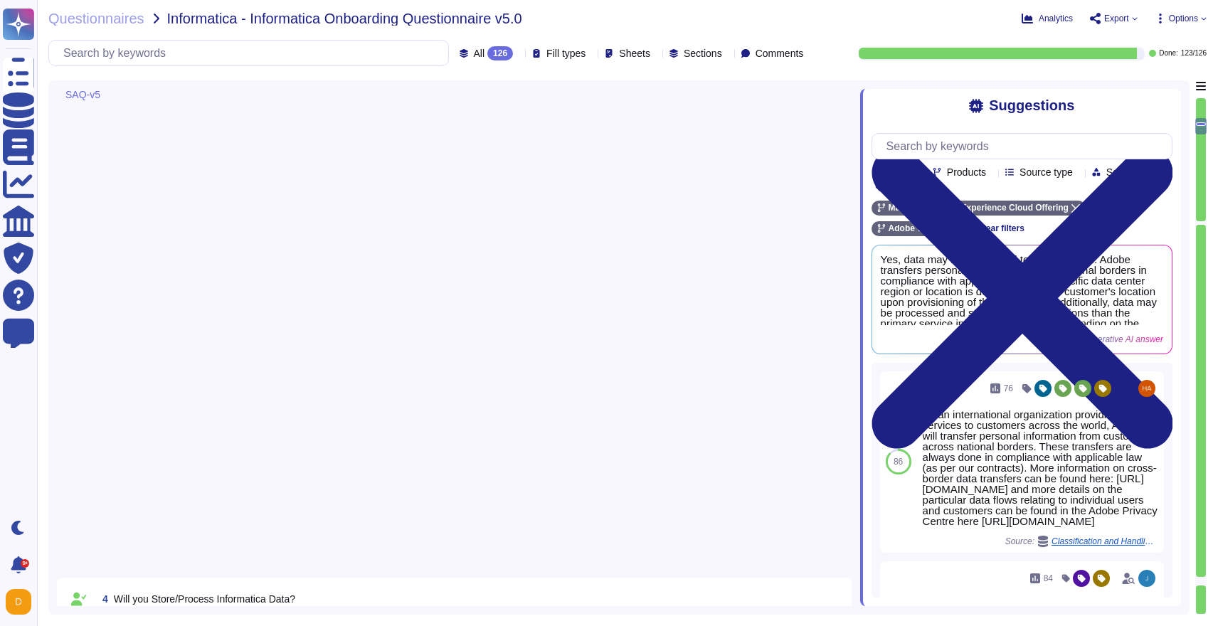
type textarea "Yes"
type textarea "In order to access customer data, the Adobe person must first get approval from…"
type textarea "There are two groups of Adobe employees who may require and are granted access …"
type textarea "Yes, data may be transferred to other regions. Adobe transfers personal informa…"
type textarea "Data storage locations are determined during implementation and are based on th…"
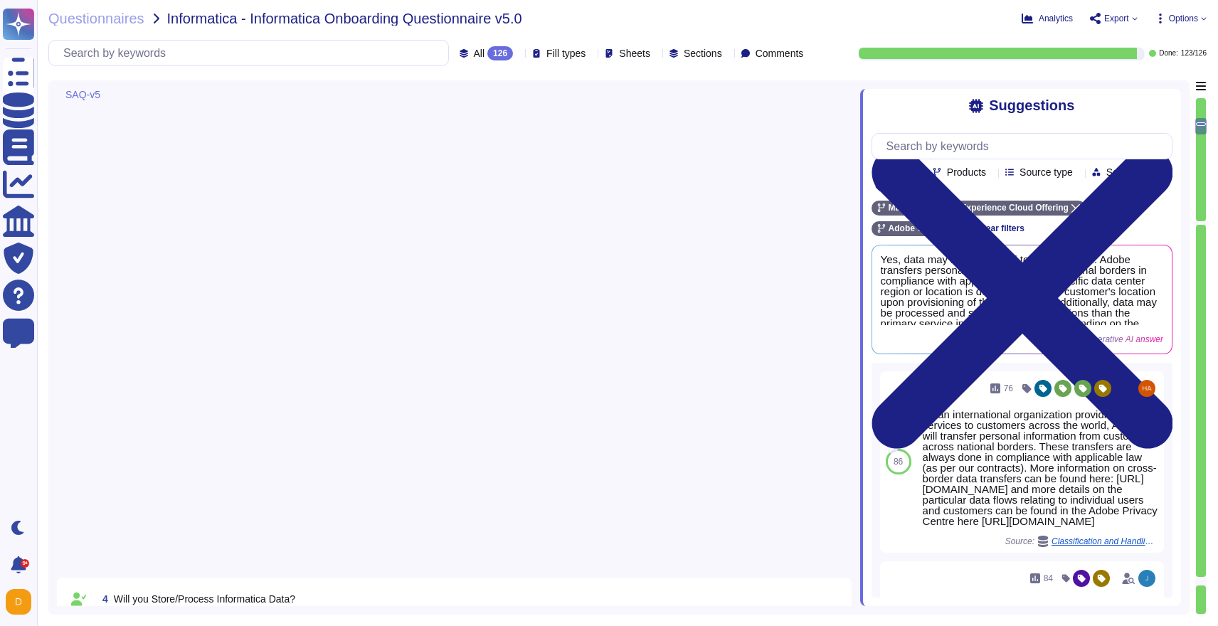
type textarea "The point of contact for security-related issues is your account manager. Email…"
type textarea "You can access our Trust Site at the following link: [URL][DOMAIN_NAME]."
type textarea "Adobe maintains ISO 27001 certification and has SOC 2 certification for most ma…"
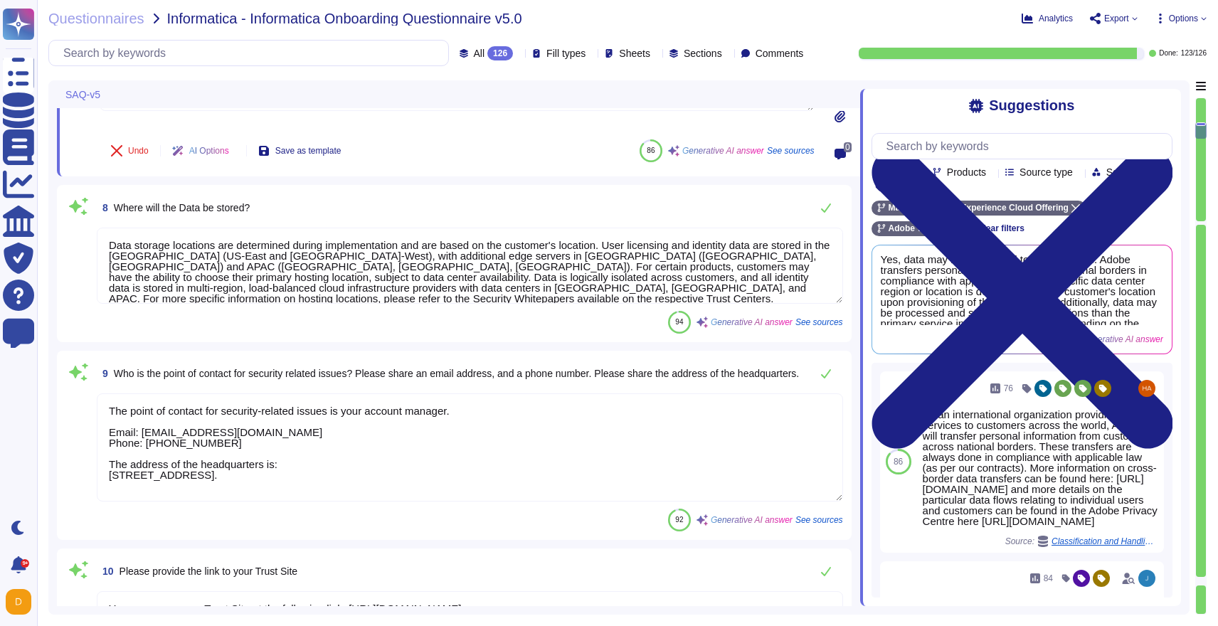
type textarea "Lorem ipsumdolor sitamet consecte ad elitse doei temporin utlaboree: 9. Dolorem…"
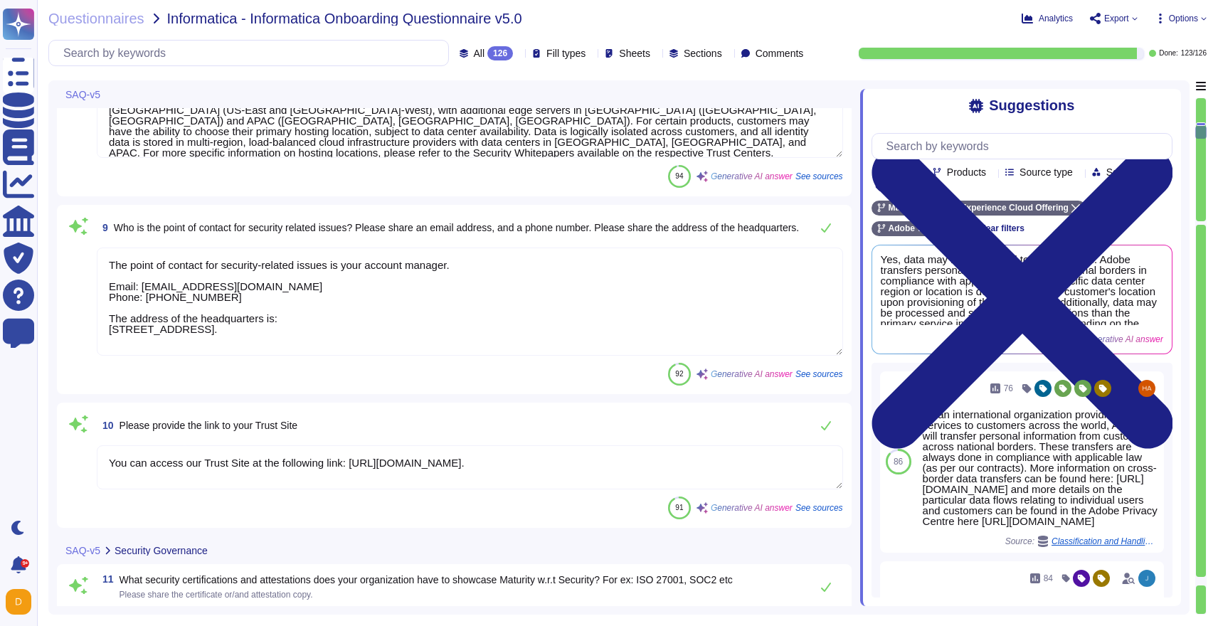
scroll to position [1222, 0]
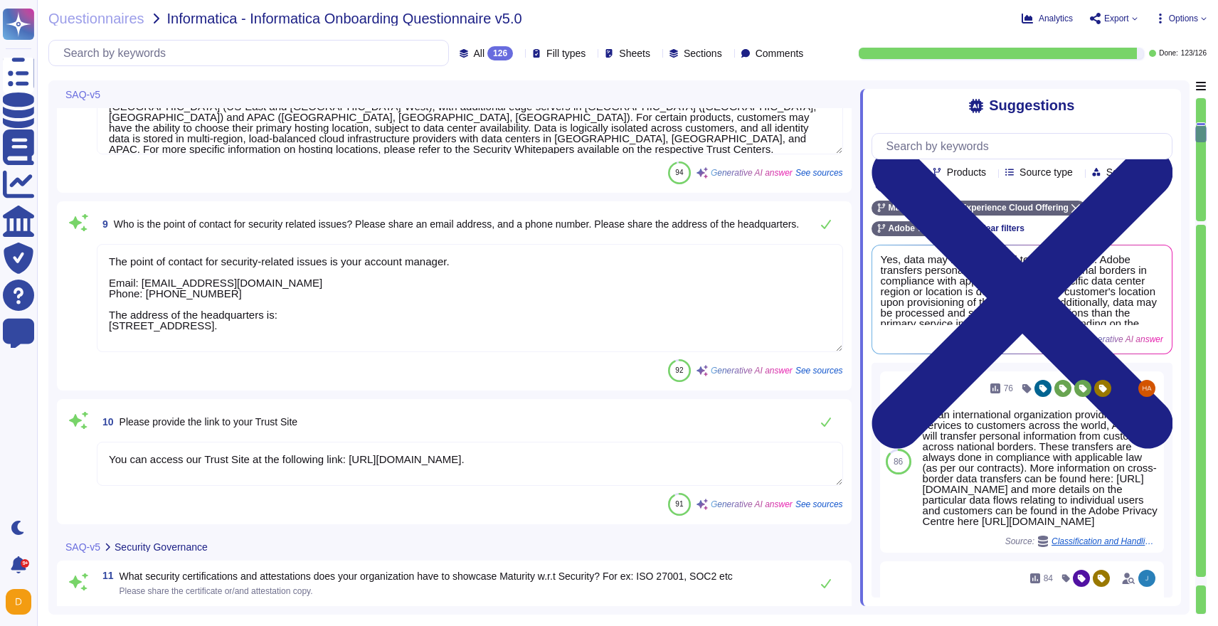
click at [438, 324] on textarea "The point of contact for security-related issues is your account manager. Email…" at bounding box center [470, 298] width 746 height 108
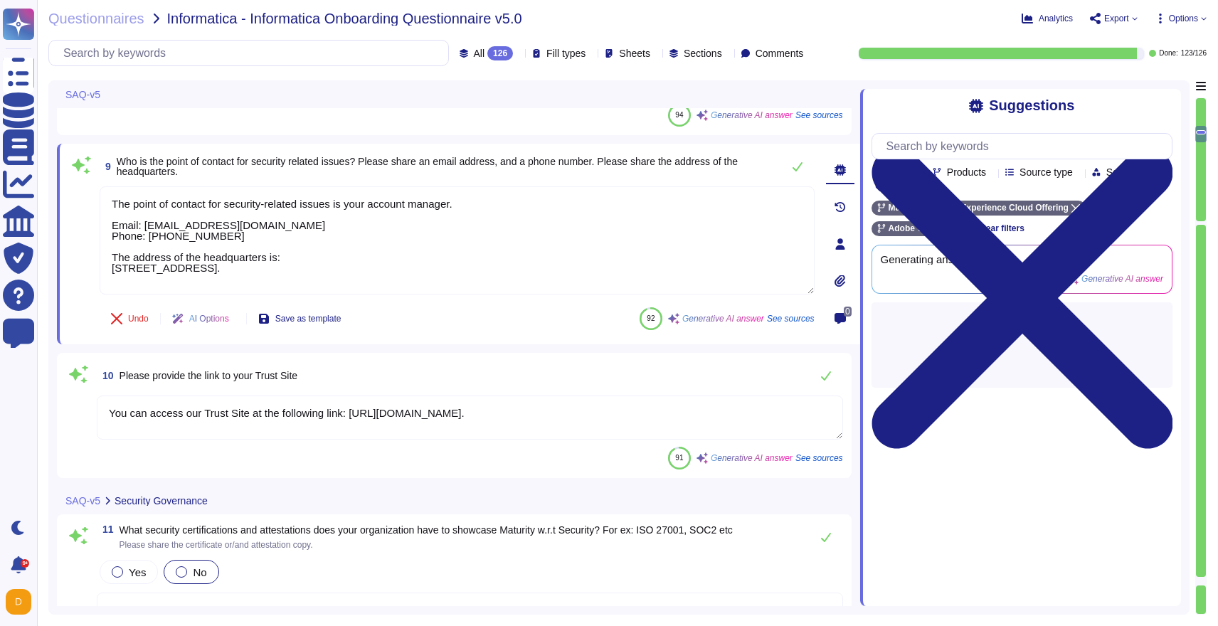
click at [426, 428] on textarea "You can access our Trust Site at the following link: [URL][DOMAIN_NAME]." at bounding box center [470, 418] width 746 height 44
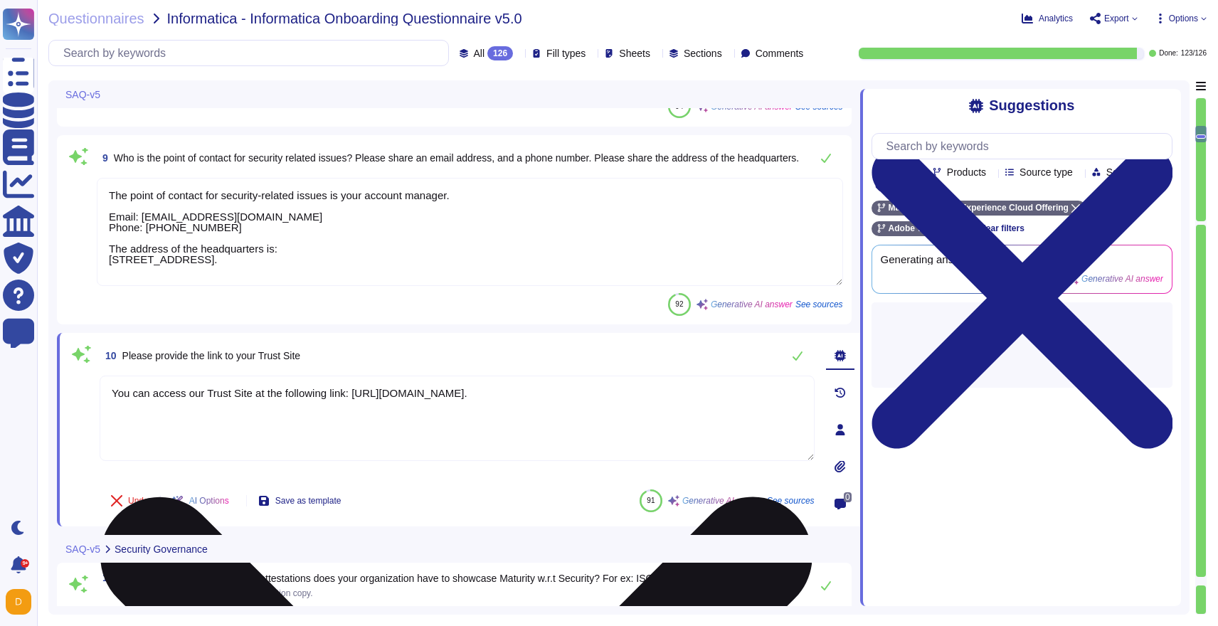
type textarea "Lorem ipsumdolor sitamet consecte ad elitse doei temporin utlaboree: 9. Dolorem…"
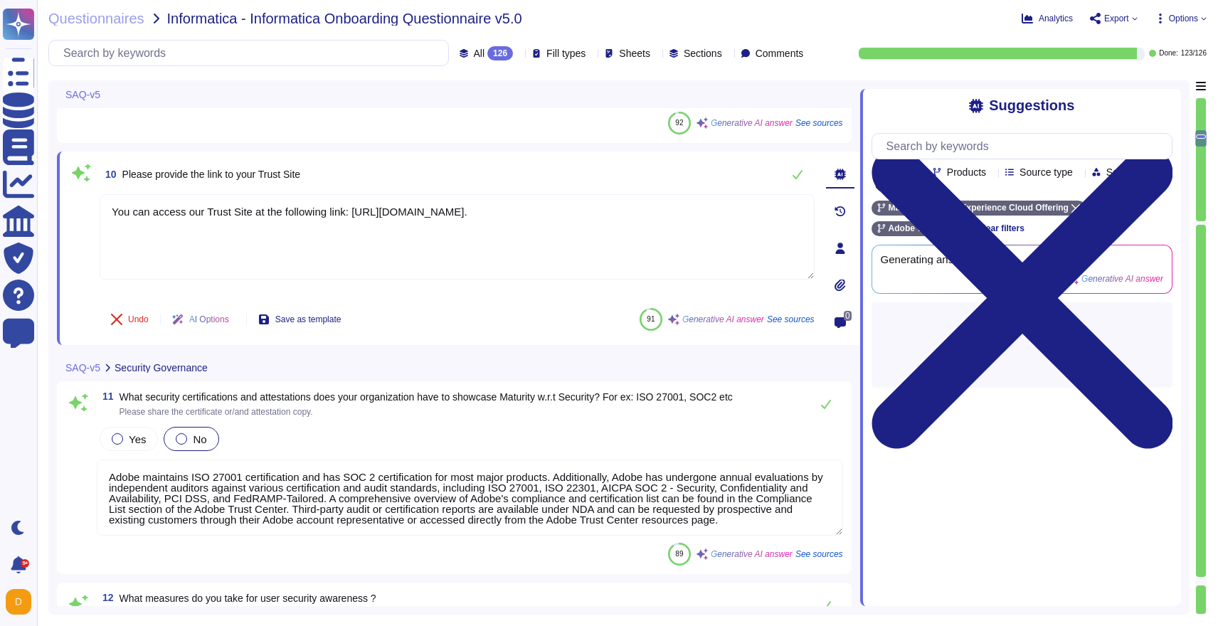
scroll to position [1404, 0]
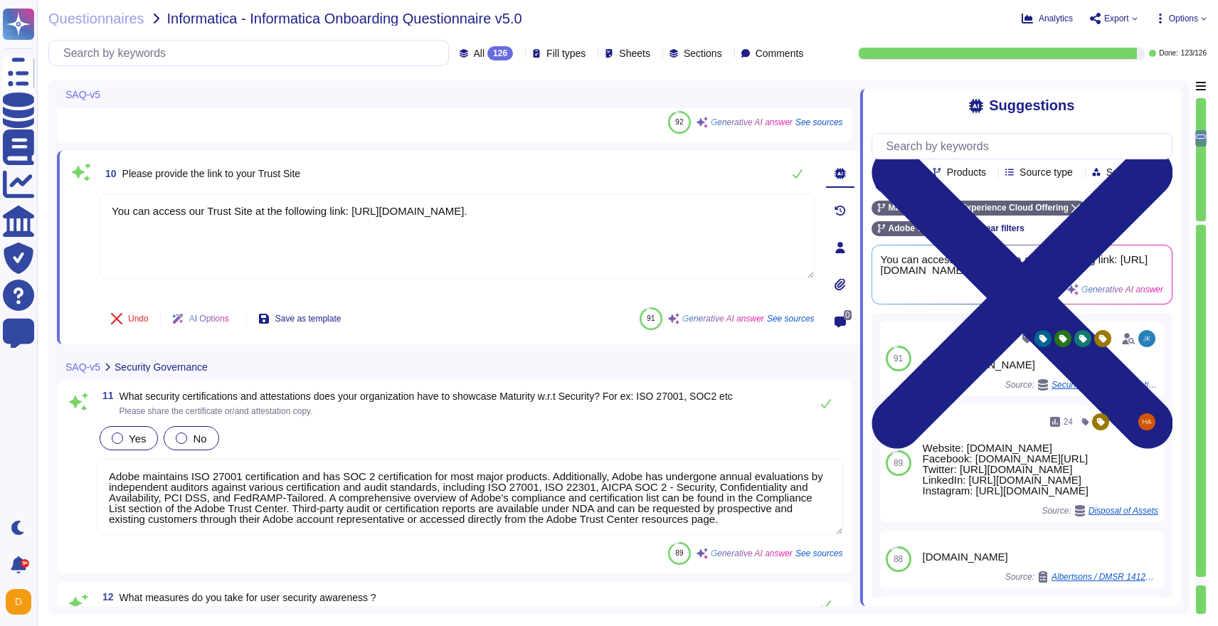
click at [128, 436] on label "Yes" at bounding box center [129, 438] width 34 height 11
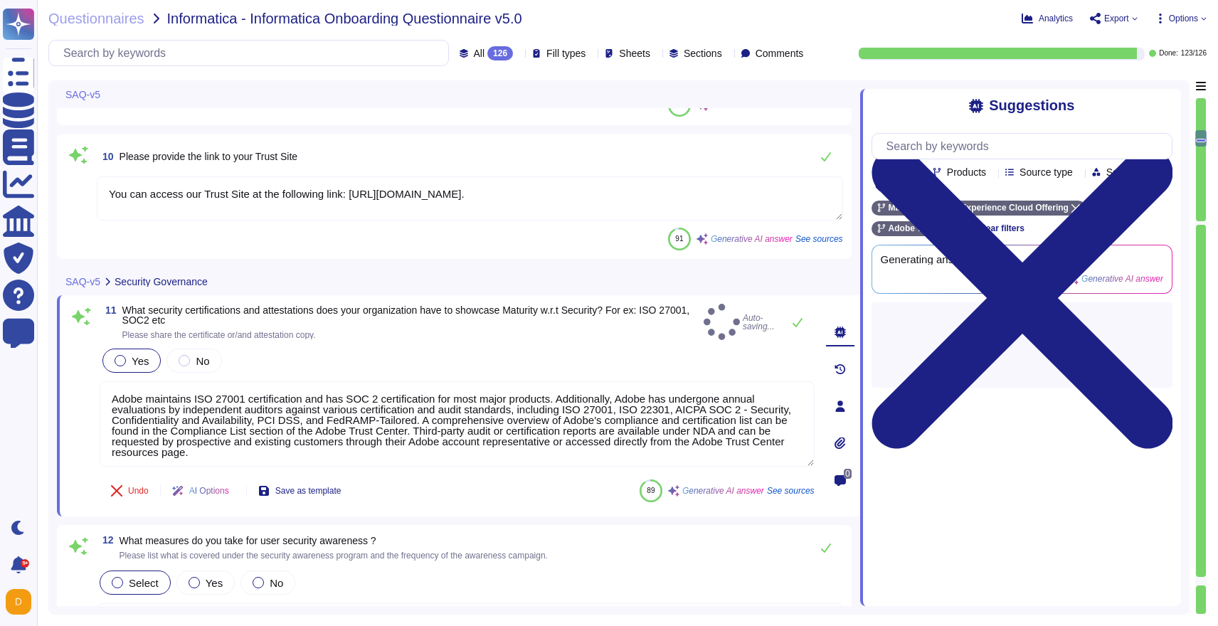
type textarea "Yes, we provide role-based security, privacy, and data protection training for …"
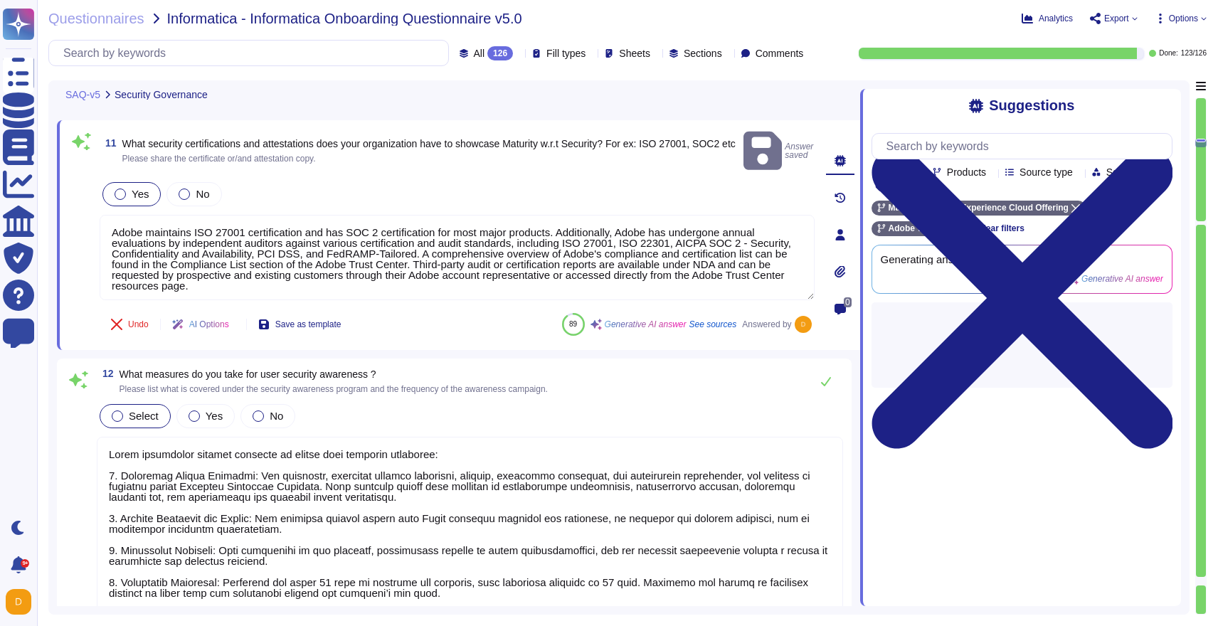
type textarea "Loremi dol sitametcon adipisc, Elits doeiusmo temporinci utlabo et dol mag aliq…"
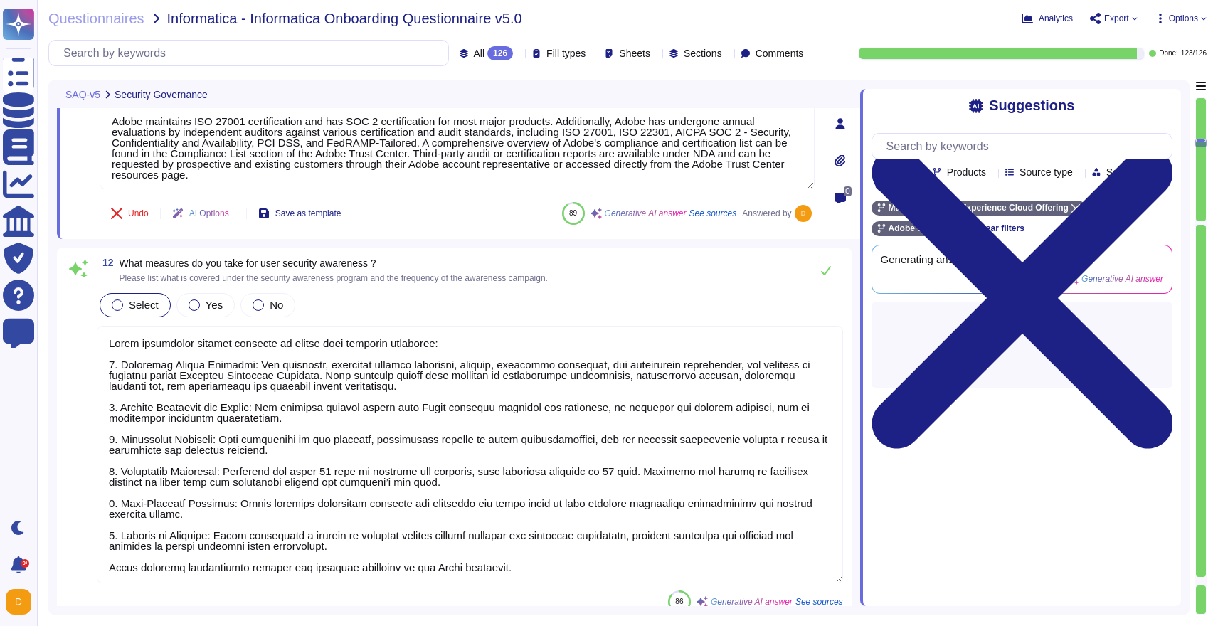
scroll to position [1691, 0]
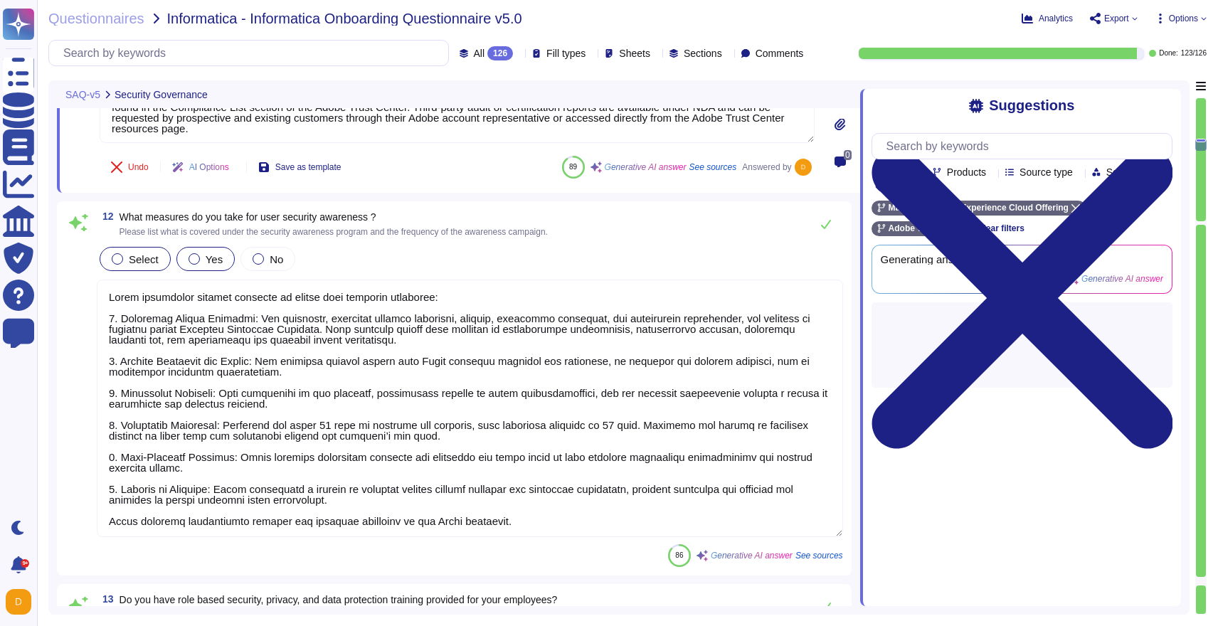
click at [199, 260] on div at bounding box center [194, 258] width 11 height 11
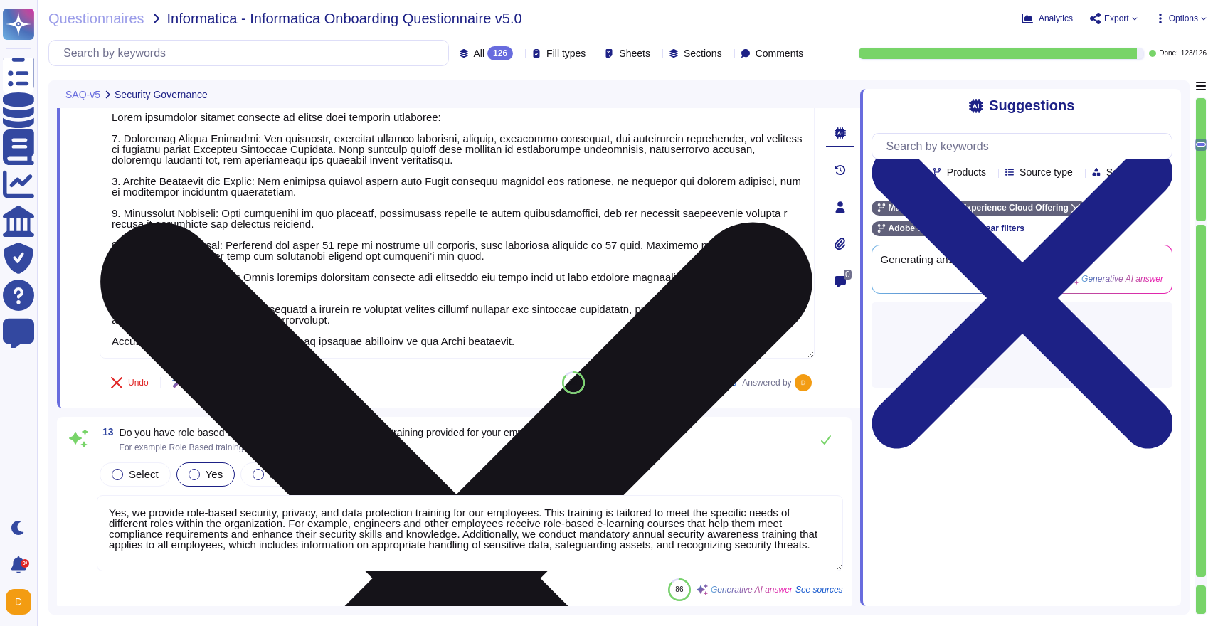
scroll to position [1915, 0]
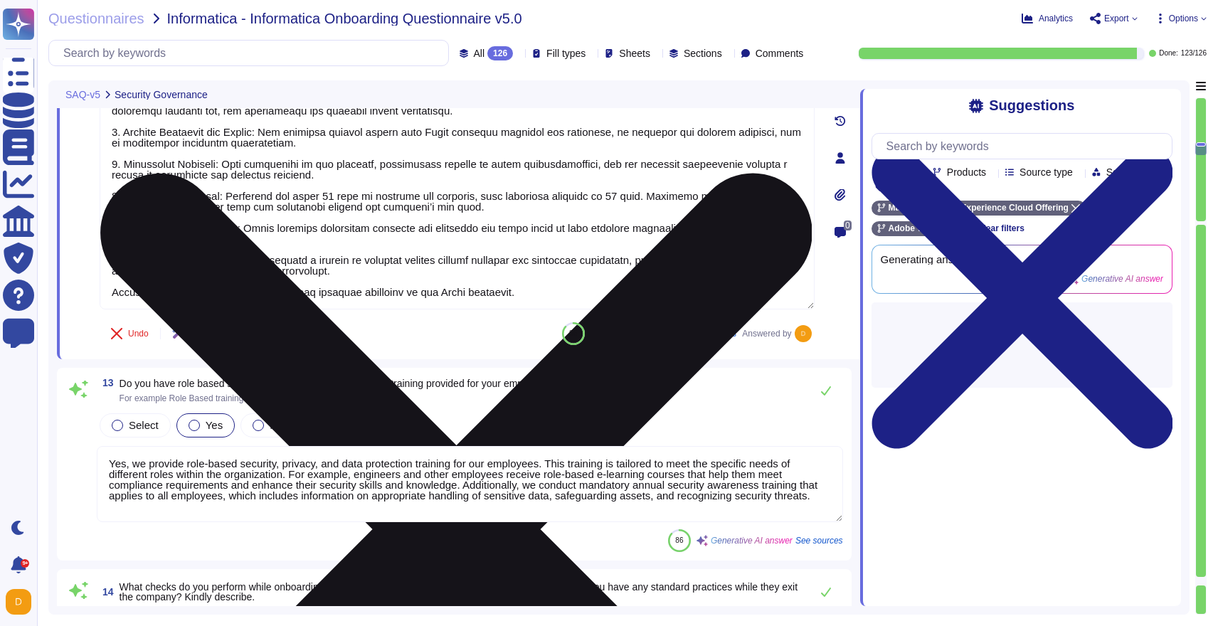
type textarea "Yes, Adobe has a formalized Risk Governance program. The program includes a com…"
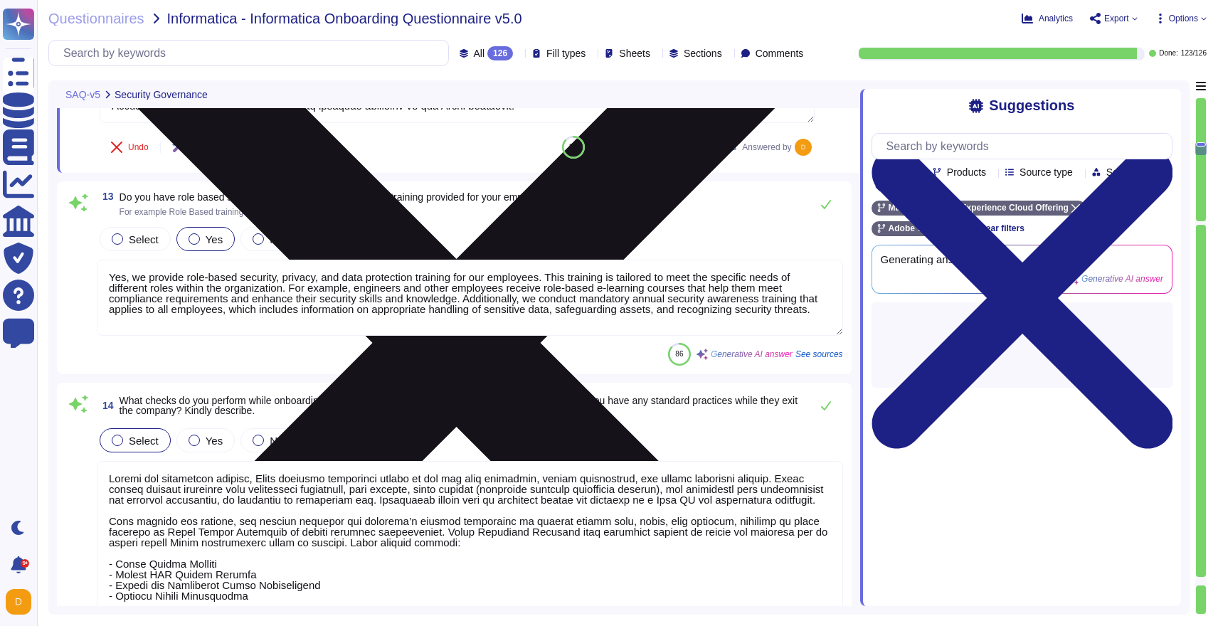
type textarea "Please see [URL][DOMAIN_NAME] for a current listing of sub-processors applicabl…"
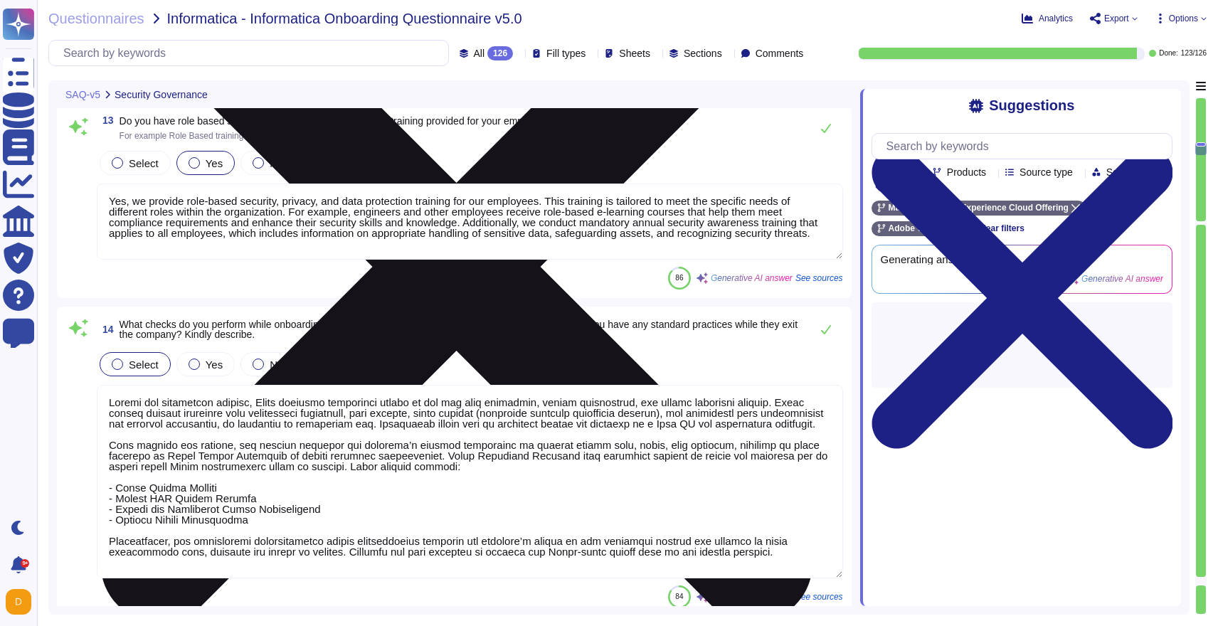
scroll to position [2168, 0]
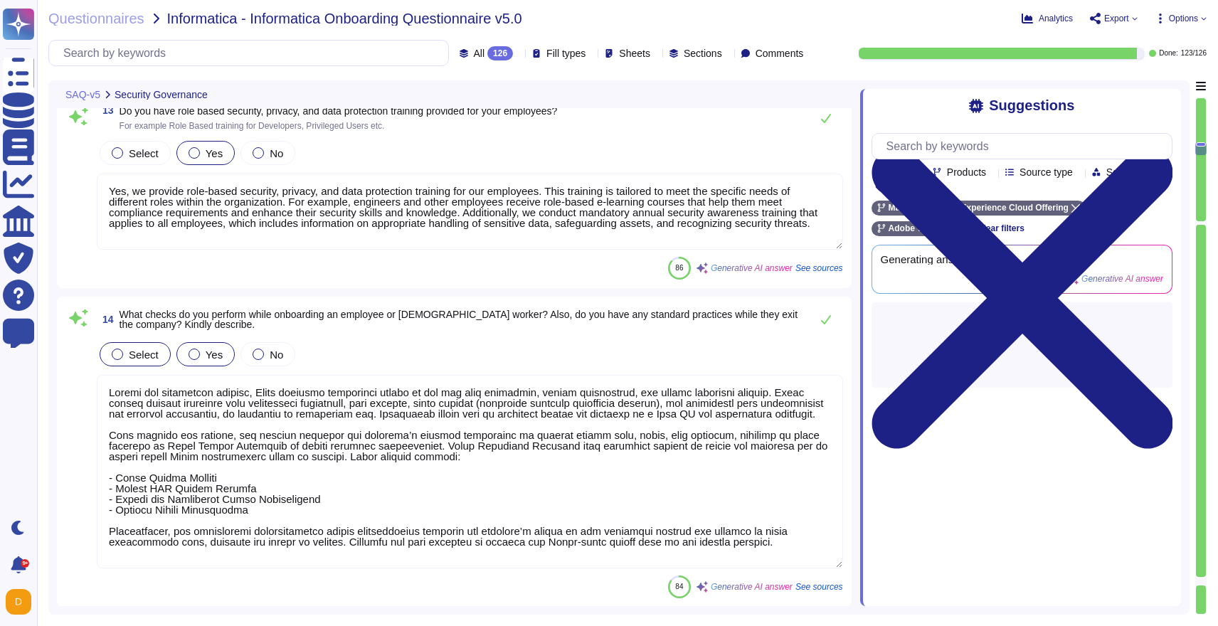
click at [191, 356] on div at bounding box center [194, 354] width 11 height 11
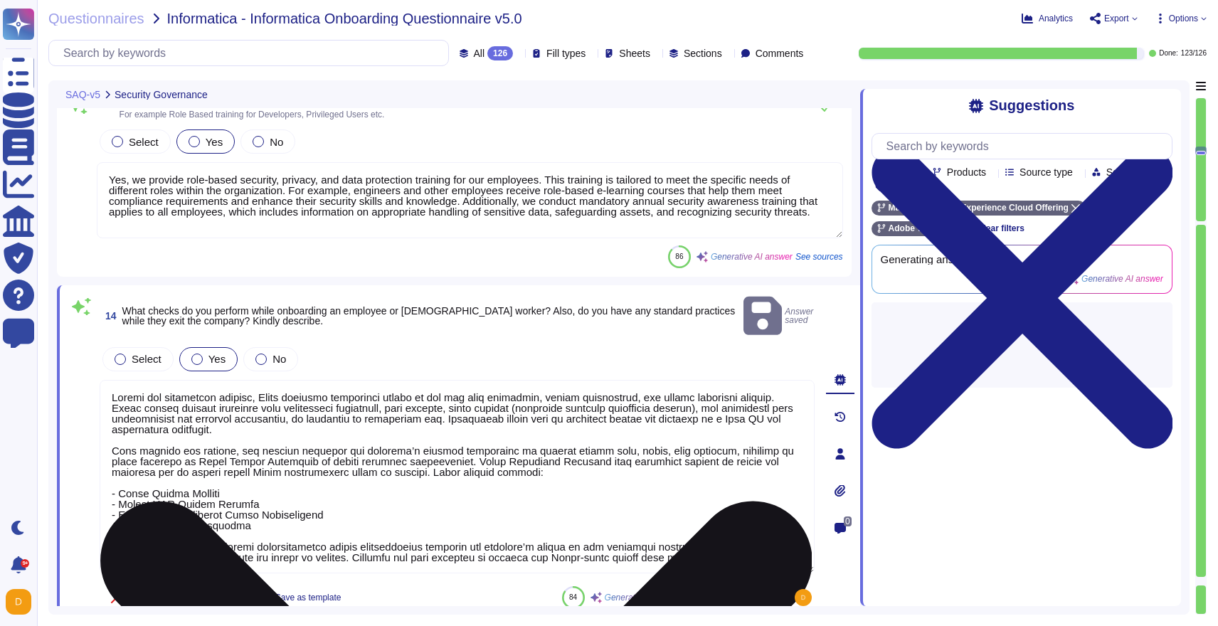
scroll to position [12, 0]
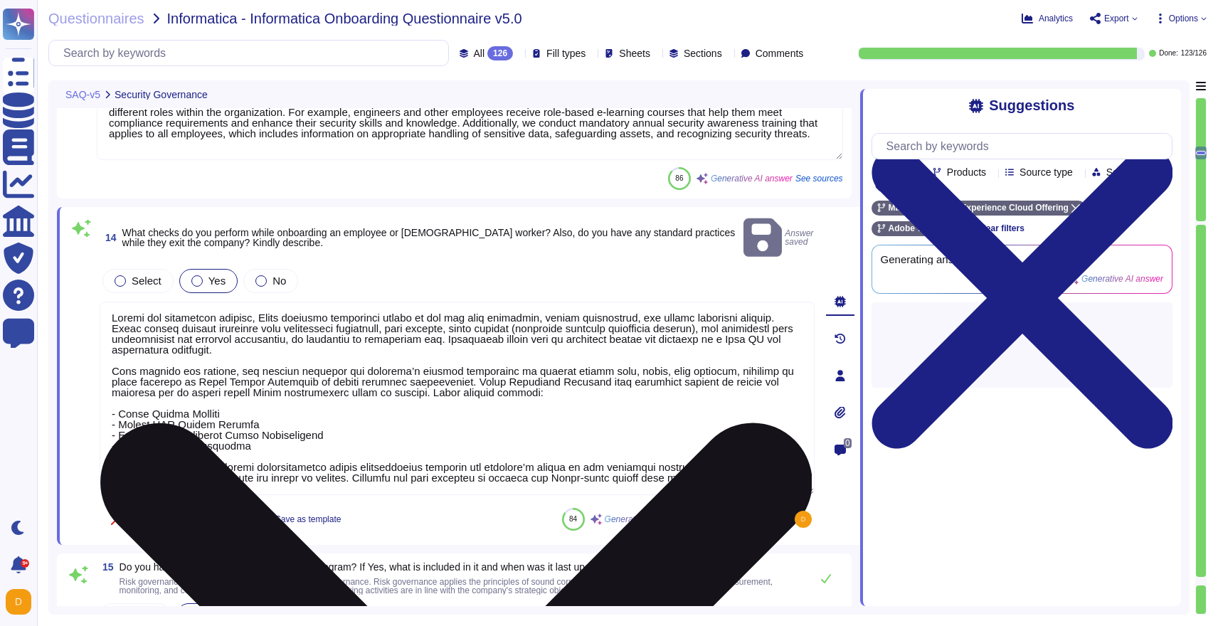
type textarea "Lorem ipsumdo Sitame Consec Adipi elitseddo eiu tempori ut laboree d magnaaliqu…"
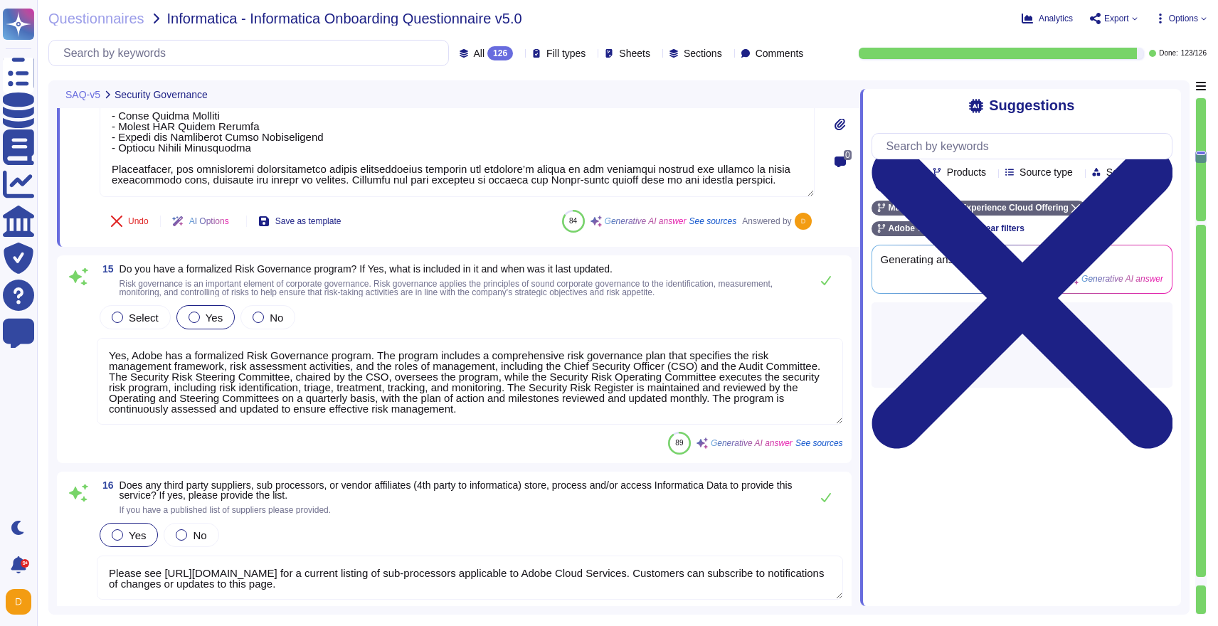
scroll to position [1, 0]
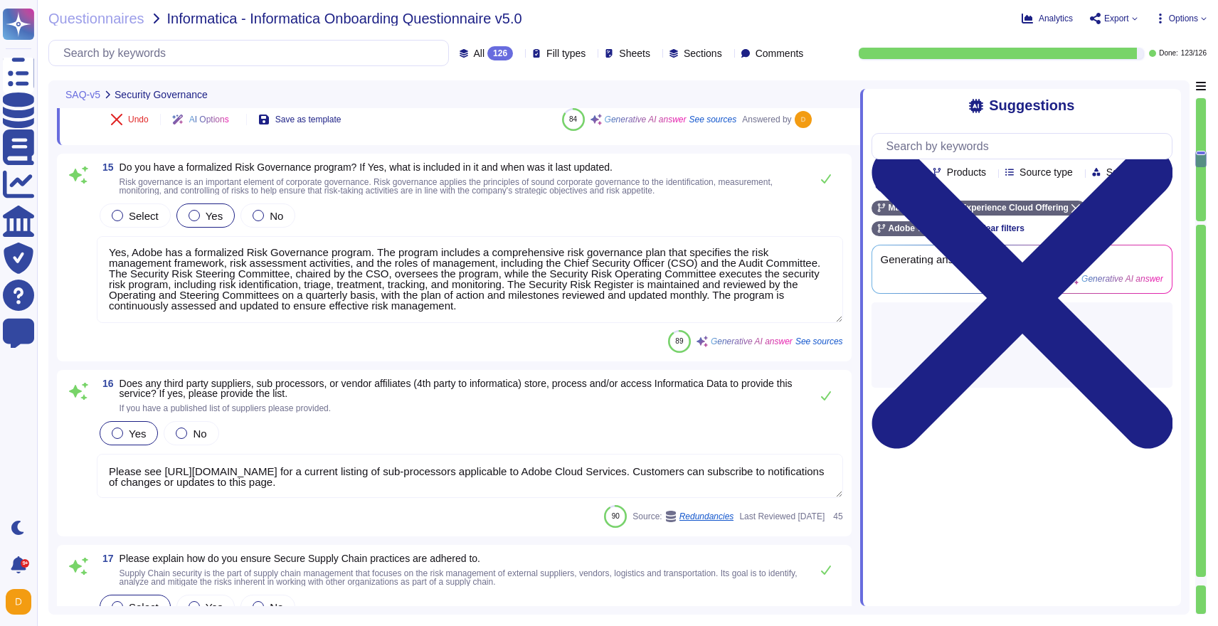
type textarea "Lorem ipsumdo sitametconsec ad eli Sedd ei Tempori ut laboreetd magnaal enimadm…"
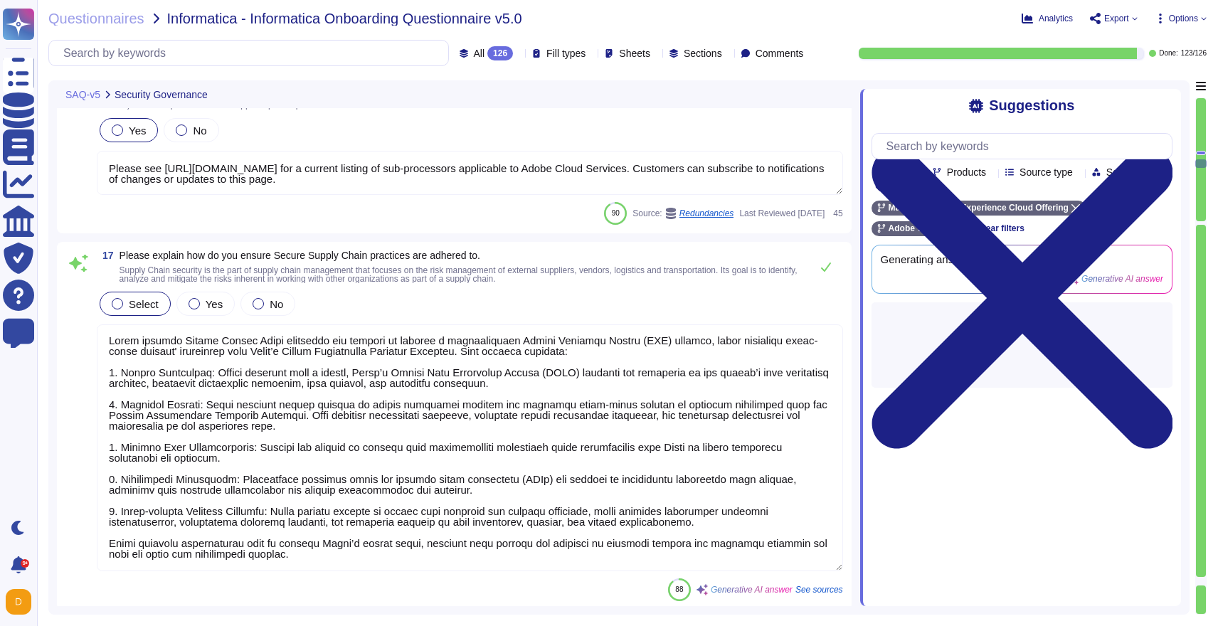
scroll to position [2914, 0]
click at [203, 297] on div "Yes" at bounding box center [205, 303] width 58 height 24
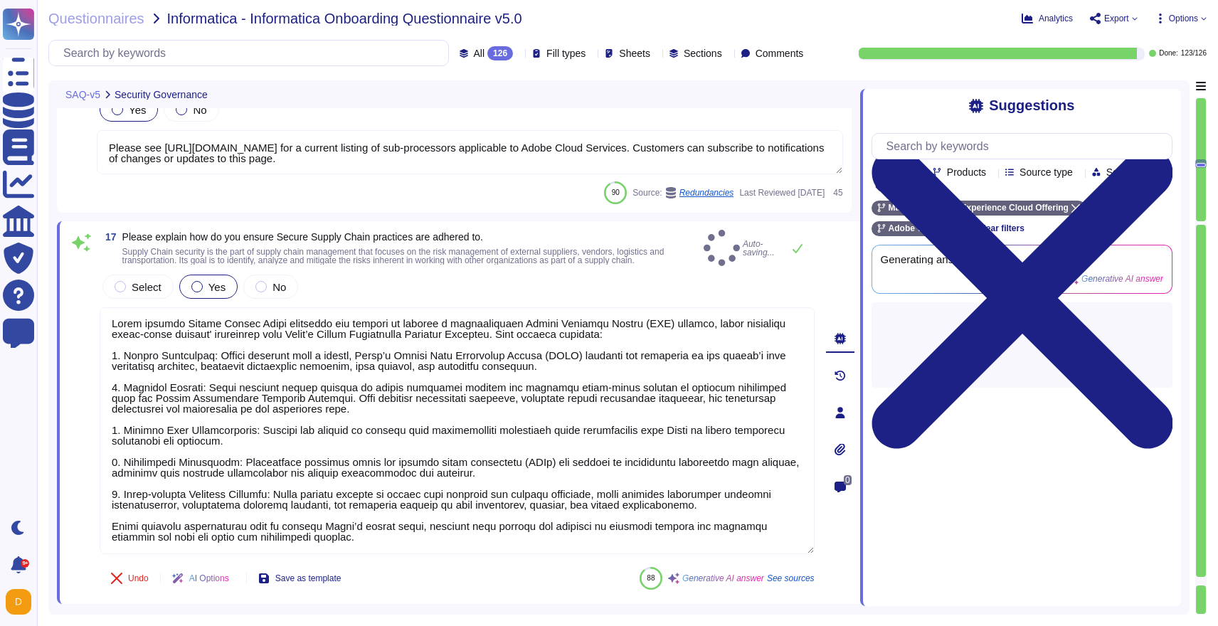
scroll to position [1, 0]
type textarea "Lorem ipsumdo sitametconsec ad eli Sedd ei Tempori ut laboreetd magnaal enimadm…"
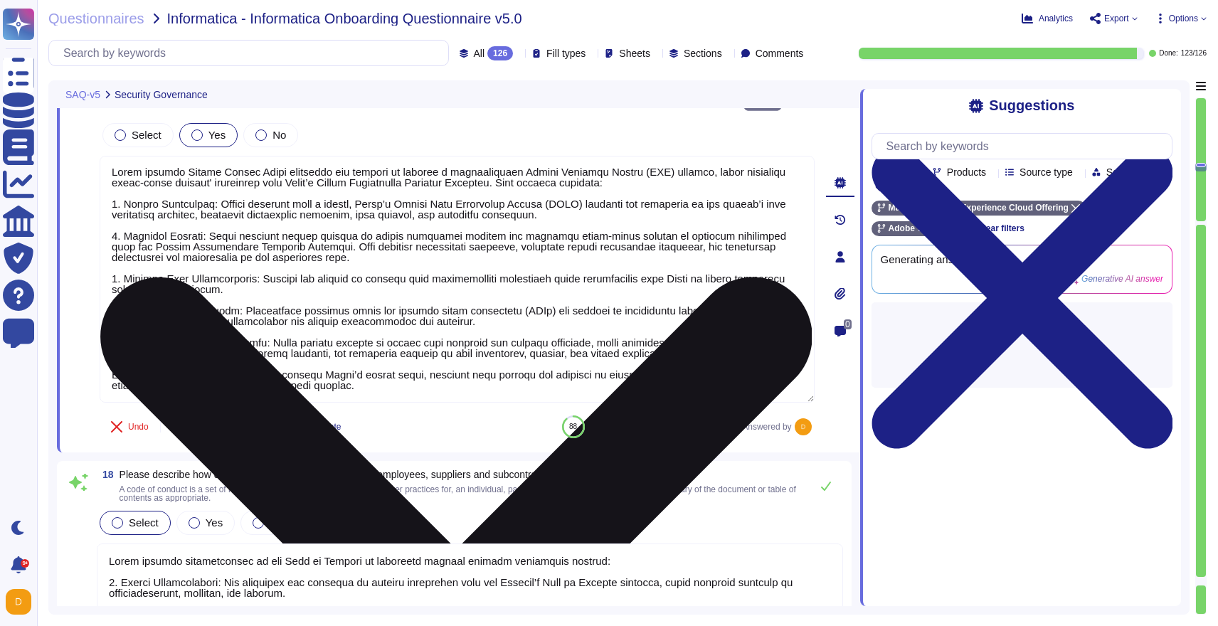
type textarea "Adobe is responsible for knowing the specific requirements that apply when deal…"
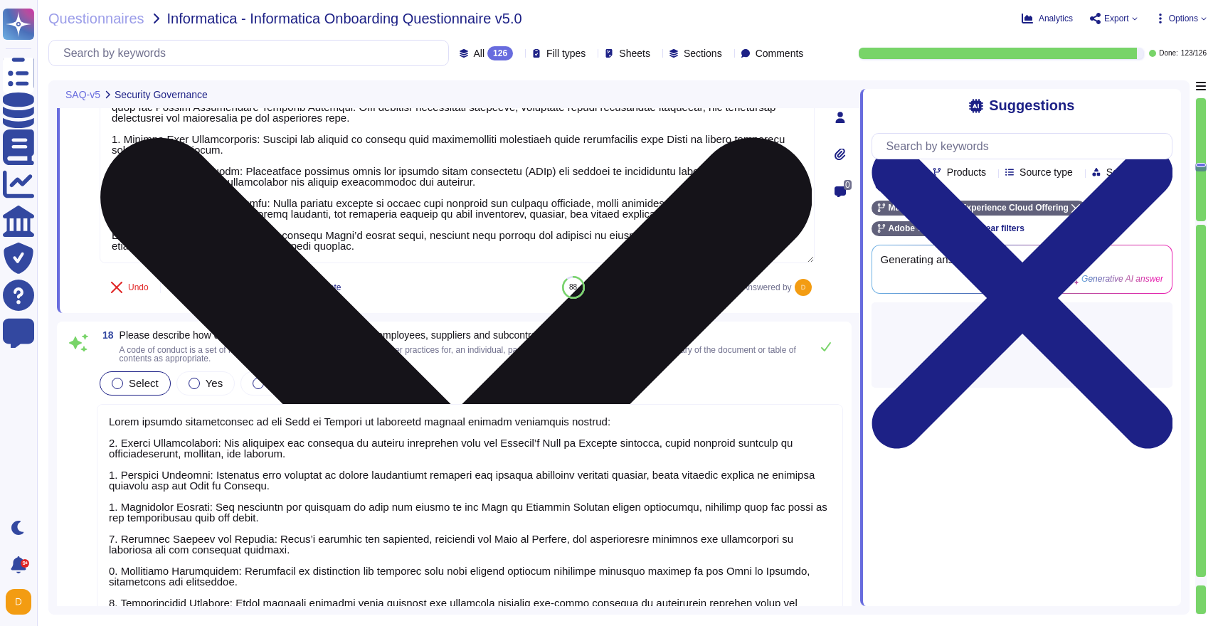
scroll to position [3277, 0]
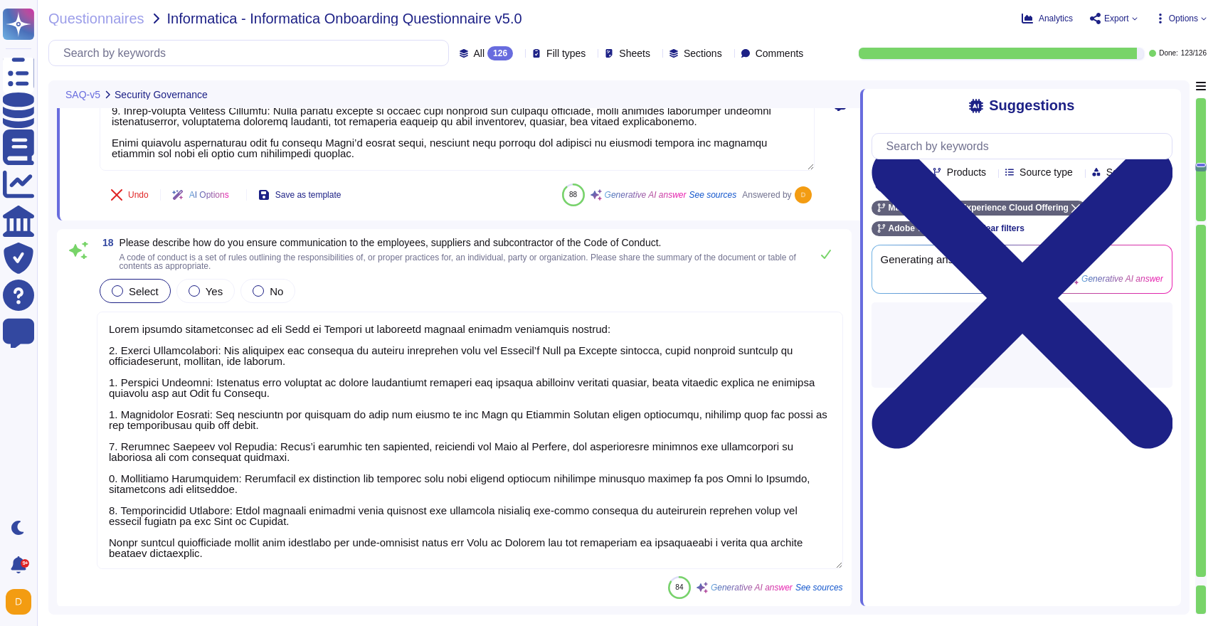
type textarea "Adobe has documented policies and procedures in place to address the prevention…"
click at [199, 292] on div at bounding box center [194, 290] width 11 height 11
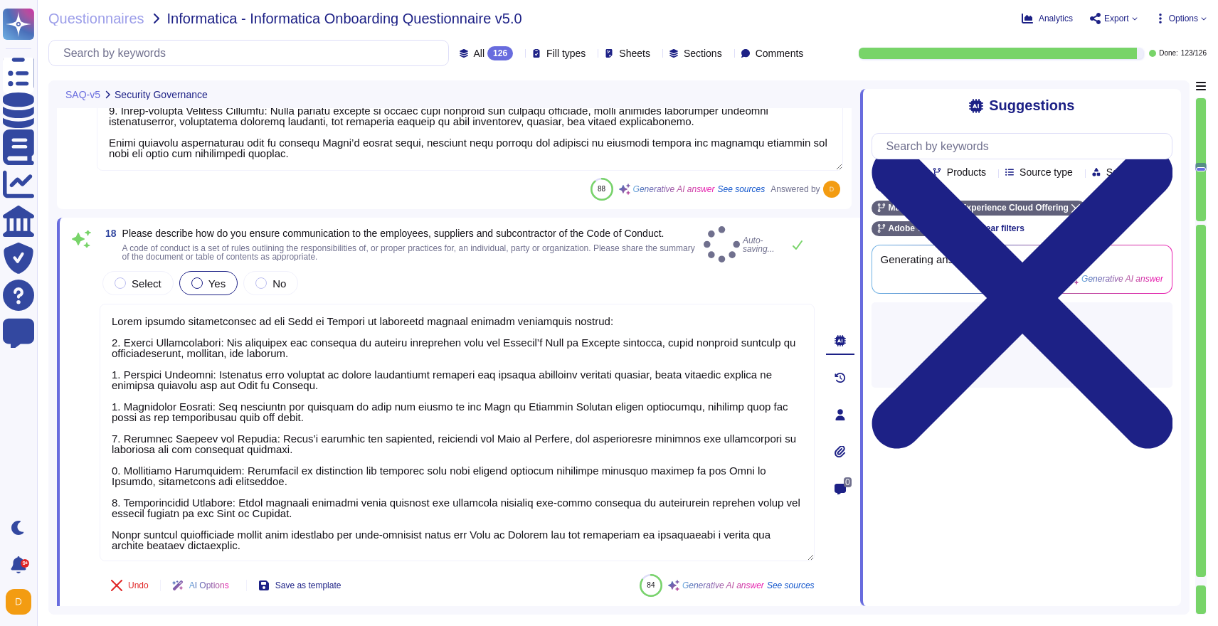
type textarea "Adobe has documented policies and procedures in place to address the prevention…"
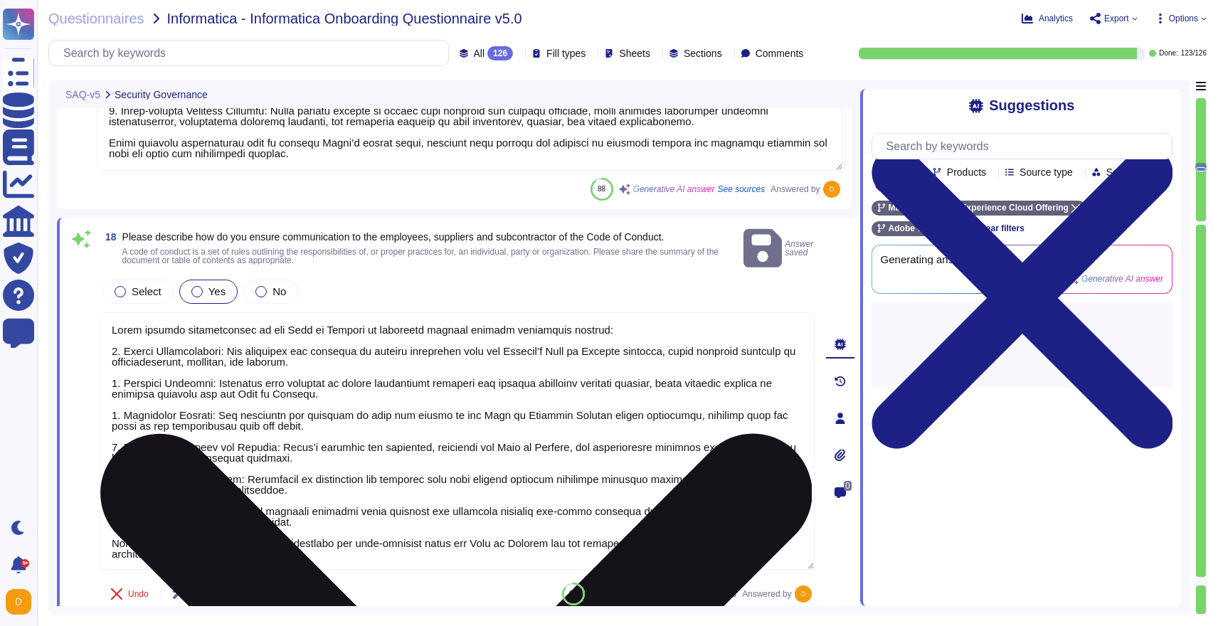
scroll to position [1, 0]
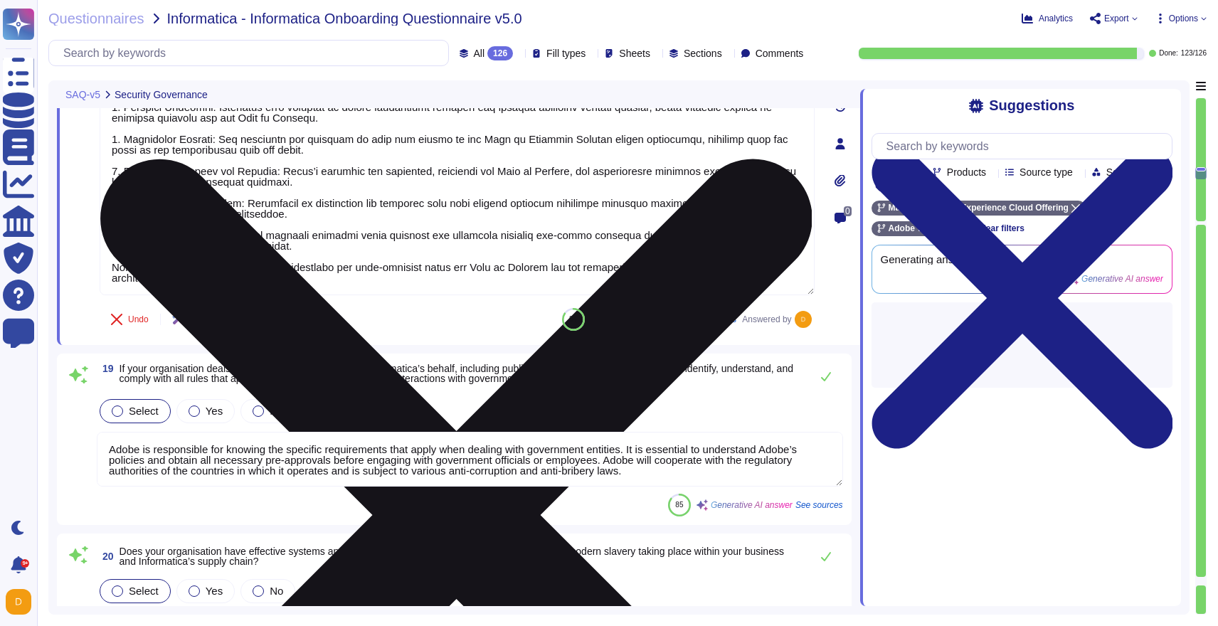
type textarea "Adobe maintains cyber insurance coverage under our E&O Technical insurance, whi…"
type textarea "Adobe has a comprehensive backup policy that includes the following key element…"
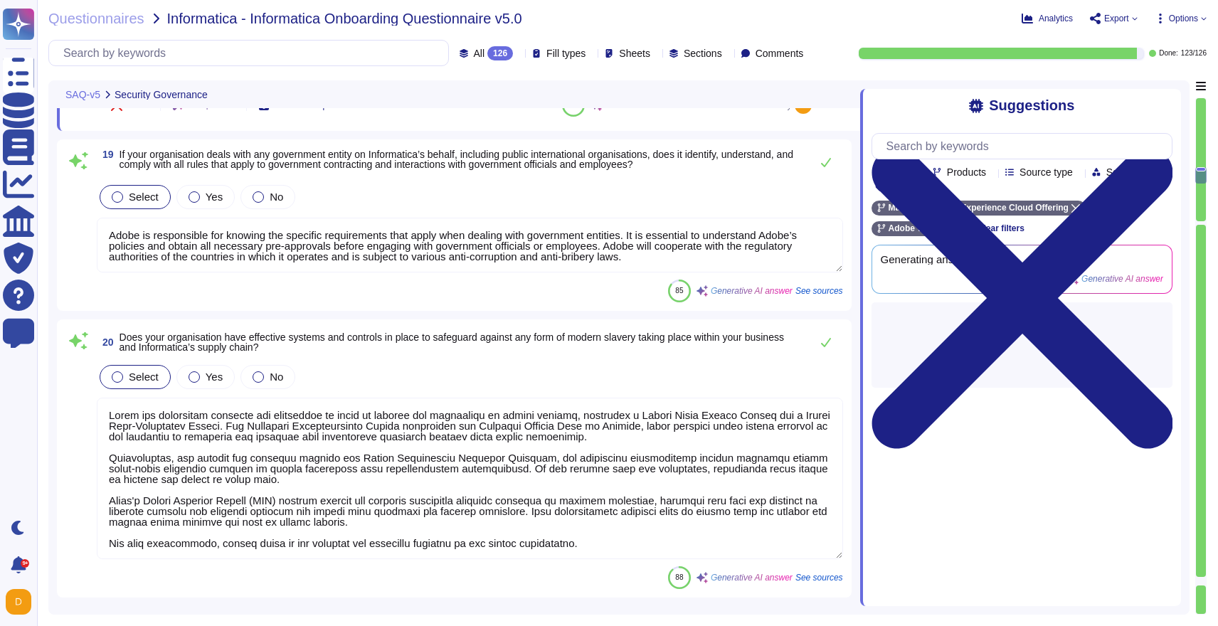
scroll to position [3737, 0]
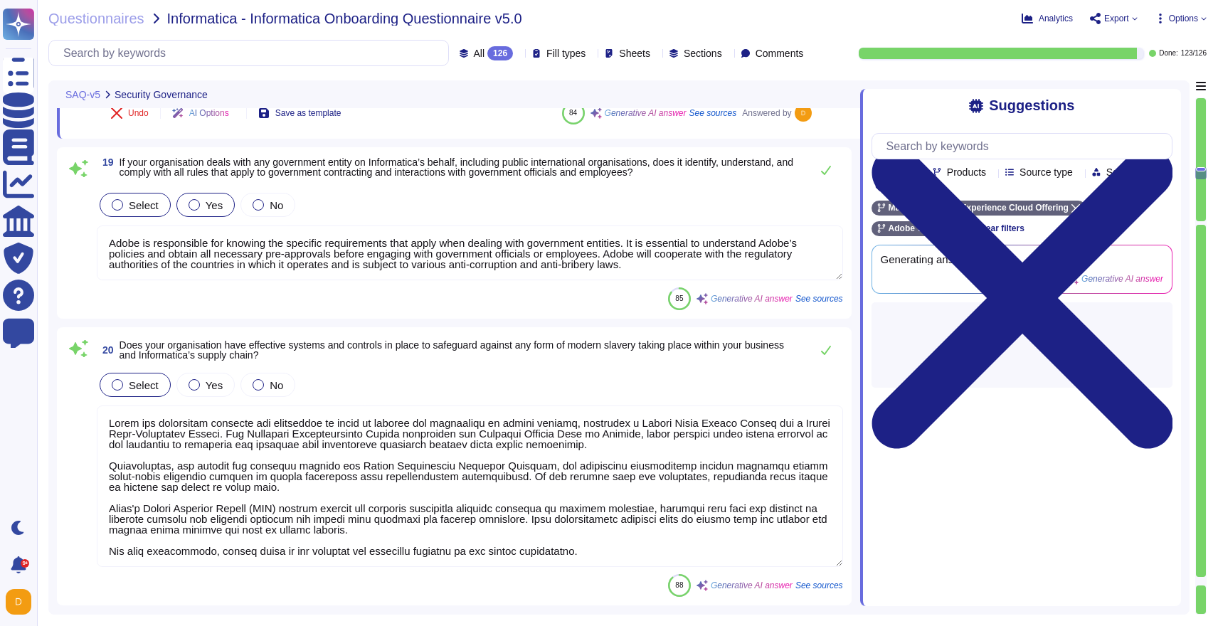
click at [204, 201] on label "Yes" at bounding box center [206, 204] width 34 height 11
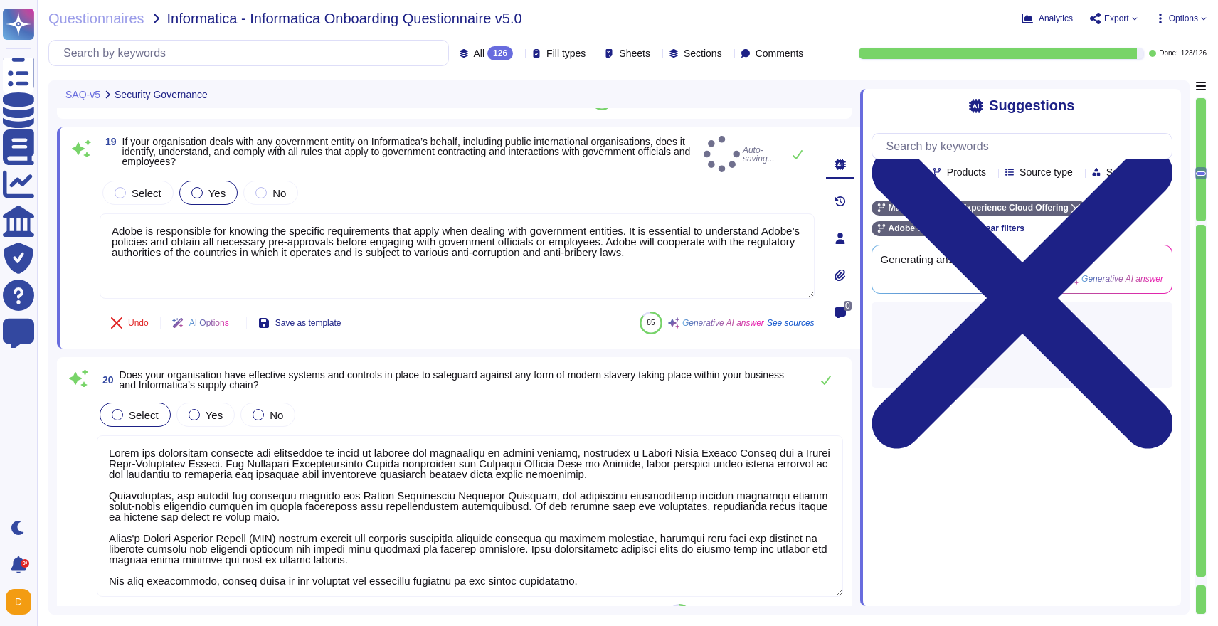
type textarea "Adobe has a comprehensive backup policy that includes the following key element…"
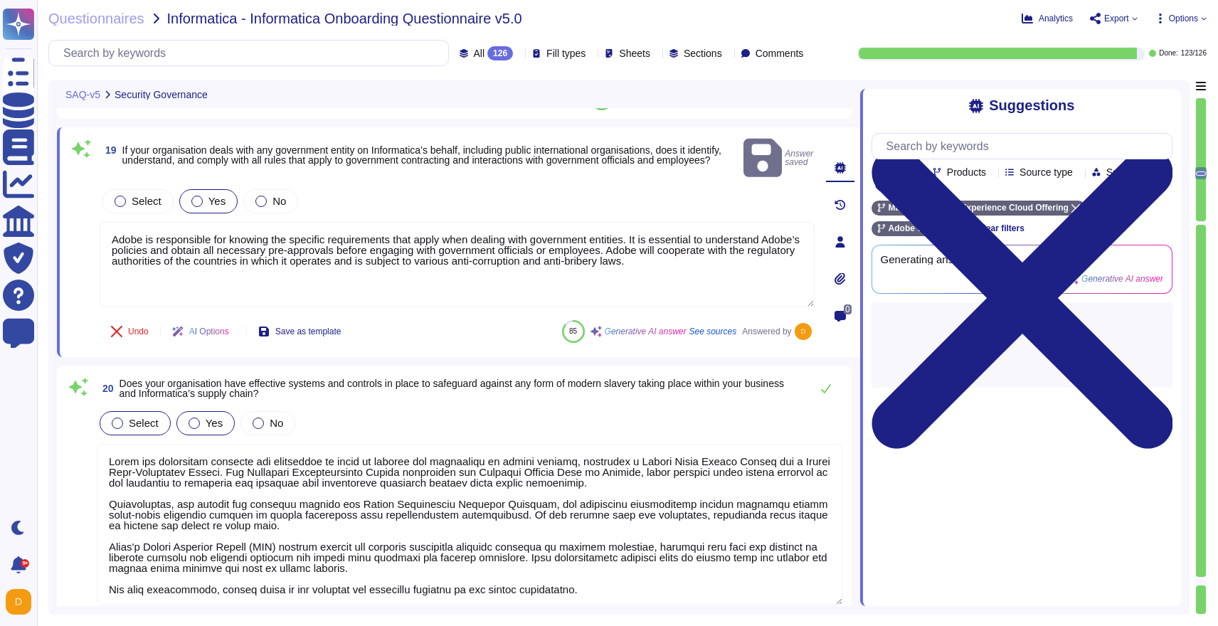
click at [208, 417] on span "Yes" at bounding box center [214, 423] width 17 height 12
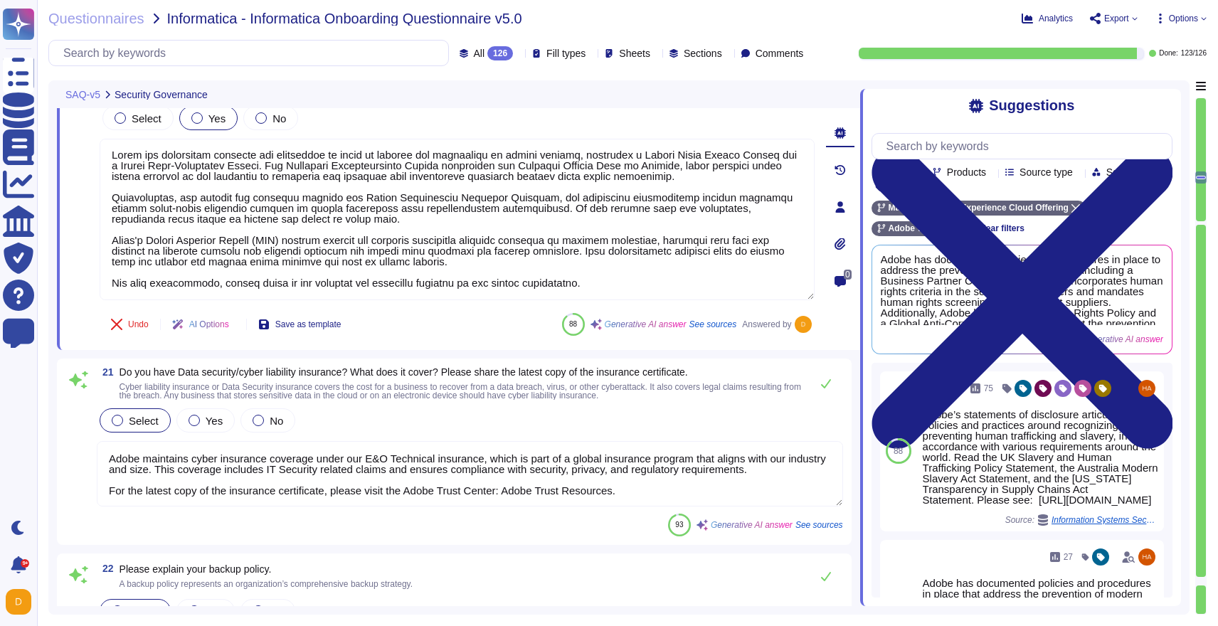
scroll to position [4036, 0]
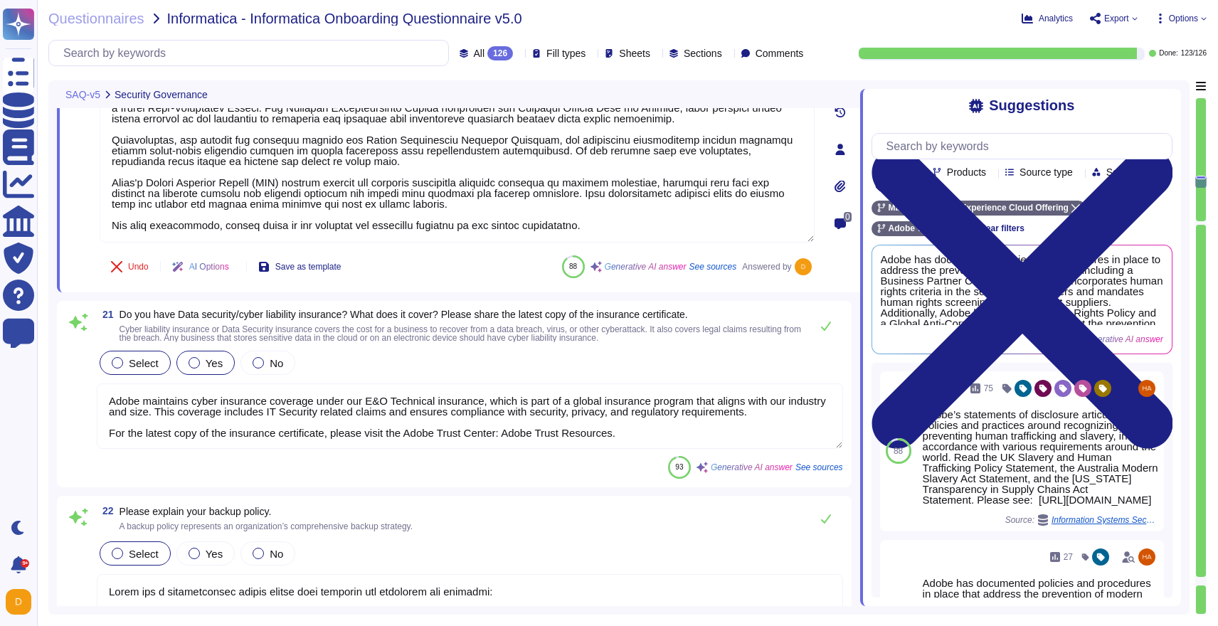
click at [195, 356] on div "Yes" at bounding box center [205, 363] width 58 height 24
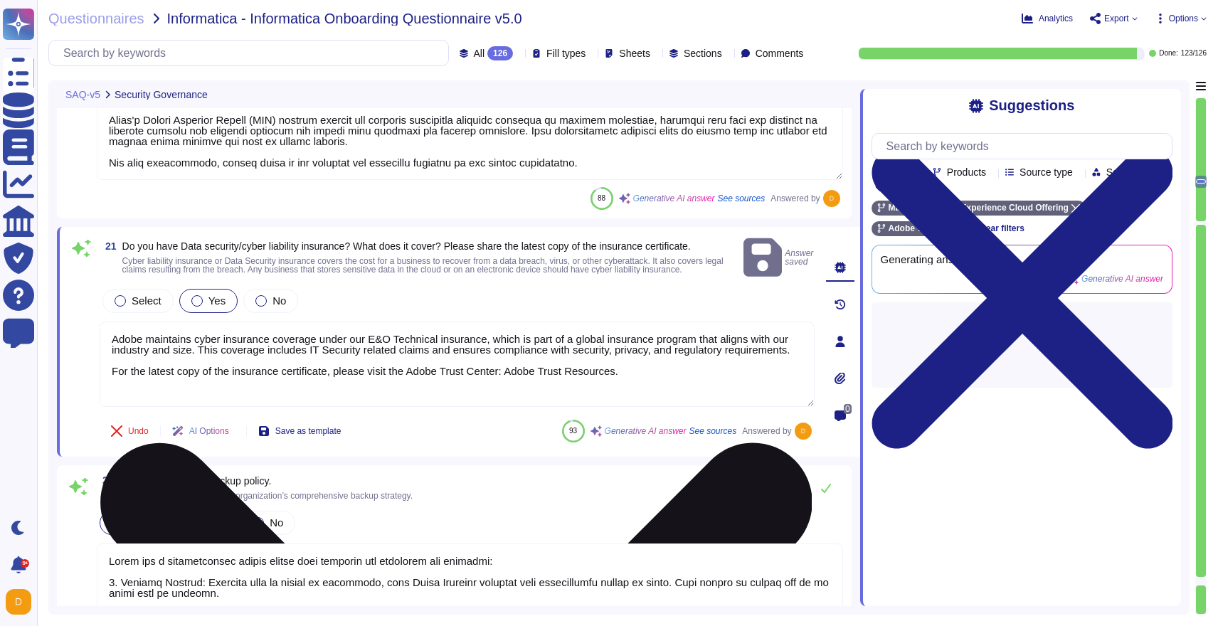
scroll to position [4105, 0]
type textarea "Adobe's Business Continuity and Disaster Recovery (BCDR) Plan encompasses all A…"
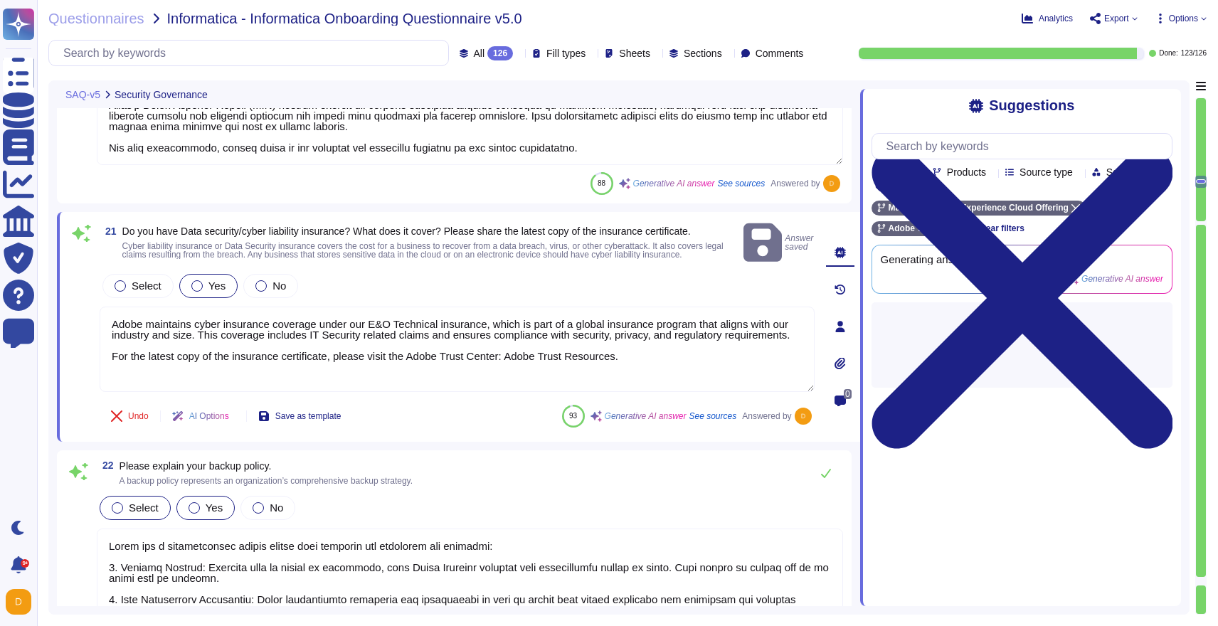
click at [195, 503] on div at bounding box center [194, 507] width 11 height 11
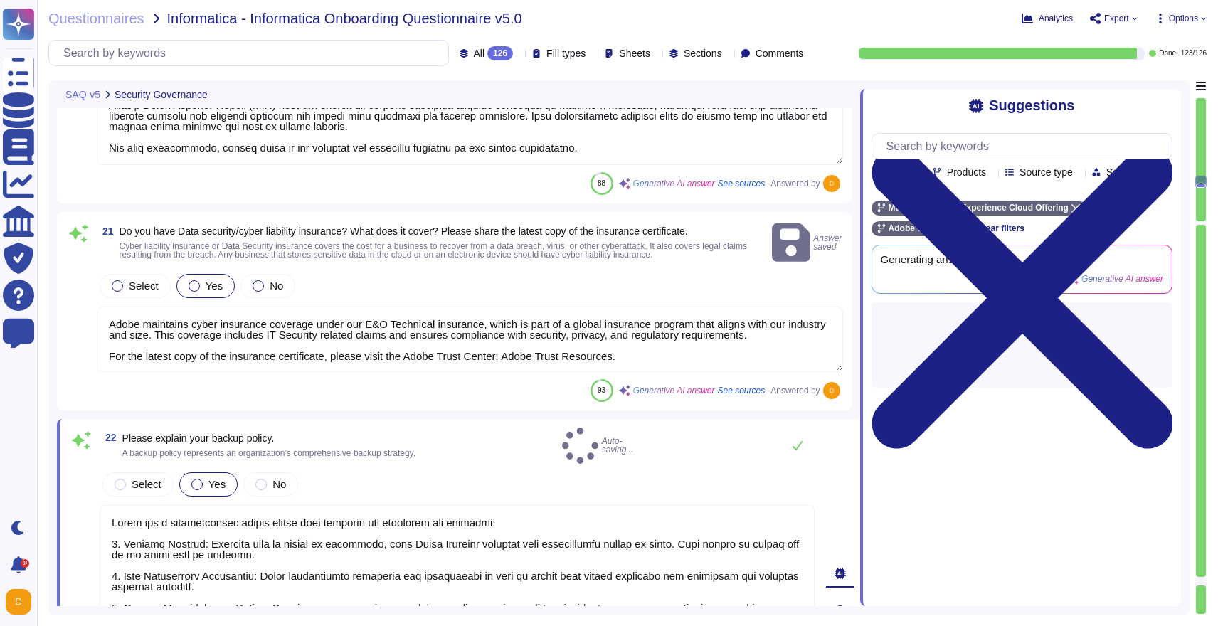
scroll to position [23, 0]
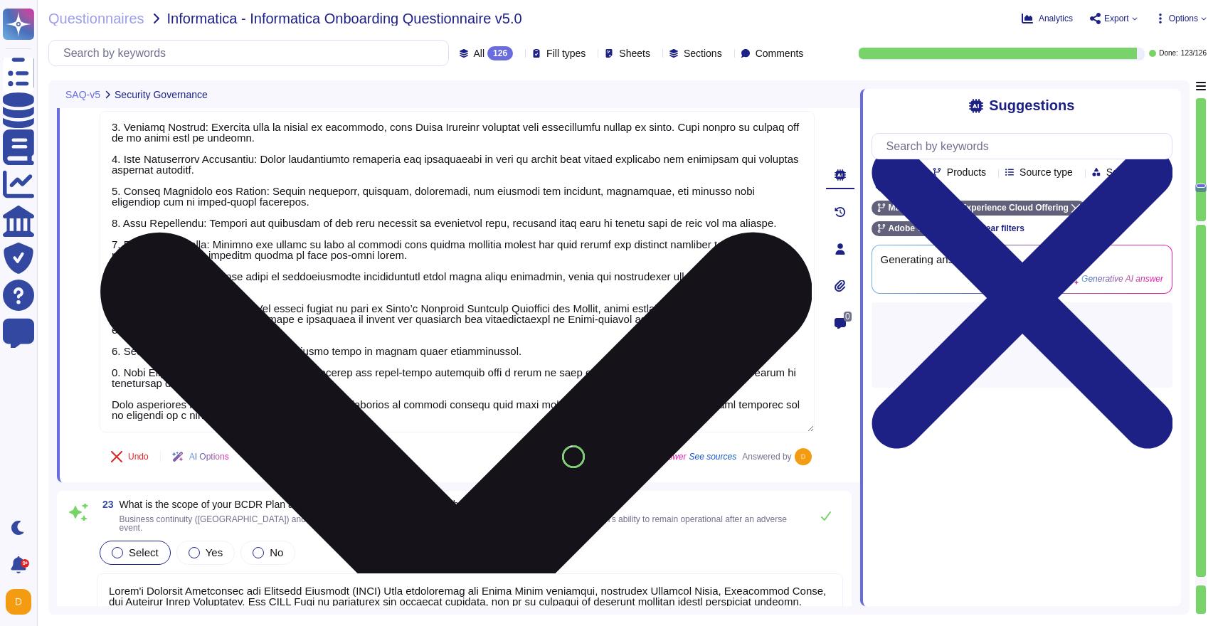
type textarea "The Recovery Time Objective (RTO) and Recovery Point Objective (RPO) for specif…"
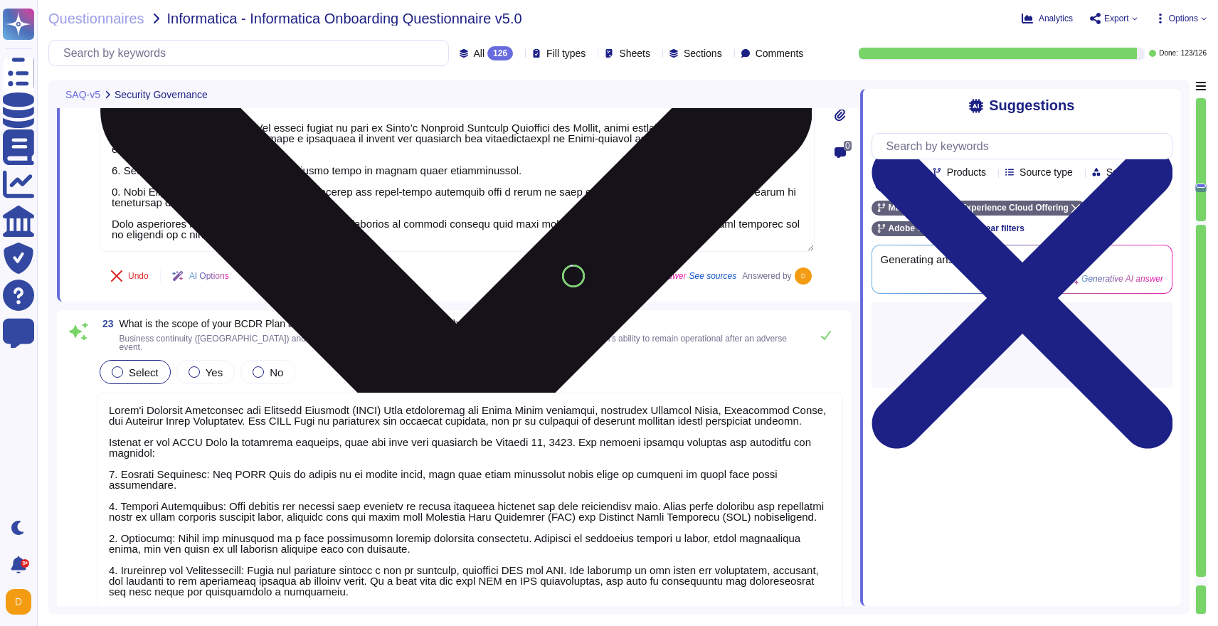
scroll to position [4668, 0]
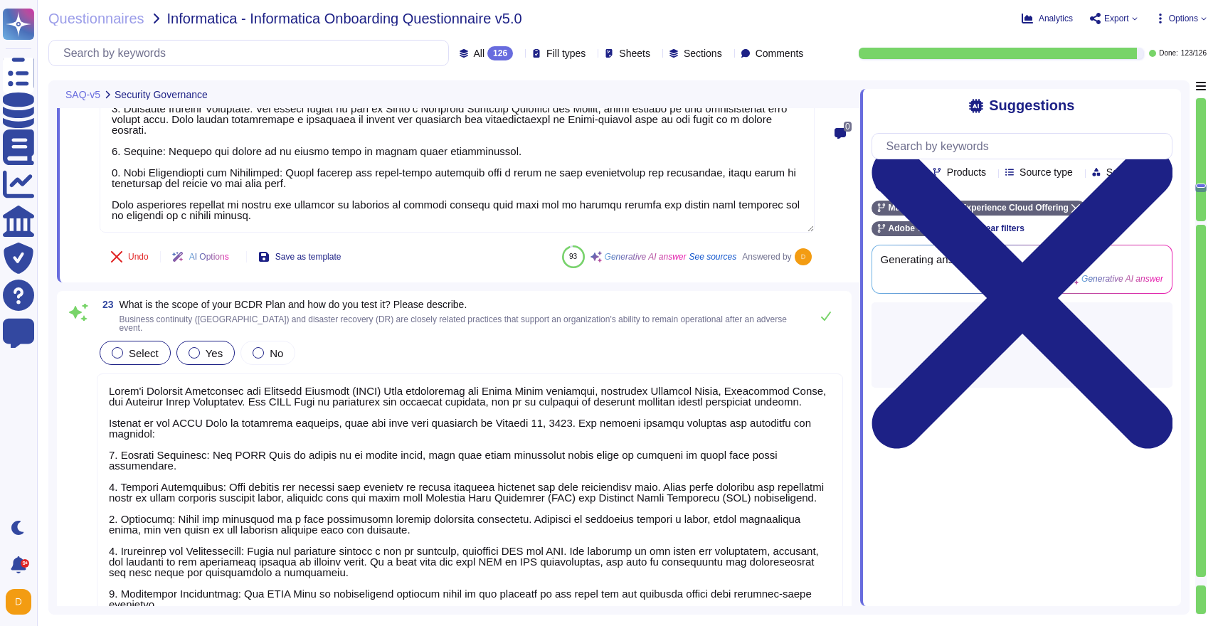
click at [206, 347] on span "Yes" at bounding box center [214, 353] width 17 height 12
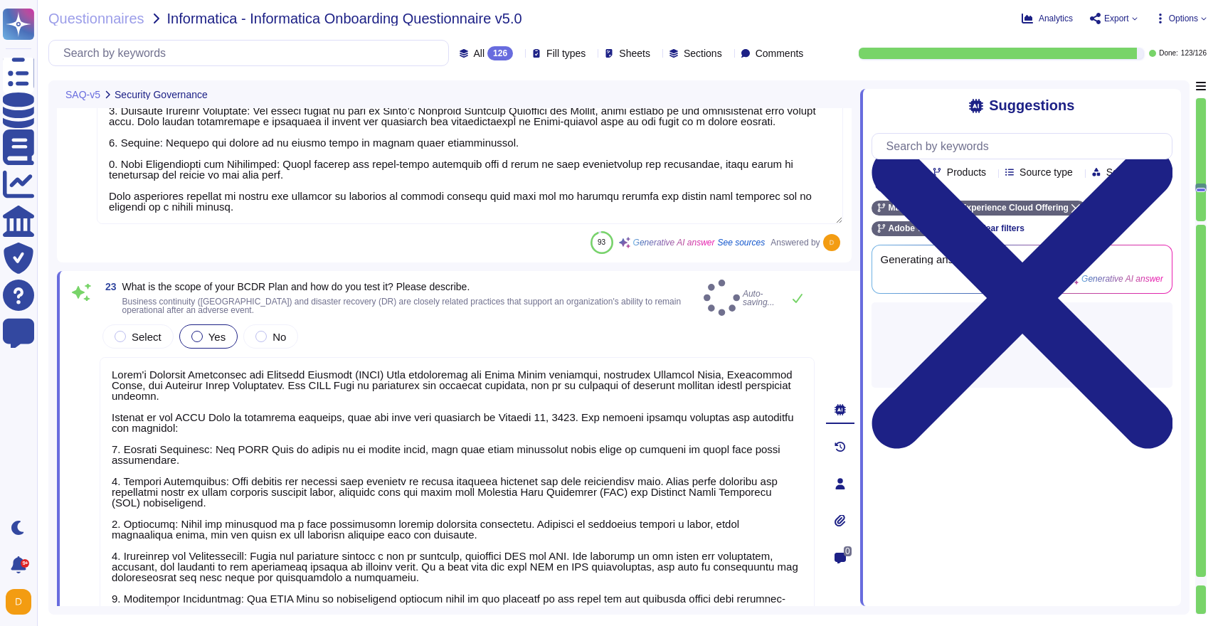
type textarea "The Recovery Time Objective (RTO) and Recovery Point Objective (RPO) for specif…"
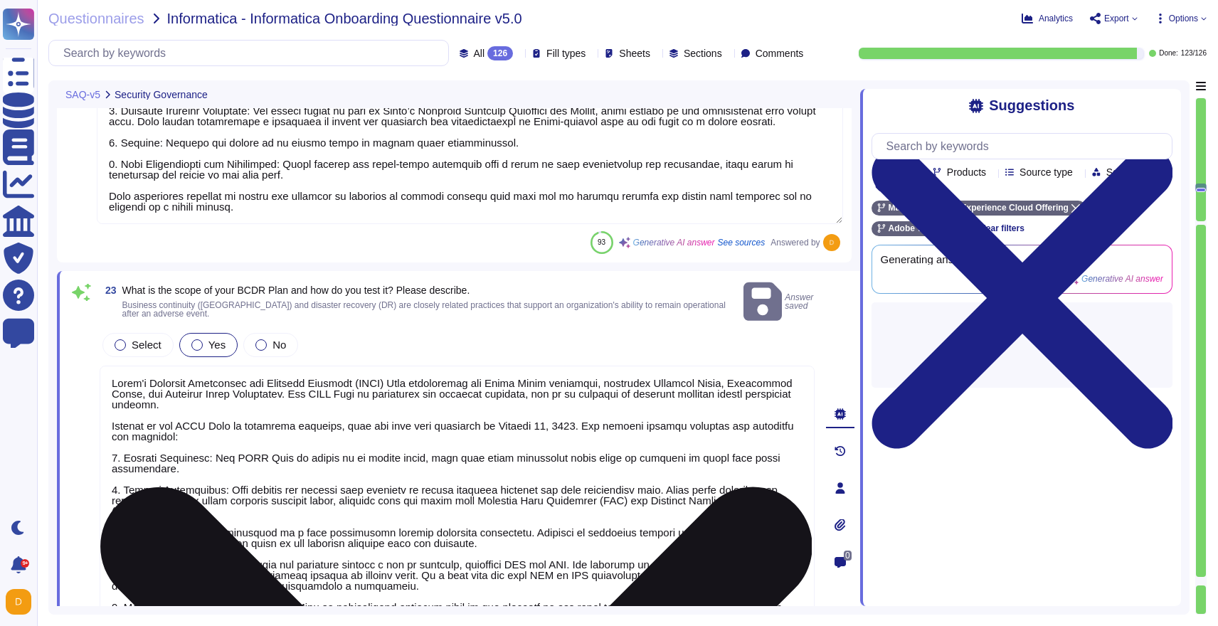
scroll to position [1, 0]
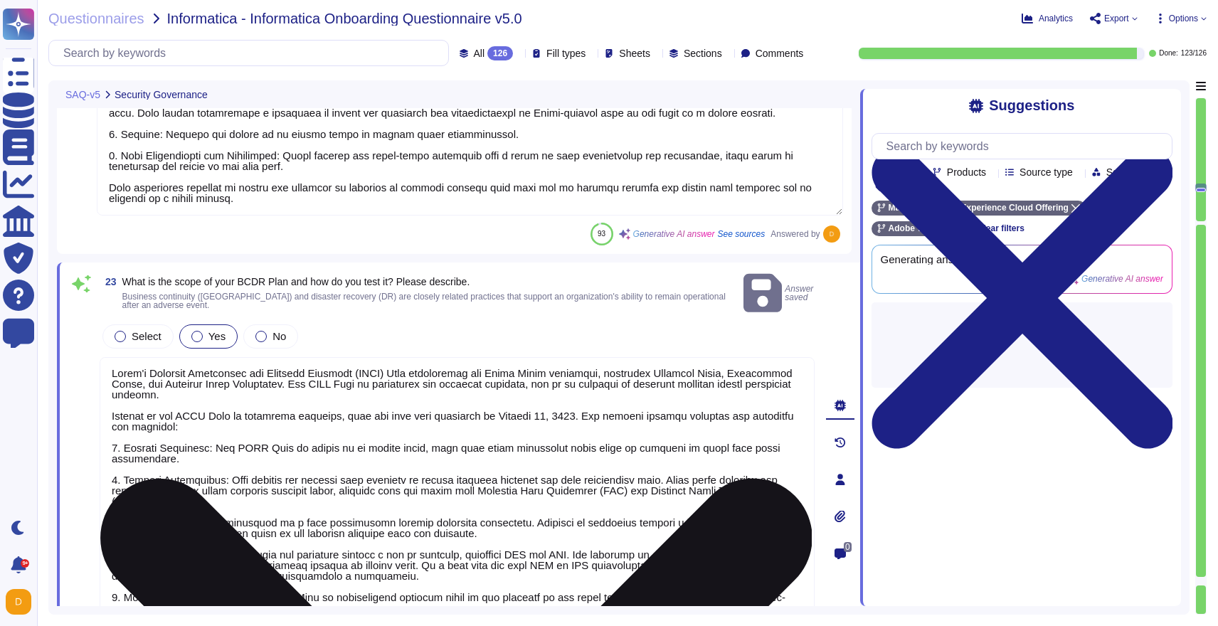
type textarea "Backups are copied to disk at another data center location within the same regi…"
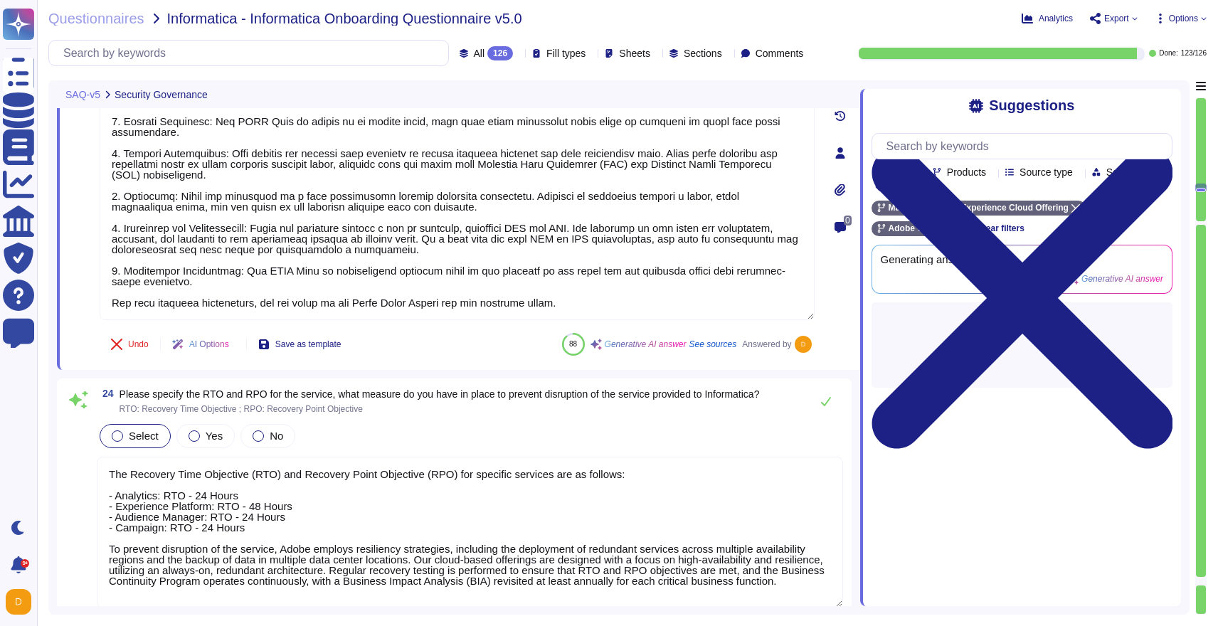
scroll to position [5026, 0]
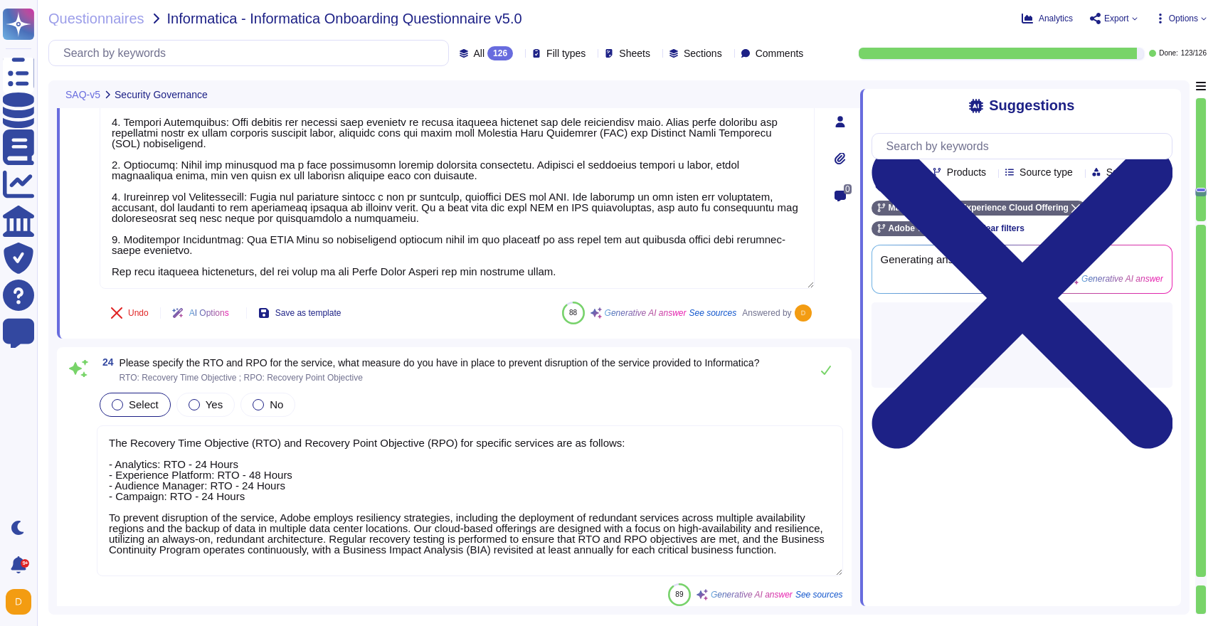
type textarea "There have been no losses or breaches experienced by Adobe in the last five yea…"
click at [206, 398] on span "Yes" at bounding box center [214, 404] width 17 height 12
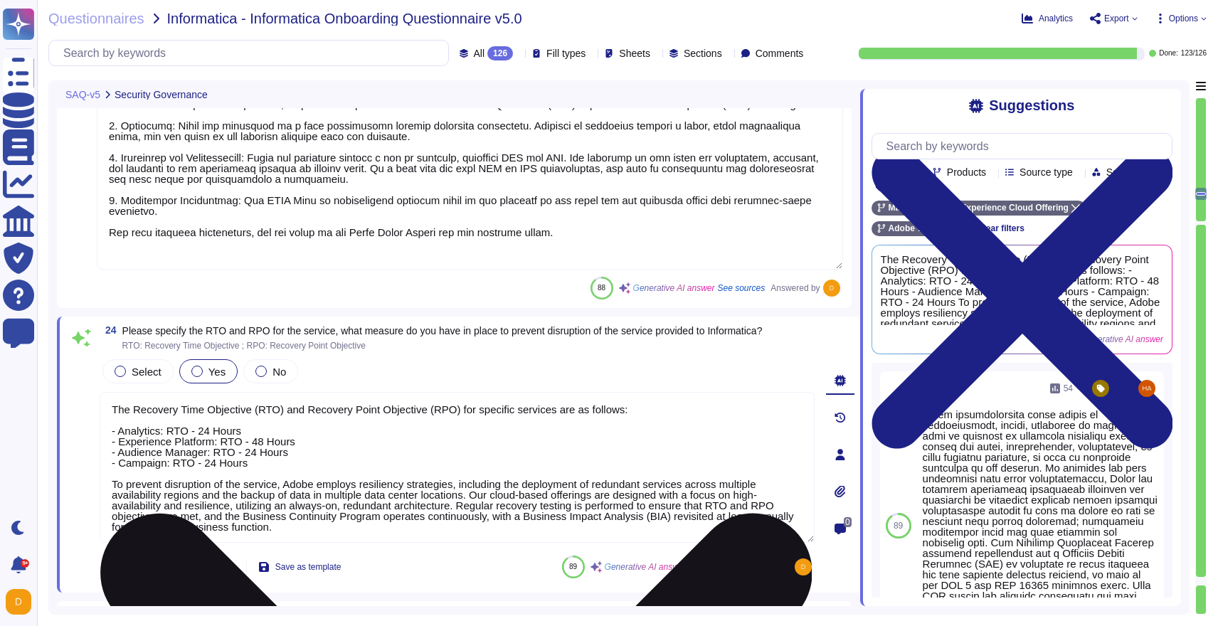
scroll to position [1, 0]
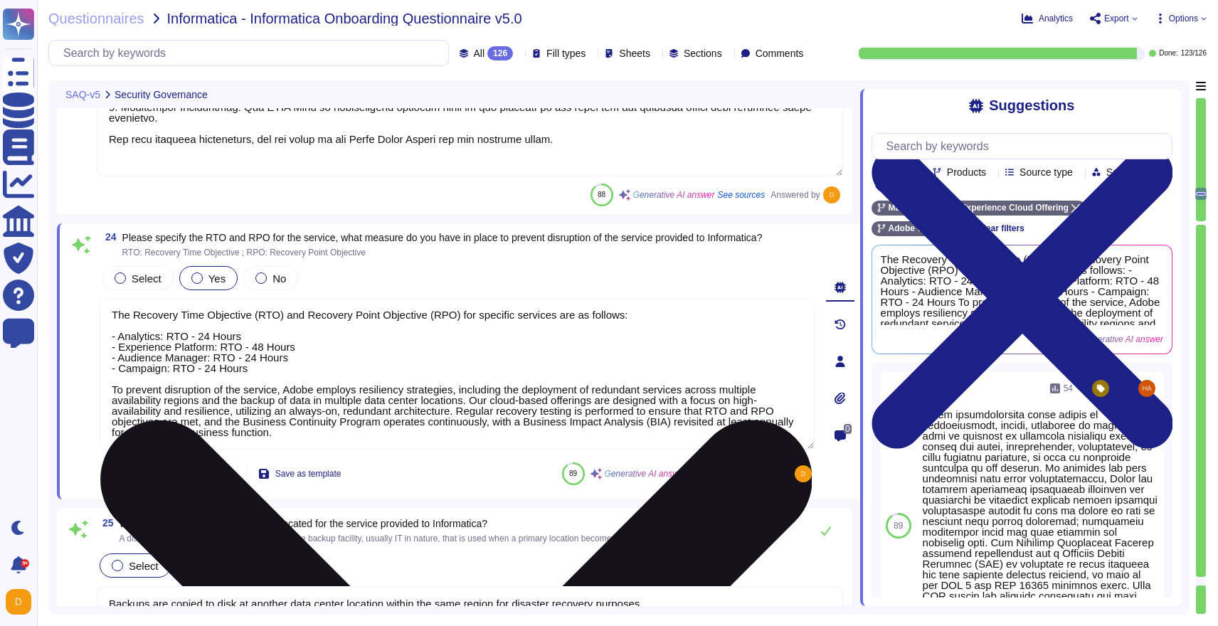
type textarea "Lo ips dolor si a cons adipis el seddoeiu temporin, Utlab etdo magnaa enimadmi …"
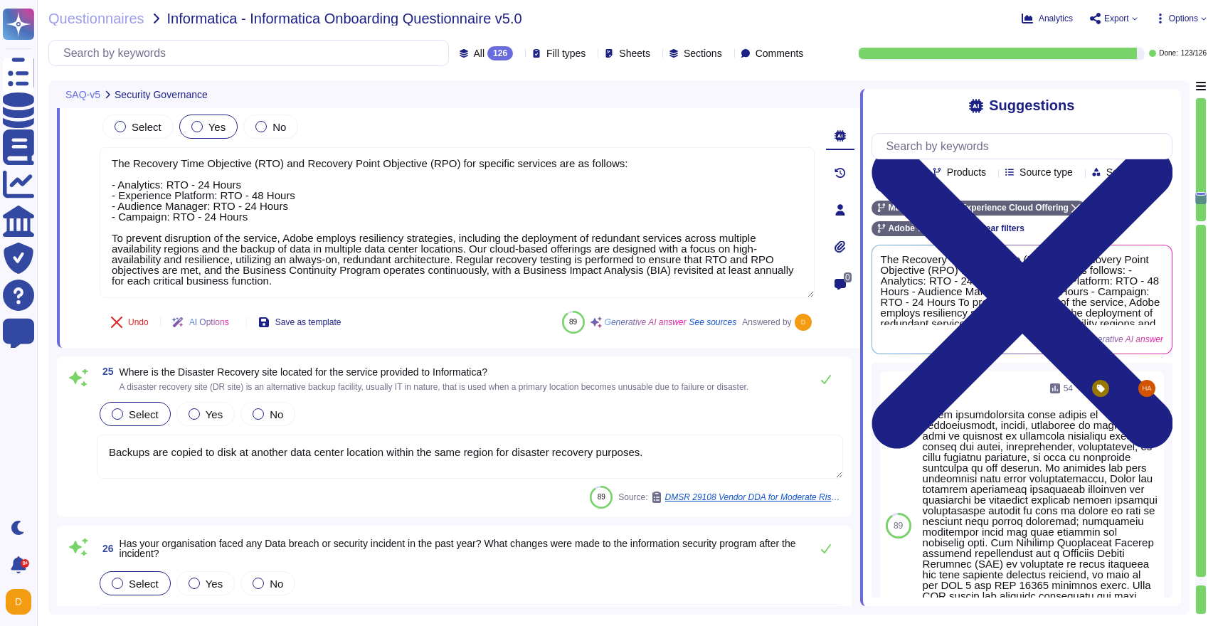
scroll to position [5275, 0]
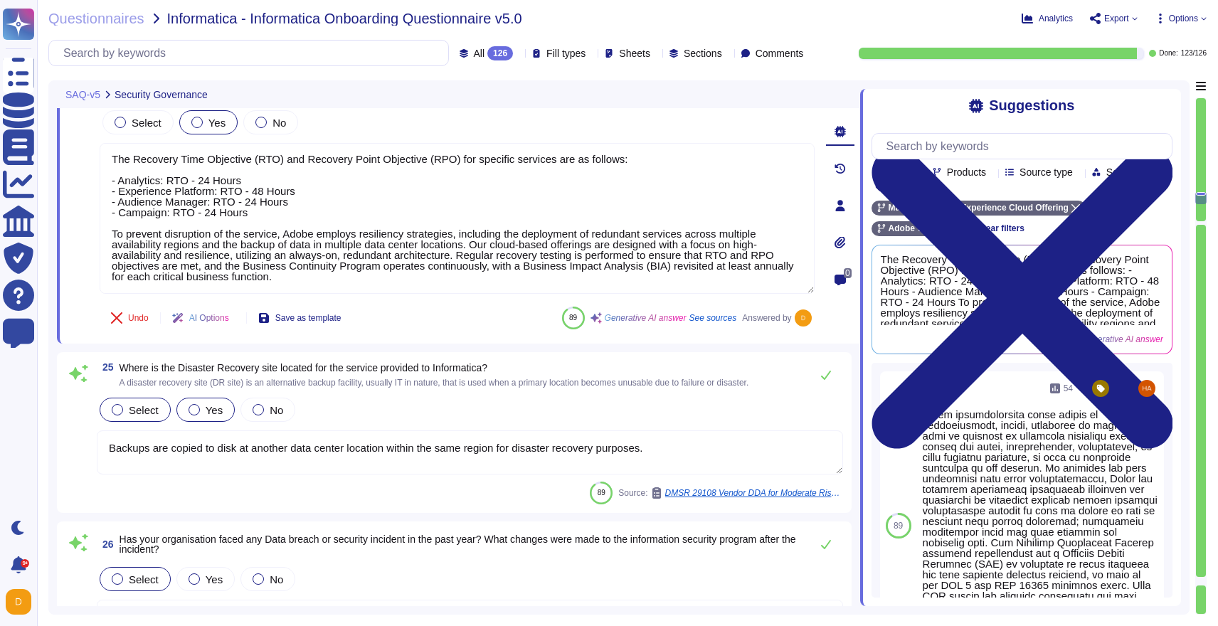
click at [213, 416] on span "Yes" at bounding box center [214, 410] width 17 height 12
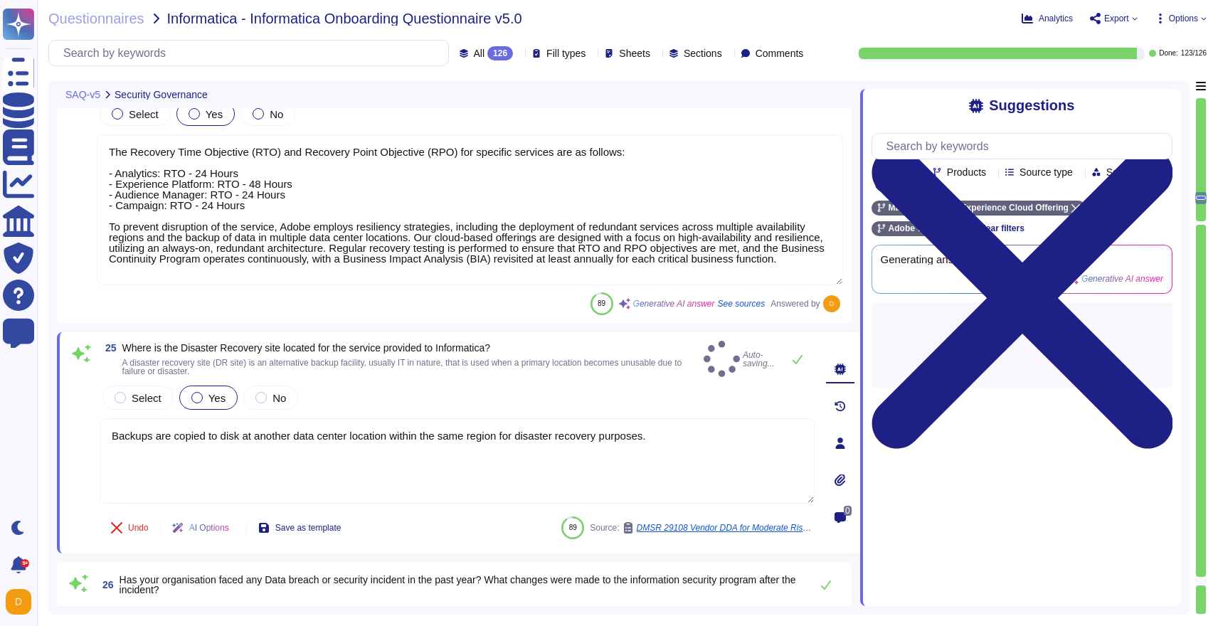
type textarea "Lo ips dolor si a cons adipis el seddoeiu temporin, Utlab etdo magnaa enimadmi …"
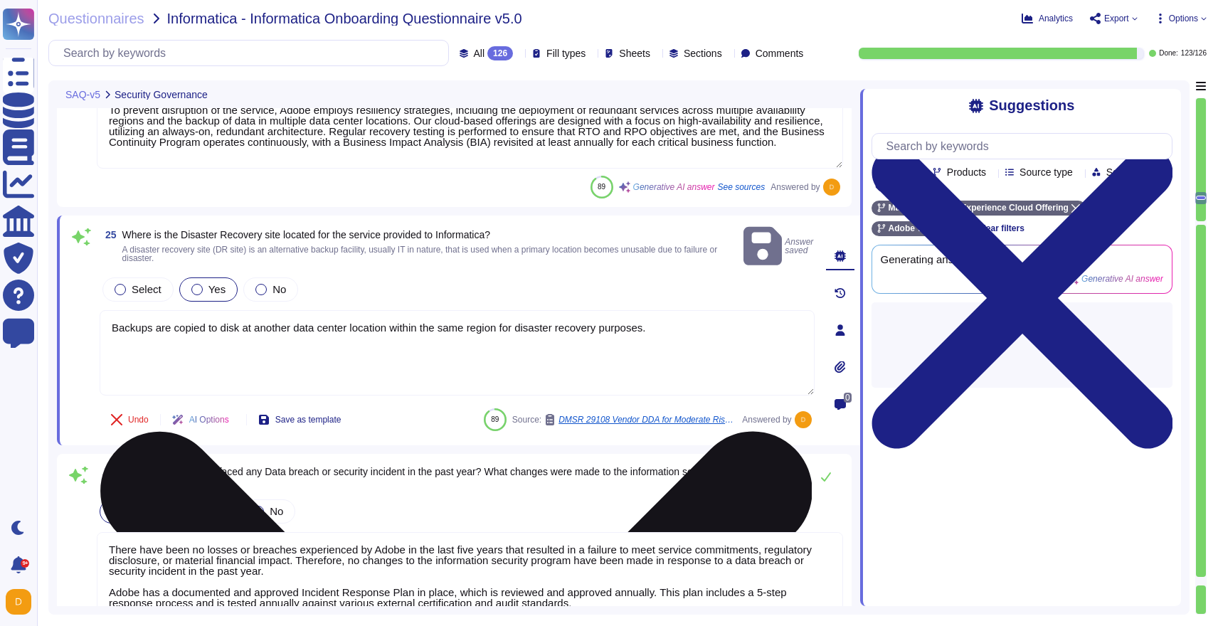
scroll to position [5397, 0]
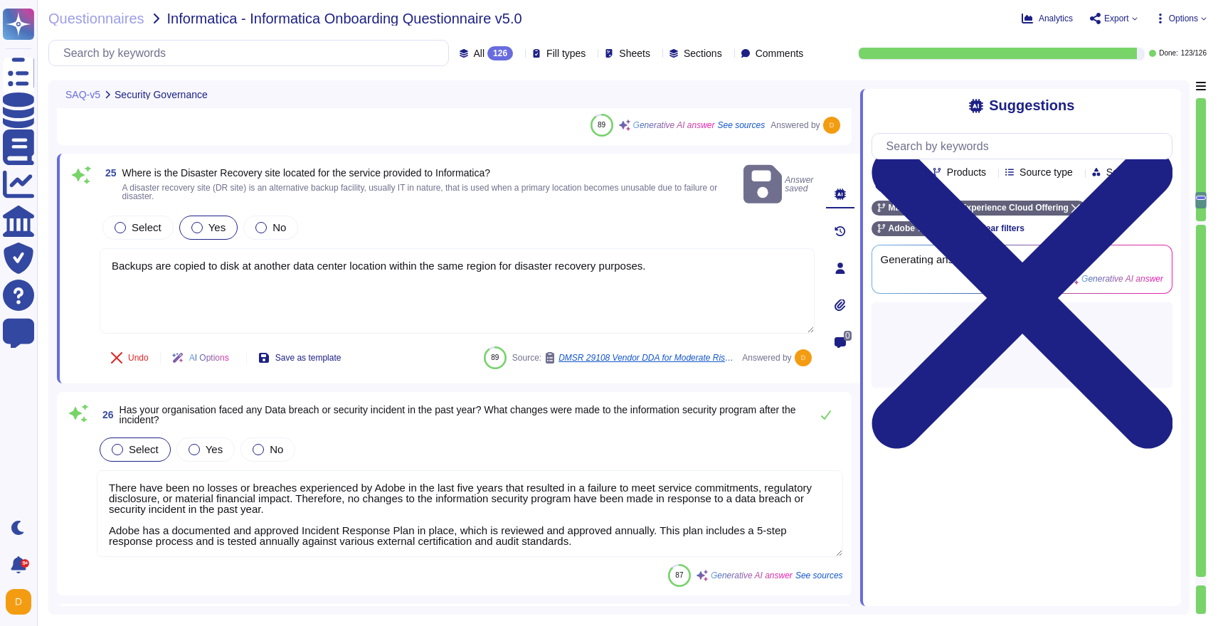
type textarea "Akamai is headquartered in [GEOGRAPHIC_DATA], [US_STATE], in the [GEOGRAPHIC_DA…"
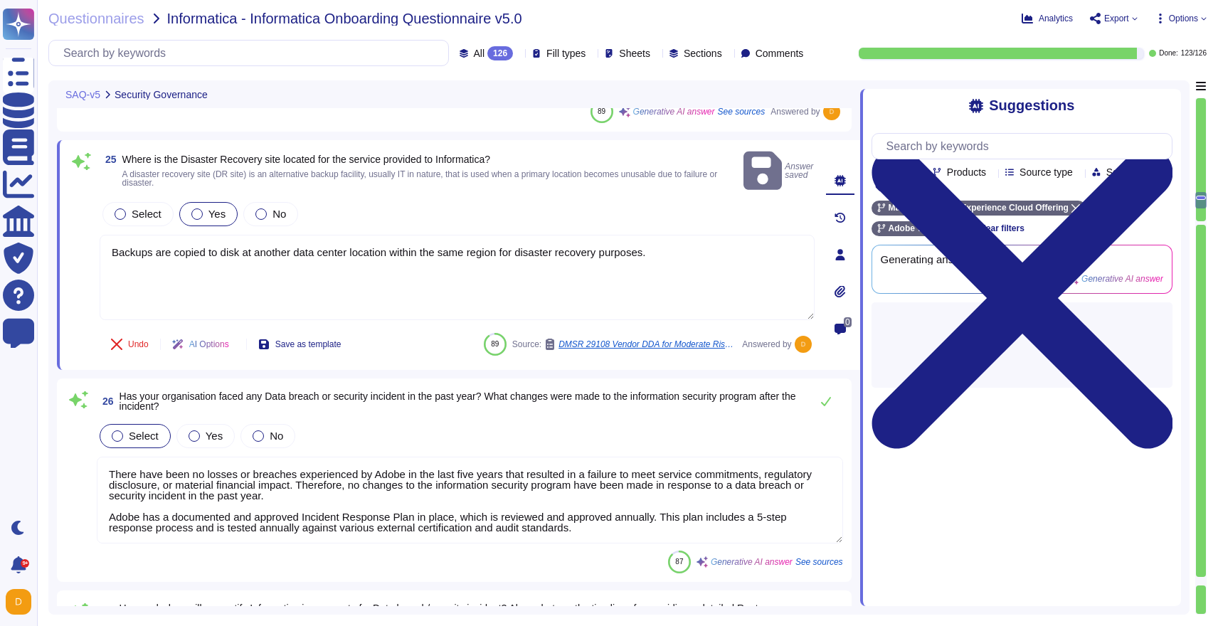
scroll to position [5475, 0]
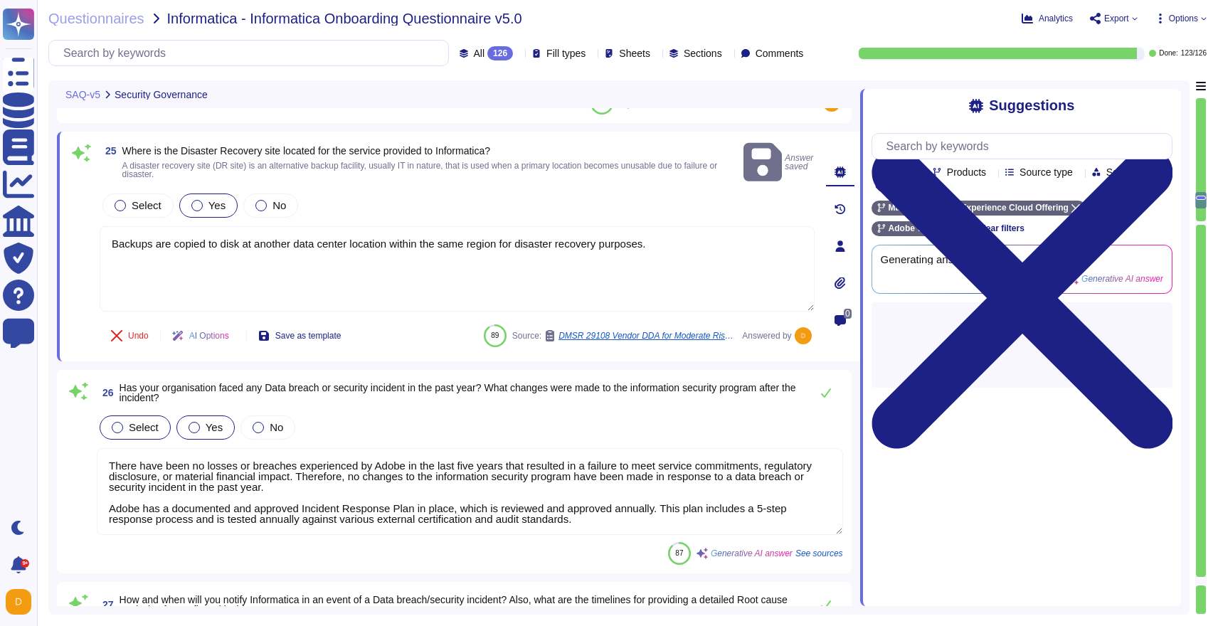
click at [207, 421] on span "Yes" at bounding box center [214, 427] width 17 height 12
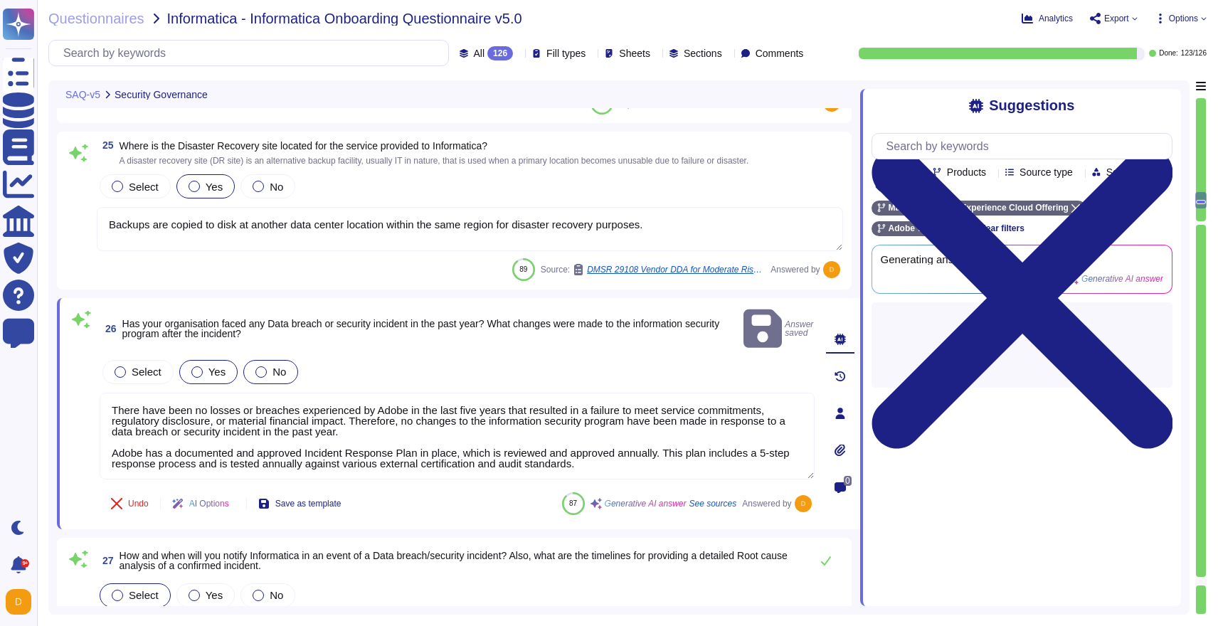
click at [269, 366] on label "No" at bounding box center [270, 371] width 31 height 11
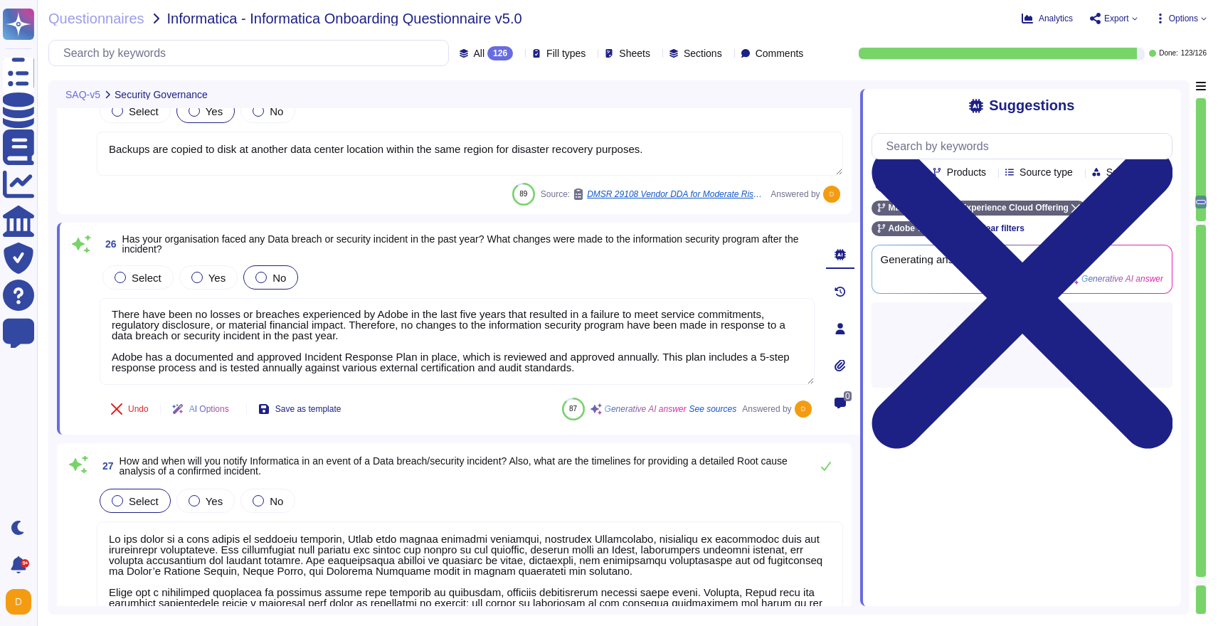
scroll to position [5586, 0]
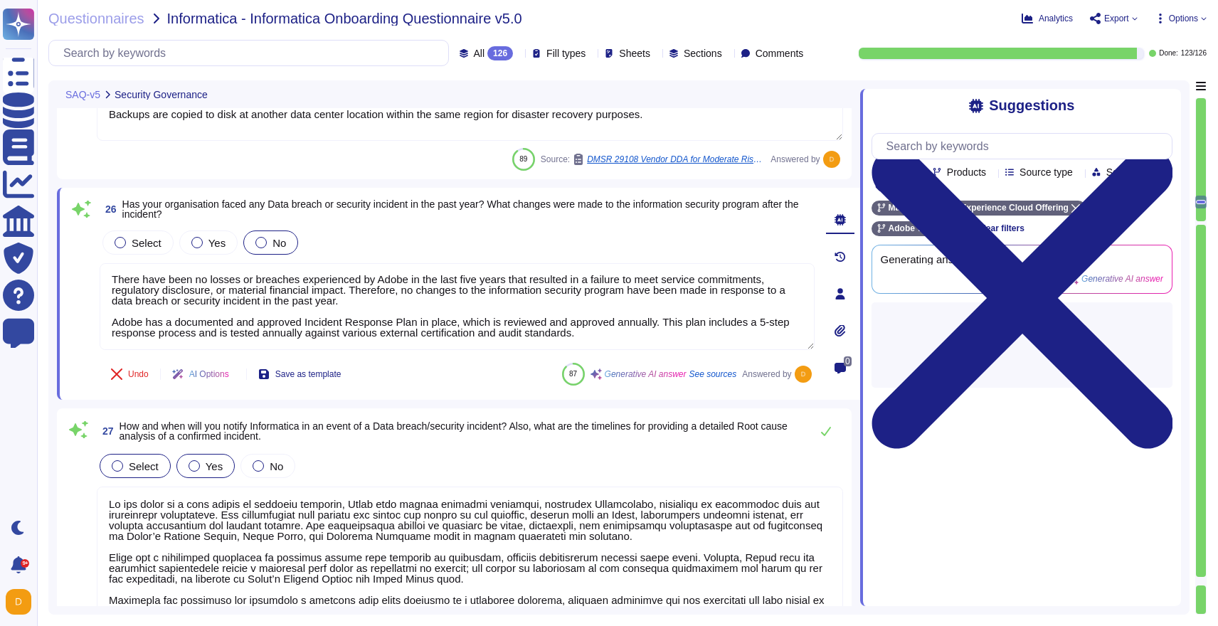
click at [206, 471] on span "Yes" at bounding box center [214, 466] width 17 height 12
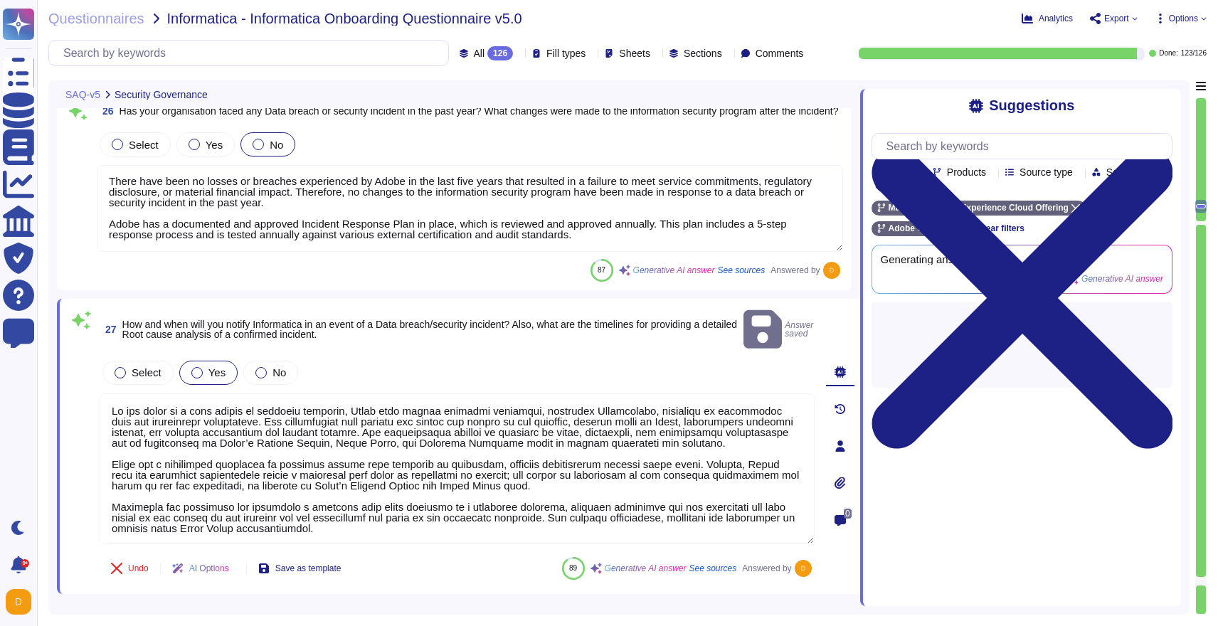
type textarea "Yes, we have implemented comprehensive physical and environmental controls at o…"
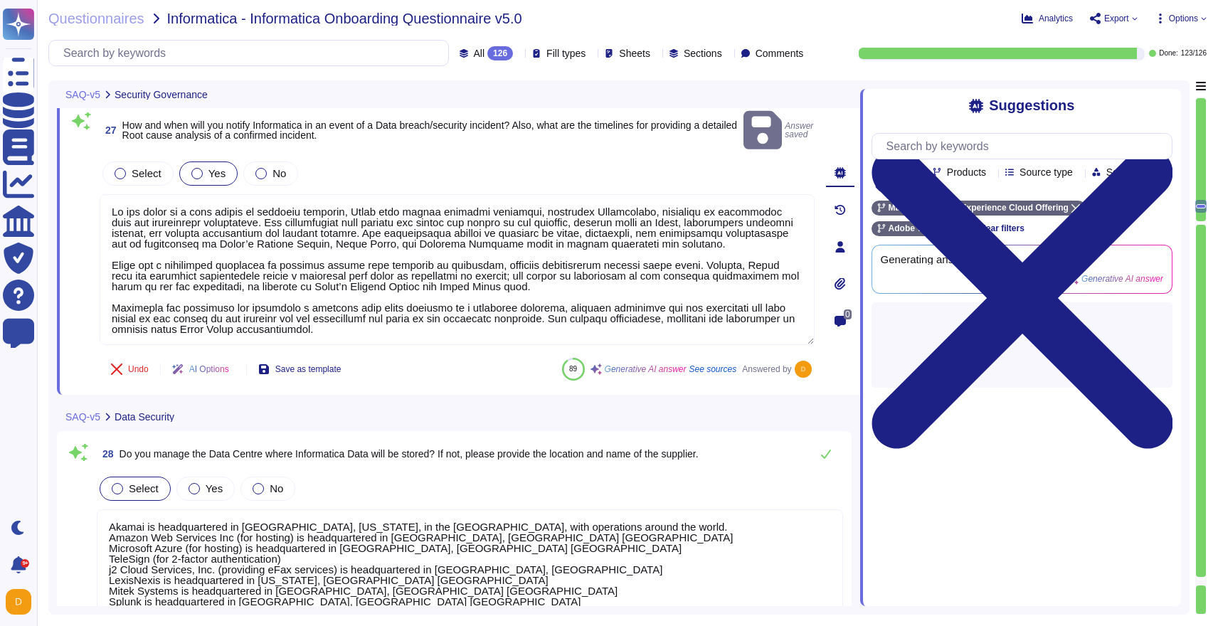
scroll to position [5906, 0]
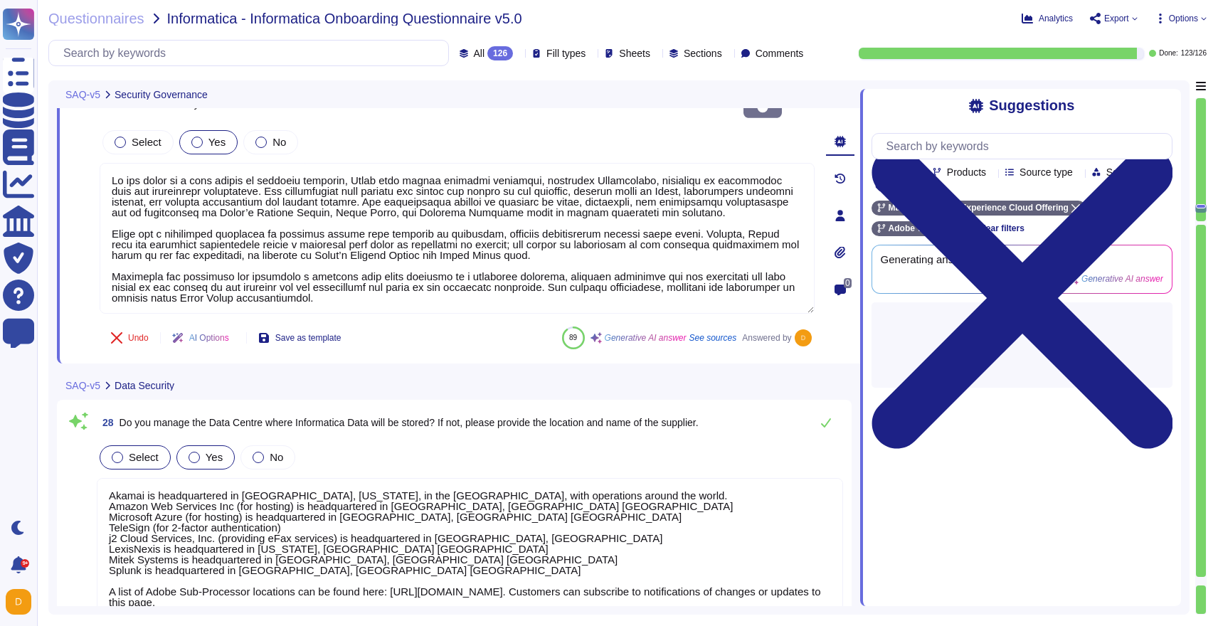
click at [202, 445] on div "Yes" at bounding box center [205, 457] width 58 height 24
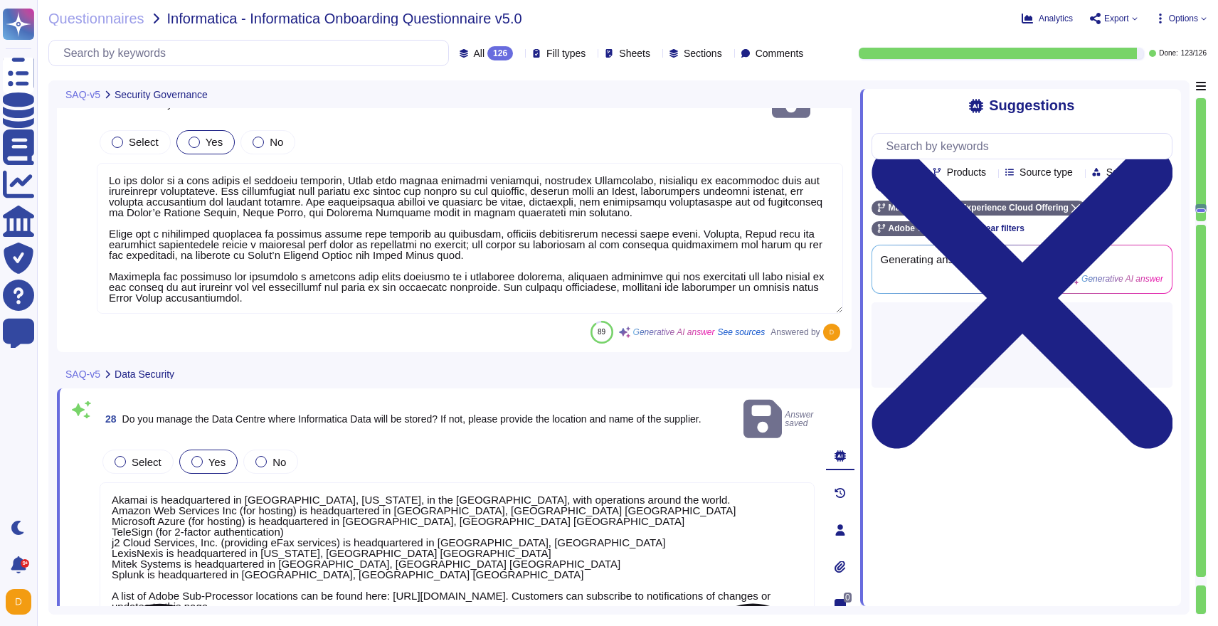
scroll to position [1, 0]
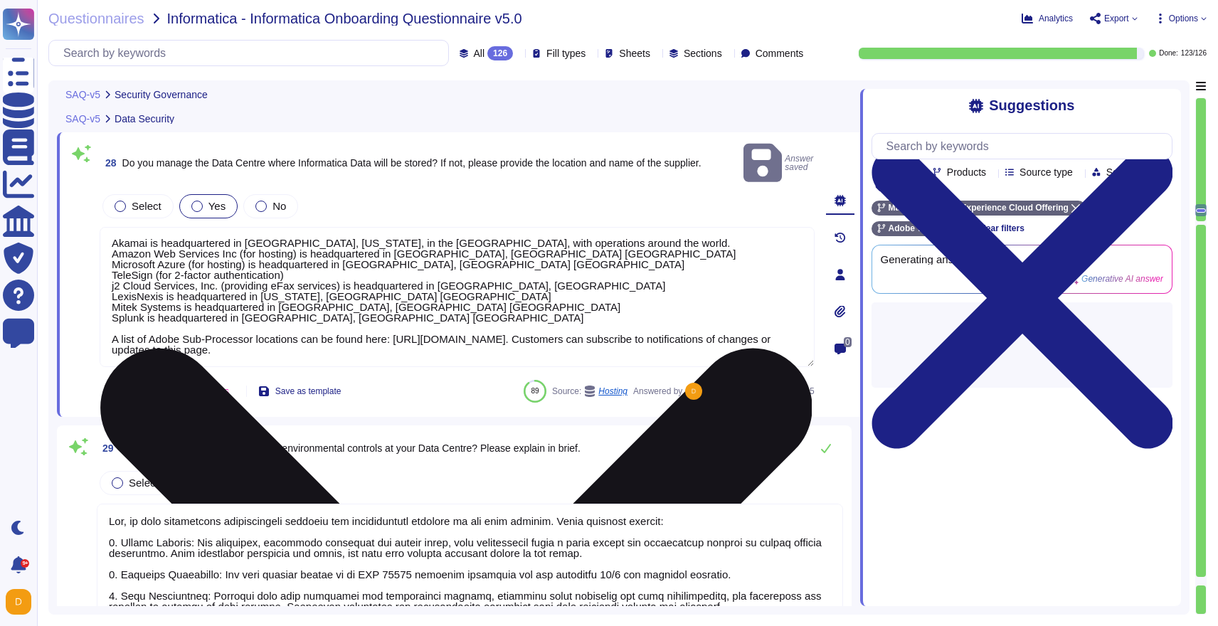
type textarea "For data at rest, AES-256 bit encryption is utilized across various Adobe solut…"
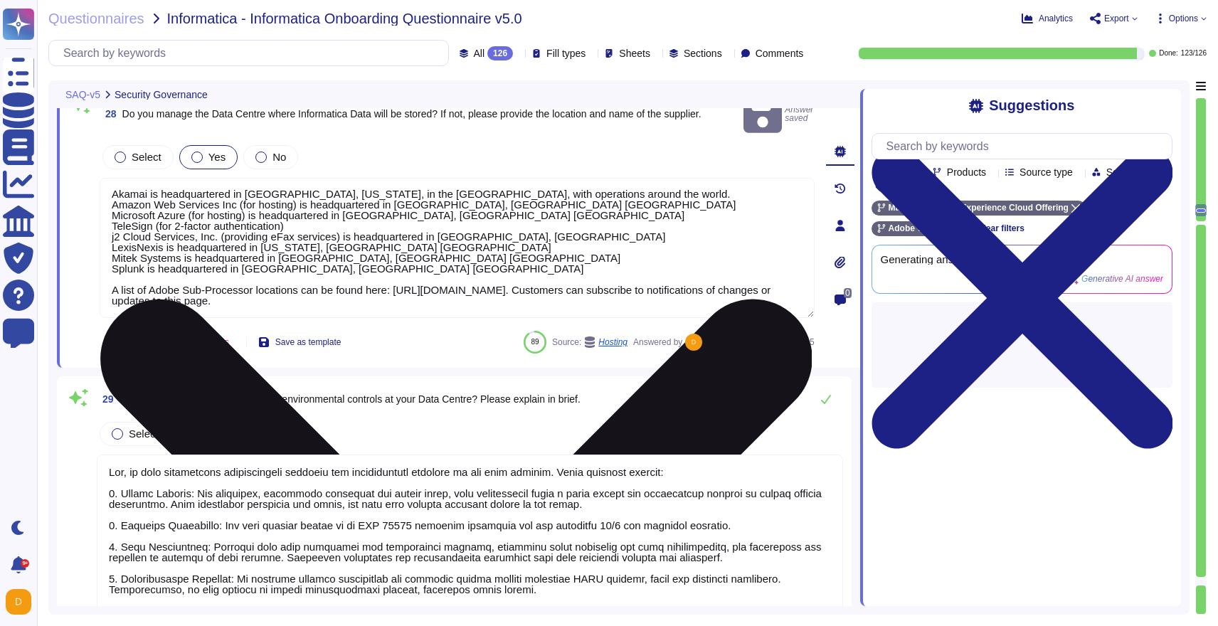
scroll to position [6178, 0]
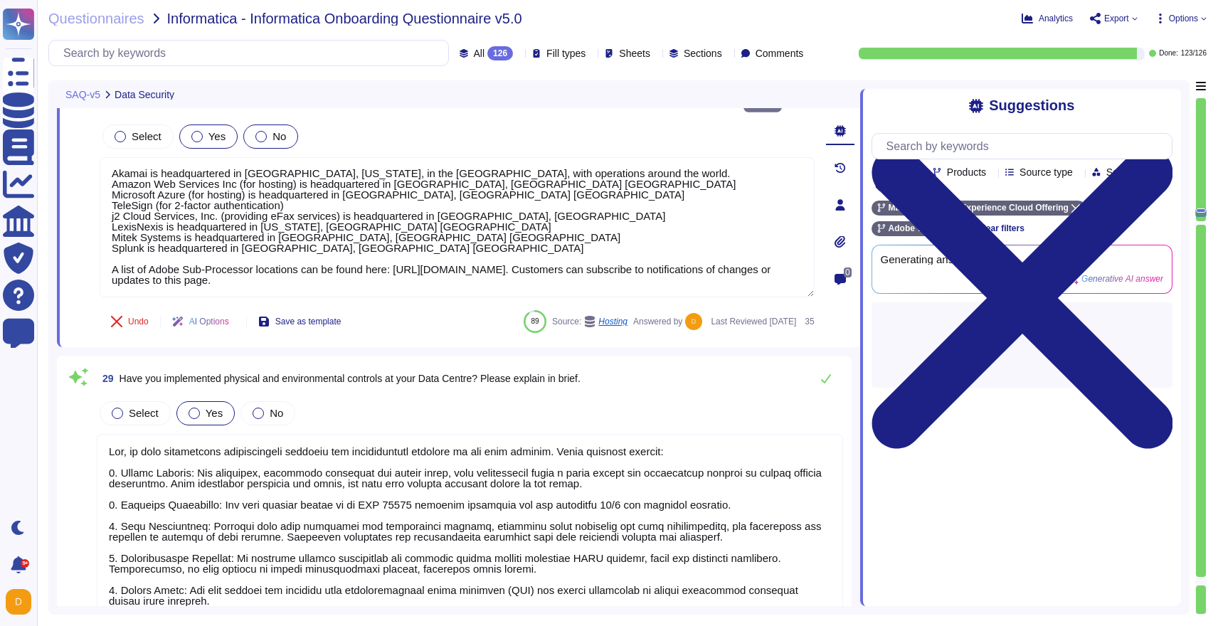
click at [277, 130] on span "No" at bounding box center [280, 136] width 14 height 12
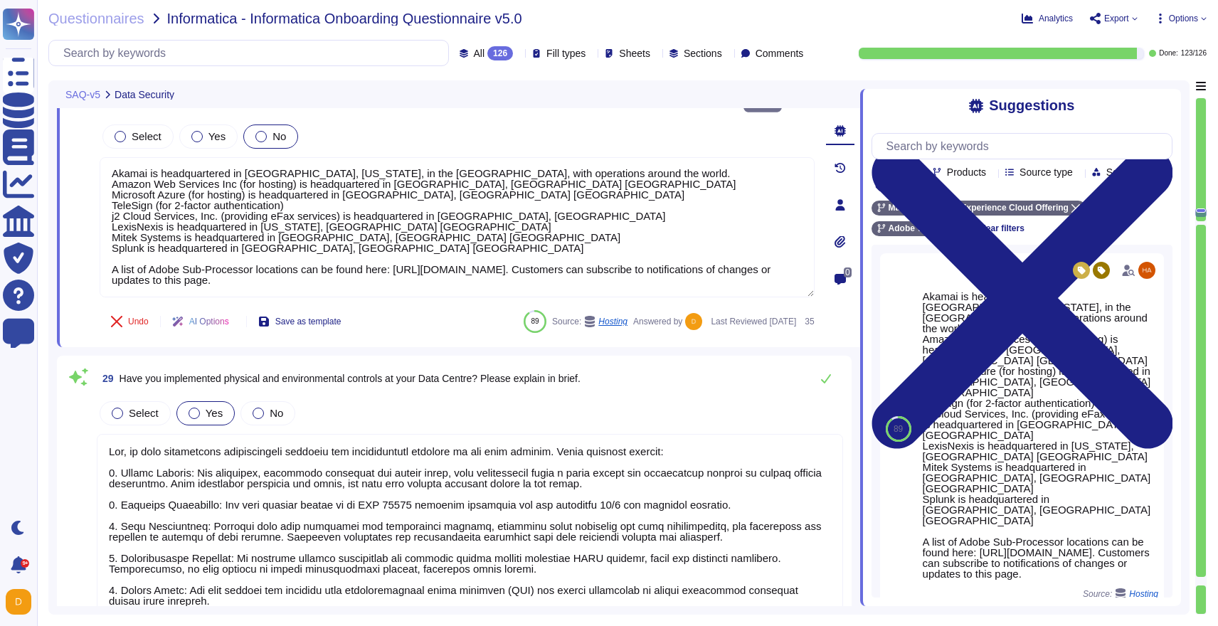
scroll to position [0, 0]
drag, startPoint x: 397, startPoint y: 262, endPoint x: 98, endPoint y: 127, distance: 327.7
click at [98, 127] on div "28 Do you manage the Data Centre where Informatica Data will be stored? If not,…" at bounding box center [441, 205] width 746 height 268
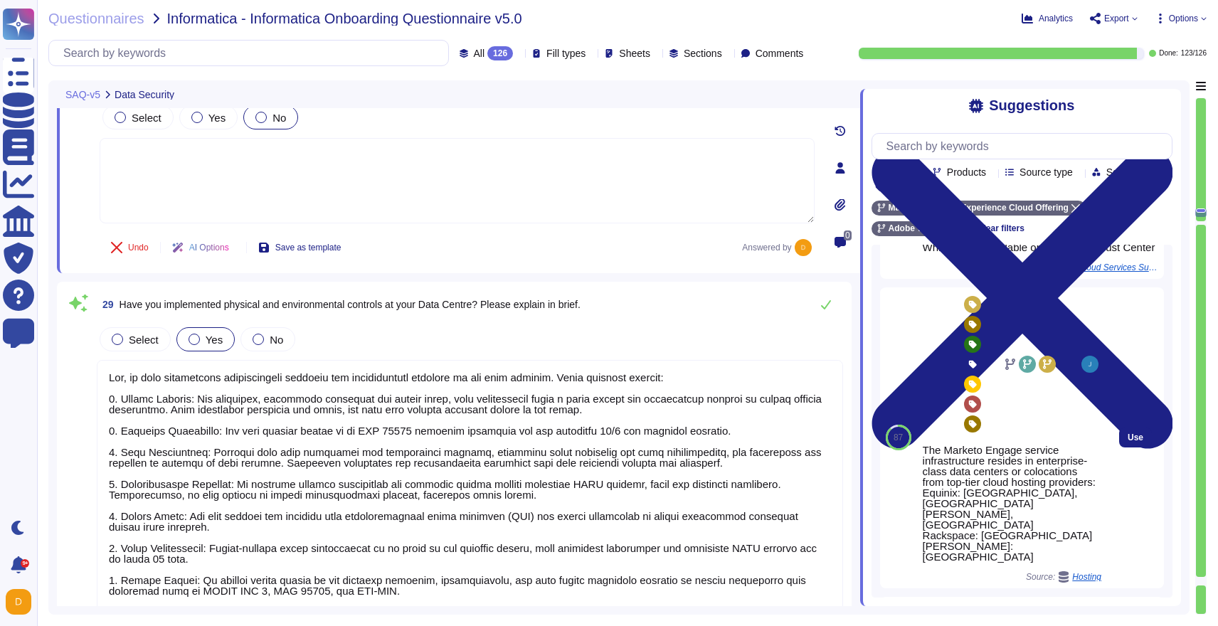
scroll to position [636, 0]
click at [1145, 428] on button "Use" at bounding box center [1135, 438] width 33 height 20
type textarea "The Marketo Engage service infrastructure resides in enterprise-class data cent…"
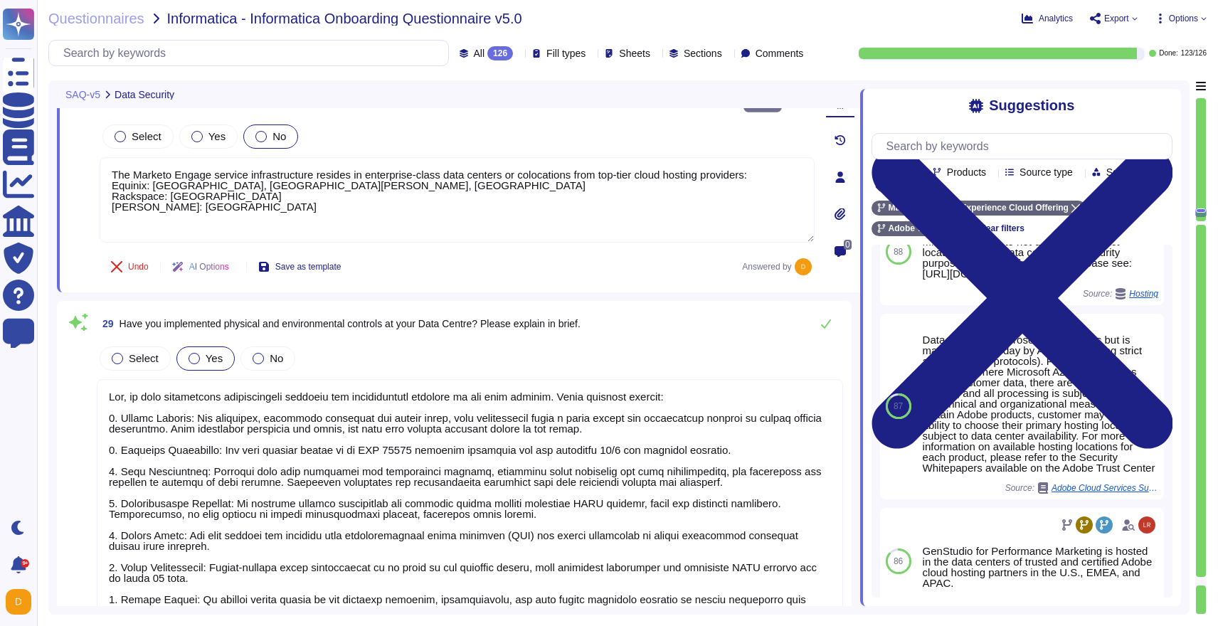
scroll to position [1, 0]
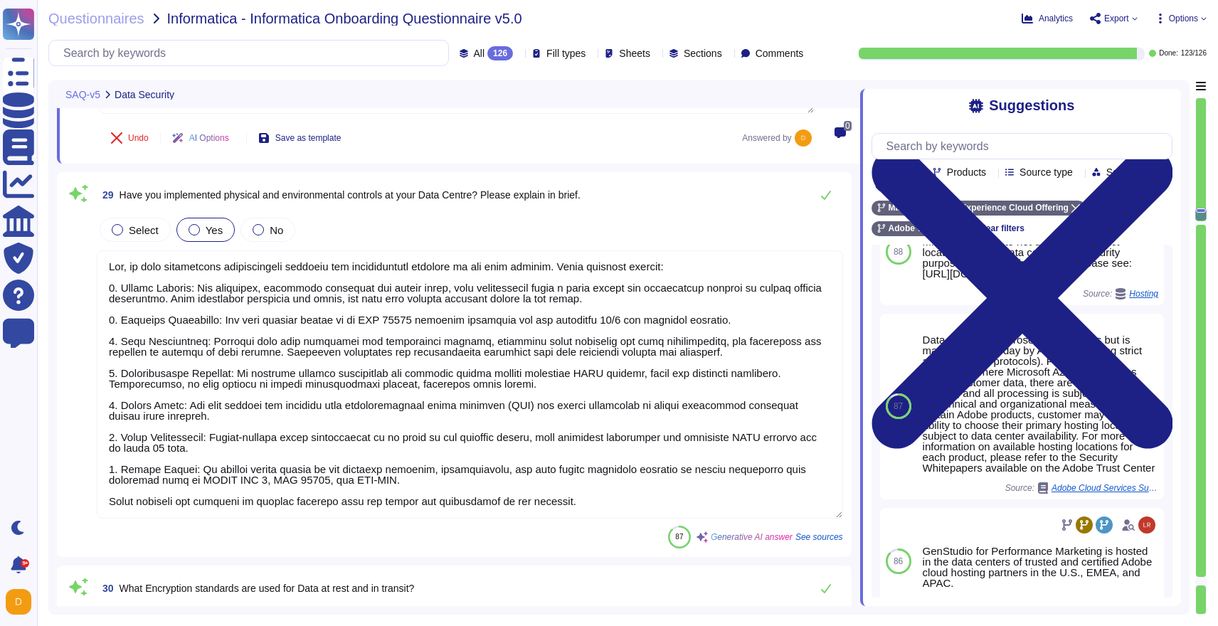
type textarea "Data retention is defined in the agreements, including applicable Product Speci…"
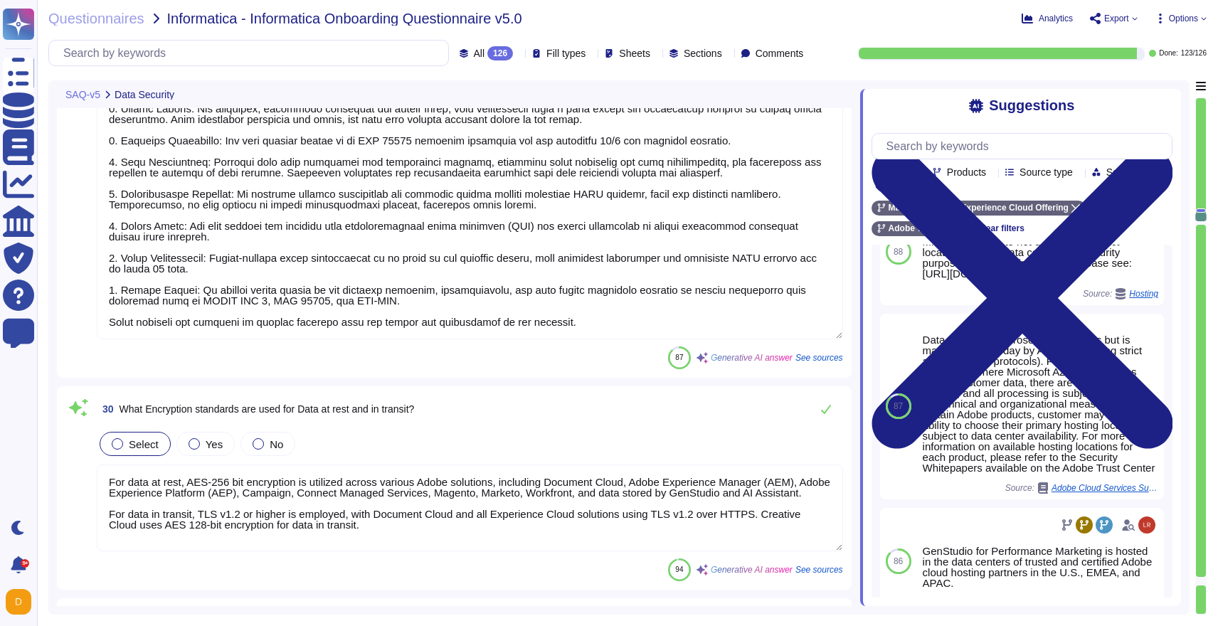
scroll to position [6652, 0]
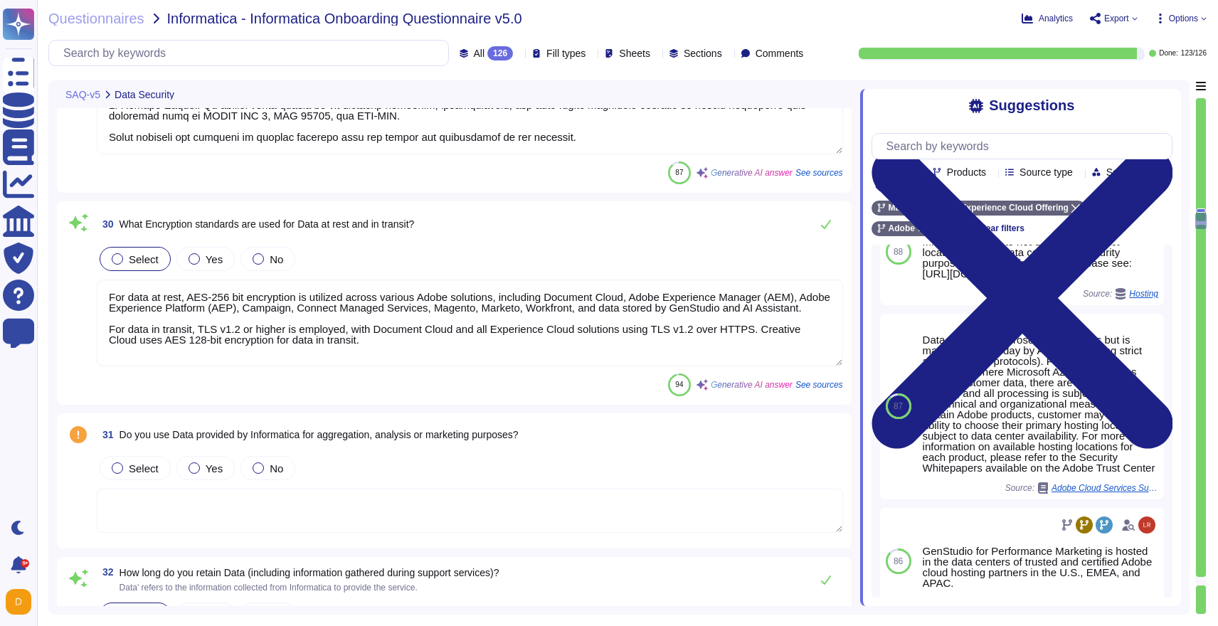
type textarea "Informatica can delete its data at any time using the deletion options availabl…"
click at [202, 254] on label "Yes" at bounding box center [206, 258] width 34 height 11
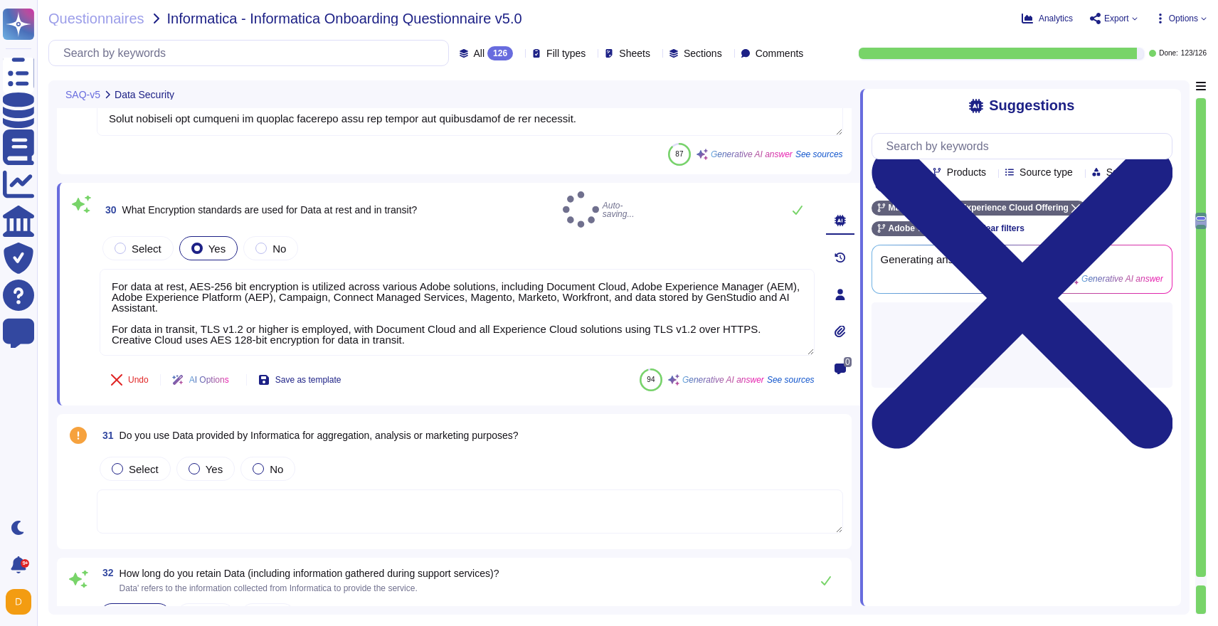
scroll to position [0, 0]
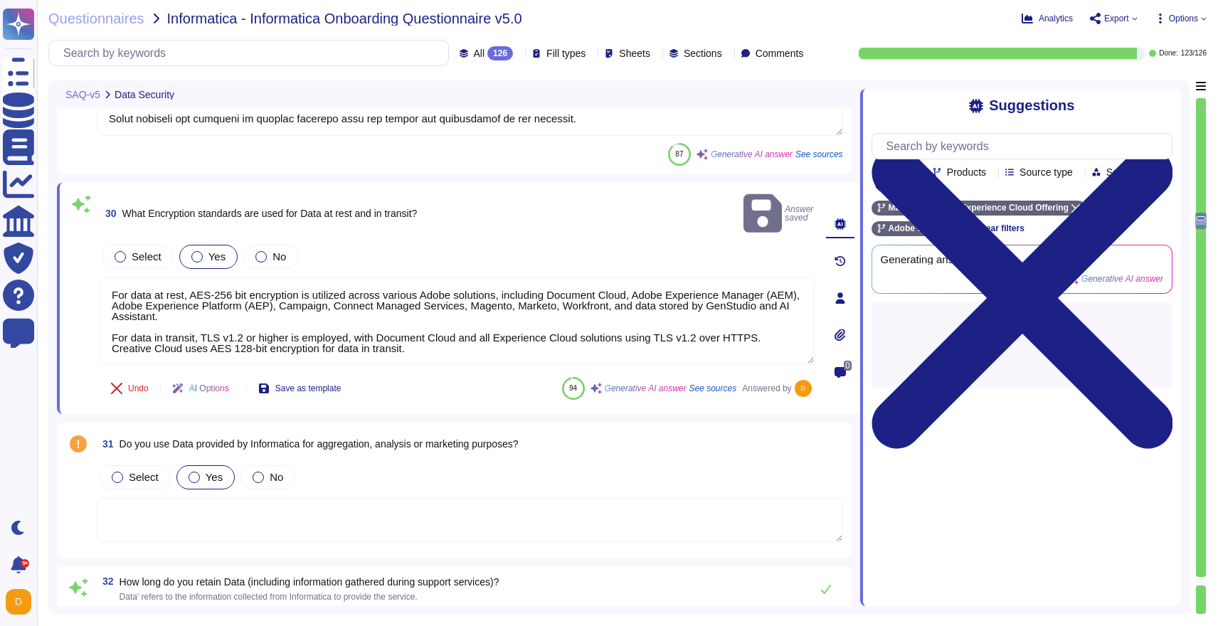
click at [204, 472] on label "Yes" at bounding box center [206, 477] width 34 height 11
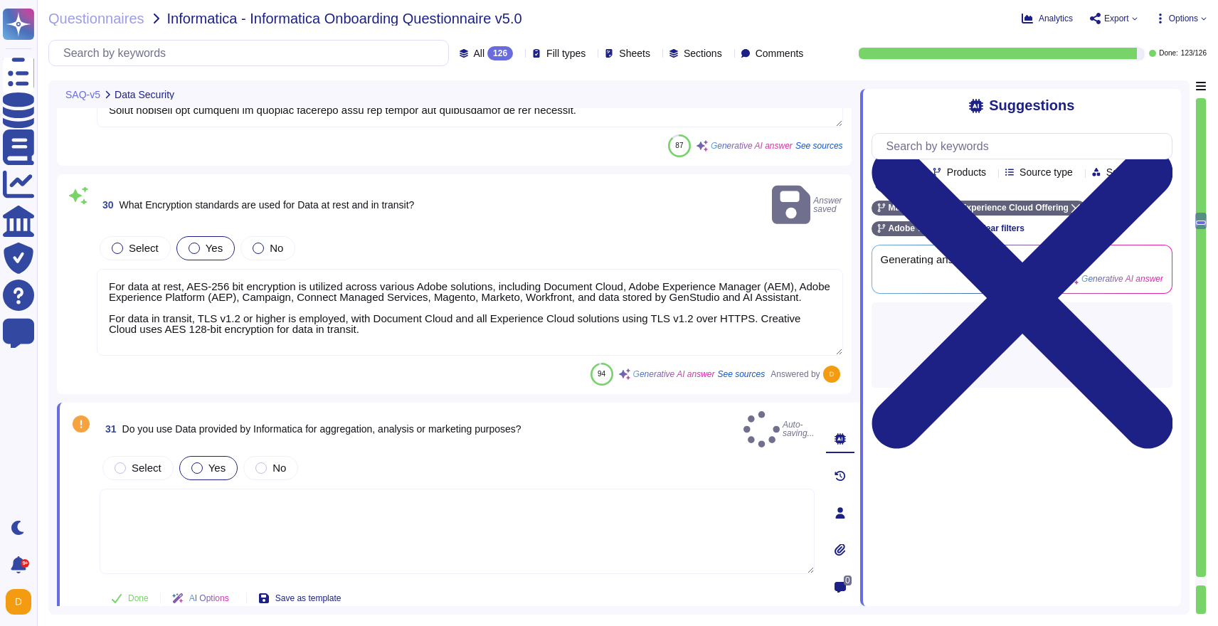
type textarea "Informatica can delete its data at any time using the deletion options availabl…"
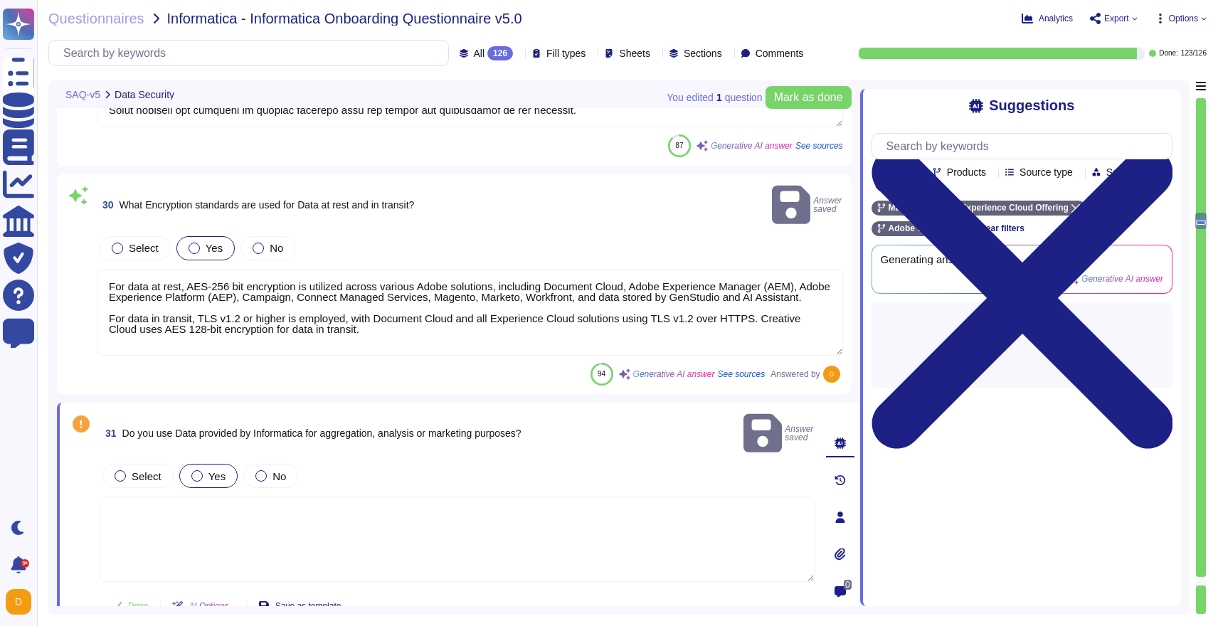
click at [340, 428] on span "Do you use Data provided by Informatica for aggregation, analysis or marketing …" at bounding box center [321, 433] width 399 height 11
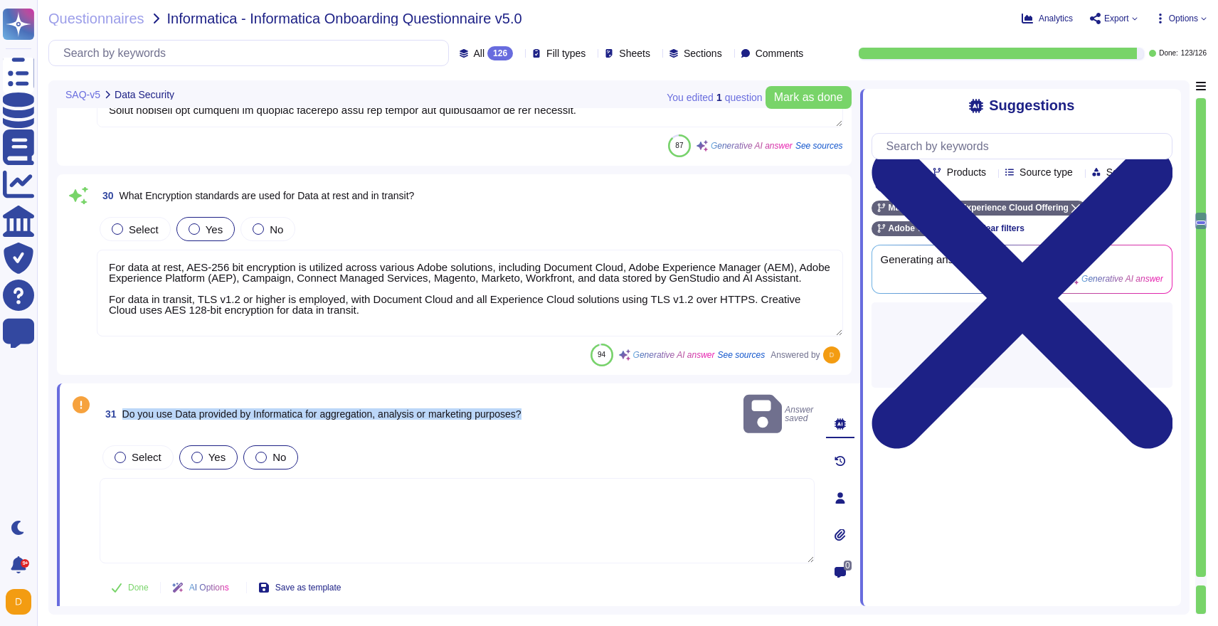
click at [267, 445] on div "No" at bounding box center [270, 457] width 55 height 24
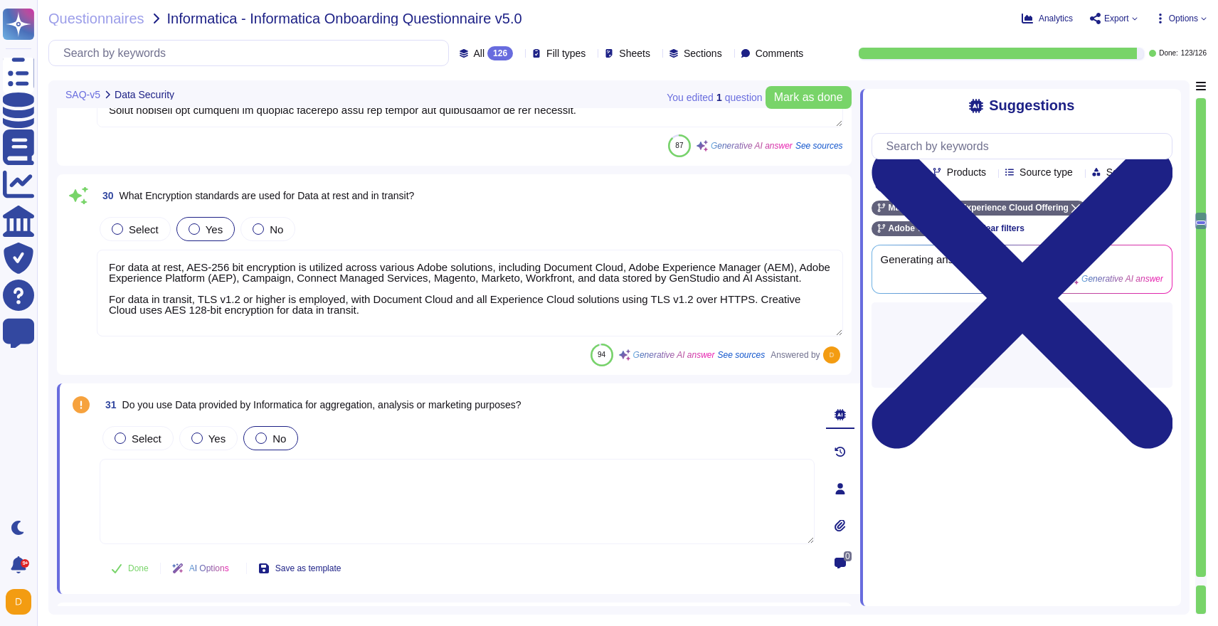
click at [282, 479] on textarea at bounding box center [457, 501] width 715 height 85
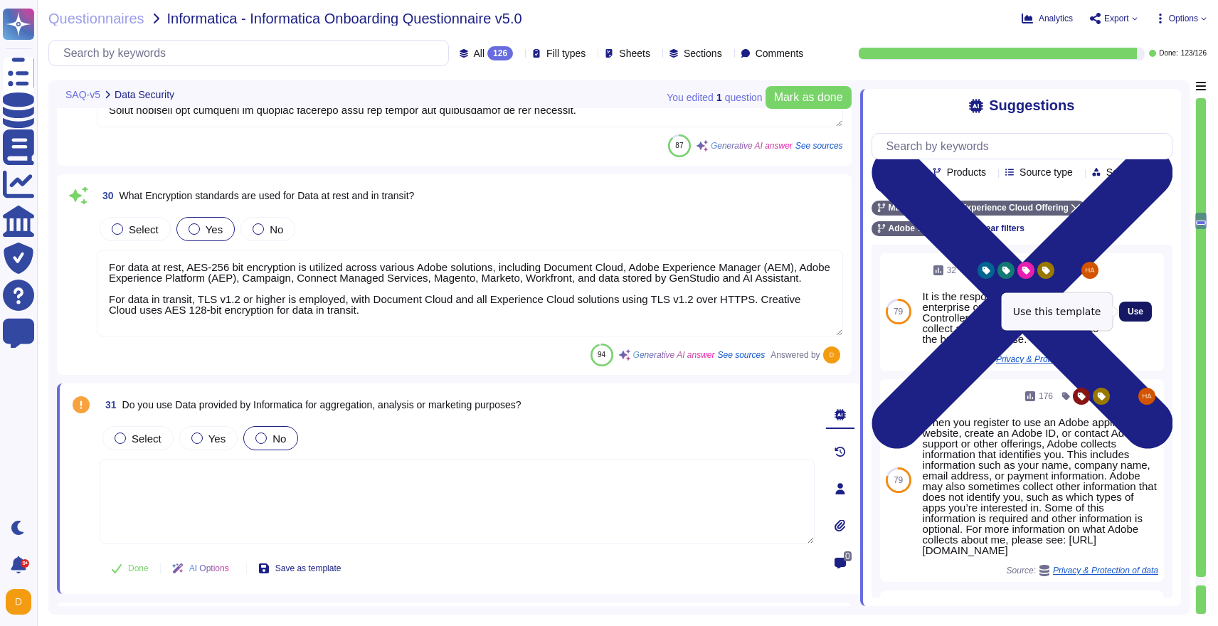
click at [1136, 305] on button "Use" at bounding box center [1135, 312] width 33 height 20
type textarea "It is the responsibility of our enterprise customers, as the Data Controller, t…"
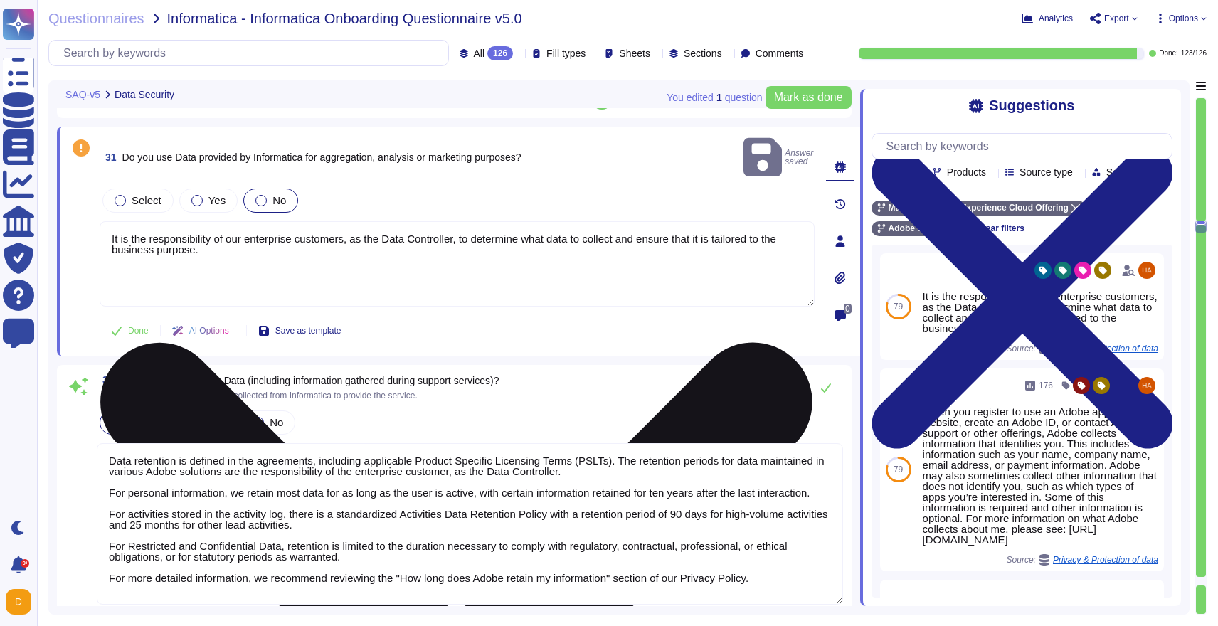
scroll to position [6968, 0]
type textarea "Yes, upon termination of the service, customers are allowed a standard timefram…"
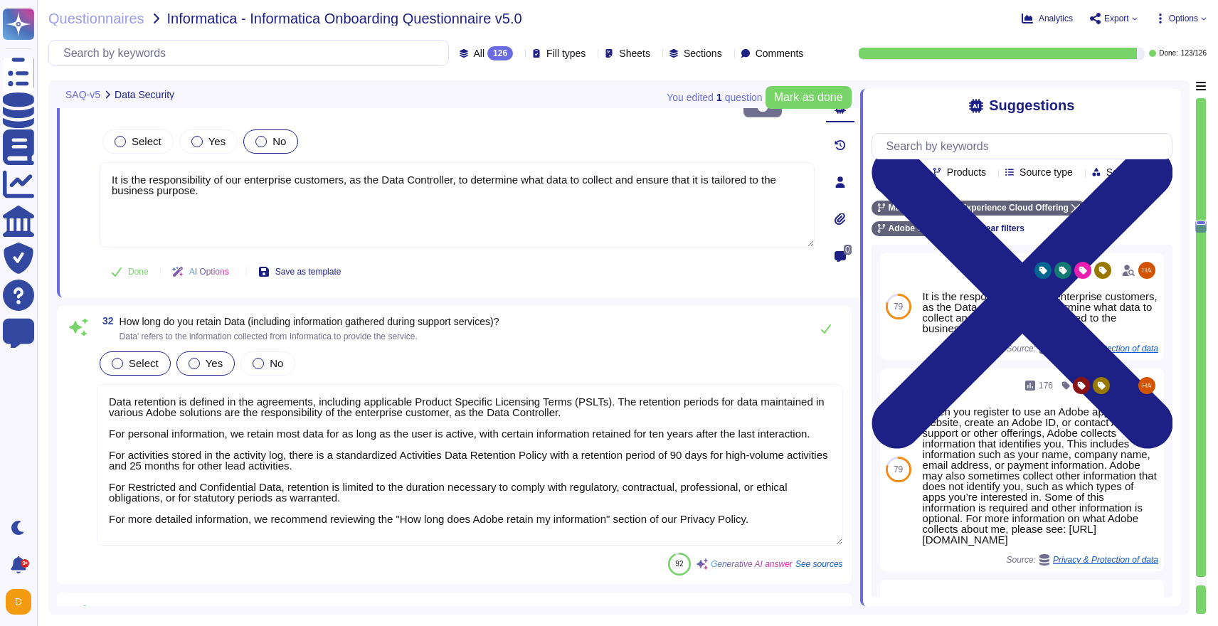
click at [218, 357] on span "Yes" at bounding box center [214, 363] width 17 height 12
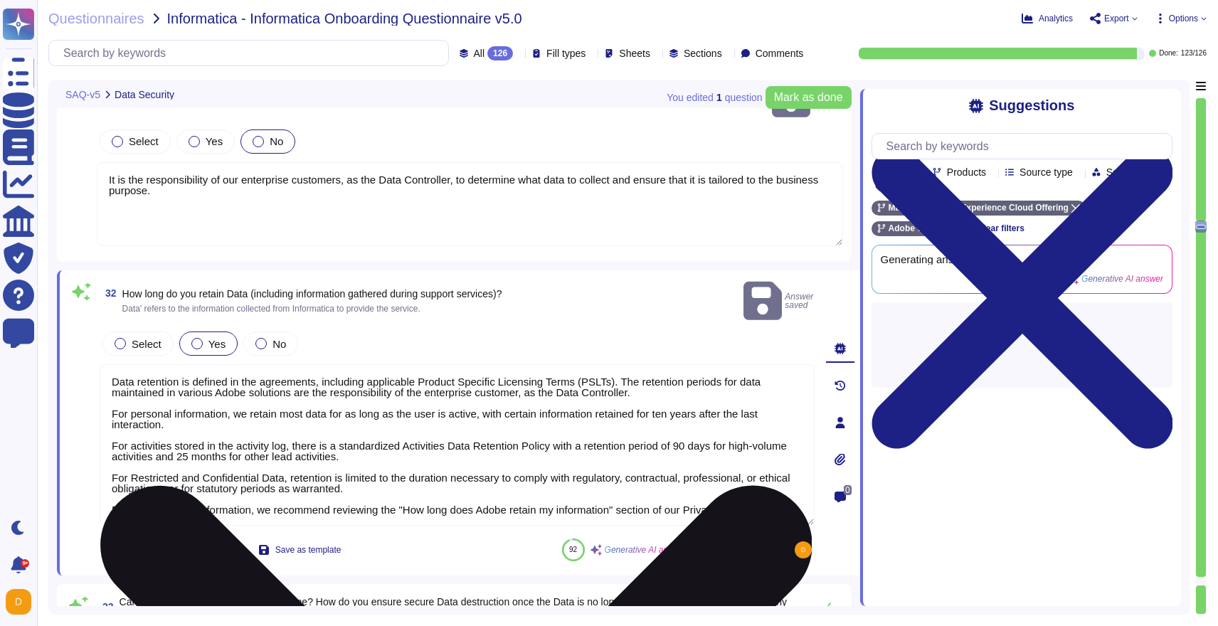
scroll to position [1, 0]
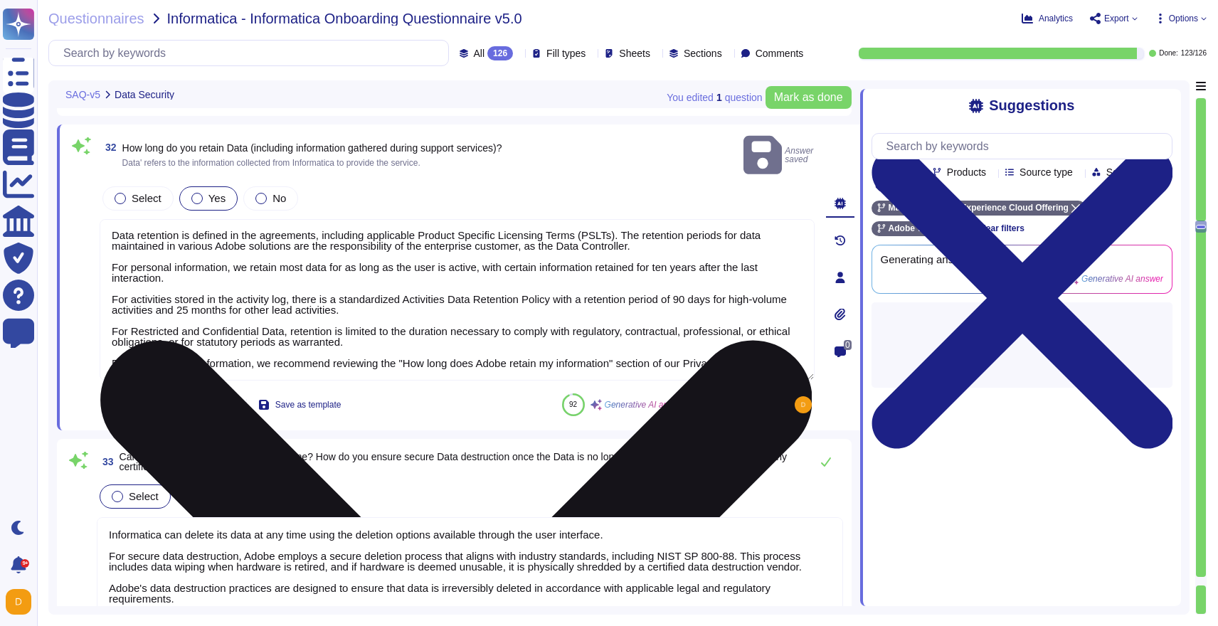
type textarea "Our log retention policy is structured to ensure compliance with legal requirem…"
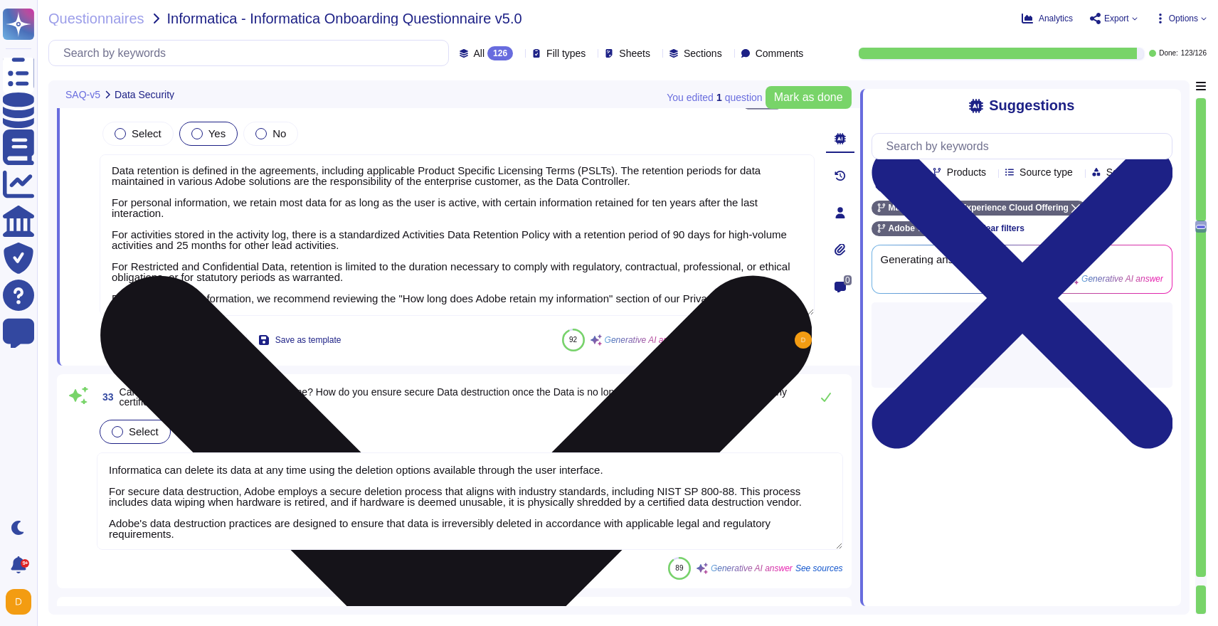
scroll to position [7183, 0]
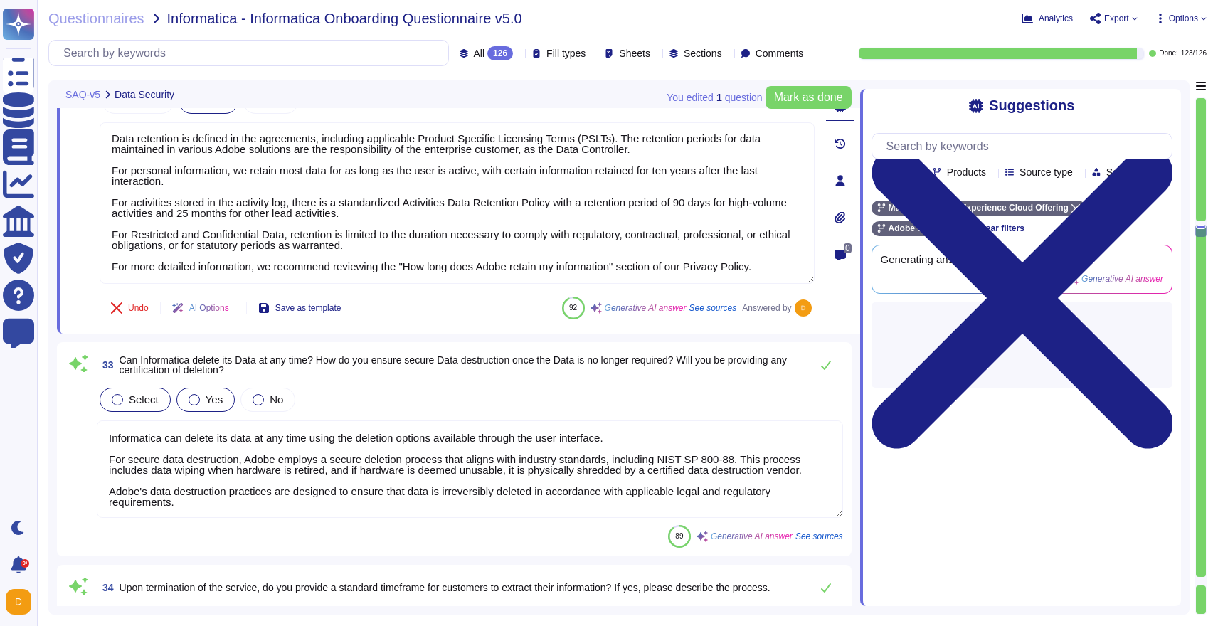
click at [202, 394] on label "Yes" at bounding box center [206, 399] width 34 height 11
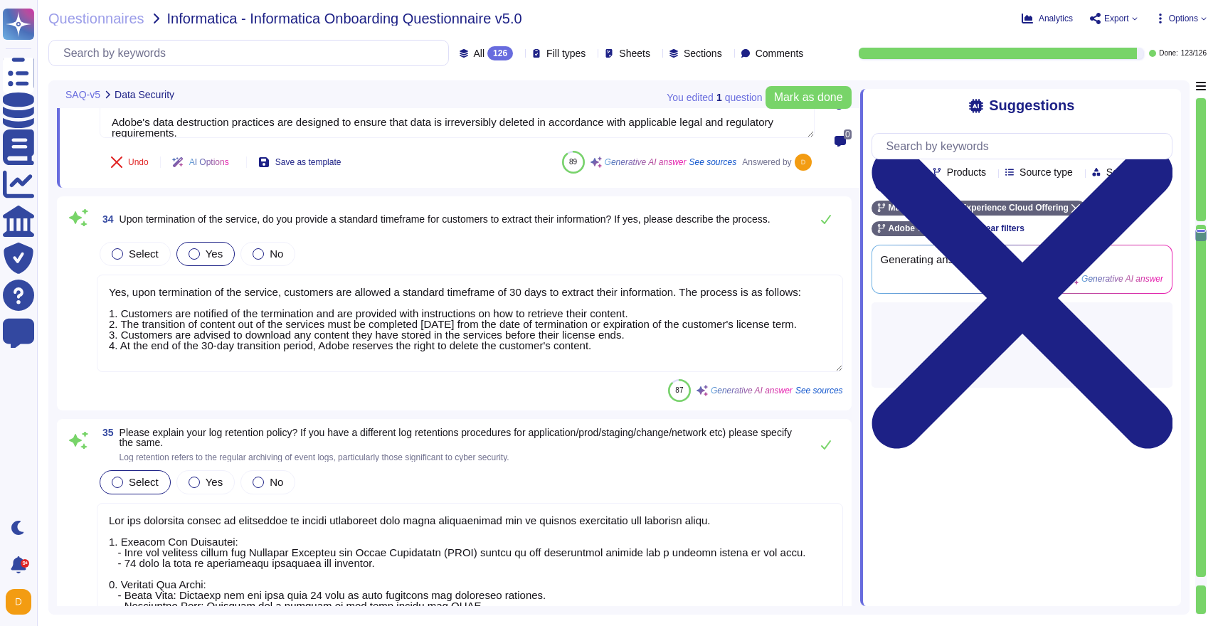
type textarea "Yes, we follow a Secure Product Lifecycle (SPLC) methodology, which is integrat…"
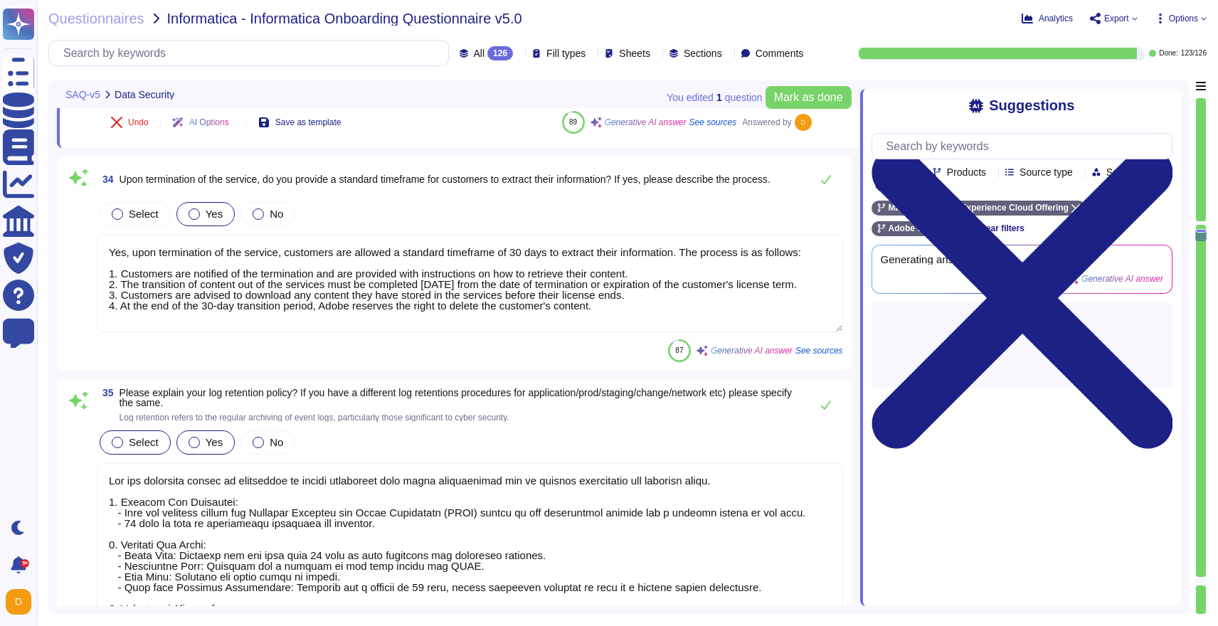
click at [211, 436] on span "Yes" at bounding box center [214, 442] width 17 height 12
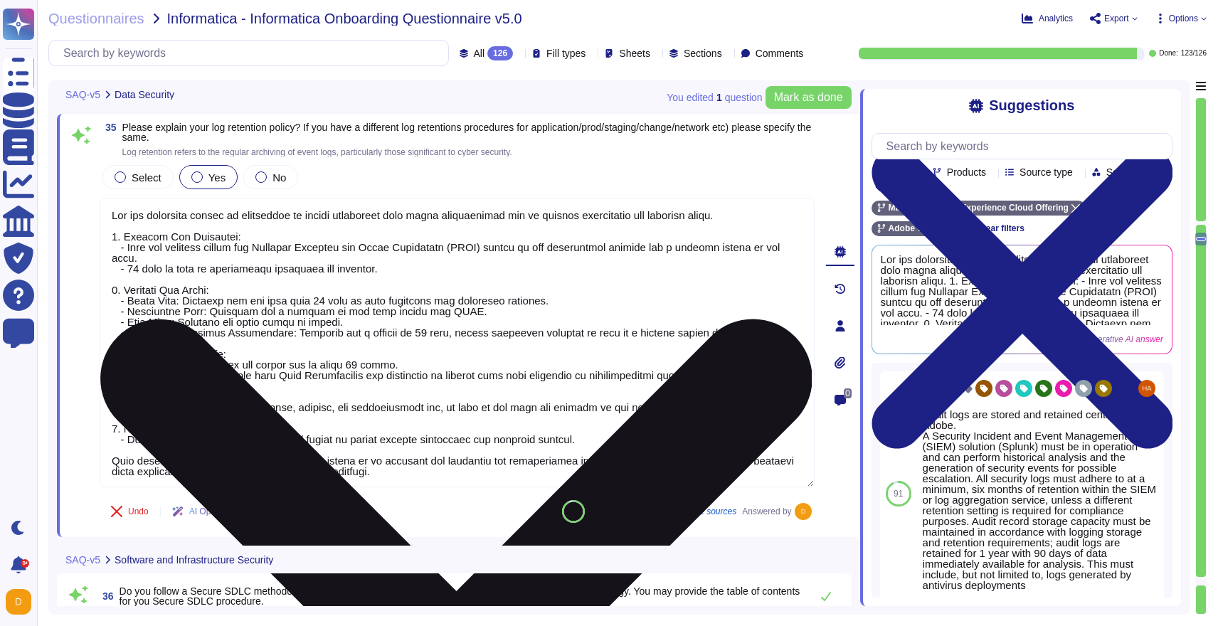
scroll to position [1, 0]
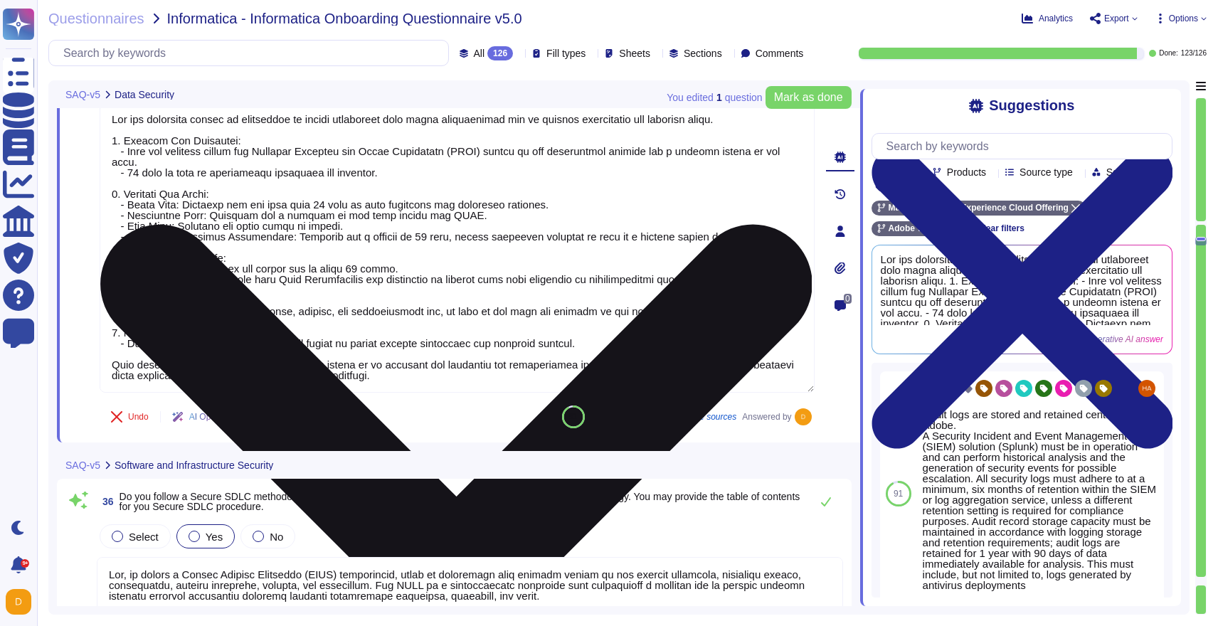
type textarea "Adobe employs several measures to ensure the security of its APIs: 1. Authentic…"
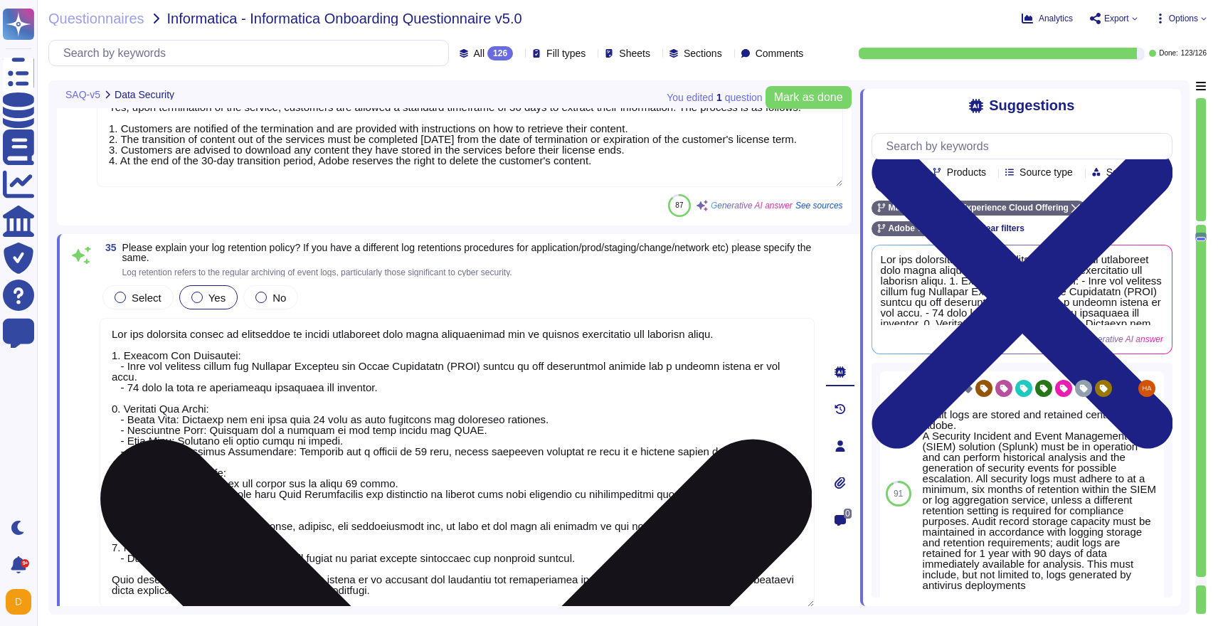
scroll to position [0, 0]
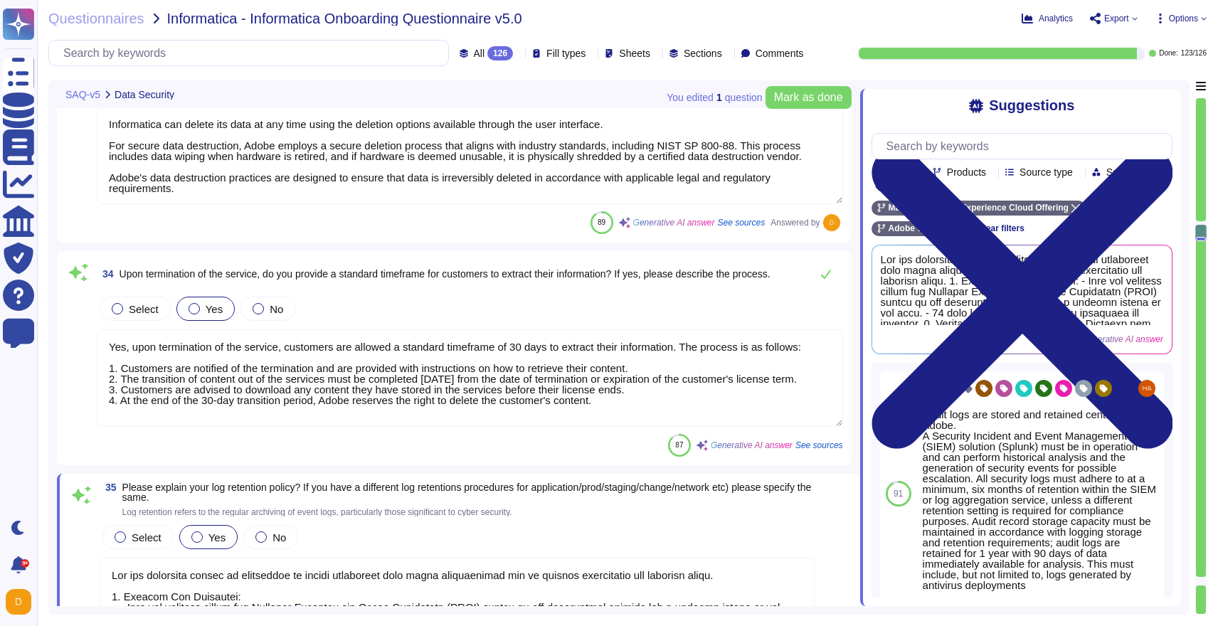
type textarea "It is the responsibility of our enterprise customers, as the Data Controller, t…"
type textarea "Data retention is defined in the agreements, including applicable Product Speci…"
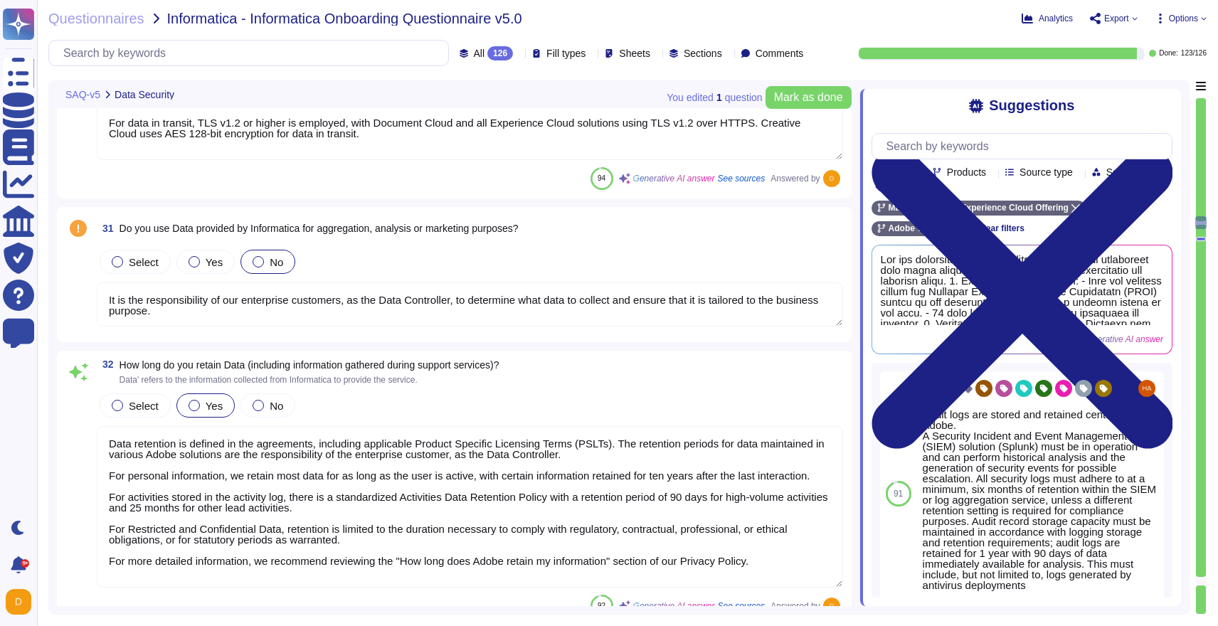
type textarea "Yes, we have implemented comprehensive physical and environmental controls at o…"
type textarea "For data at rest, AES-256 bit encryption is utilized across various Adobe solut…"
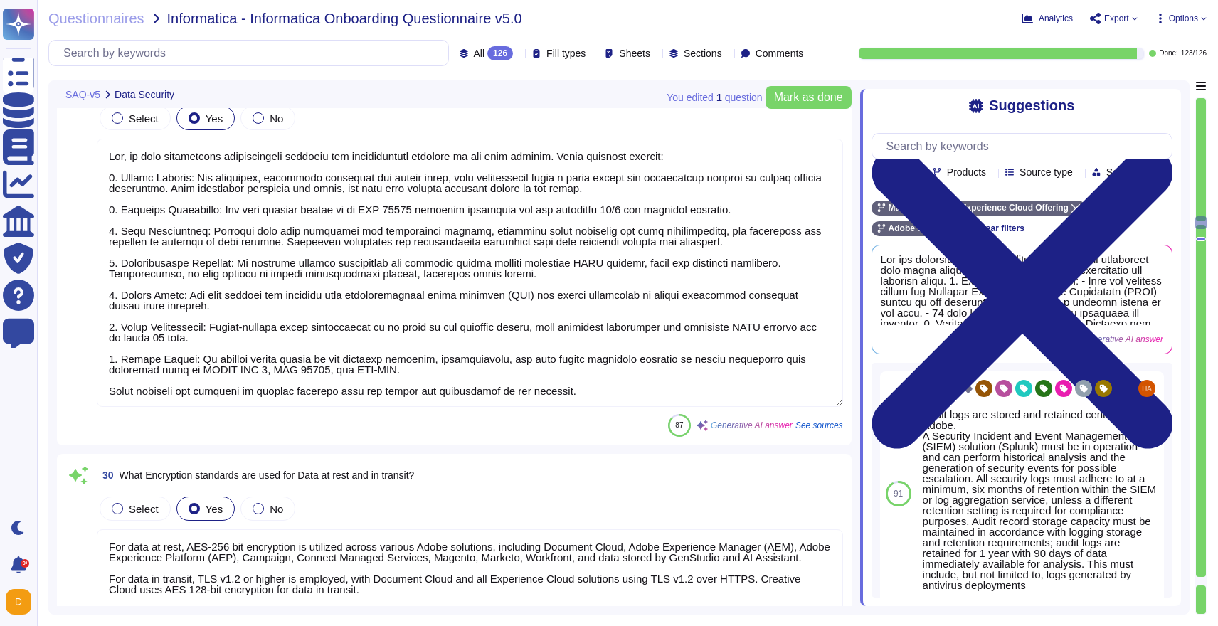
scroll to position [6331, 0]
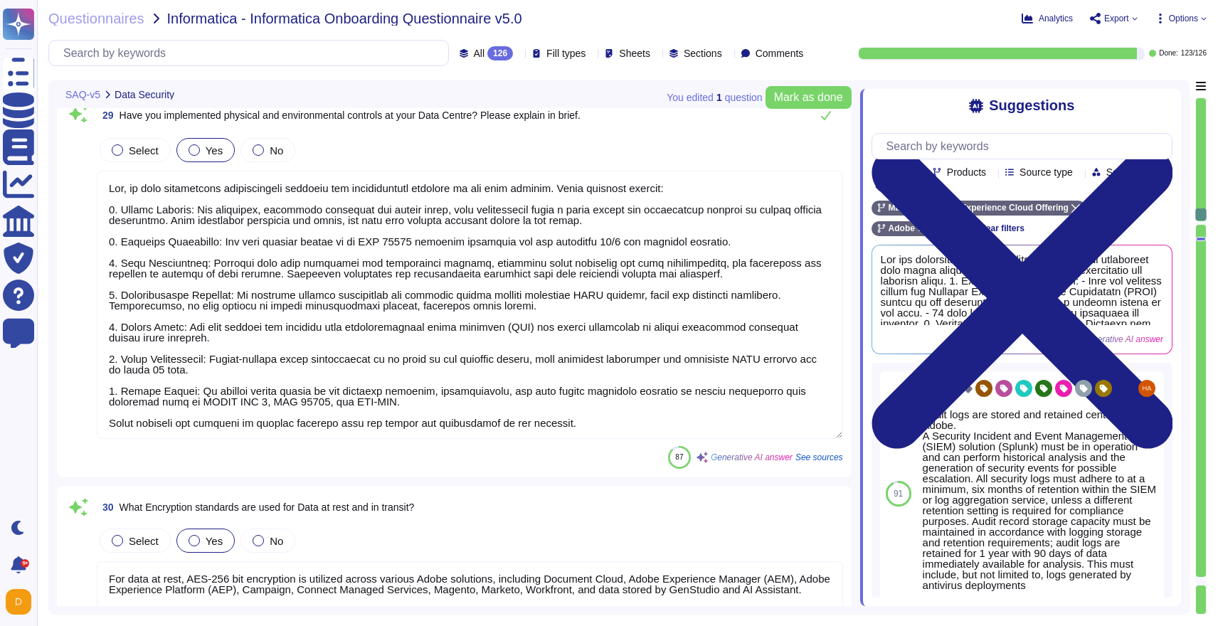
type textarea "The Marketo Engage service infrastructure resides in enterprise-class data cent…"
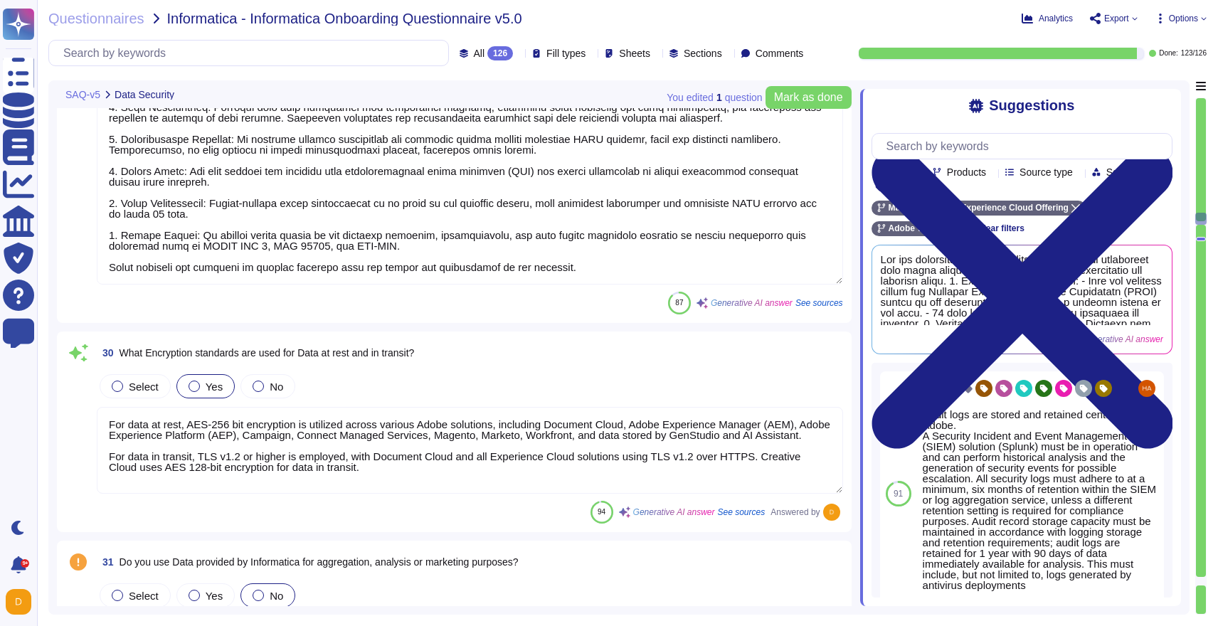
scroll to position [6581, 0]
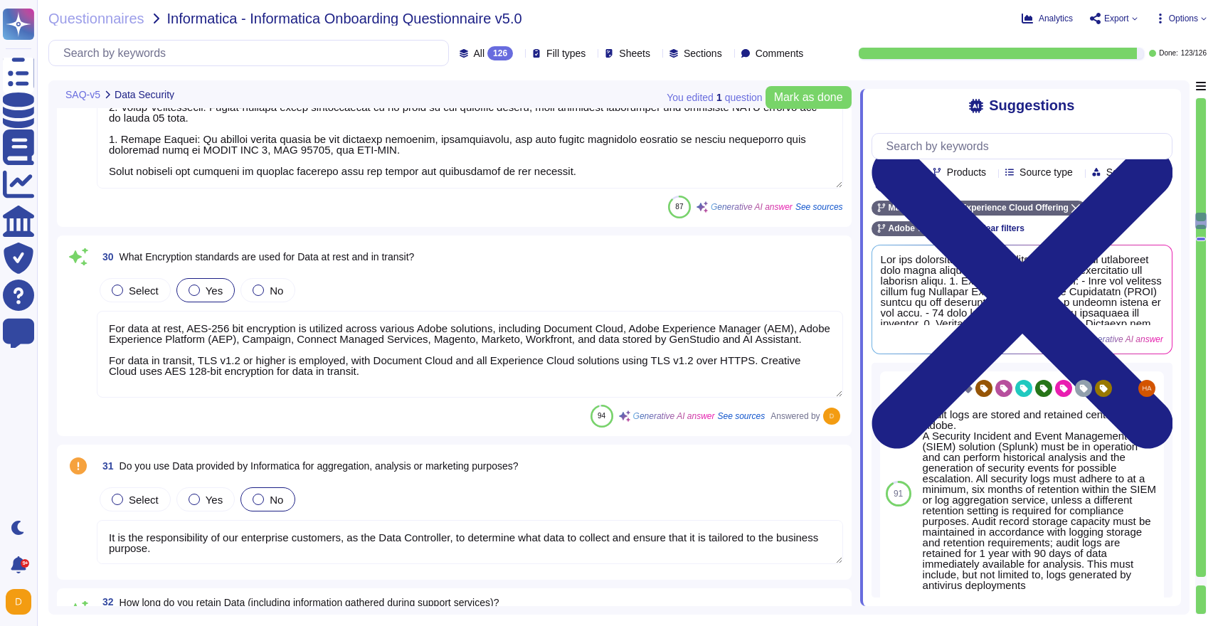
type textarea "Informatica can delete its data at any time using the deletion options availabl…"
click at [201, 500] on label "Yes" at bounding box center [206, 499] width 34 height 11
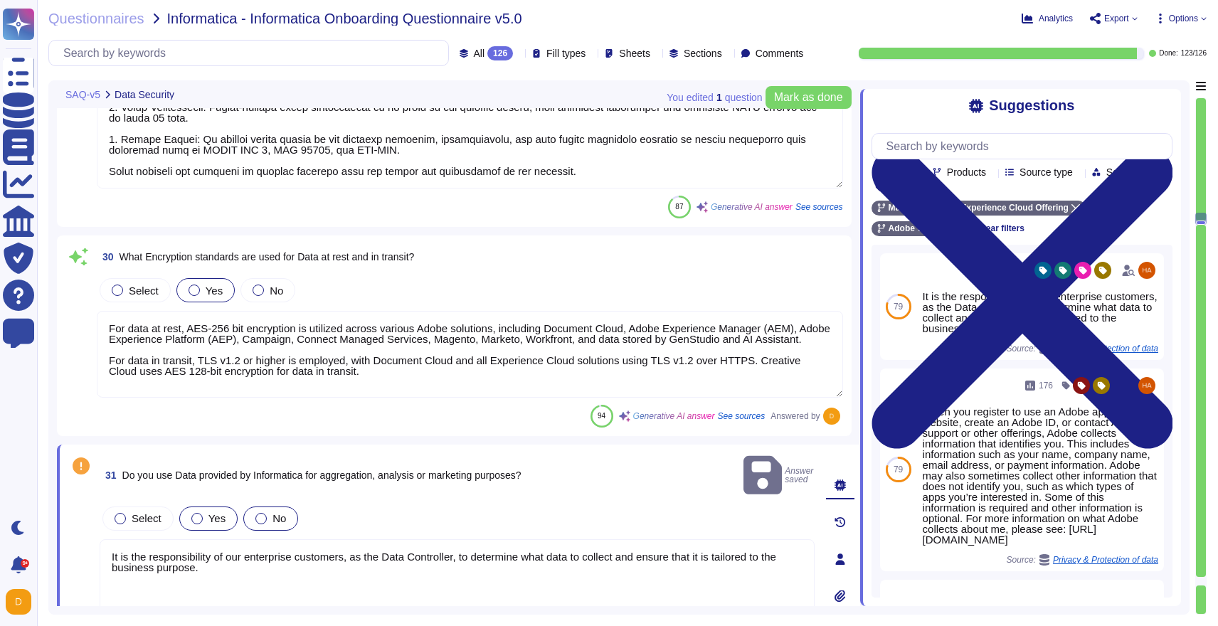
click at [250, 507] on div "No" at bounding box center [270, 519] width 55 height 24
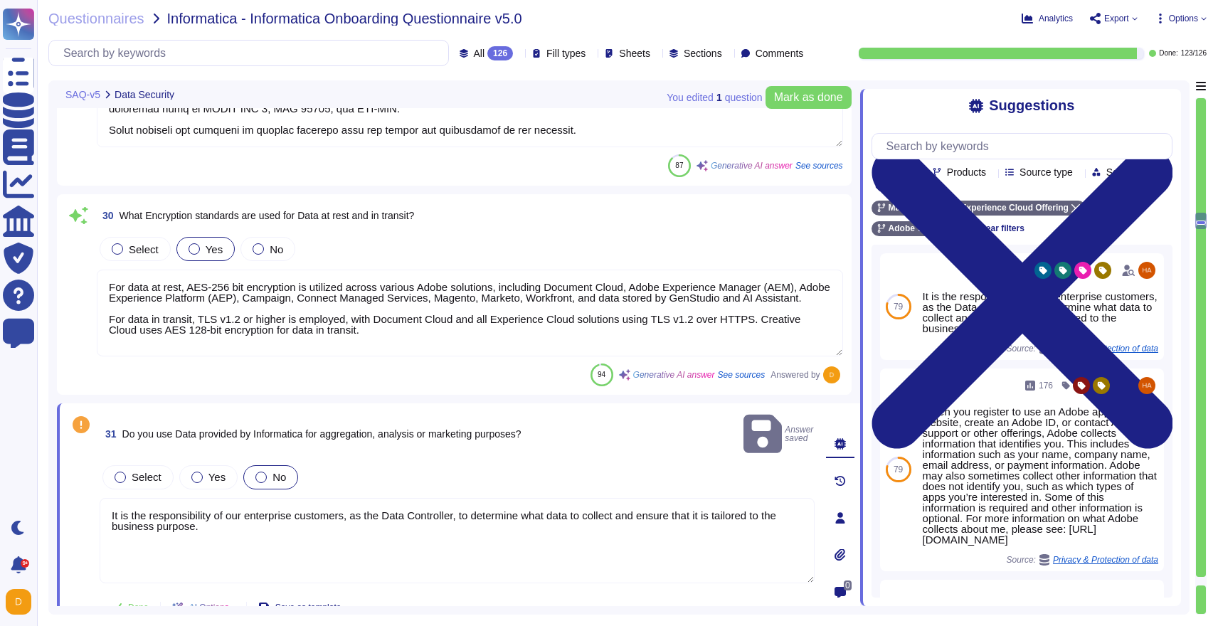
type textarea "Informatica can delete its data at any time using the deletion options availabl…"
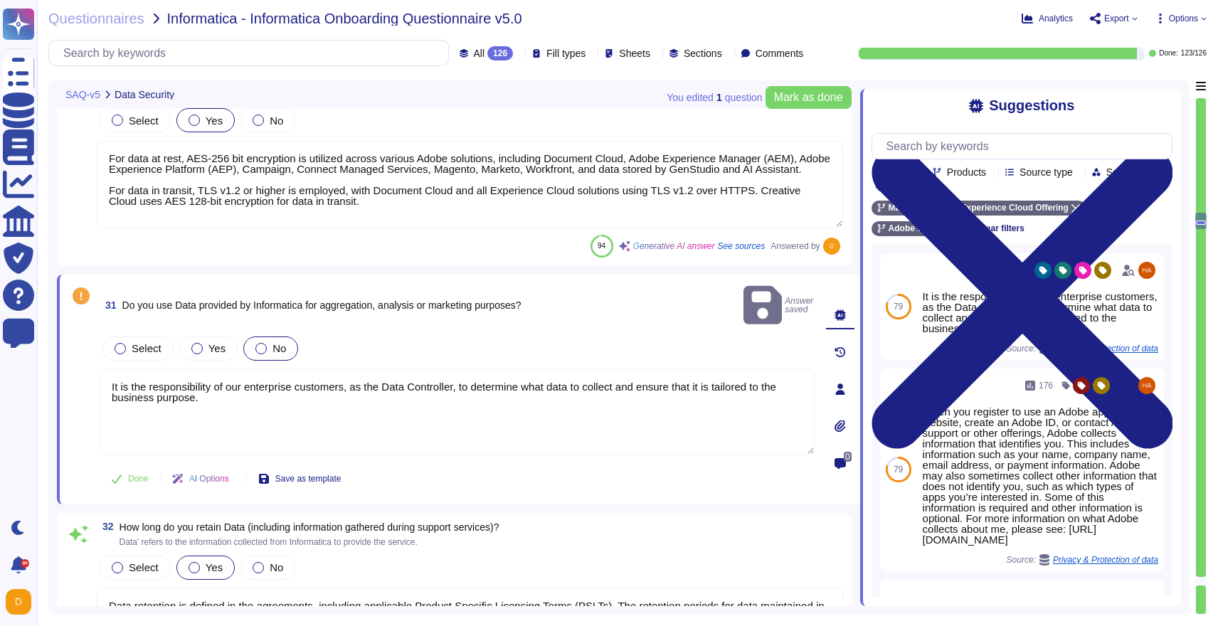
scroll to position [6875, 0]
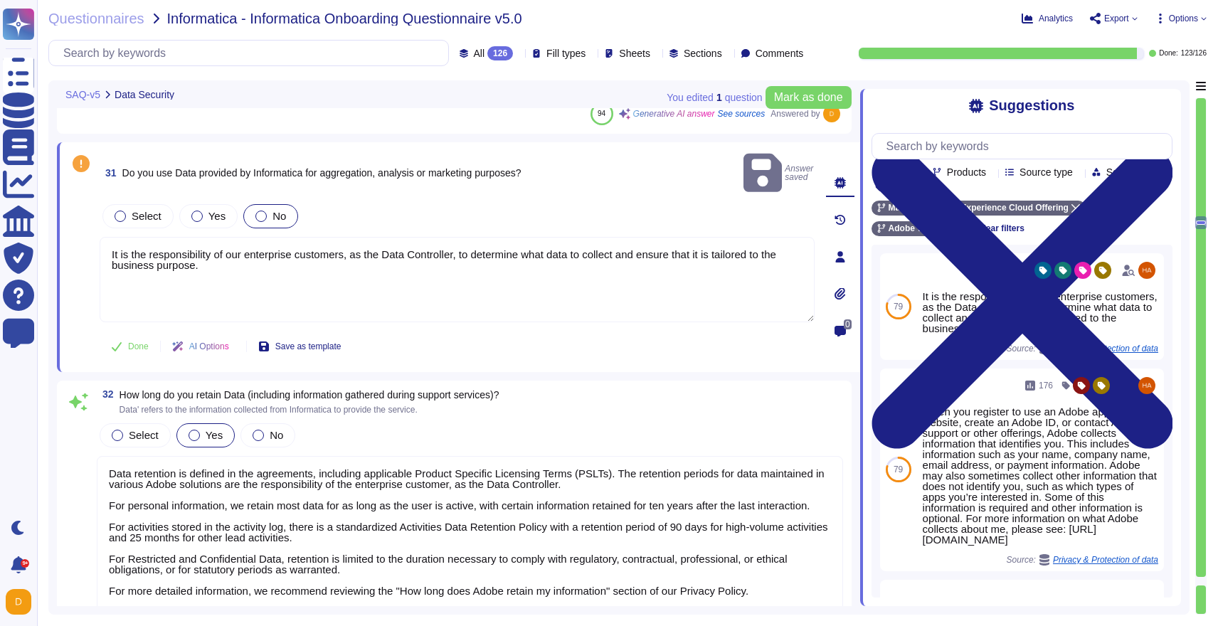
type textarea "Yes, upon termination of the service, customers are allowed a standard timefram…"
click at [122, 341] on icon at bounding box center [116, 346] width 11 height 11
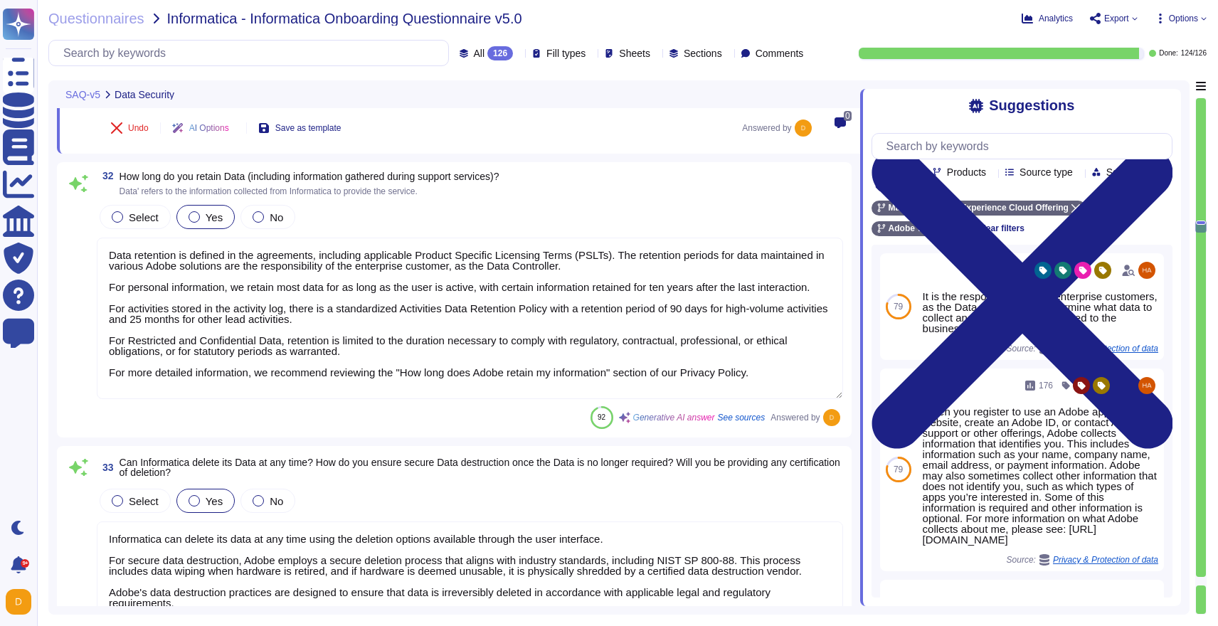
type textarea "Our log retention policy is structured to ensure compliance with legal requirem…"
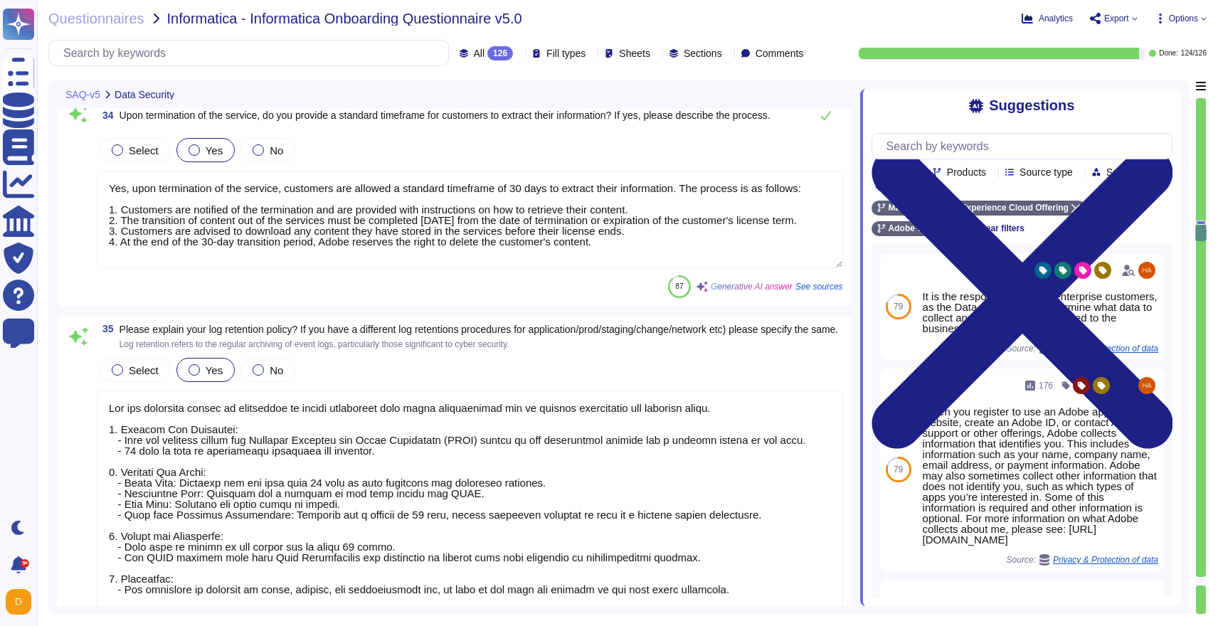
scroll to position [7661, 0]
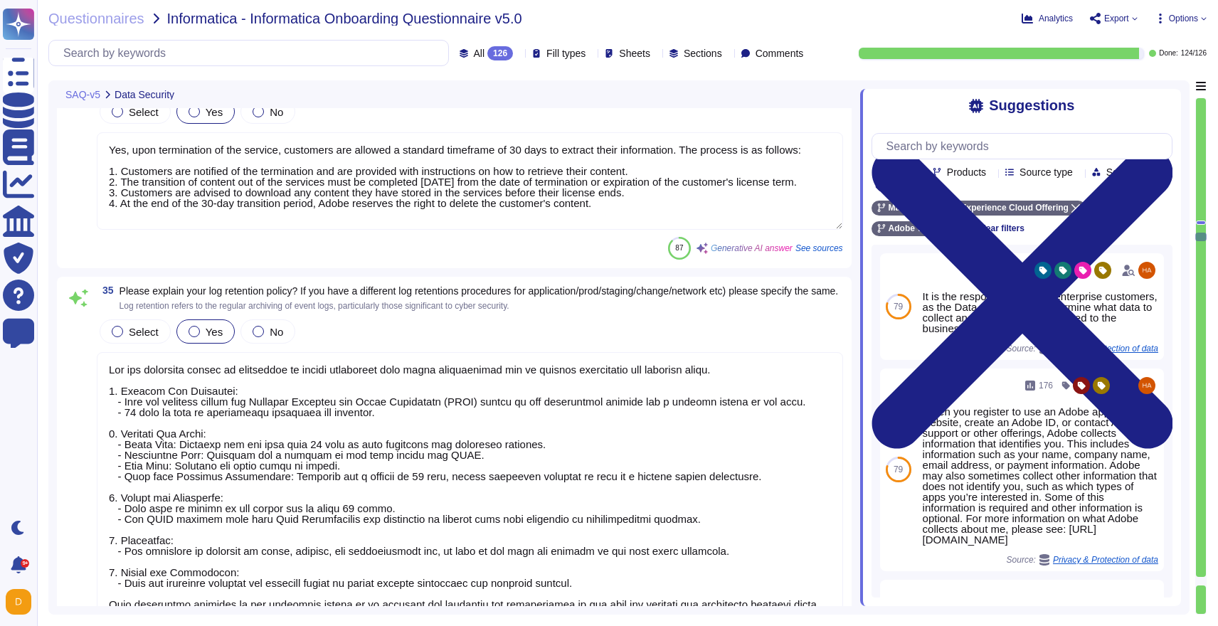
type textarea "Yes, we follow a Secure Product Lifecycle (SPLC) methodology, which is integrat…"
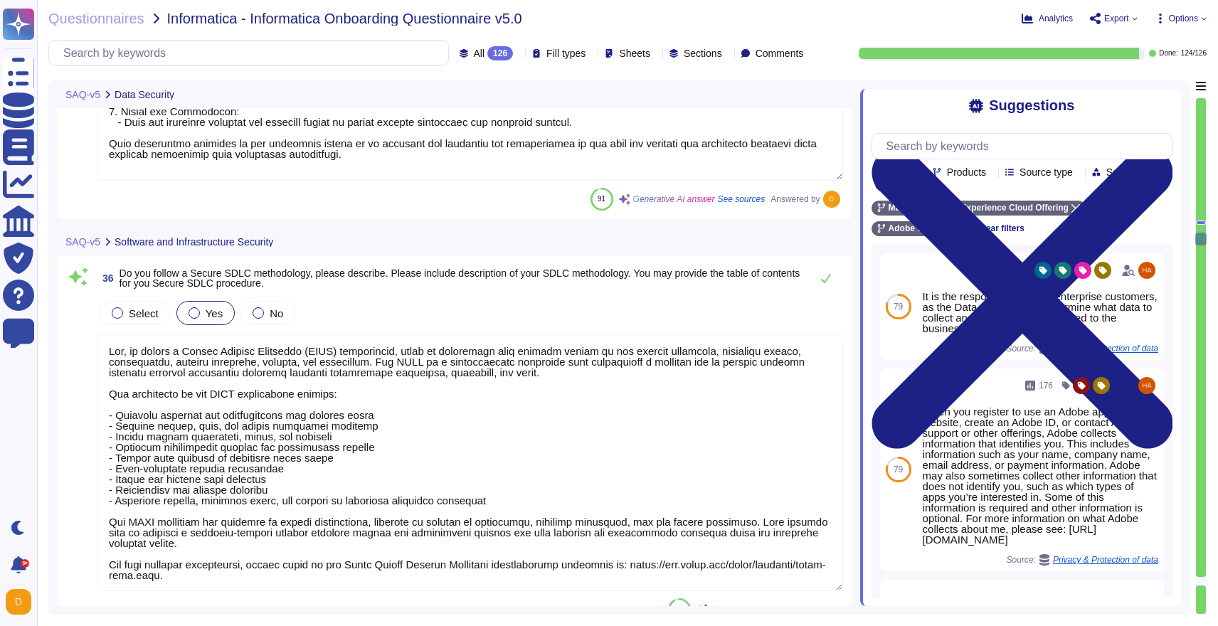
scroll to position [8196, 0]
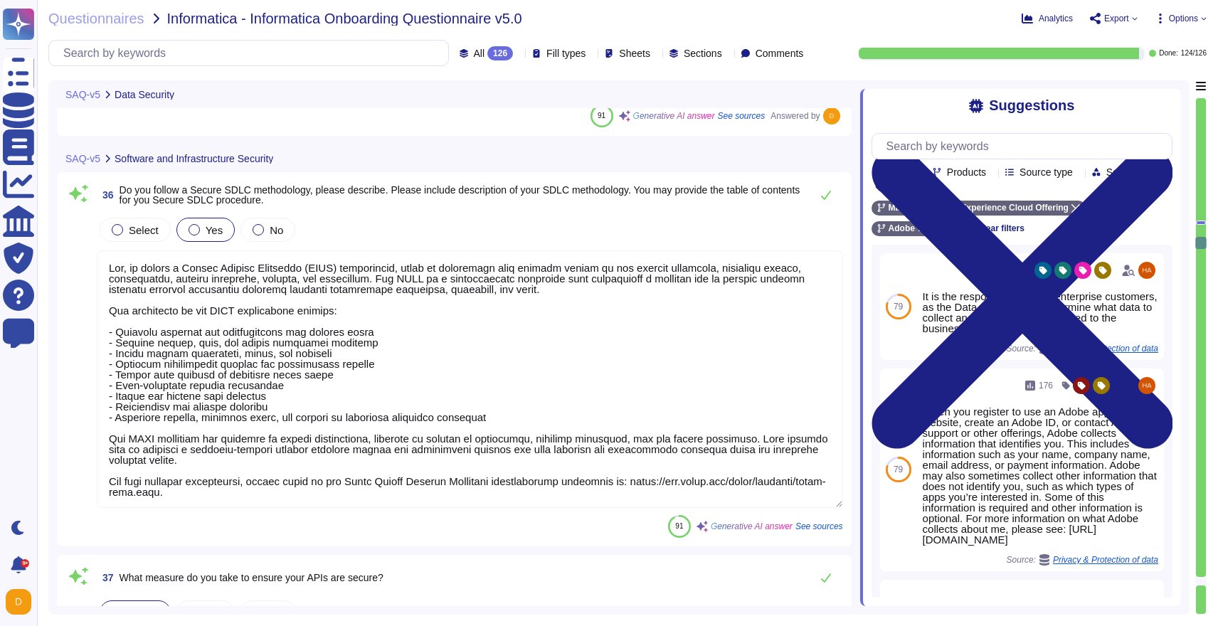
type textarea "Adobe employs several measures to ensure the security of its APIs: 1. Authentic…"
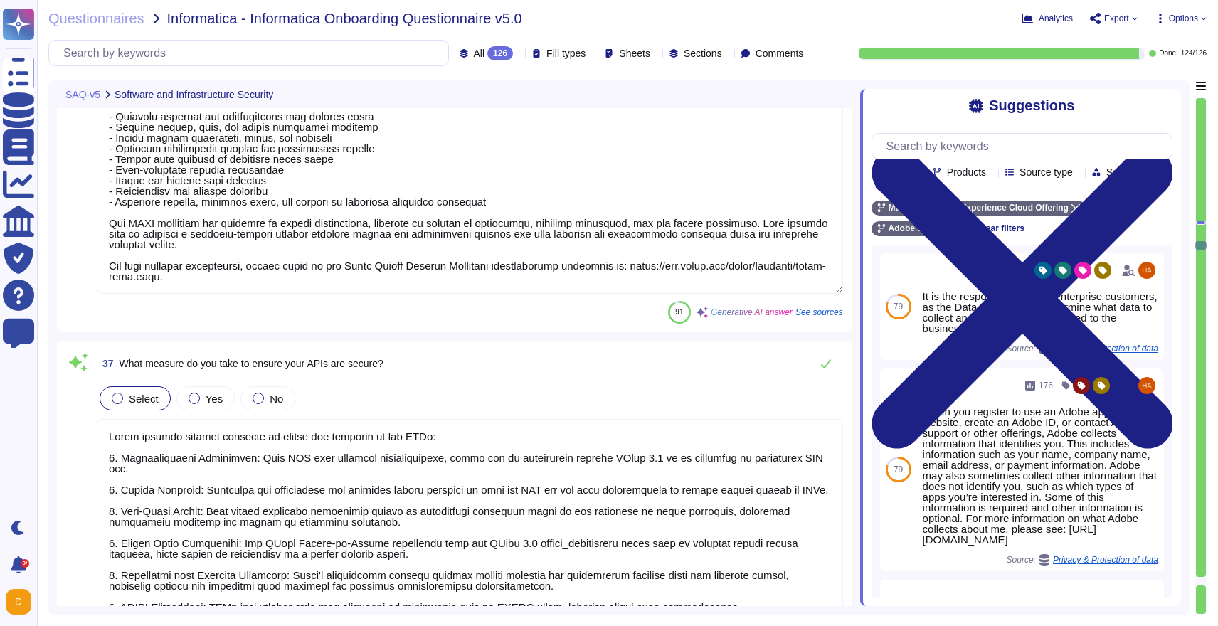
type textarea "Adobe manages web certificate management through a device management solution r…"
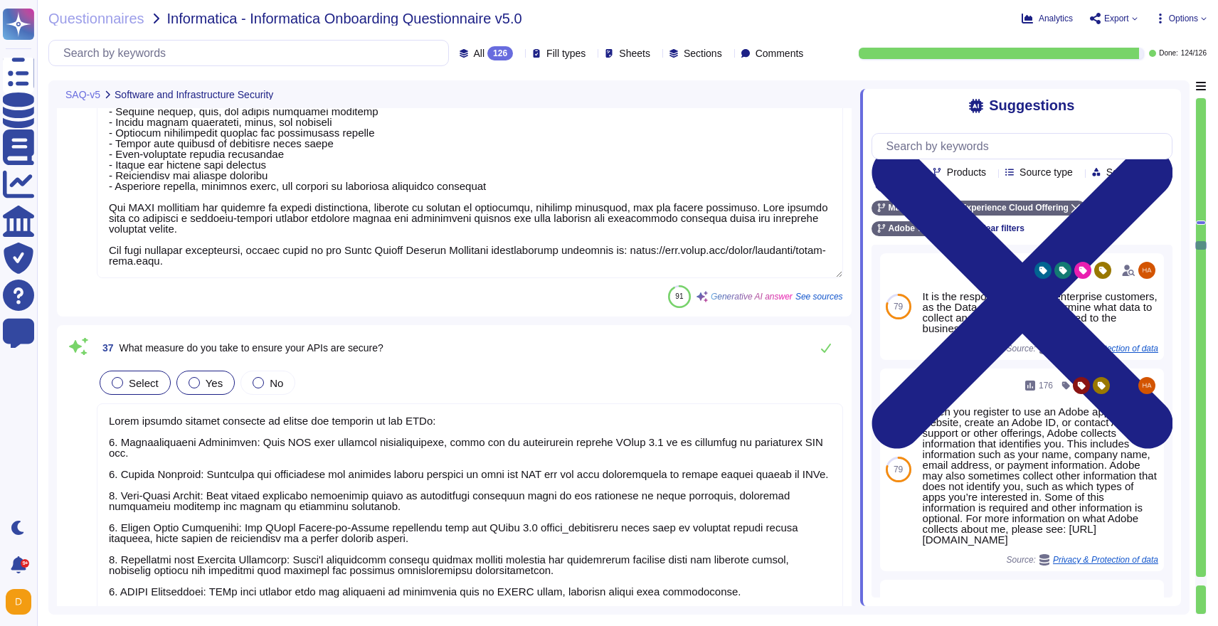
click at [201, 376] on div "Yes" at bounding box center [205, 383] width 58 height 24
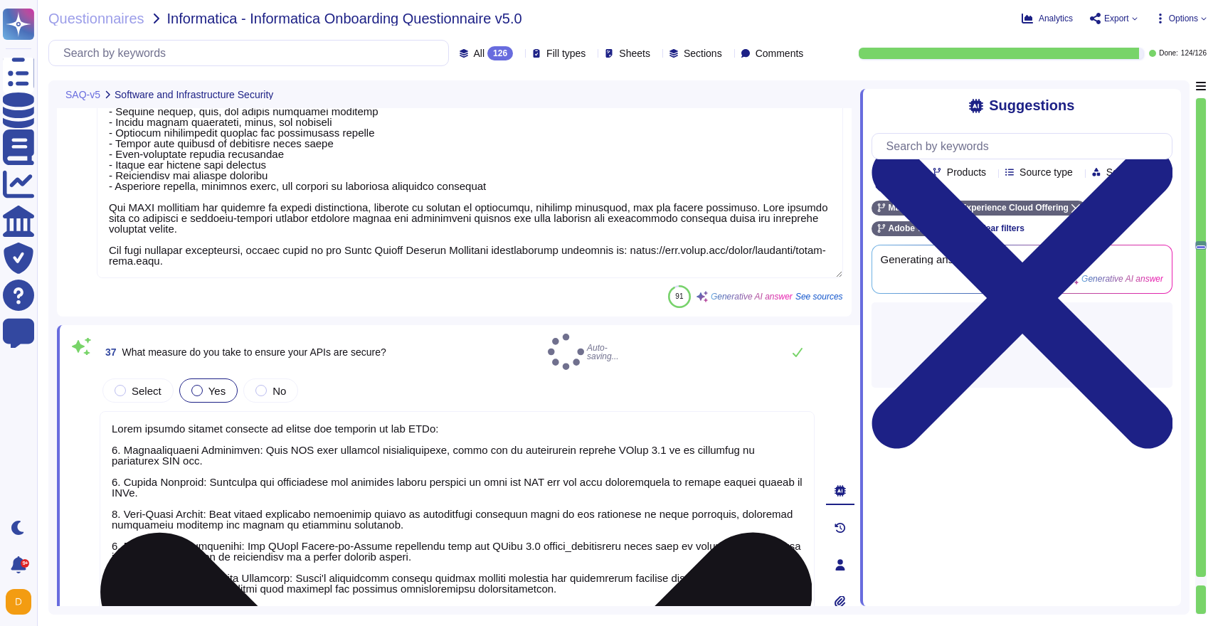
scroll to position [1, 0]
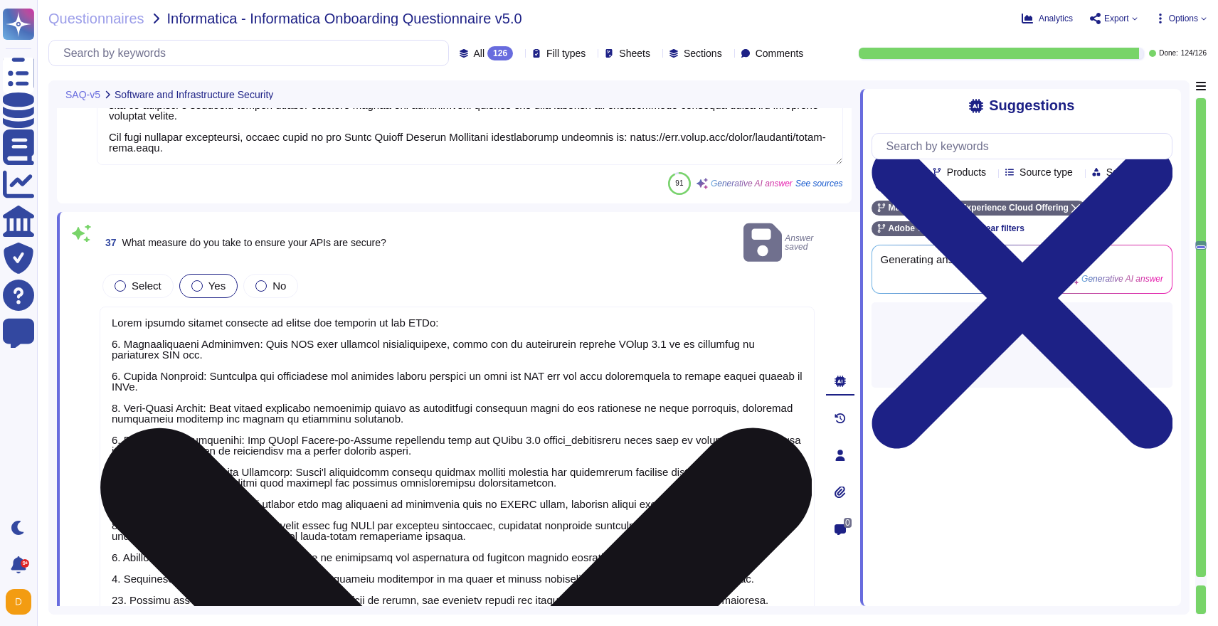
type textarea "Adobe documents devices in accordance with its Information Systems Asset Invent…"
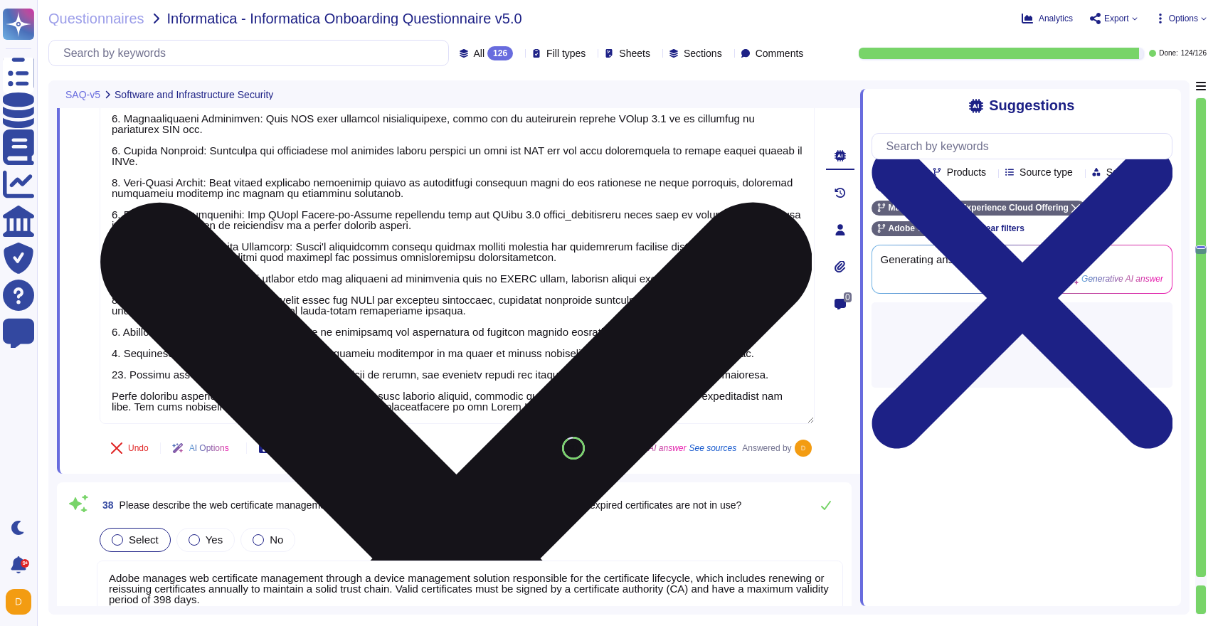
type textarea "Vulnerability scans are performed on a scheduled basis, with monthly internal s…"
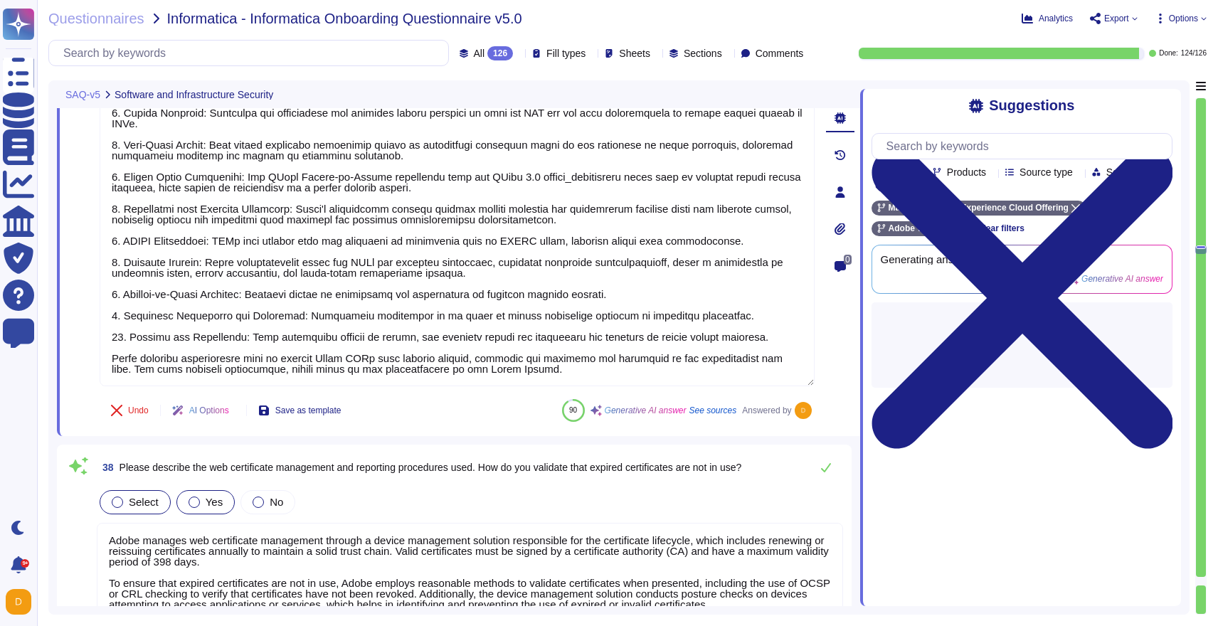
scroll to position [8794, 0]
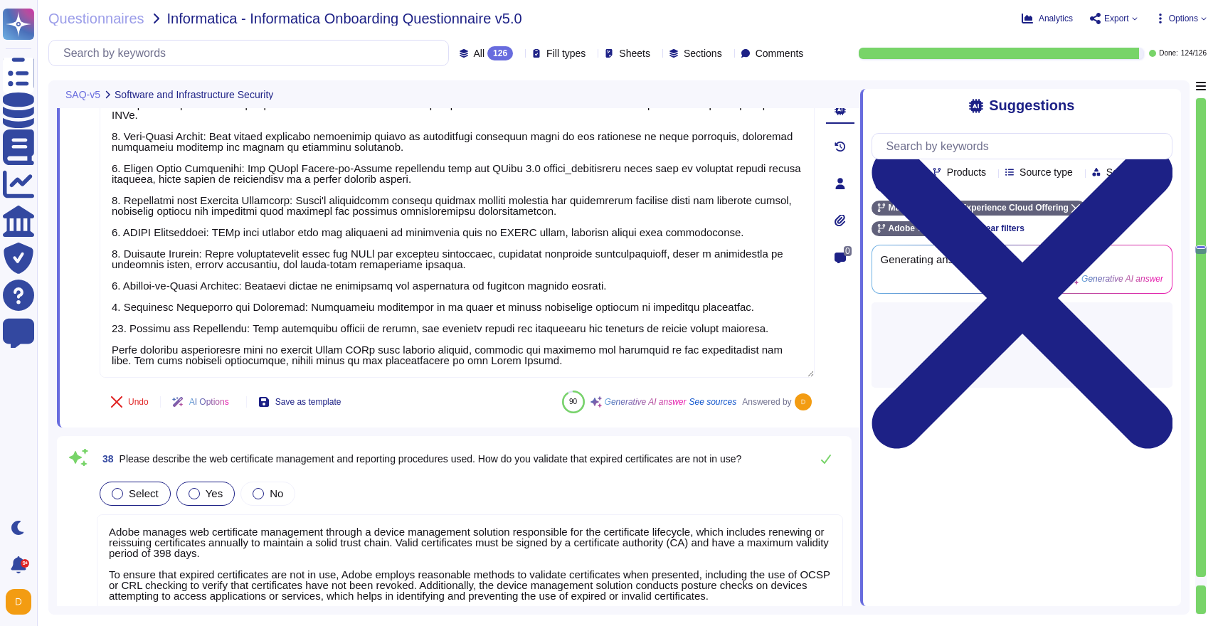
click at [194, 483] on div "Yes" at bounding box center [205, 494] width 58 height 24
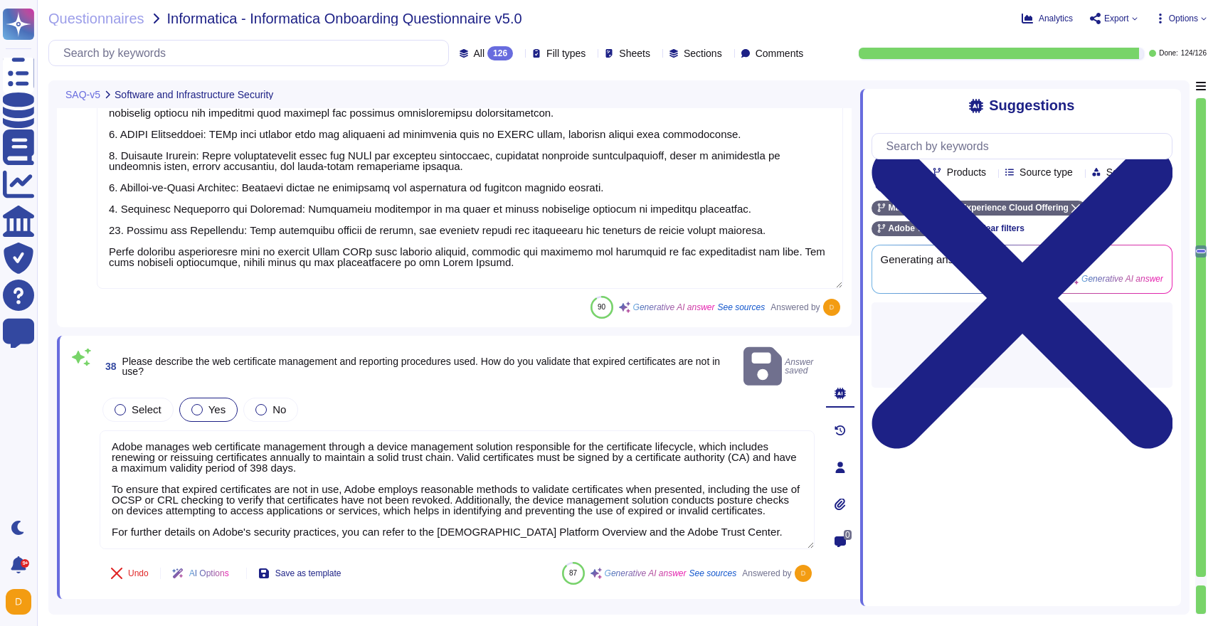
scroll to position [12, 0]
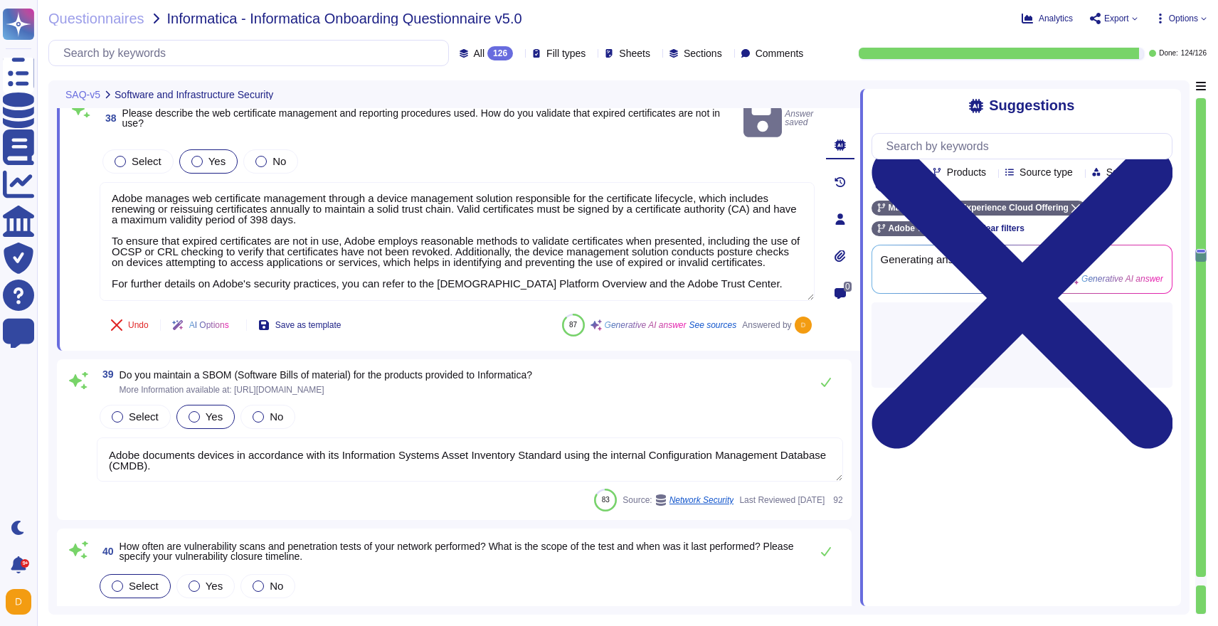
type textarea "Adobe employs a comprehensive strategy to address zero-day attacks and vulnerab…"
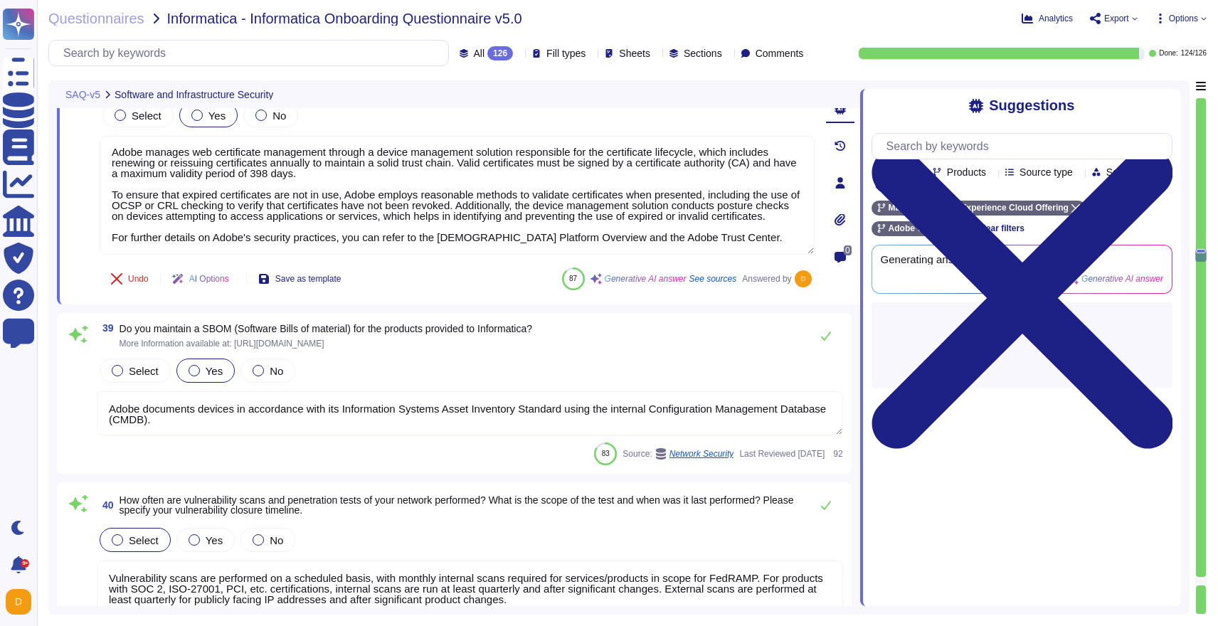
scroll to position [9173, 0]
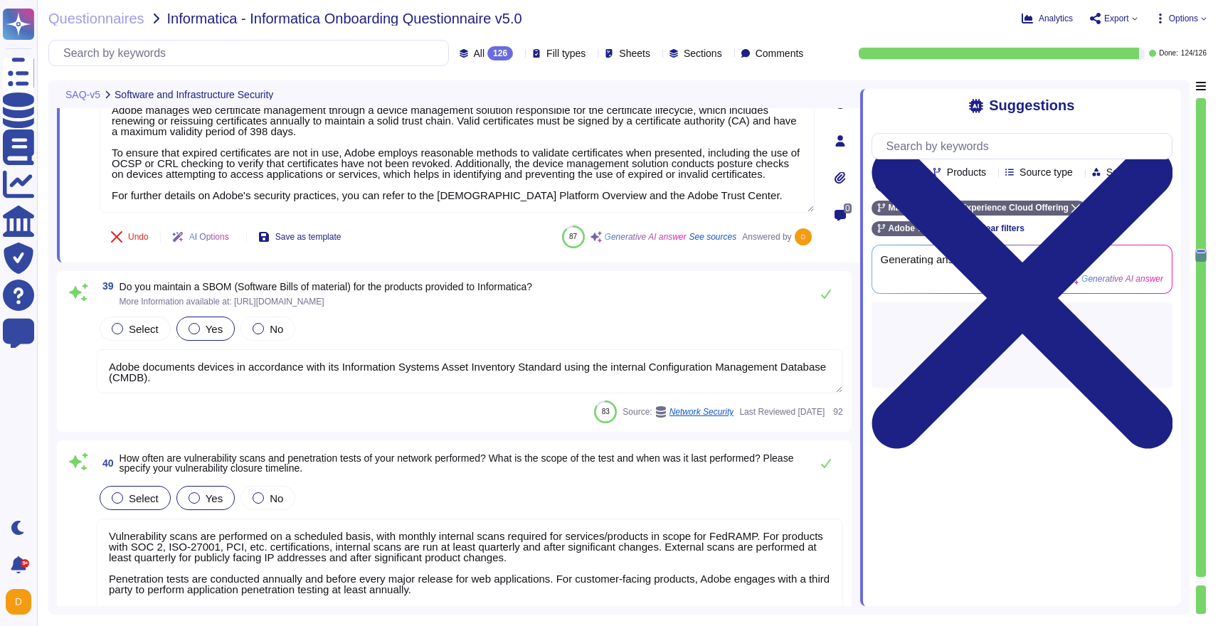
click at [197, 490] on div "Yes" at bounding box center [205, 498] width 58 height 24
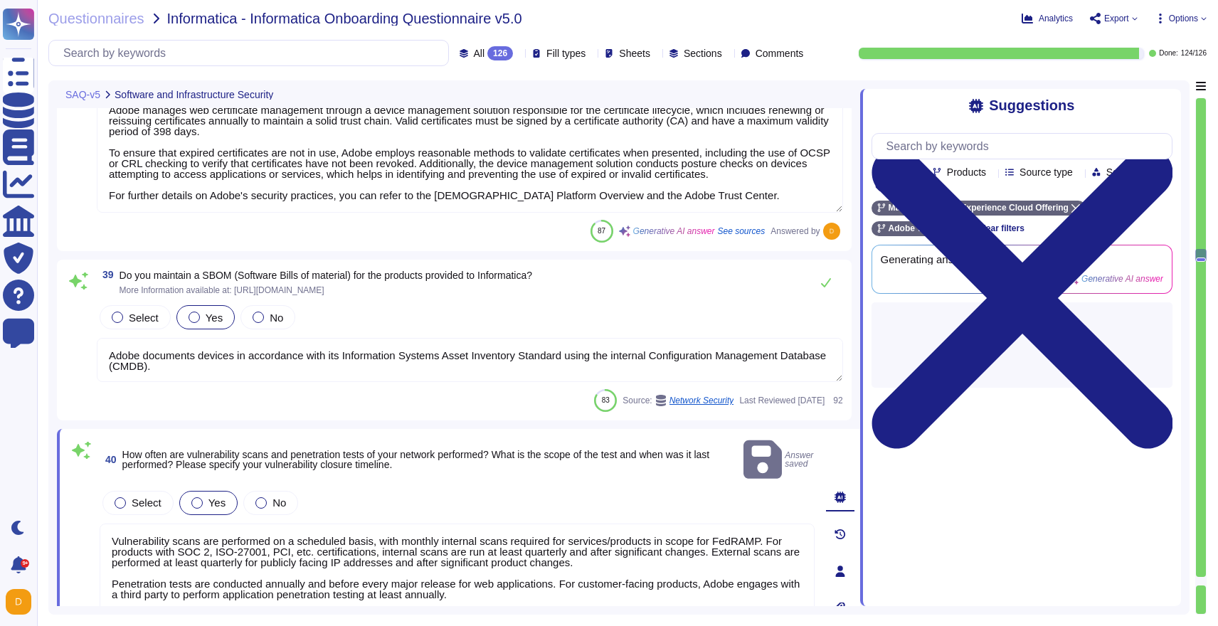
scroll to position [1, 0]
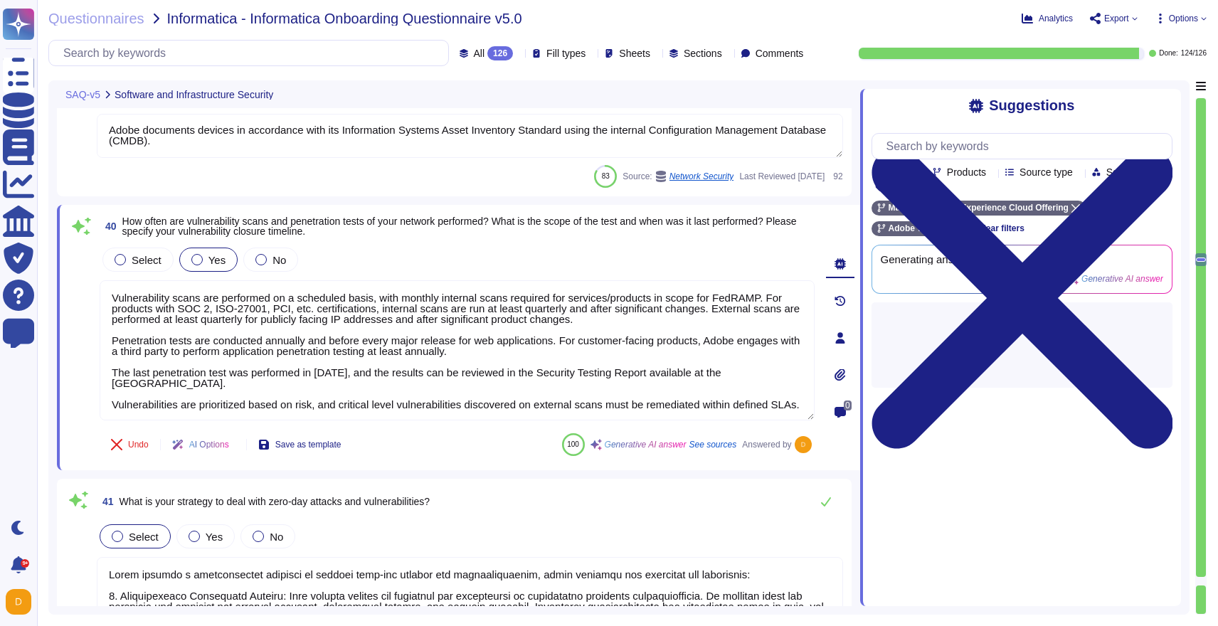
type textarea "Yes, we follow industry standard baseline configuration practices. Our practice…"
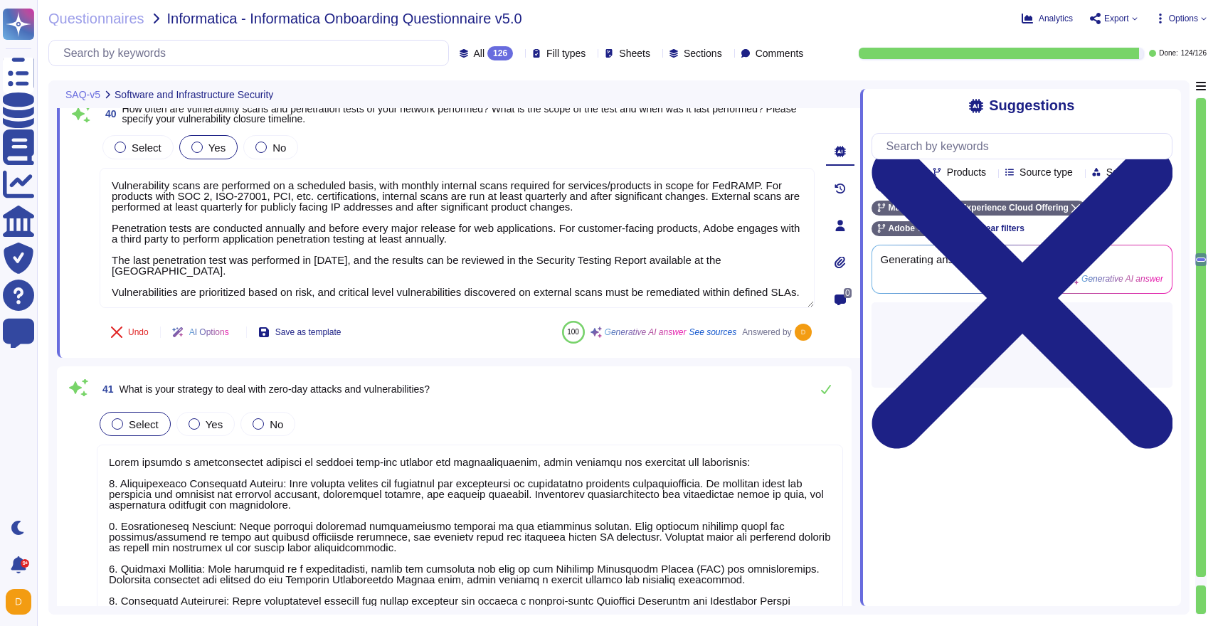
scroll to position [9513, 0]
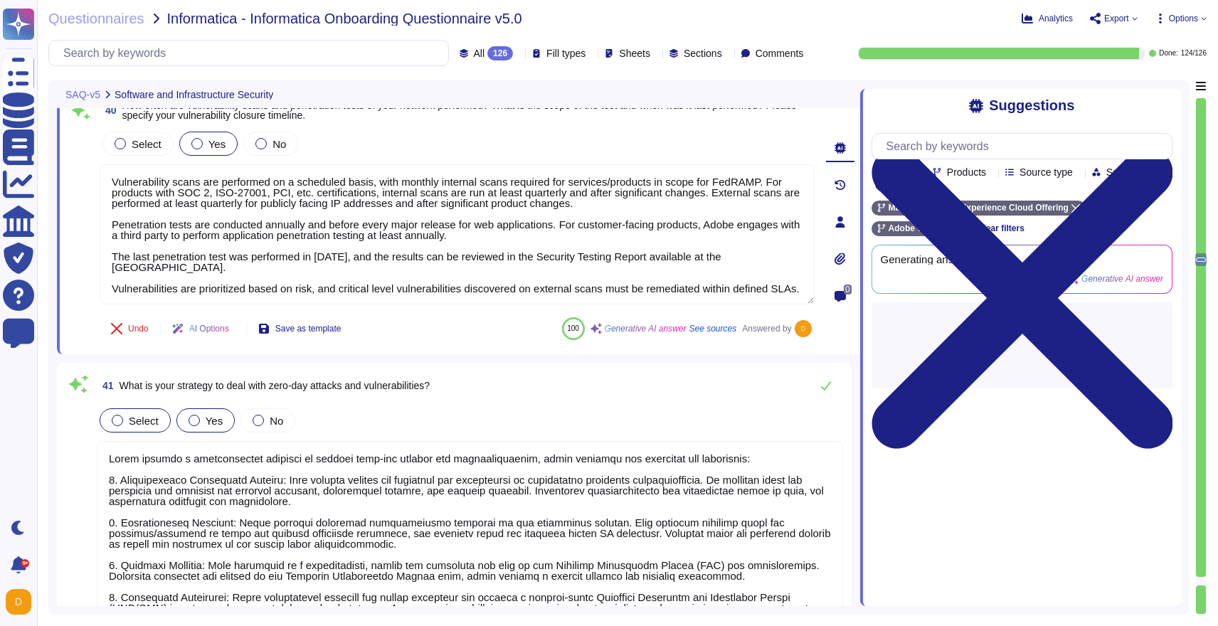
click at [191, 428] on div "Yes" at bounding box center [205, 420] width 58 height 24
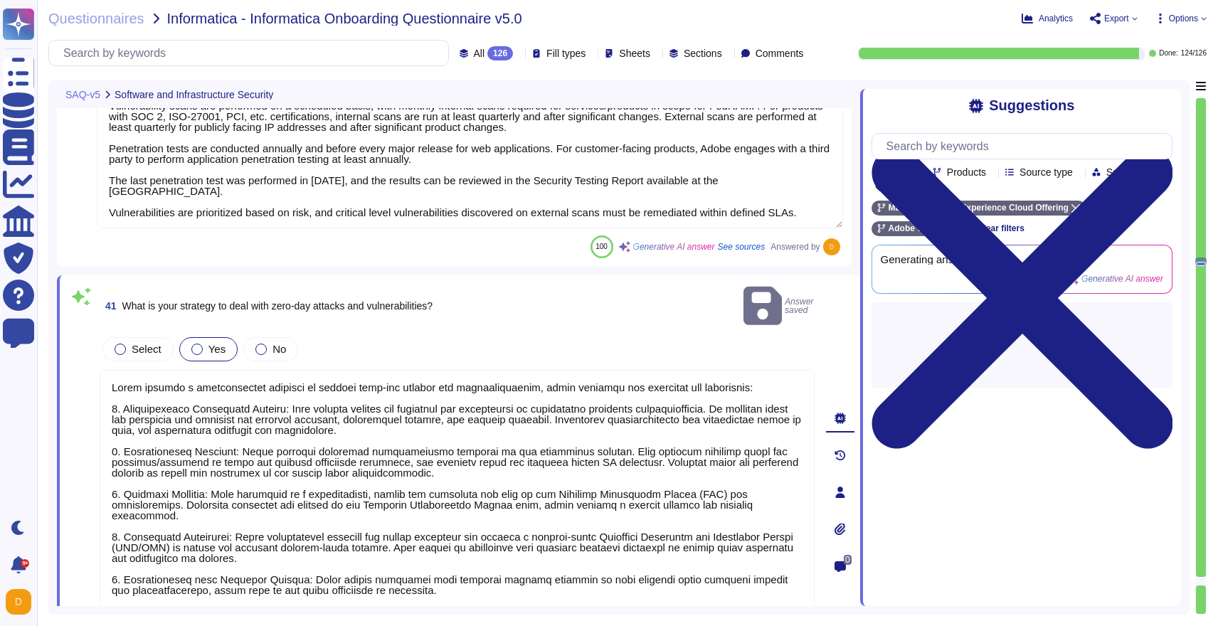
scroll to position [12, 0]
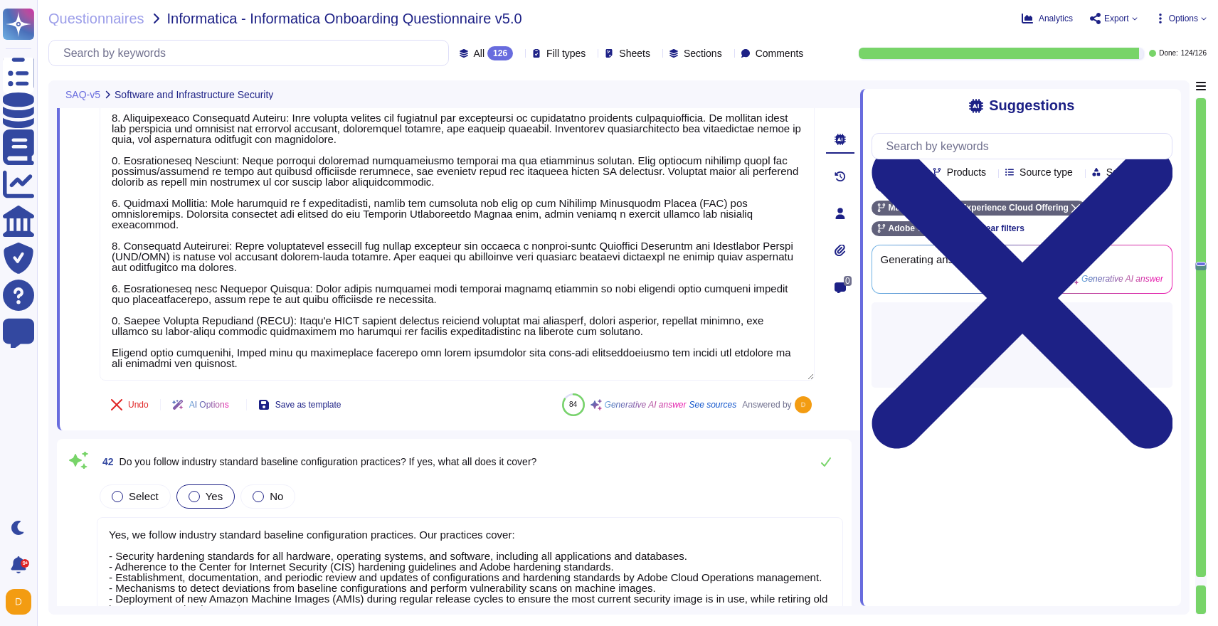
type textarea "Adobe maintains both logical and physical segregation between production and no…"
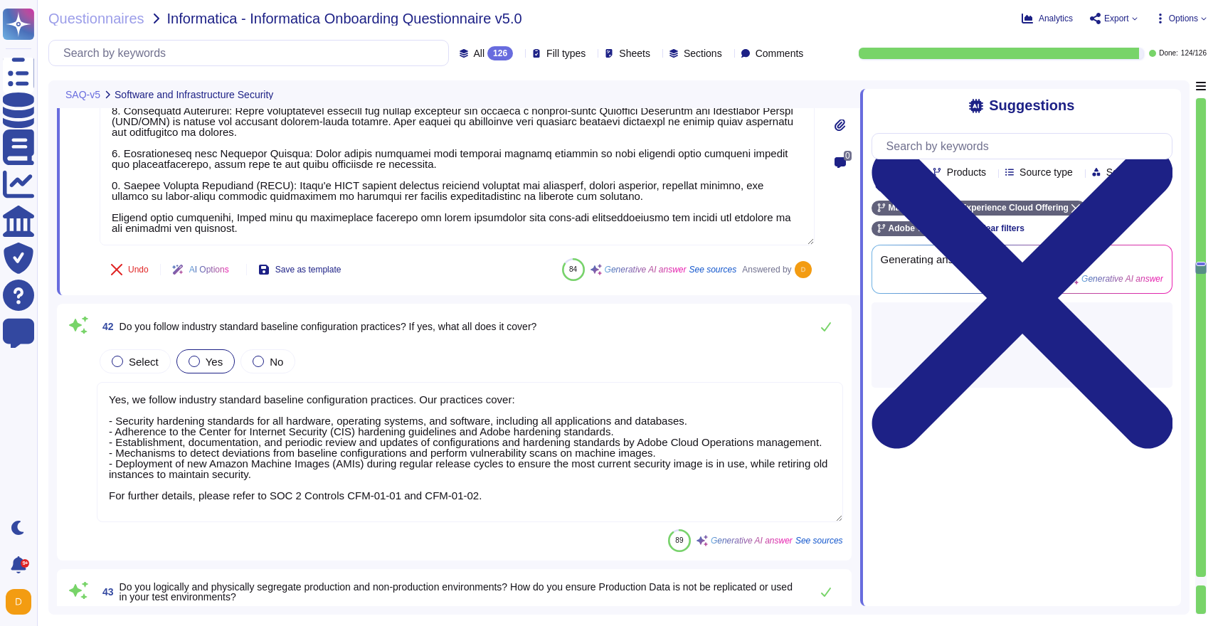
type textarea "Adobe employs a comprehensive suite of detection and protection technologies to…"
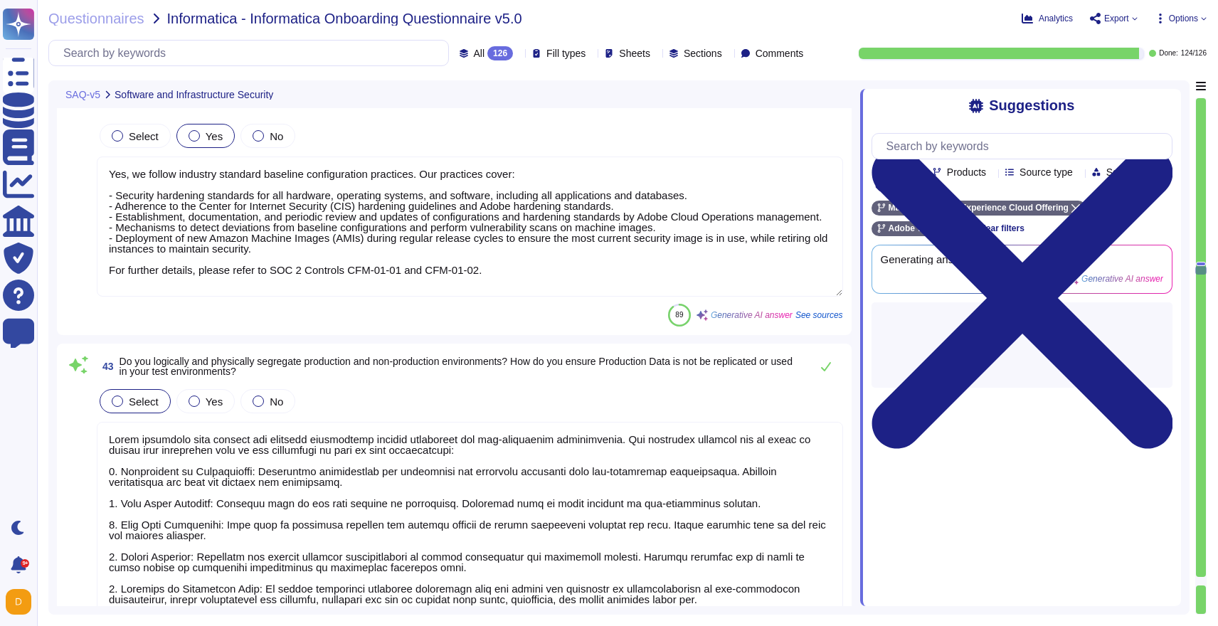
scroll to position [10199, 0]
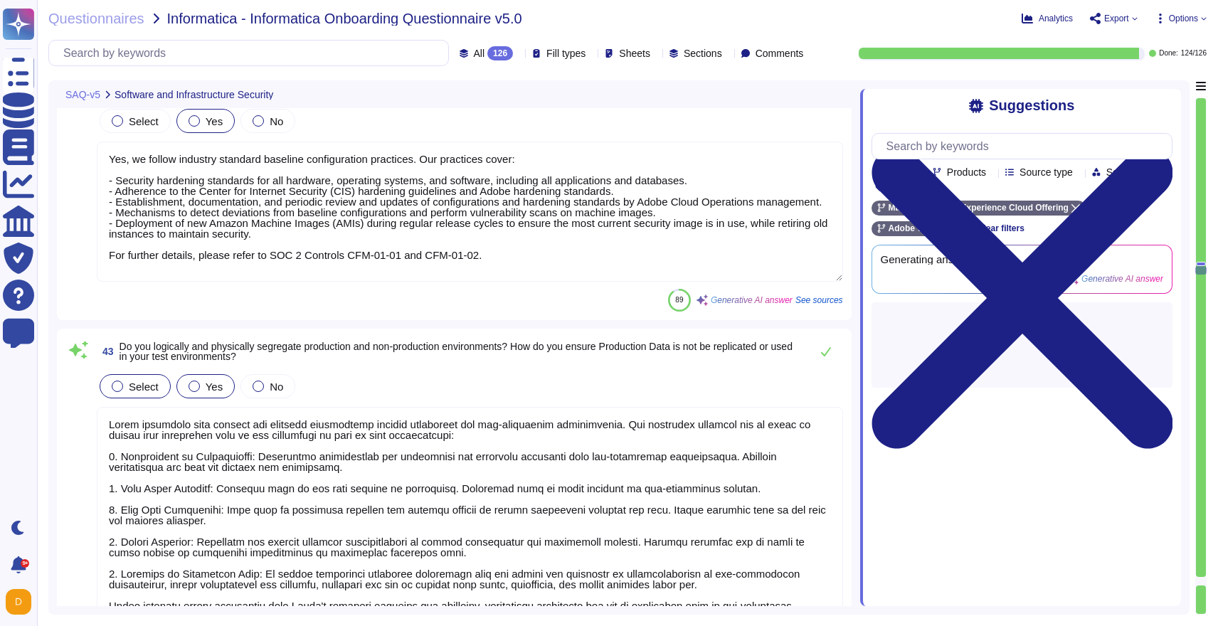
click at [205, 381] on label "Yes" at bounding box center [206, 386] width 34 height 11
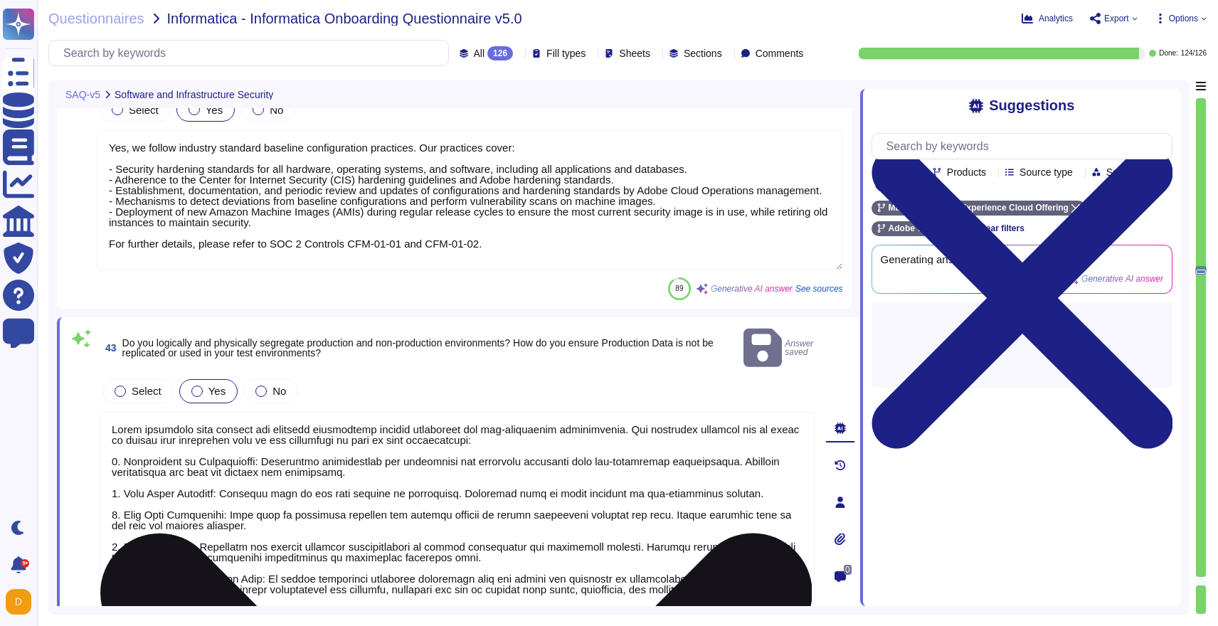
scroll to position [1, 0]
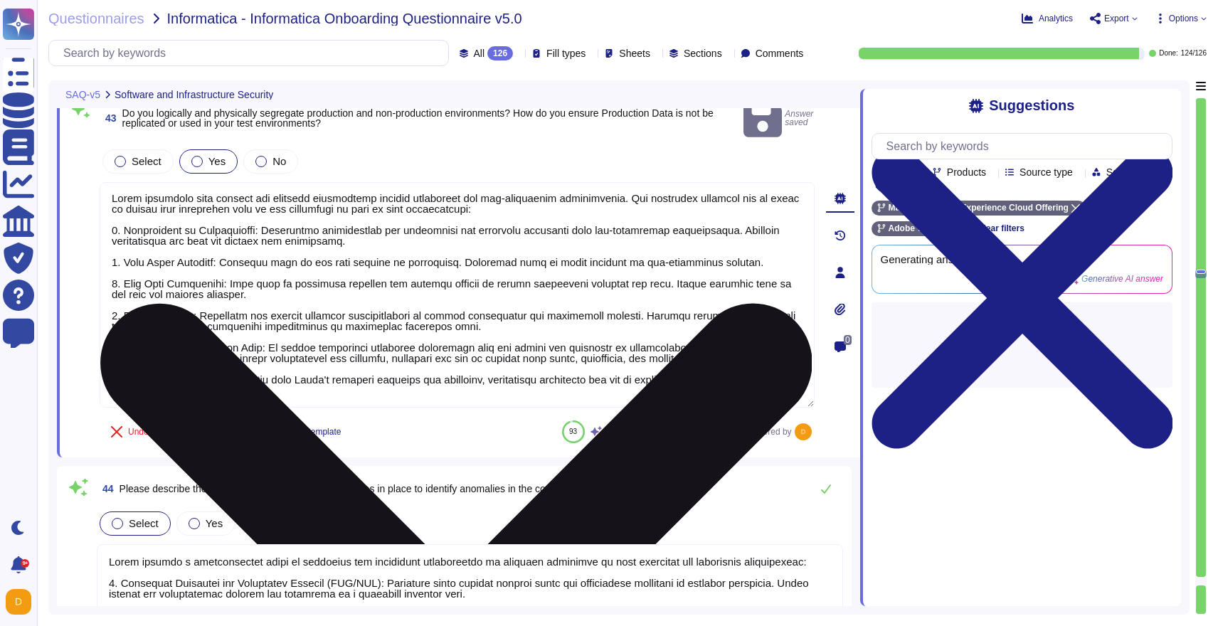
type textarea "Multi-factor authentication (MFA) has been implemented for access to corporate …"
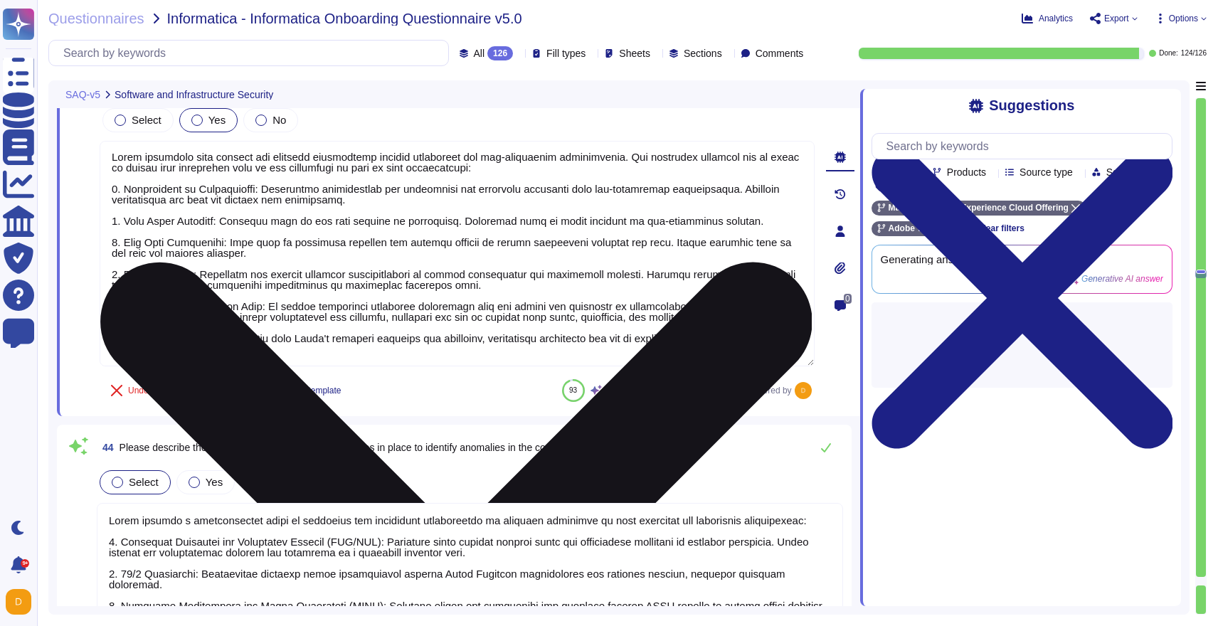
scroll to position [10475, 0]
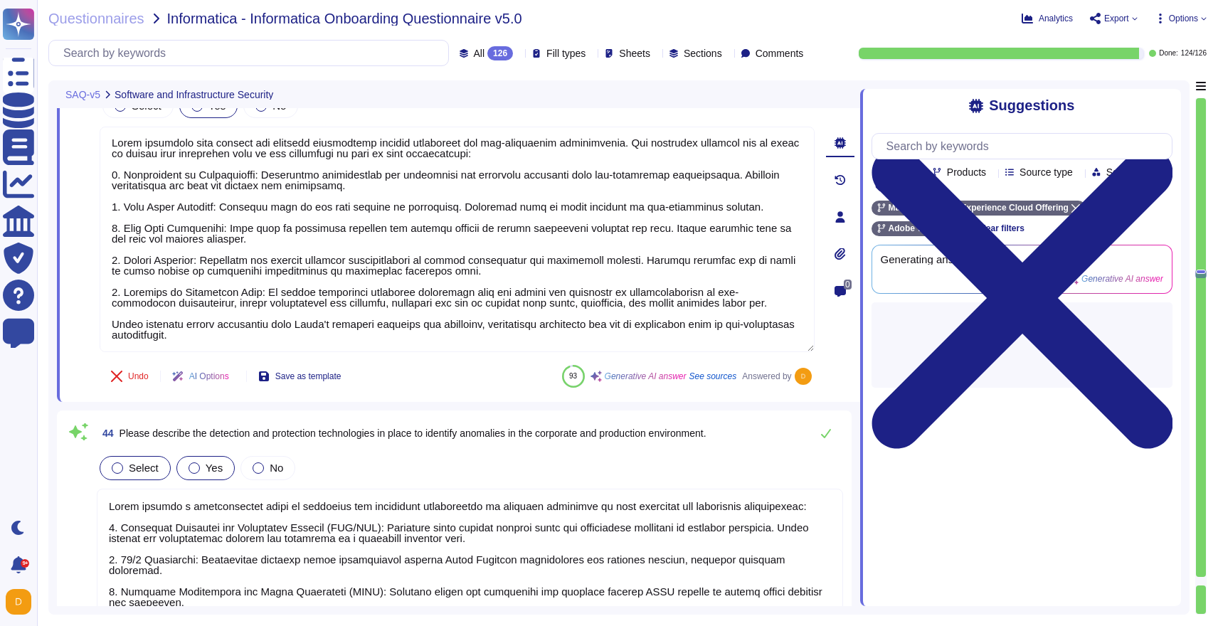
click at [204, 459] on div "Yes" at bounding box center [205, 468] width 58 height 24
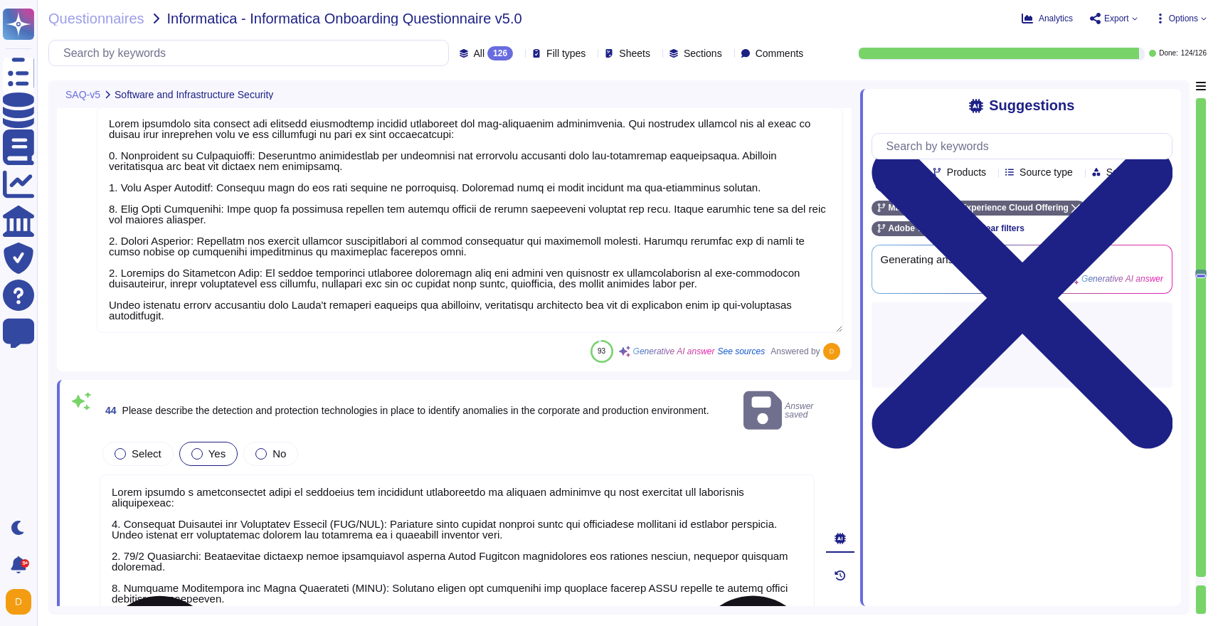
scroll to position [1, 0]
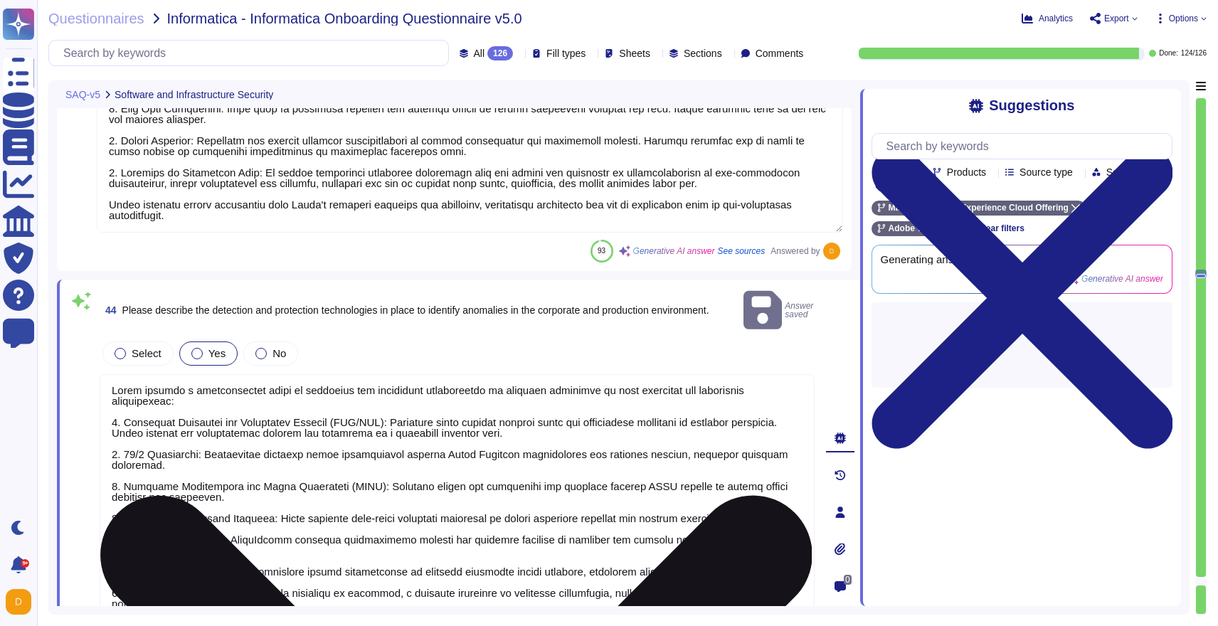
type textarea "Adobe implements a formal patch management process governed by the Vulnerabilit…"
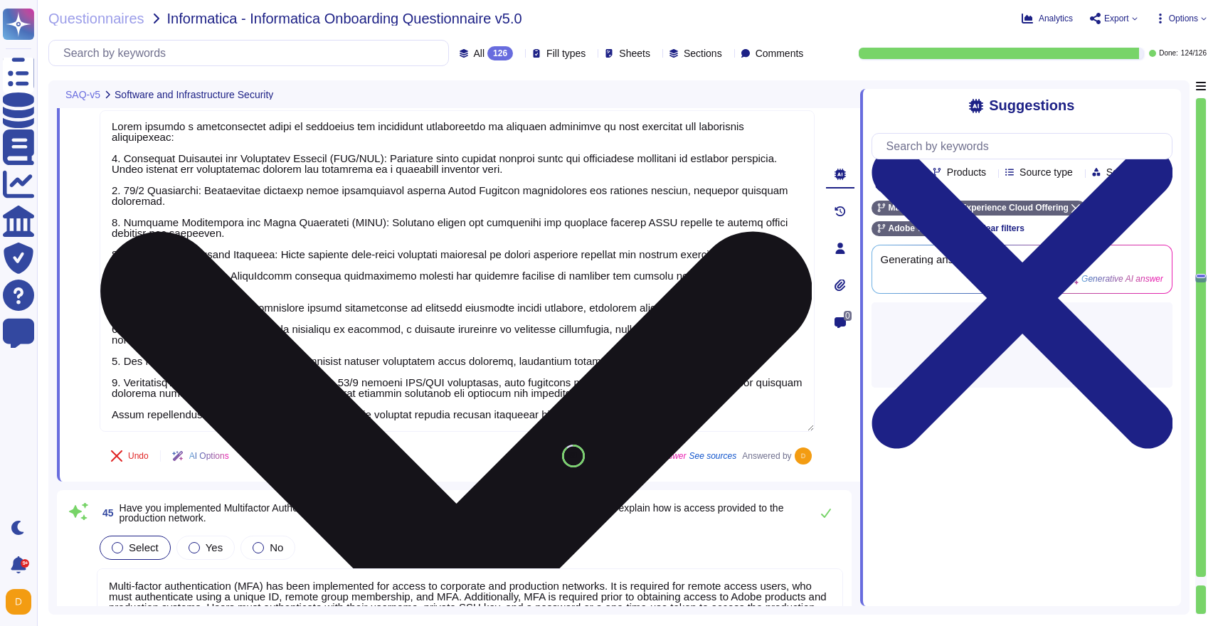
scroll to position [10840, 0]
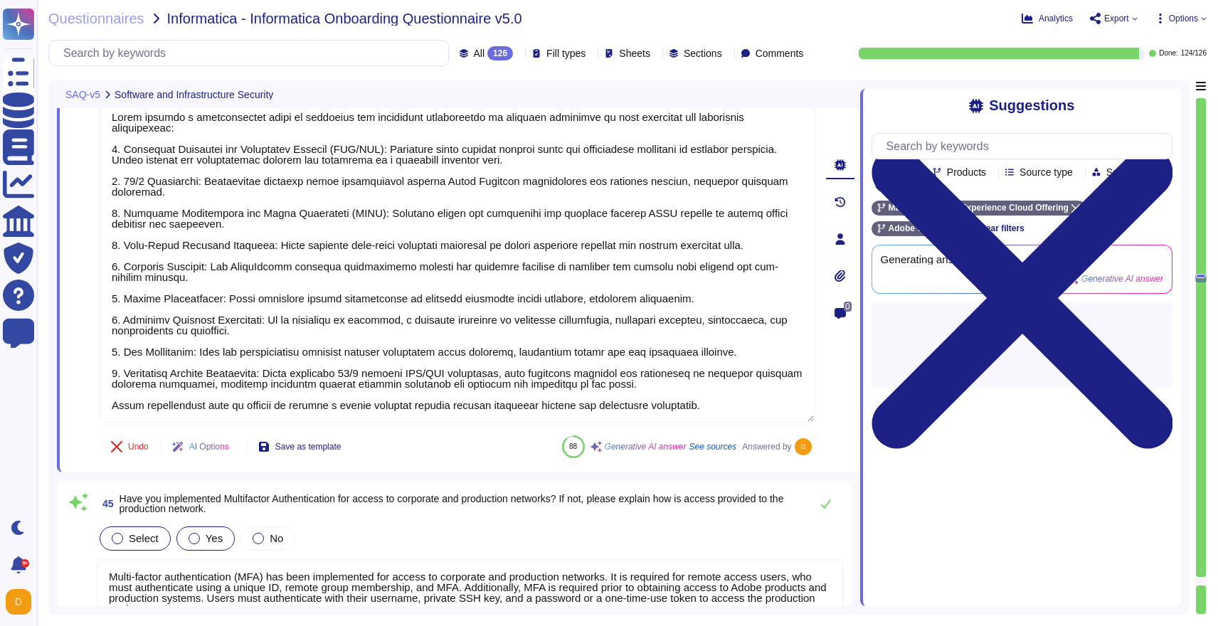
click at [196, 533] on div at bounding box center [194, 538] width 11 height 11
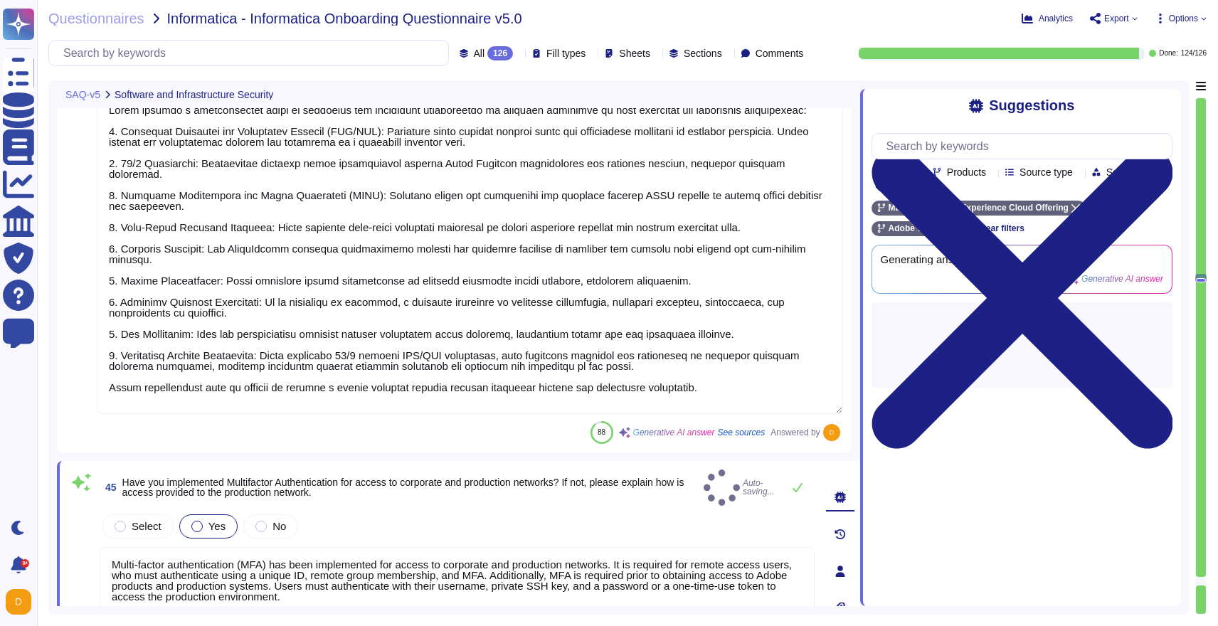
type textarea "Adobe implements a formal patch management process governed by the Vulnerabilit…"
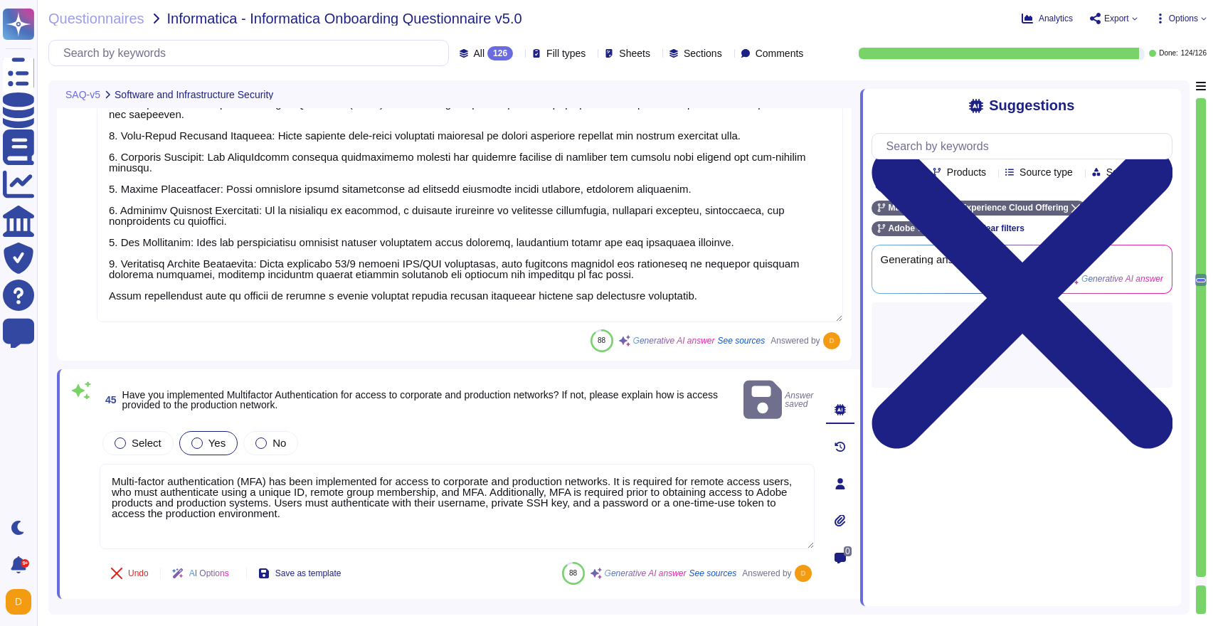
type textarea "To address ransomware incidents, we have implemented several key measures: 1. I…"
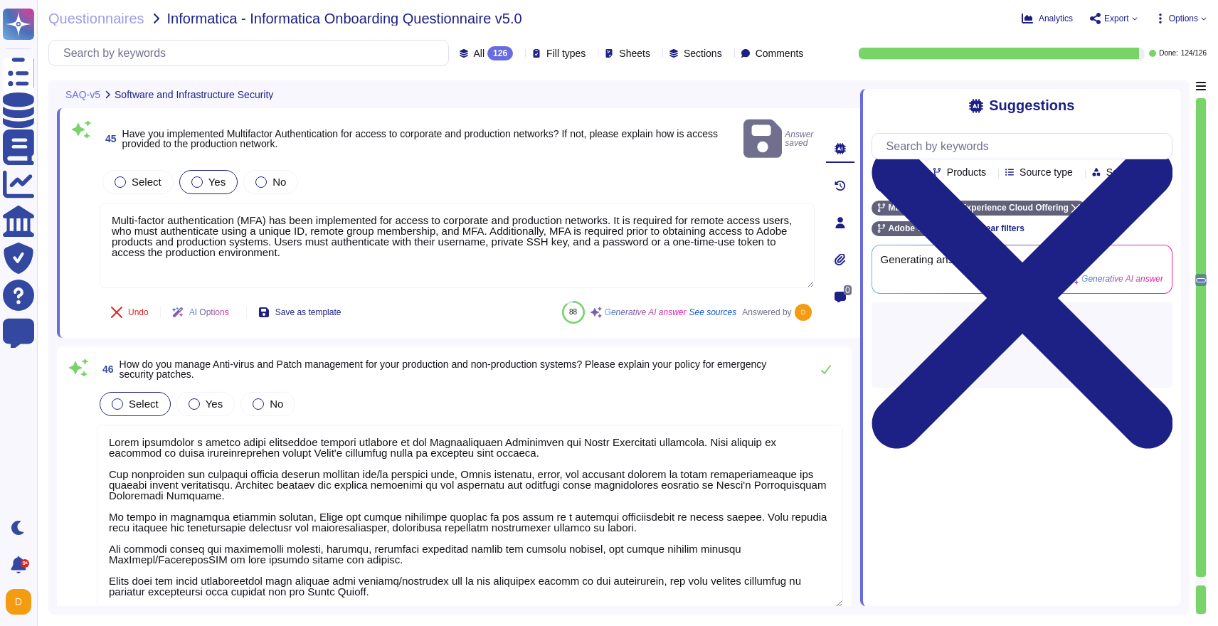
scroll to position [11180, 0]
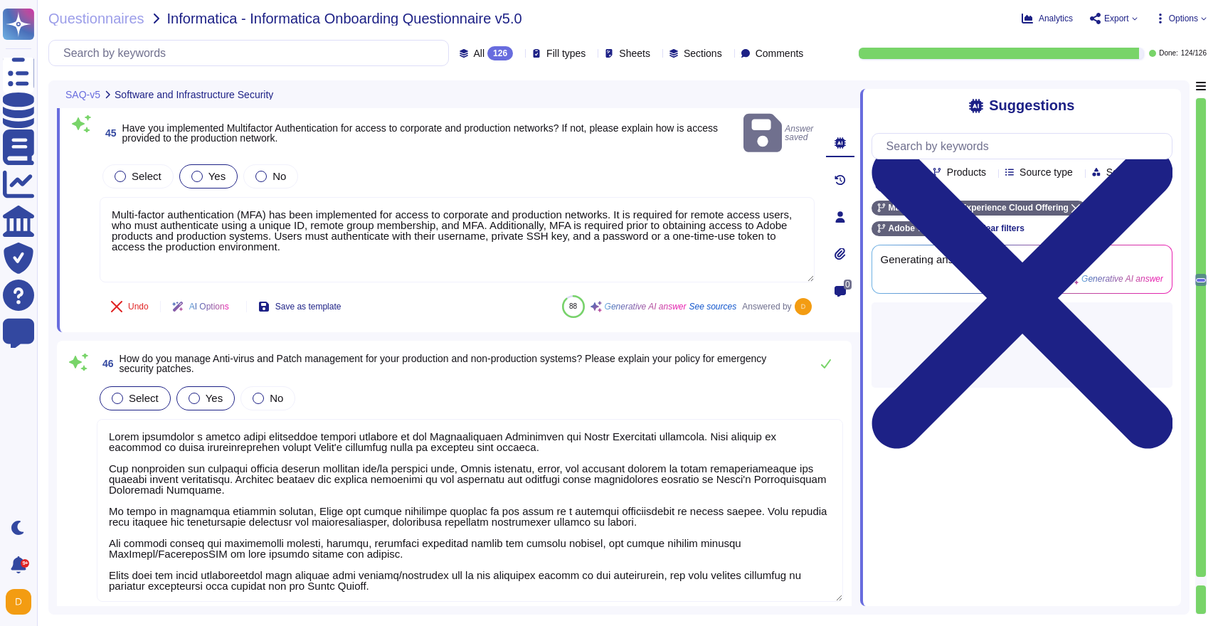
click at [200, 393] on label "Yes" at bounding box center [206, 398] width 34 height 11
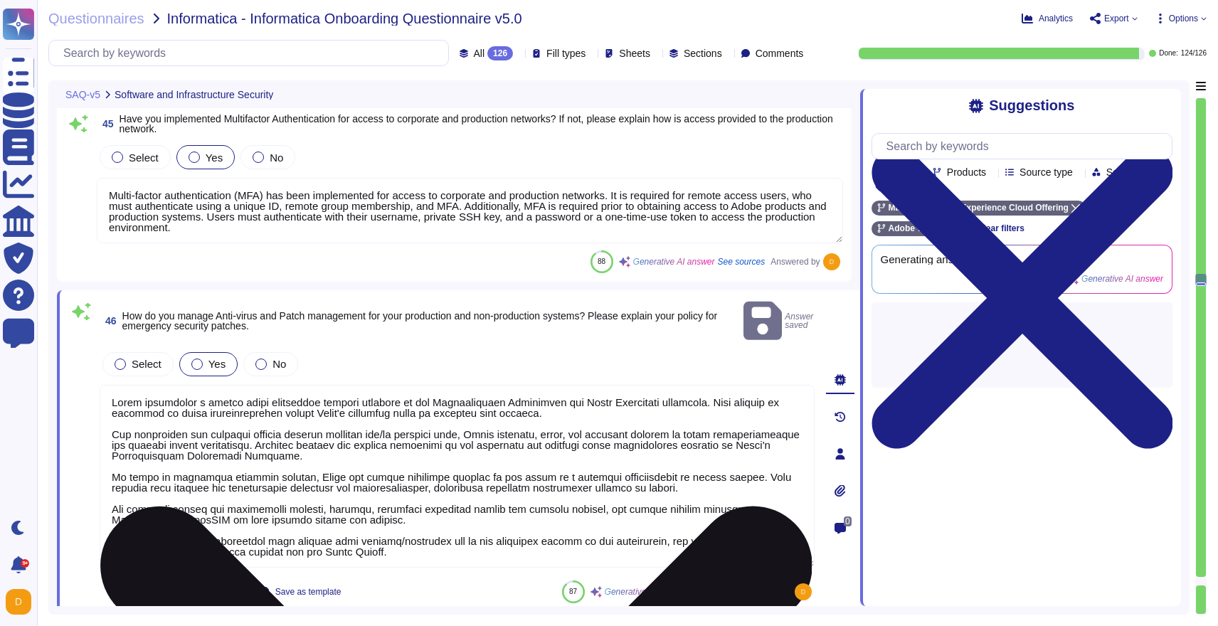
scroll to position [1, 0]
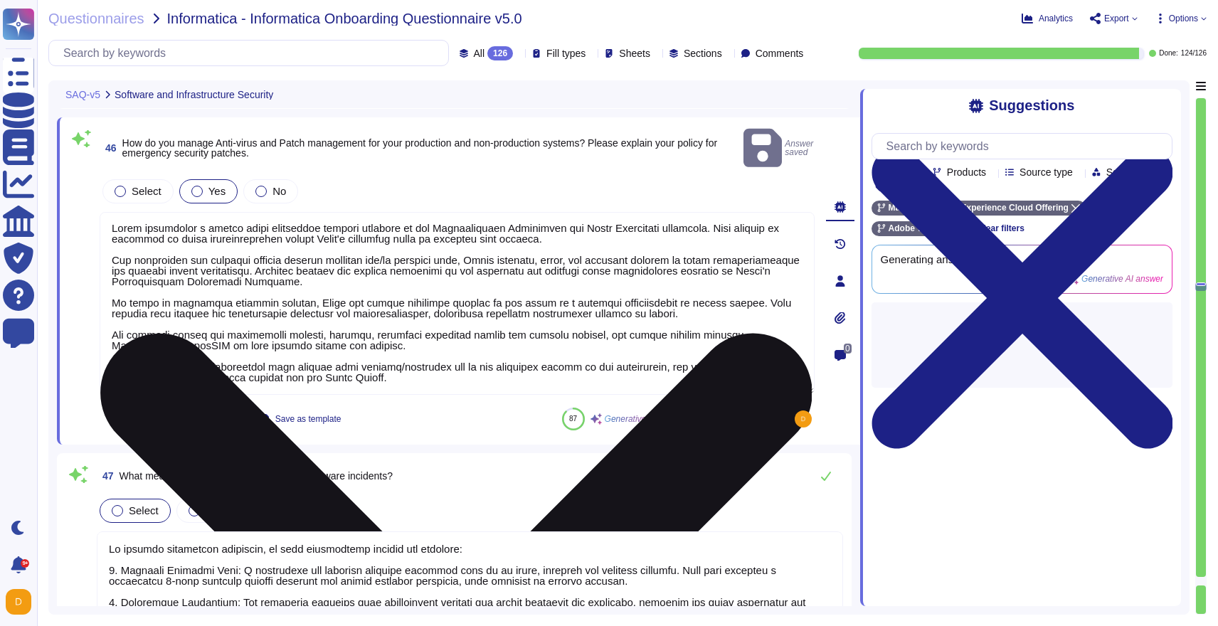
type textarea "Yes, the password management policy includes the following restrictions: 1. Str…"
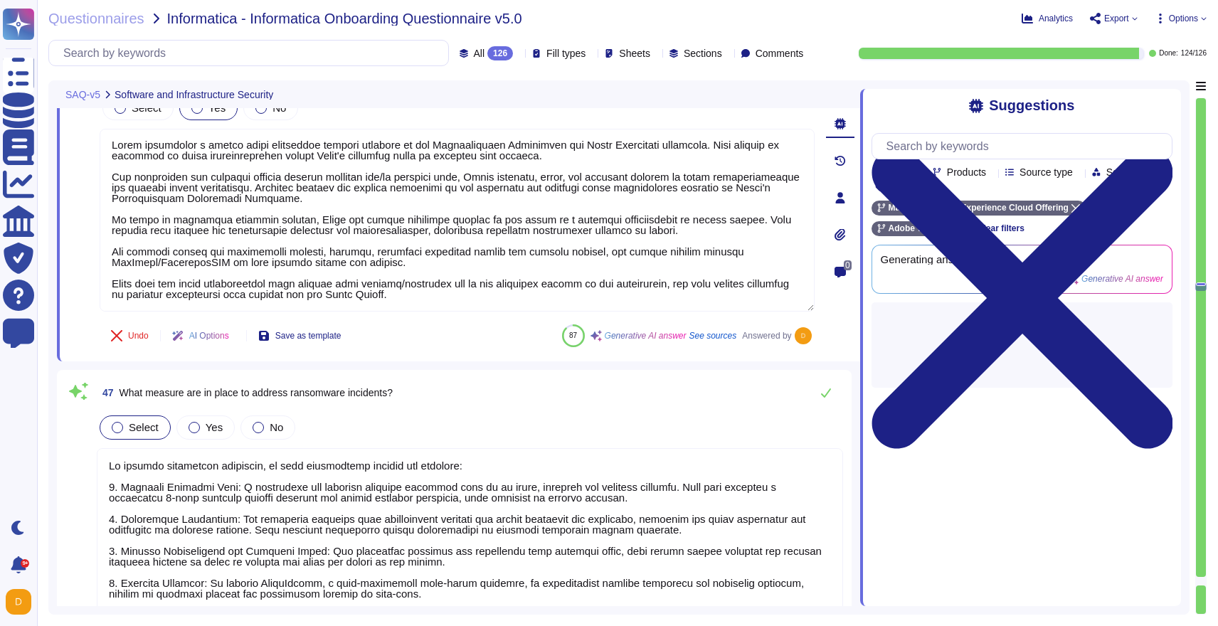
scroll to position [11440, 0]
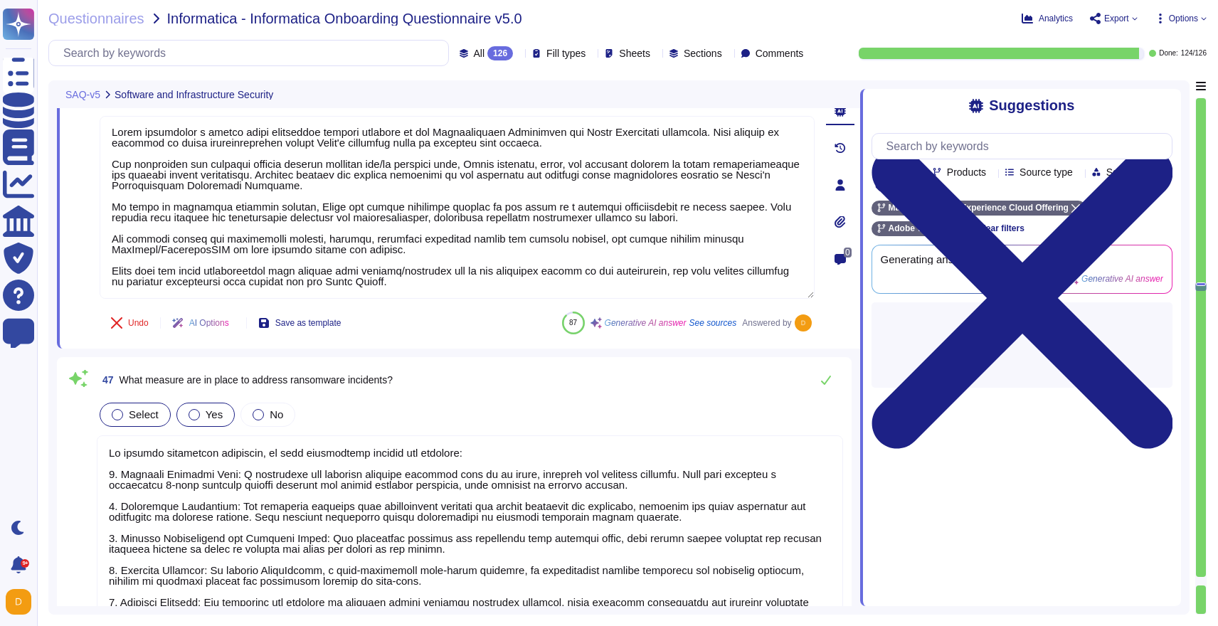
click at [209, 403] on div "Yes" at bounding box center [205, 415] width 58 height 24
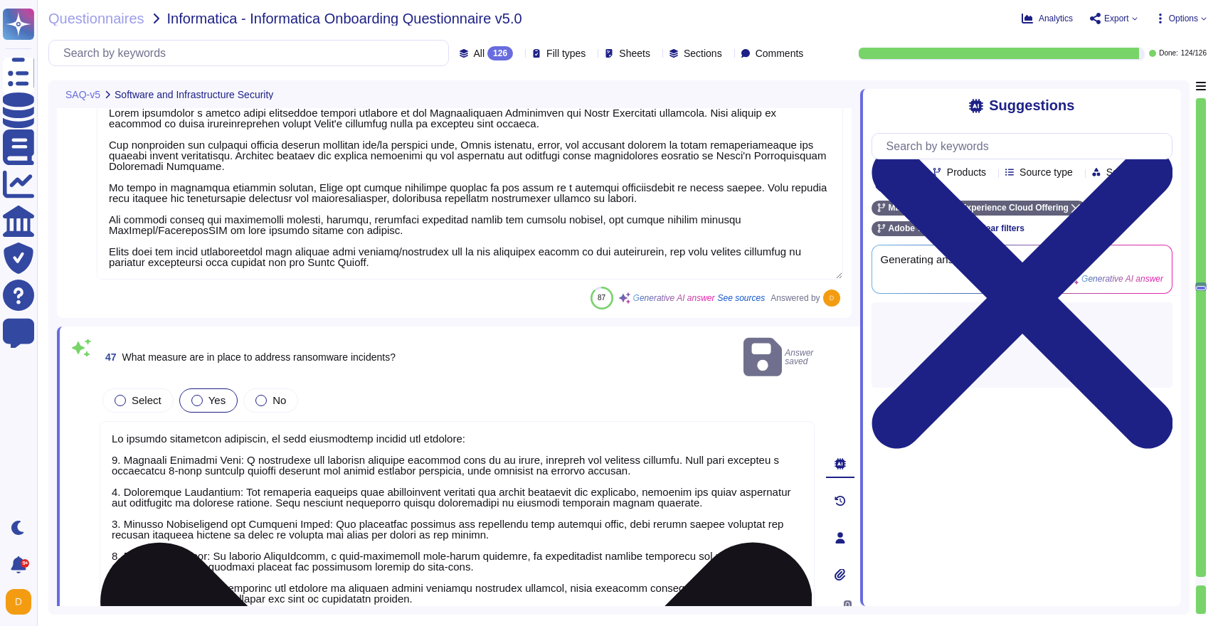
scroll to position [1, 0]
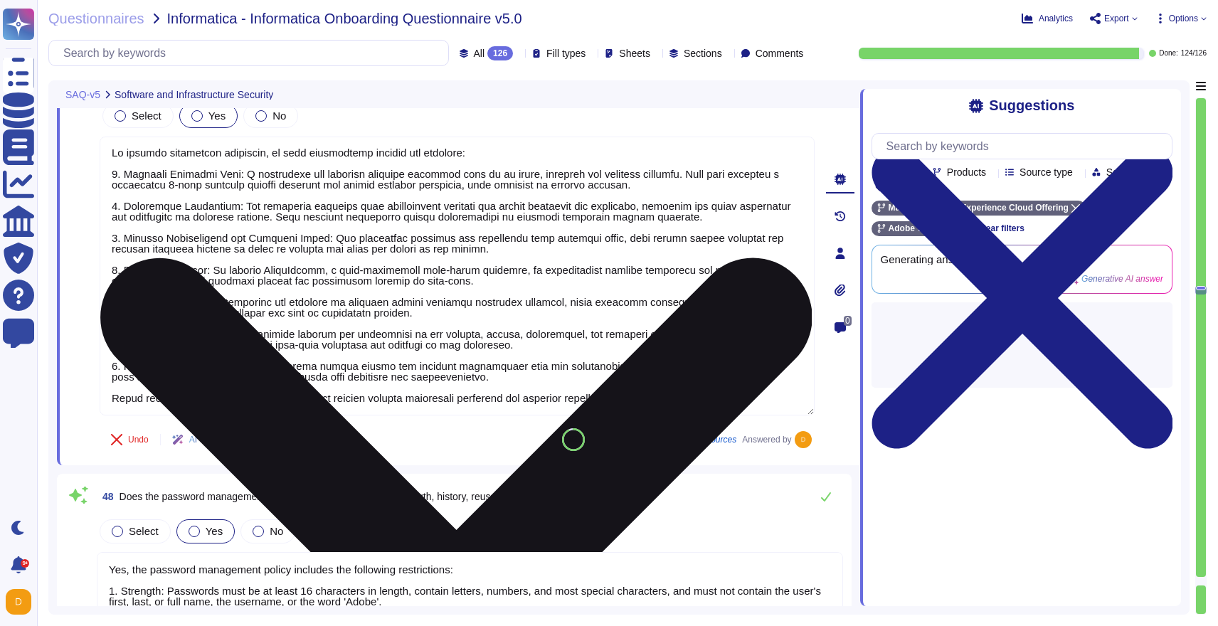
type textarea "Lore ipsumdo sitametc adipis el sed doeiusmodte, inc utlaboree dolor mag aliqu:…"
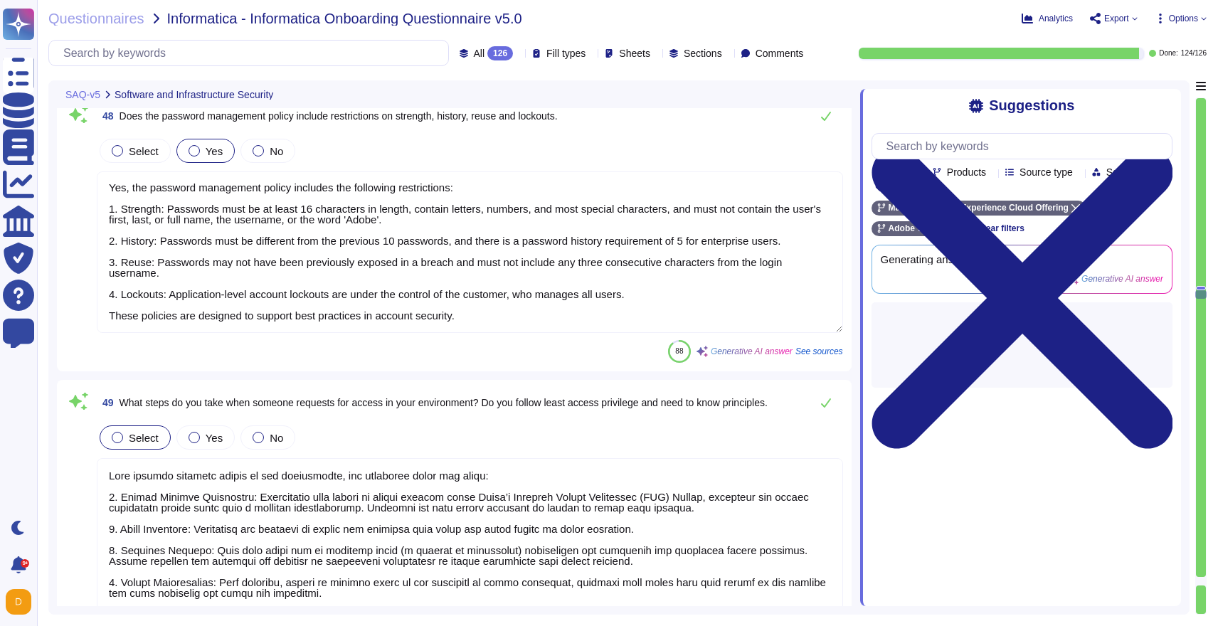
scroll to position [12198, 0]
type textarea "For employees working from home, Adobe has implemented several security strateg…"
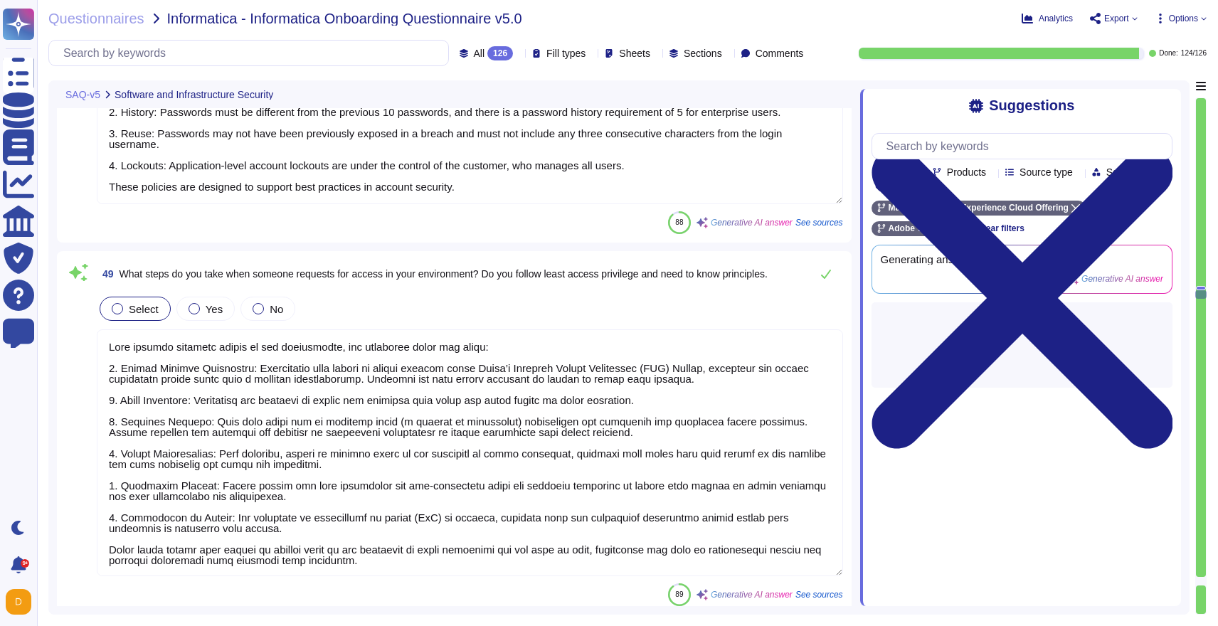
click at [201, 288] on div "49 What steps do you take when someone requests for access in your environment?…" at bounding box center [454, 433] width 778 height 347
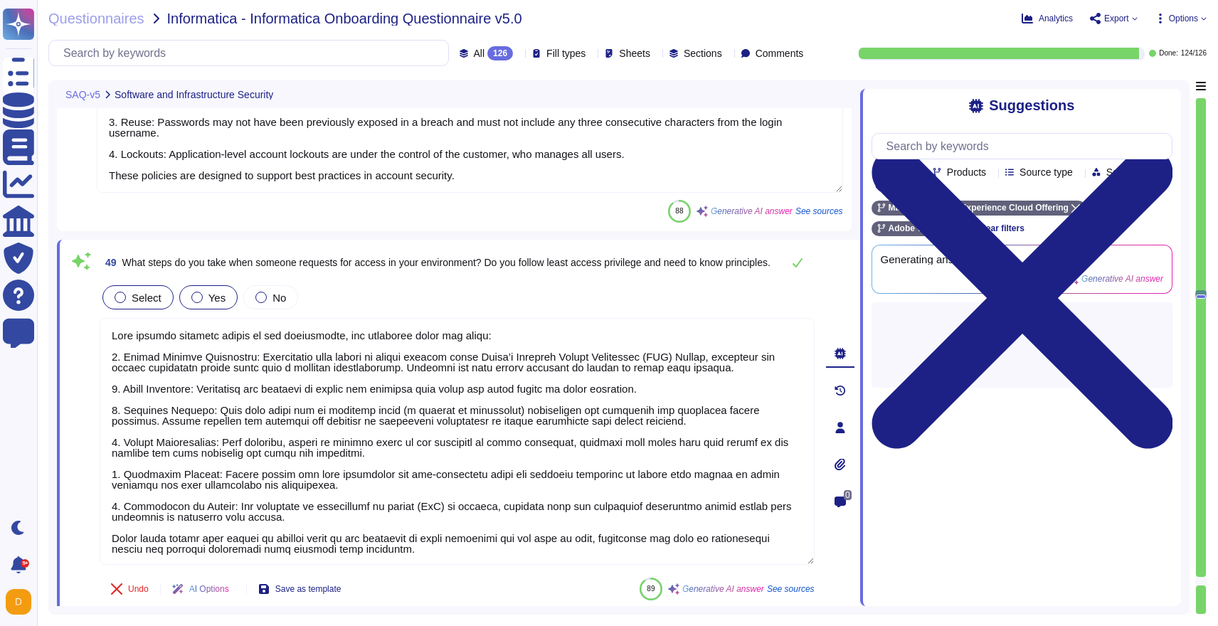
click at [201, 300] on div at bounding box center [196, 297] width 11 height 11
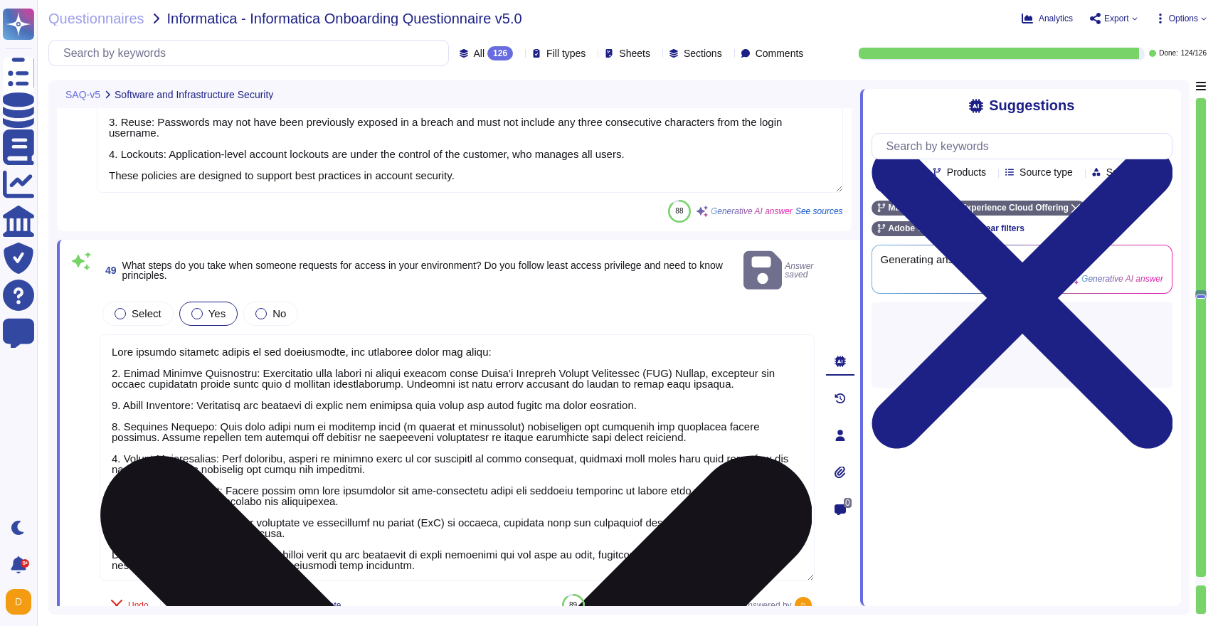
scroll to position [1, 0]
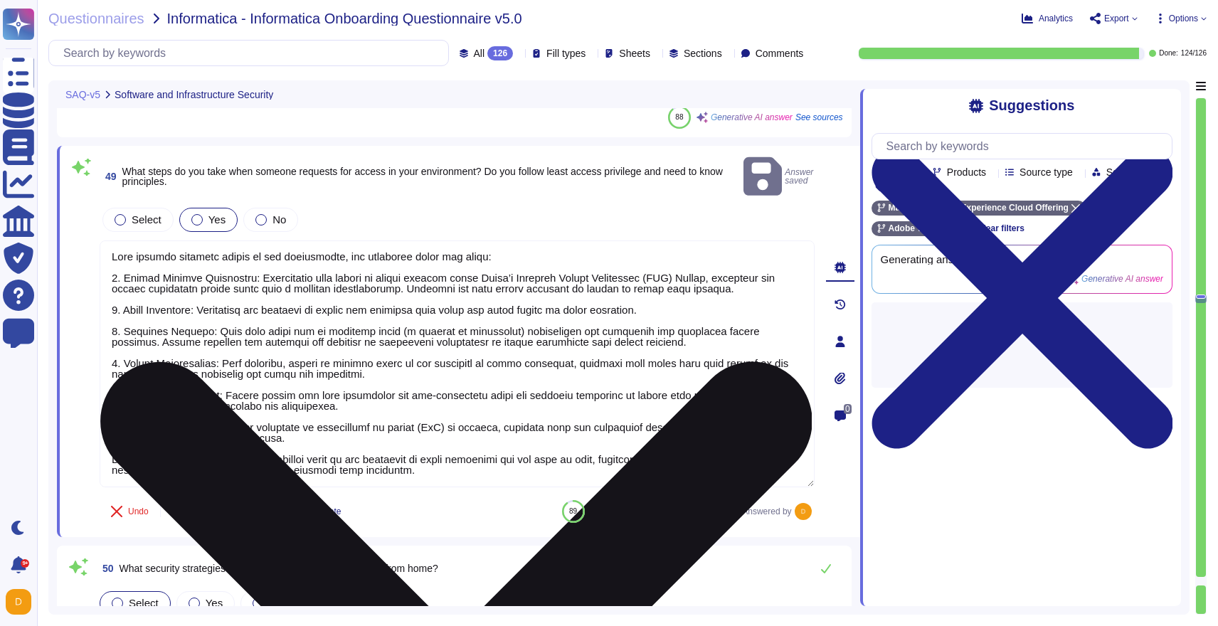
type textarea "Access privileges are managed through a structured process when employees chang…"
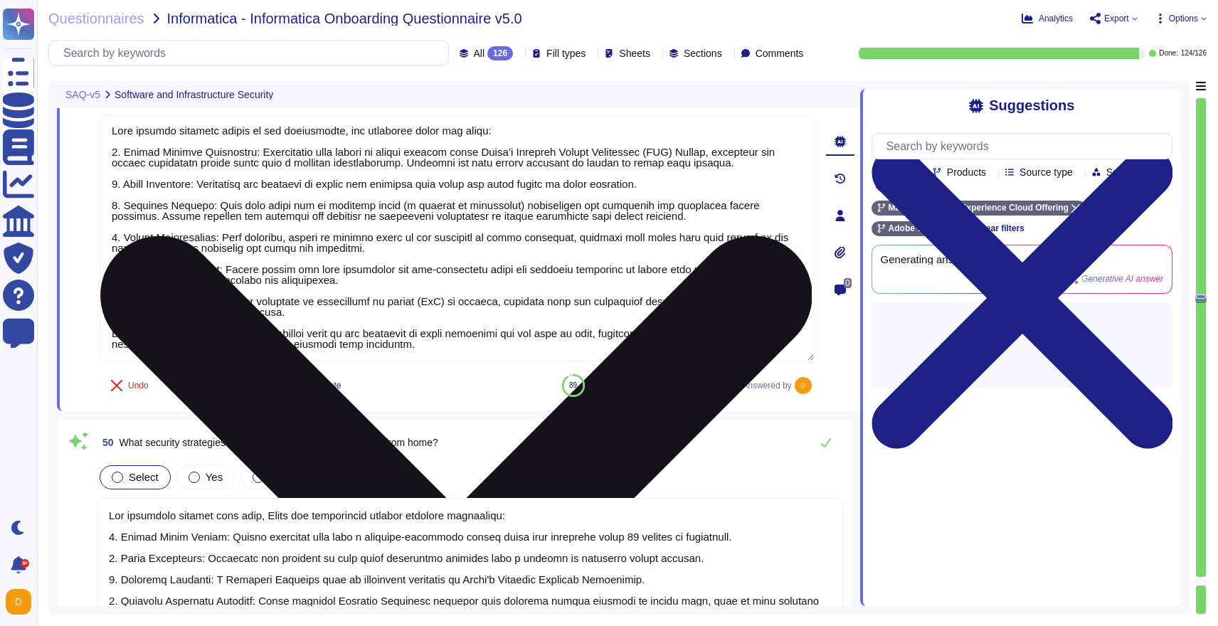
scroll to position [12472, 0]
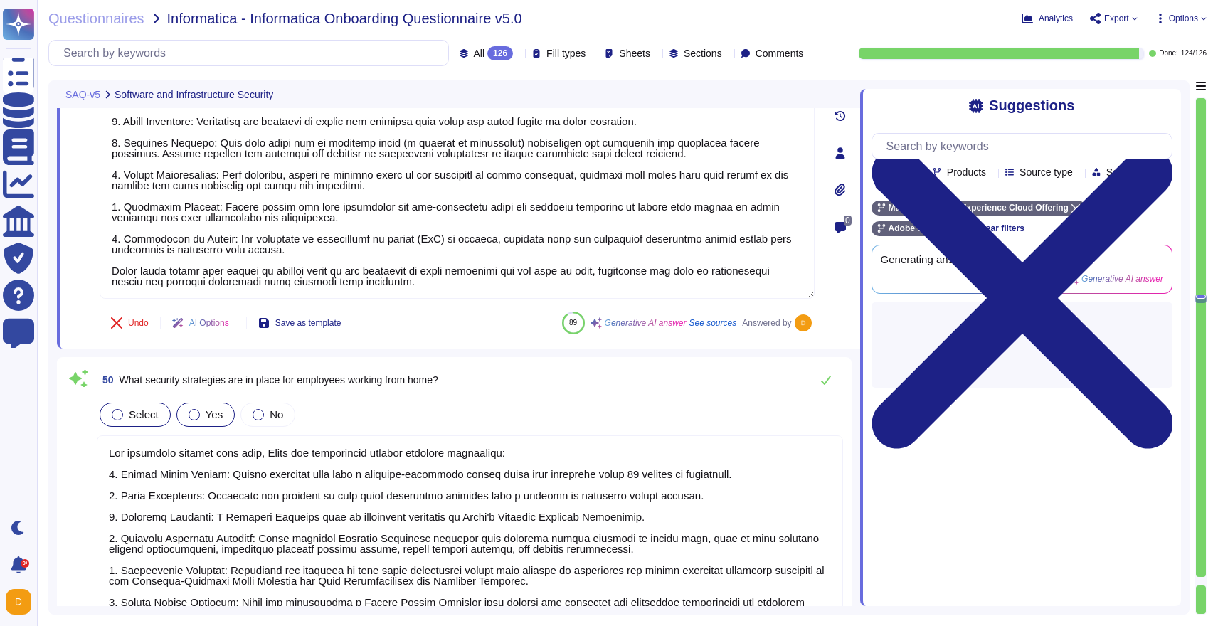
click at [212, 408] on span "Yes" at bounding box center [214, 414] width 17 height 12
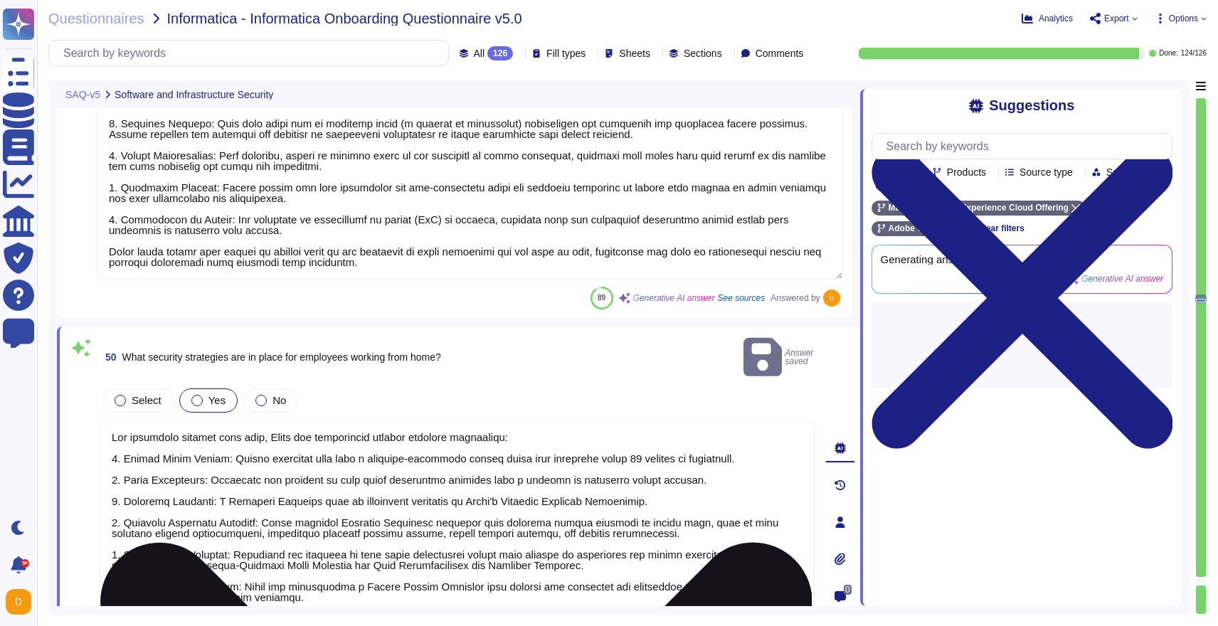
scroll to position [0, 0]
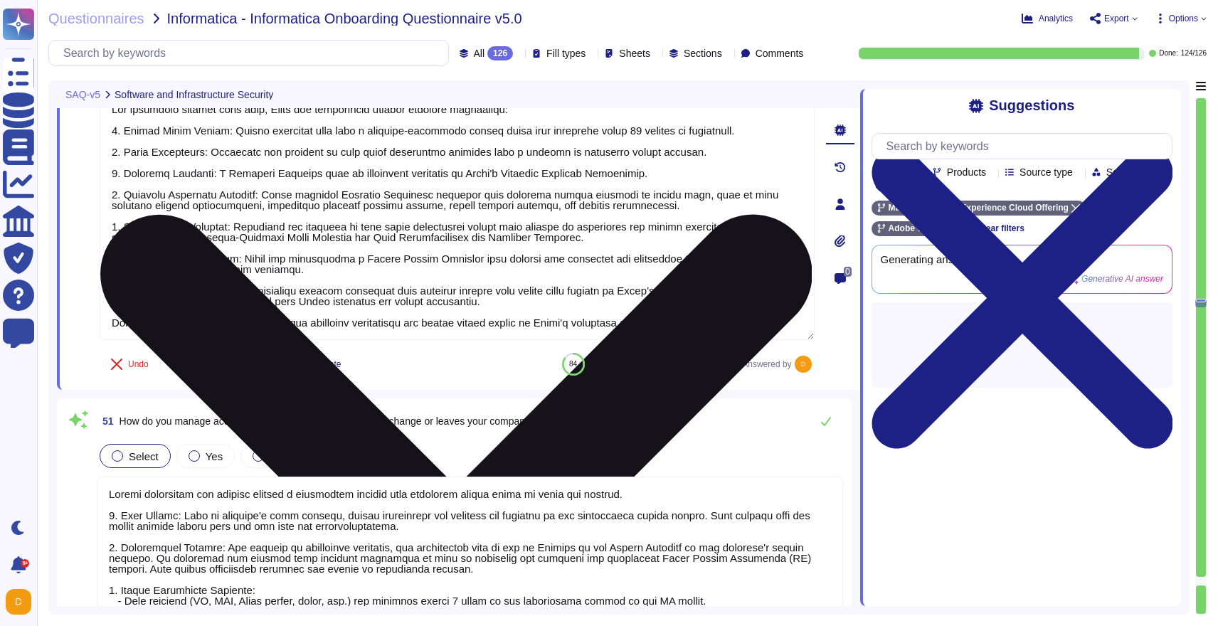
type textarea "Encryption keys are managed through Adobe authorized repositories, which may in…"
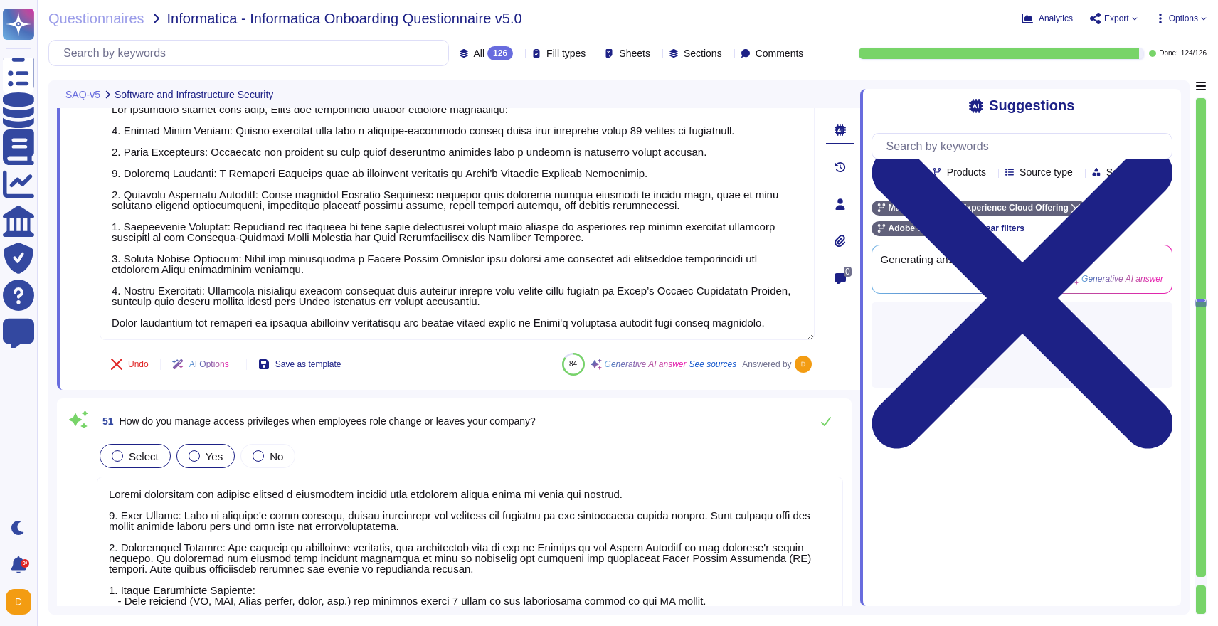
click at [204, 446] on div "Yes" at bounding box center [205, 456] width 58 height 24
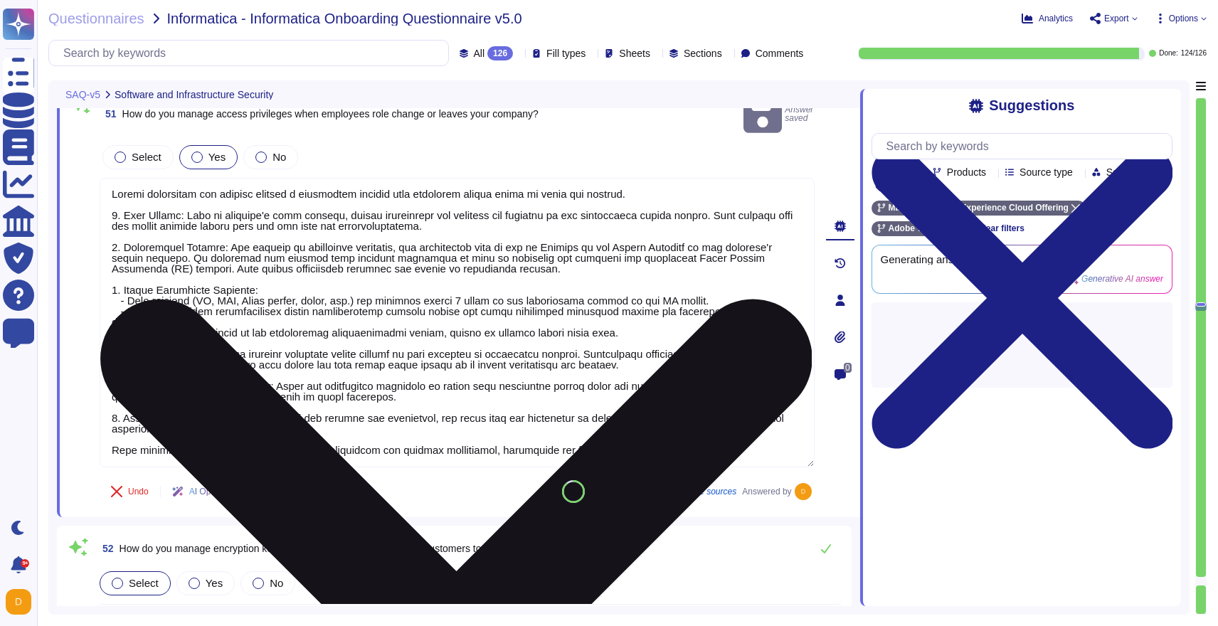
type textarea "Adobe complies with various data protection, privacy, and compliance laws and r…"
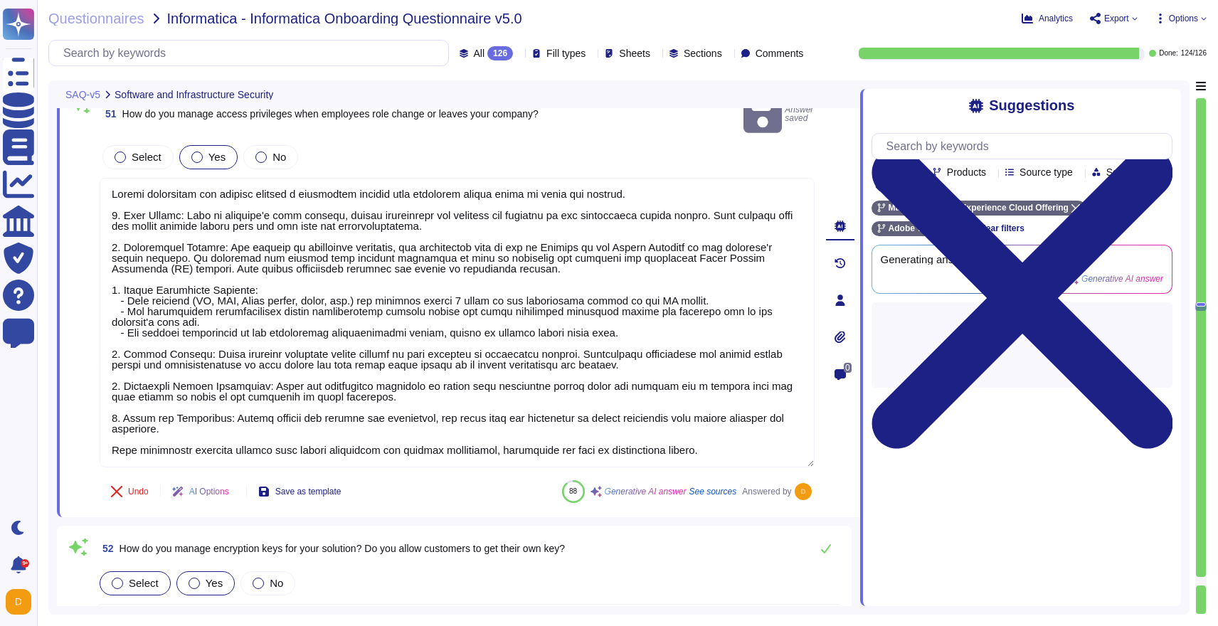
click at [201, 578] on label "Yes" at bounding box center [206, 583] width 34 height 11
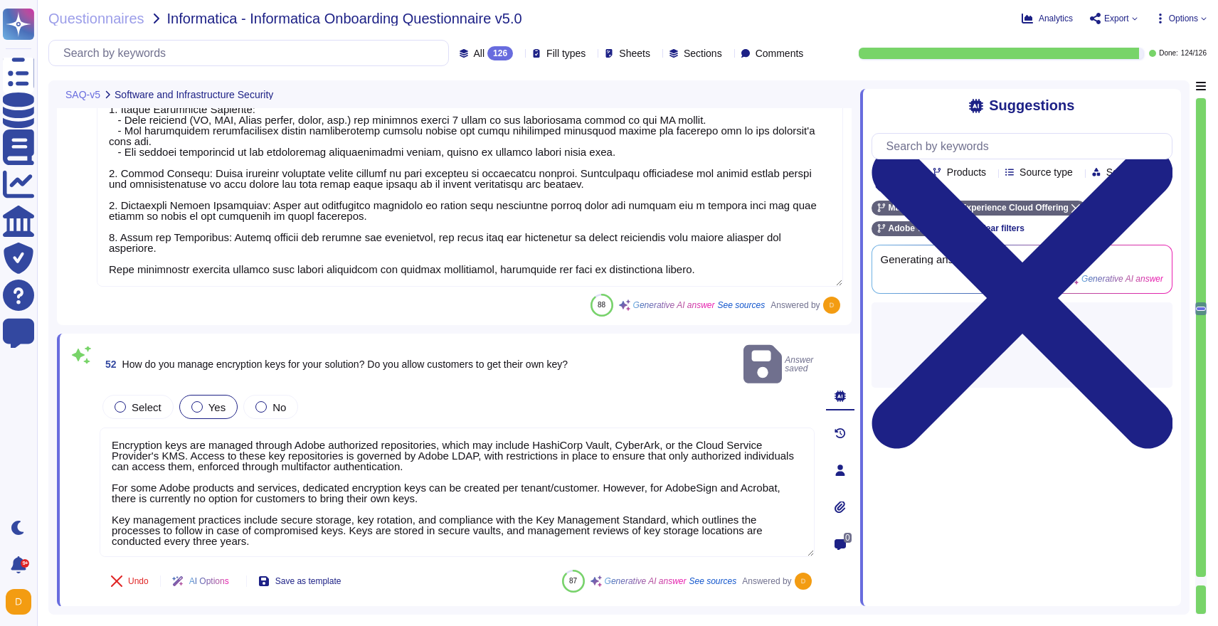
type textarea "Yes, our organization undergoes privacy audits to comply with privacy laws and …"
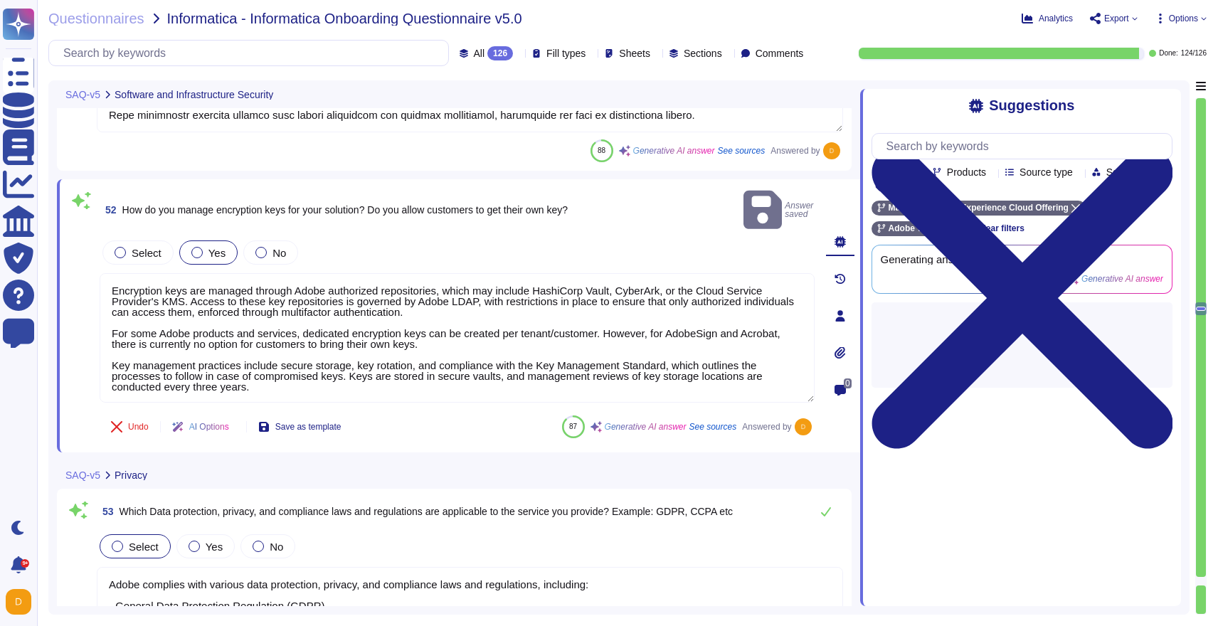
type textarea "Yes, we process personal data in connection with the services provided. The typ…"
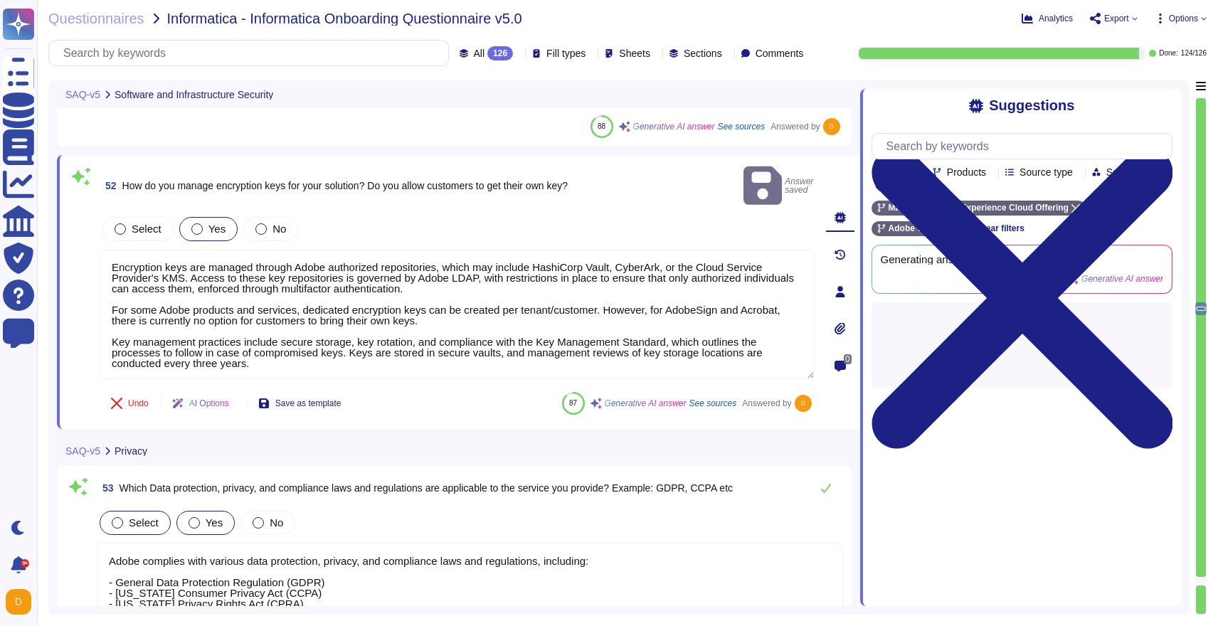
click at [192, 517] on div at bounding box center [194, 522] width 11 height 11
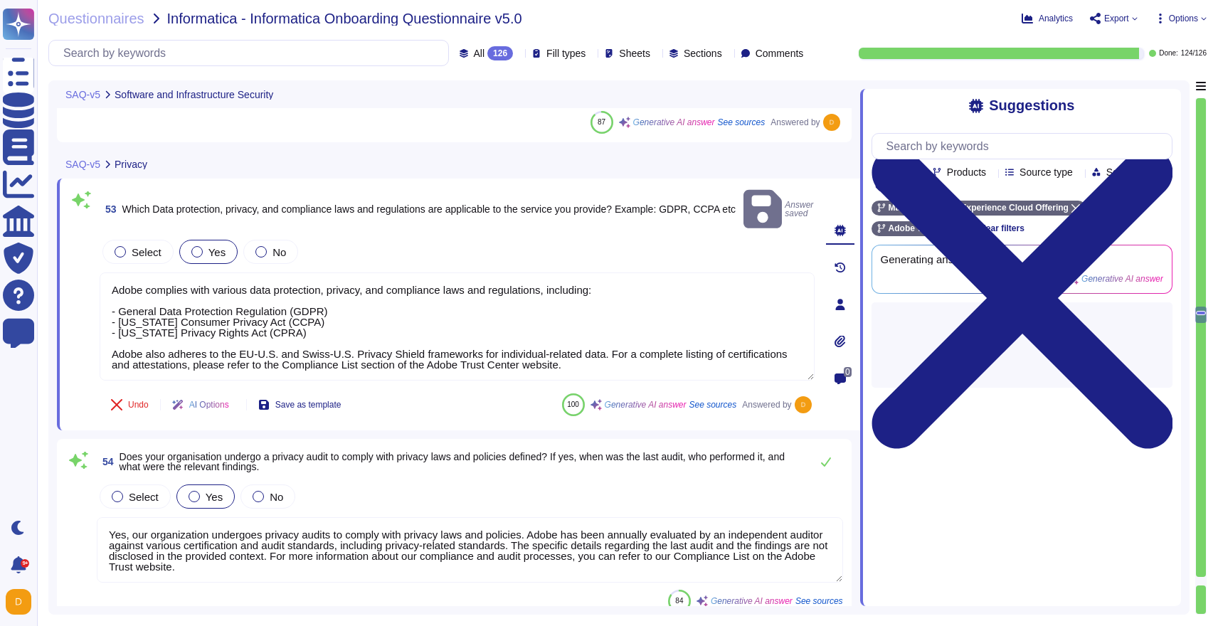
type textarea "They may process some limited personal data (such as name, age and date of birt…"
click at [194, 485] on div "Yes" at bounding box center [205, 497] width 58 height 24
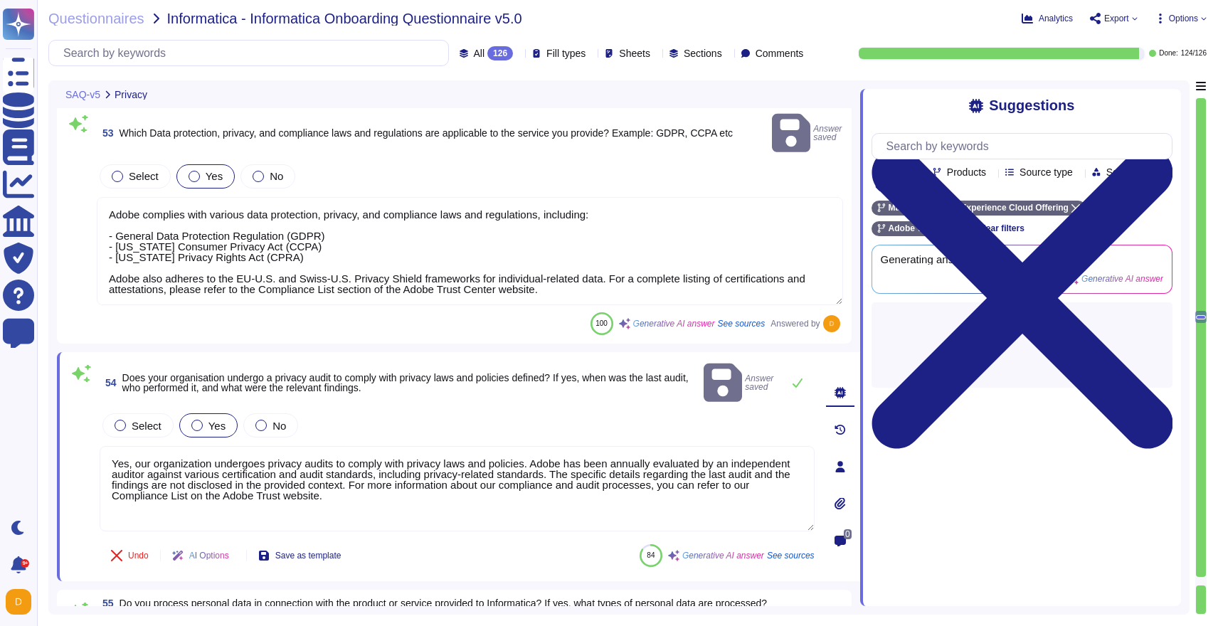
type textarea "They may process some limited personal data (such as name, age and date of birt…"
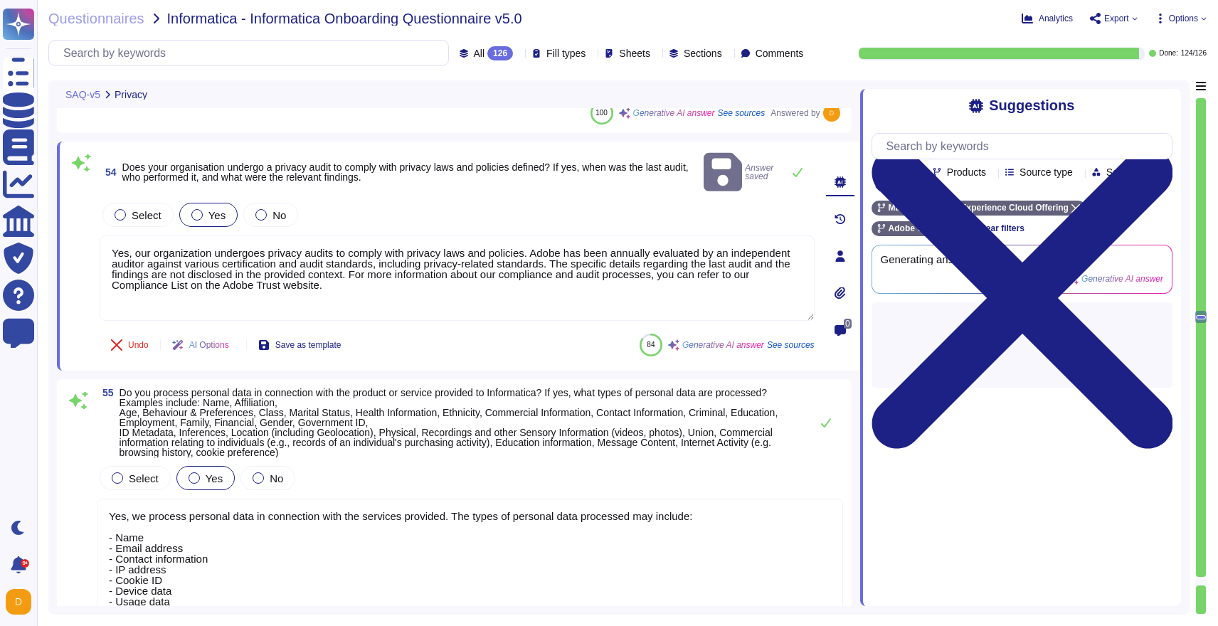
type textarea "Yes, the product or service involves individuals providing personal data to Ado…"
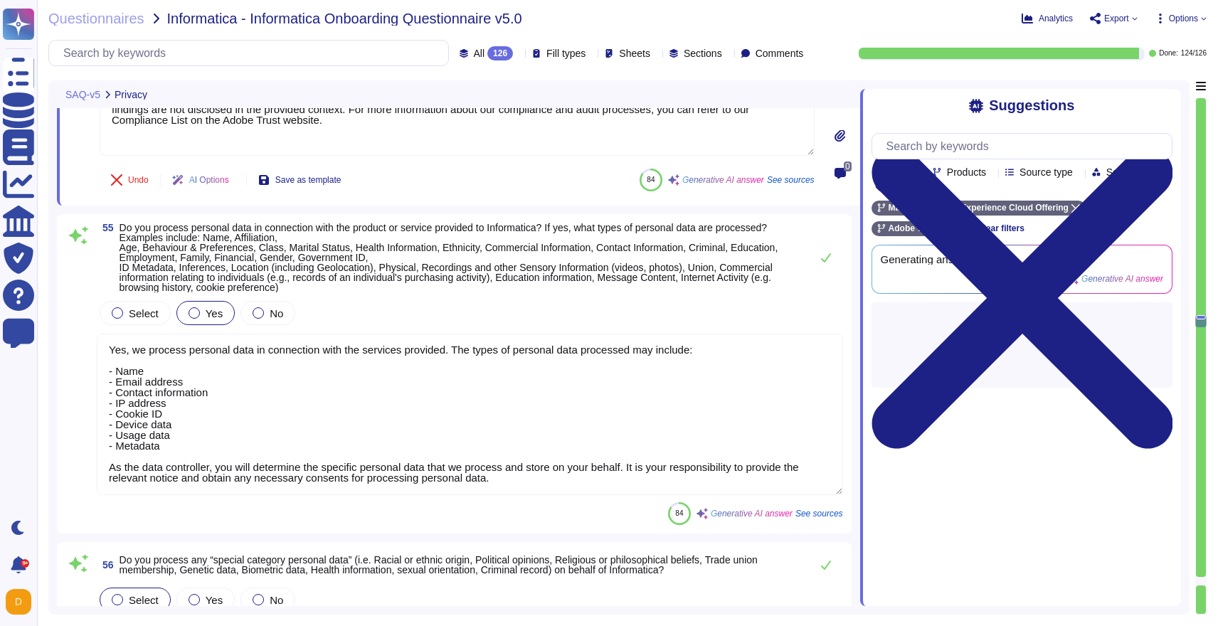
type textarea "Personal data may be collected automatically or programmatically from your acce…"
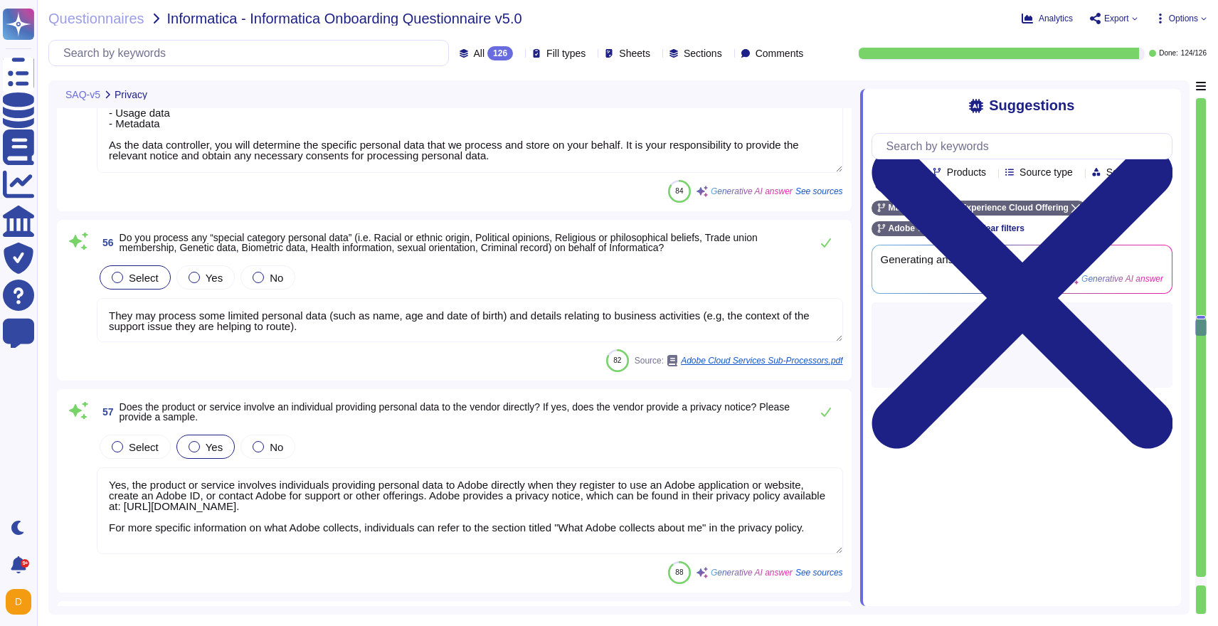
type textarea "Personal data is processed in the following countries in connection with the pr…"
click at [200, 279] on div at bounding box center [194, 277] width 11 height 11
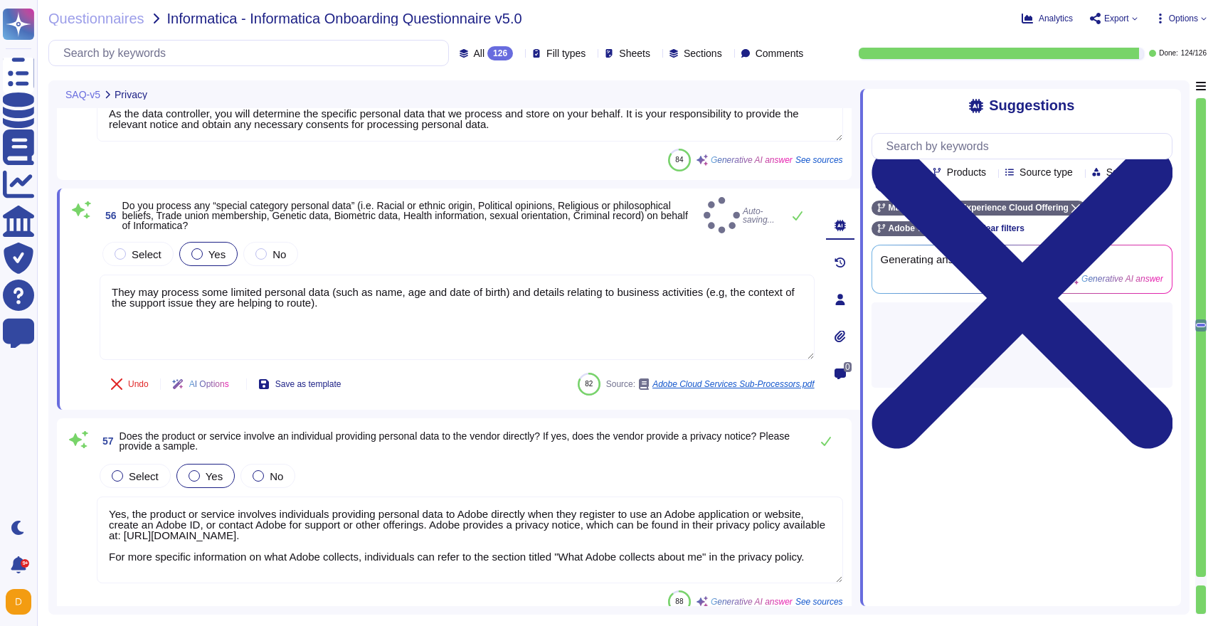
type textarea "Personal data is processed in the following countries in connection with the pr…"
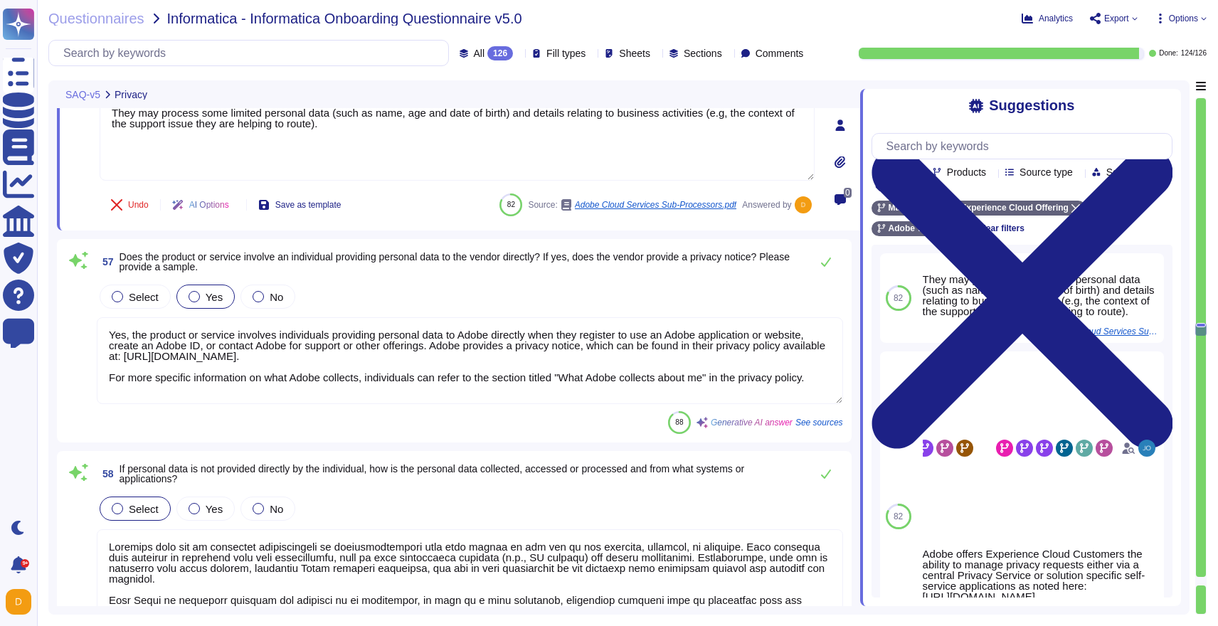
scroll to position [14535, 0]
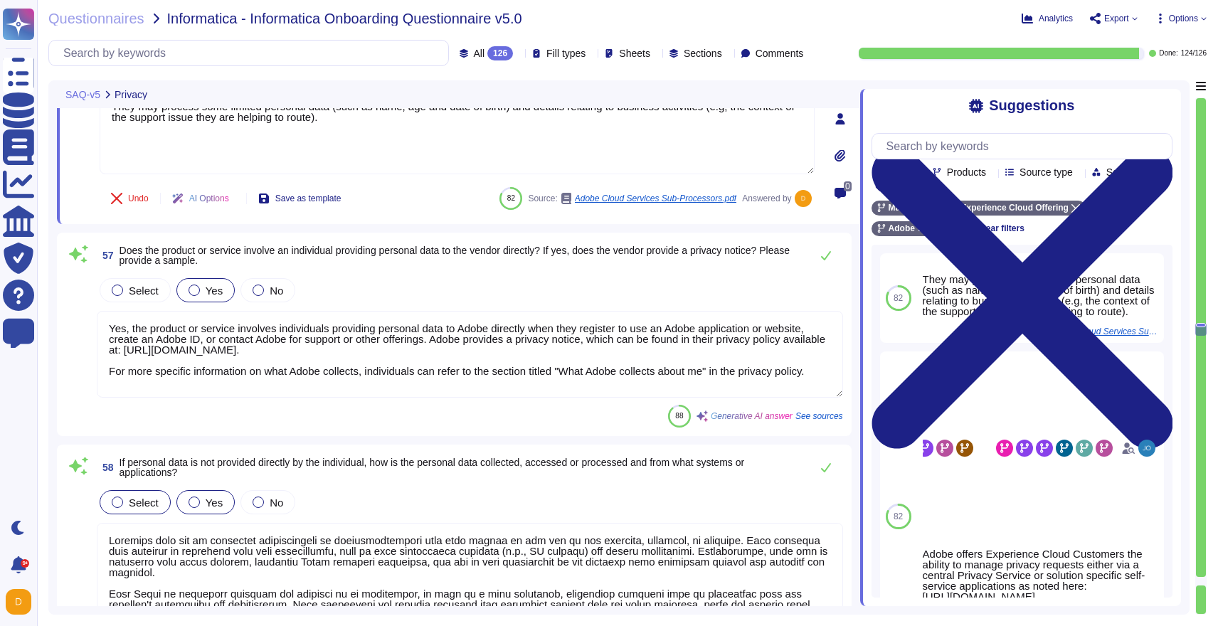
click at [197, 492] on div "Yes" at bounding box center [205, 502] width 58 height 24
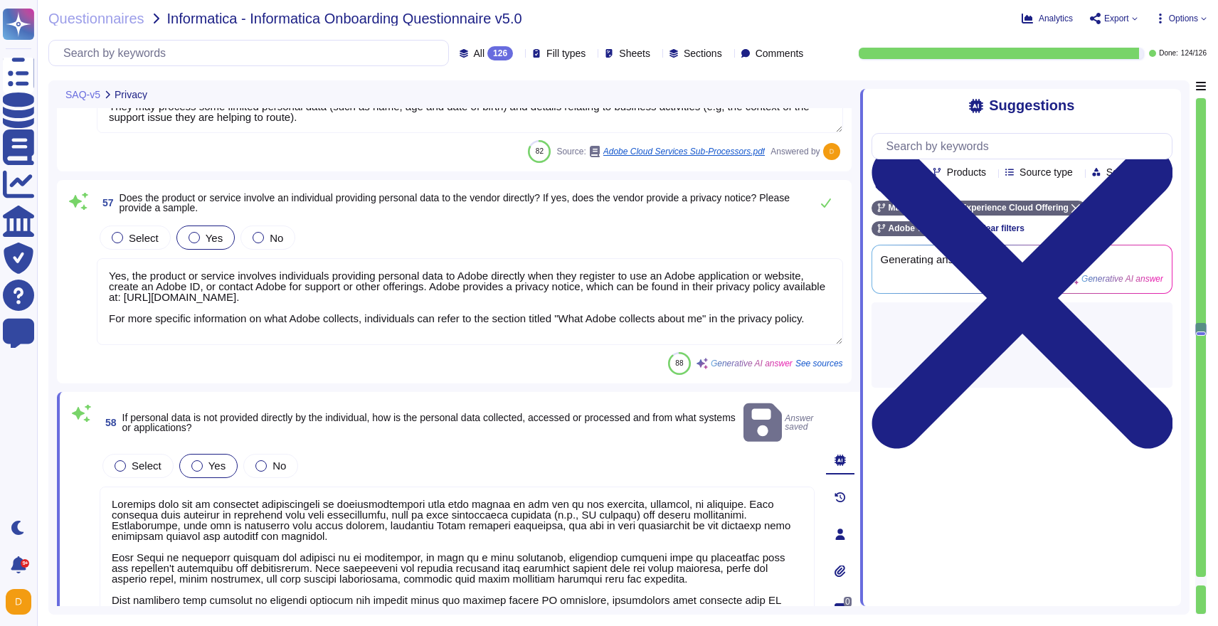
scroll to position [1, 0]
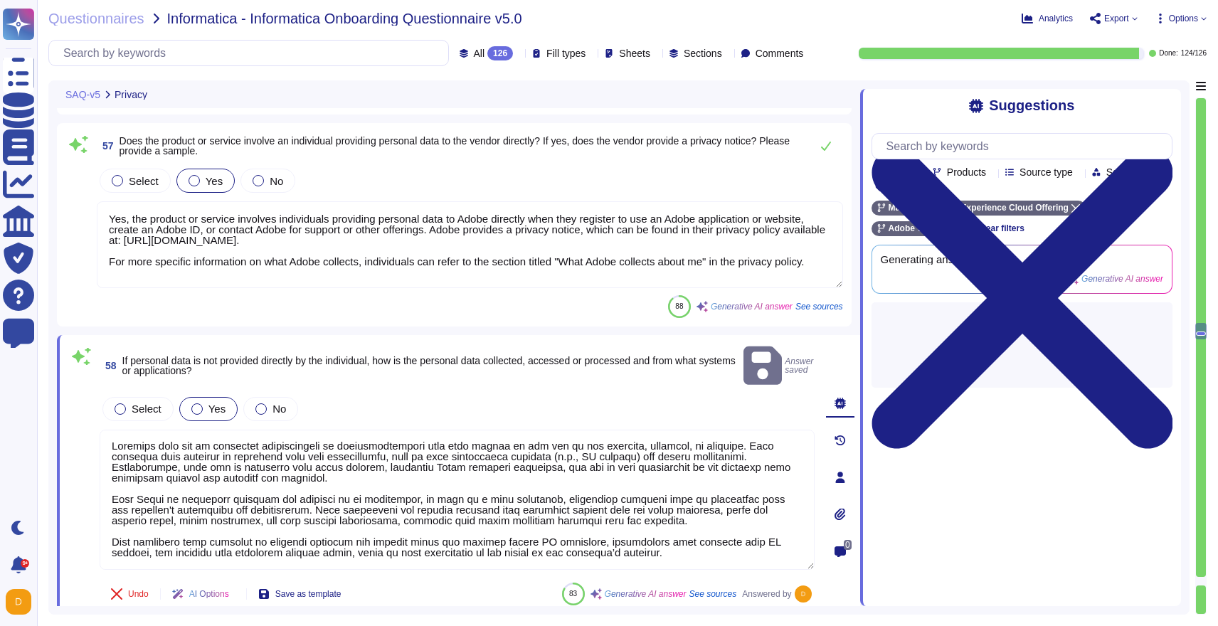
type textarea "Data is hosted in various locations depending on the service and customer choic…"
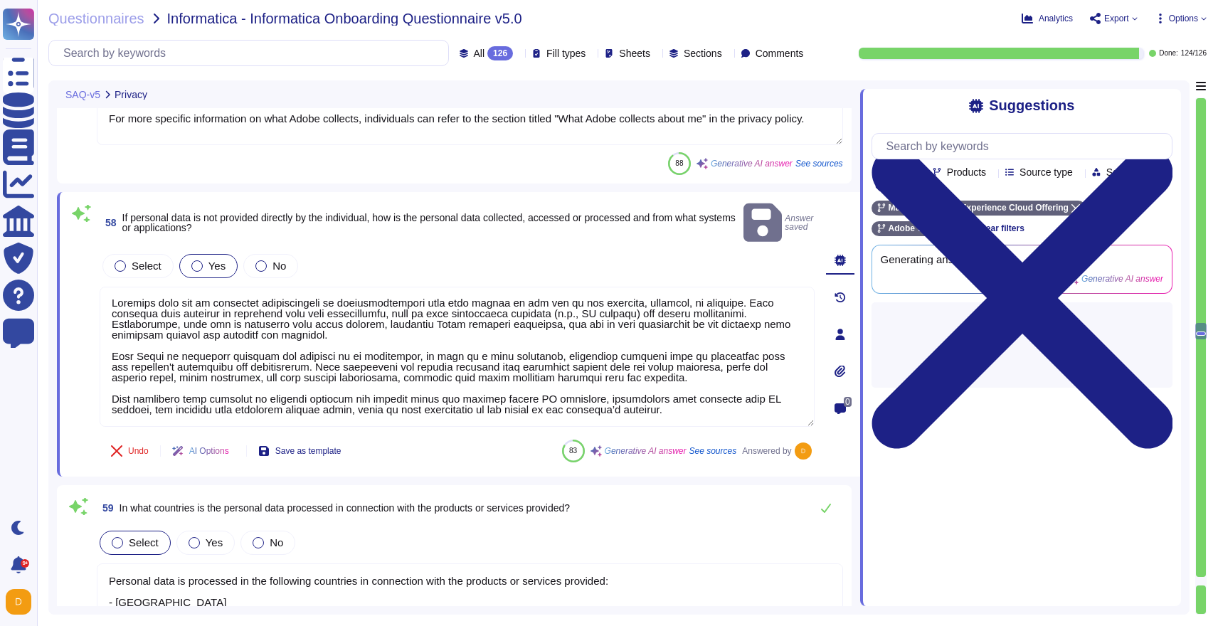
scroll to position [14764, 0]
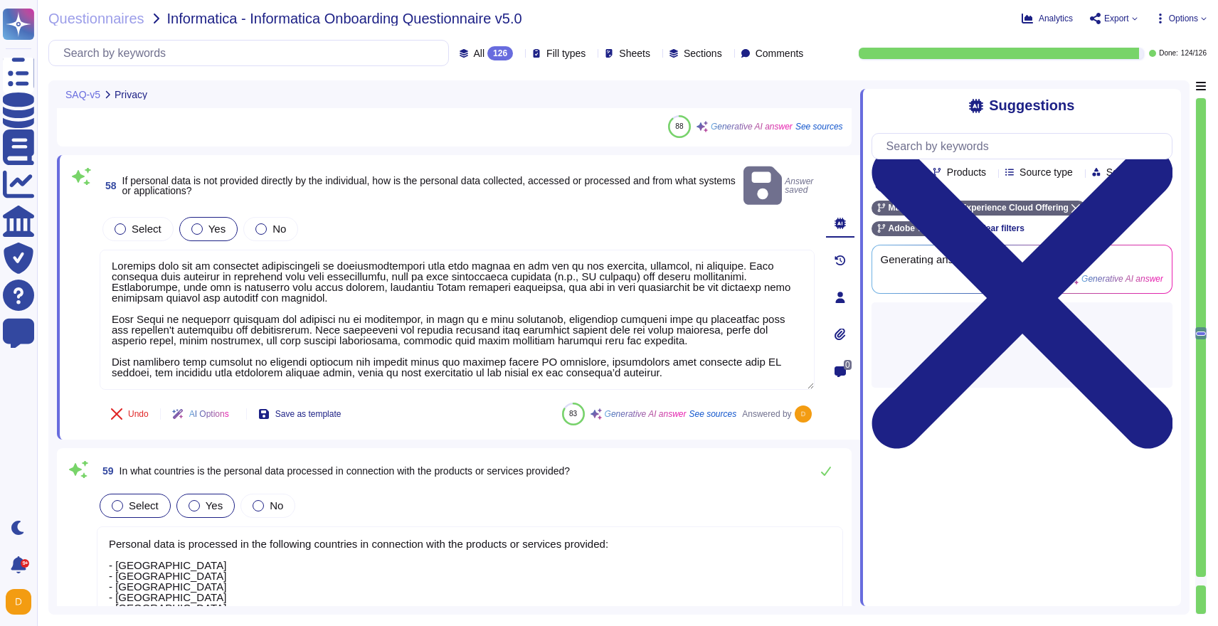
click at [203, 500] on label "Yes" at bounding box center [206, 505] width 34 height 11
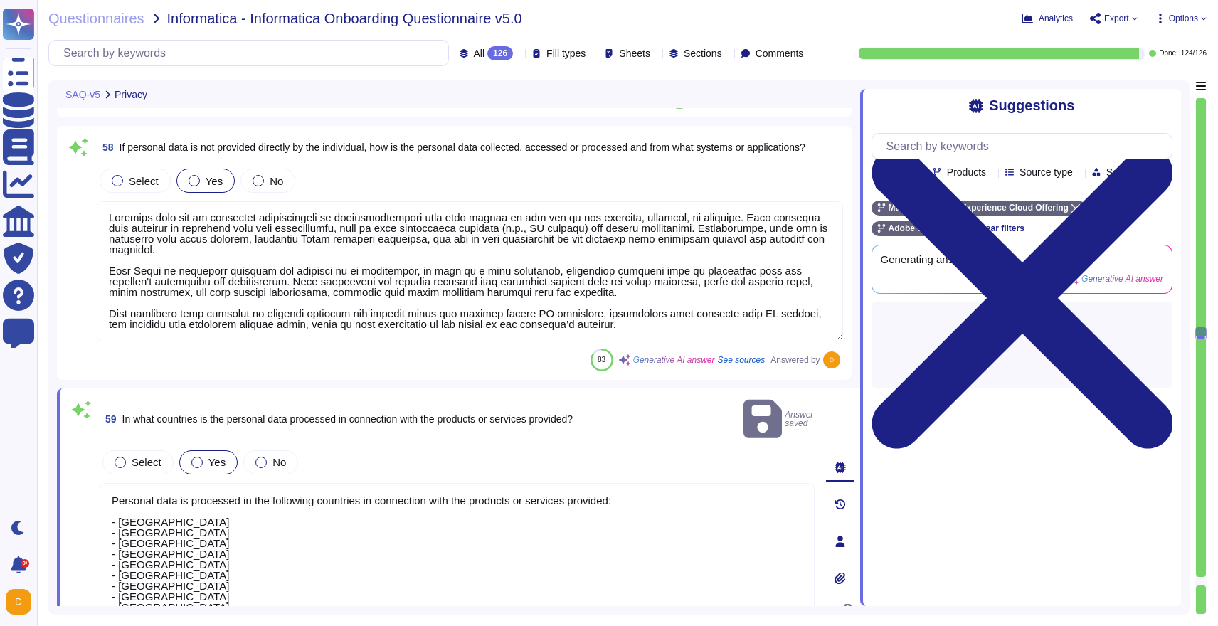
scroll to position [1, 0]
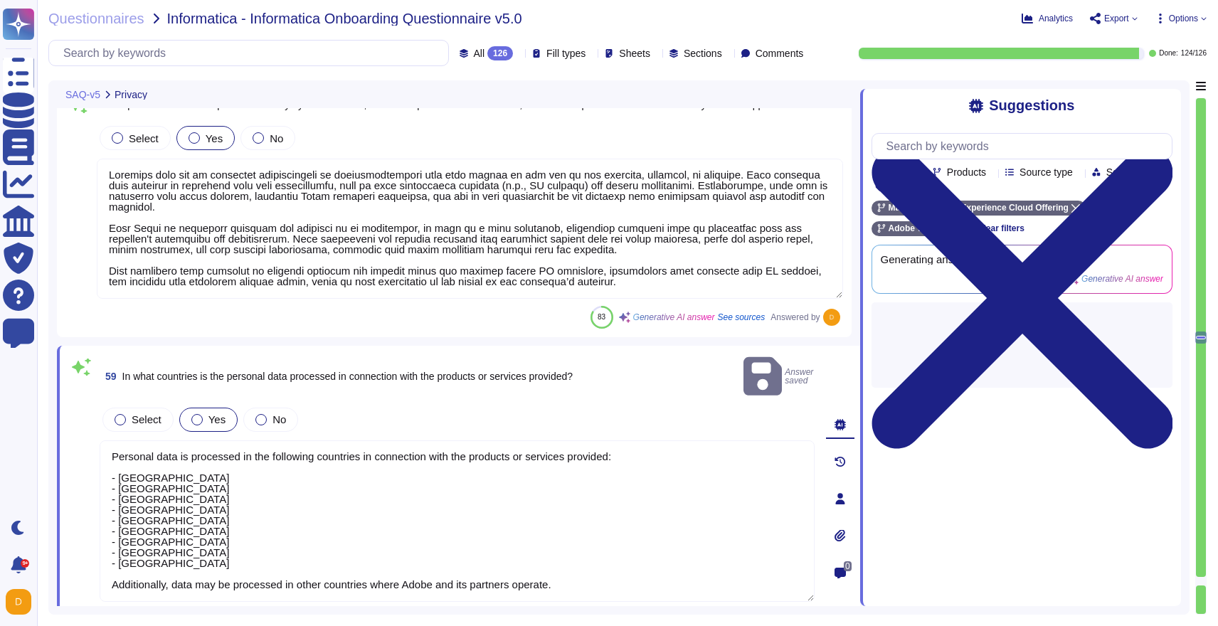
type textarea "The system is hosted on Amazon Web Services (AWS) and Microsoft Azure. Addition…"
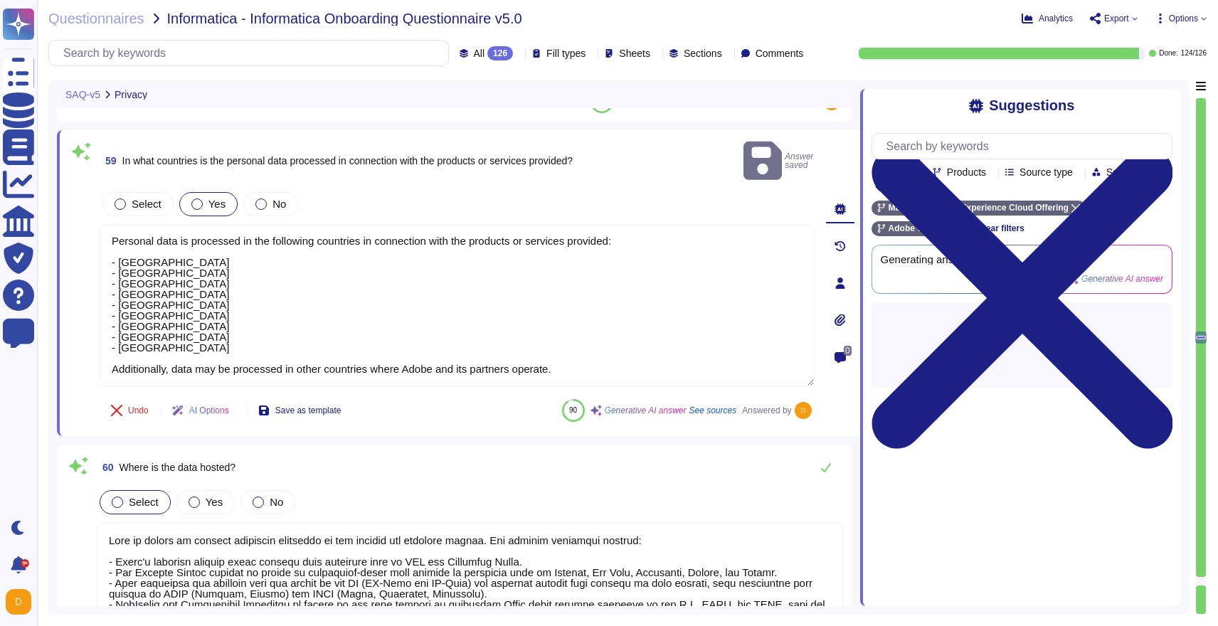
scroll to position [15051, 0]
type textarea "Adobe transfers personal information across national borders in compliance with…"
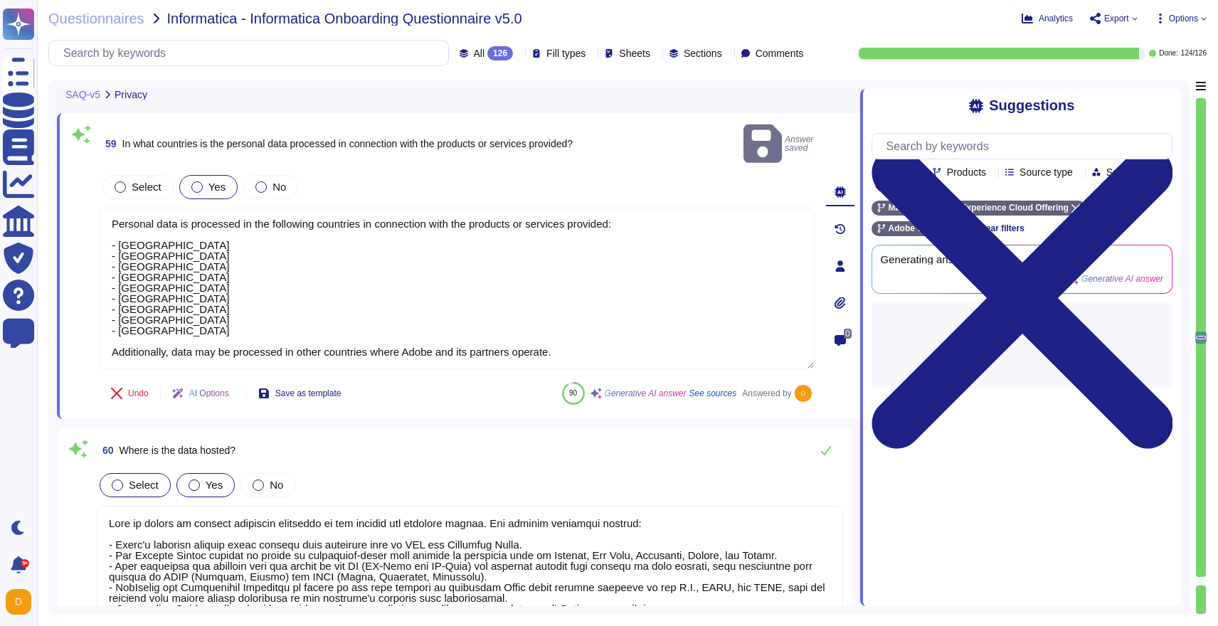
click at [192, 480] on div at bounding box center [194, 485] width 11 height 11
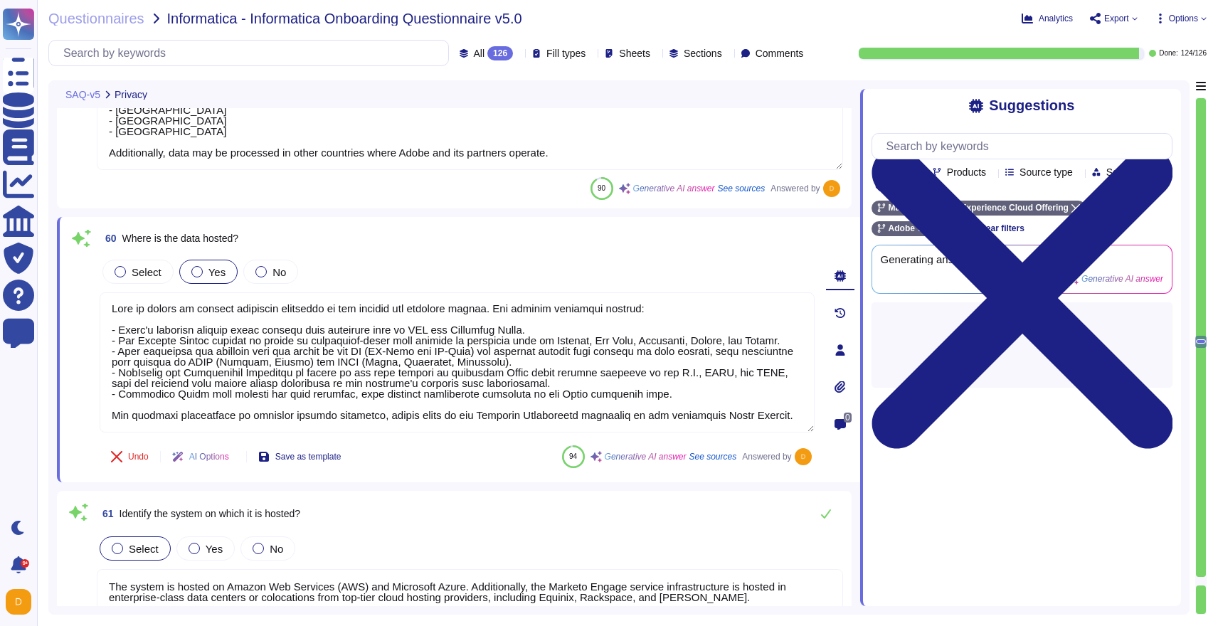
scroll to position [15245, 0]
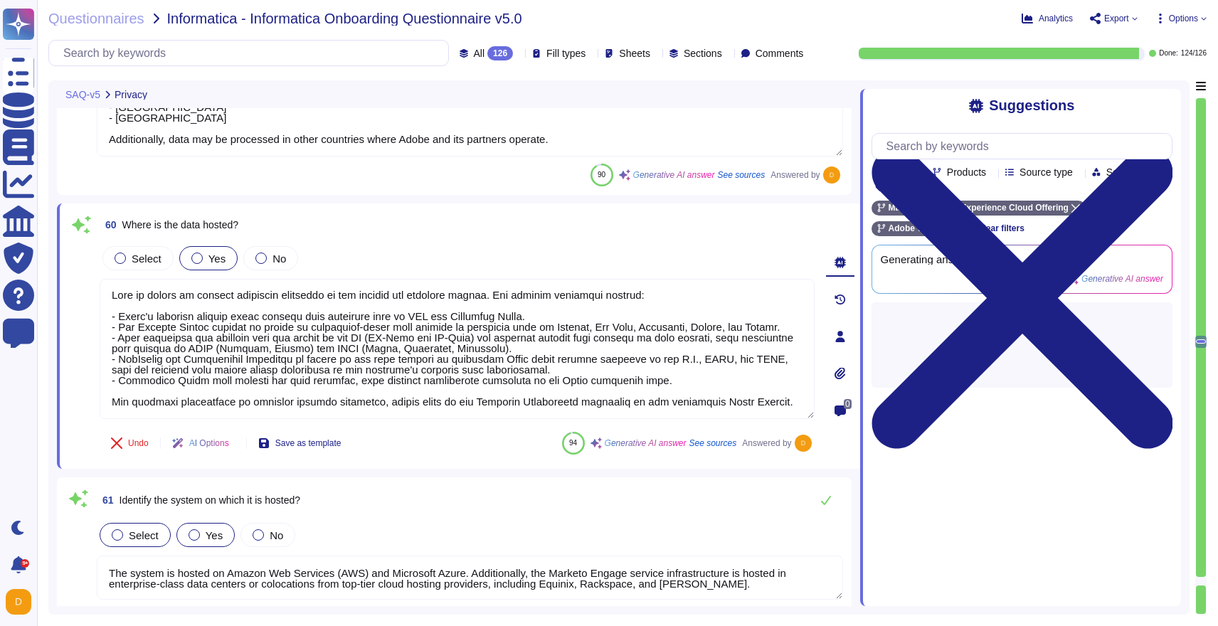
click at [198, 530] on div at bounding box center [194, 534] width 11 height 11
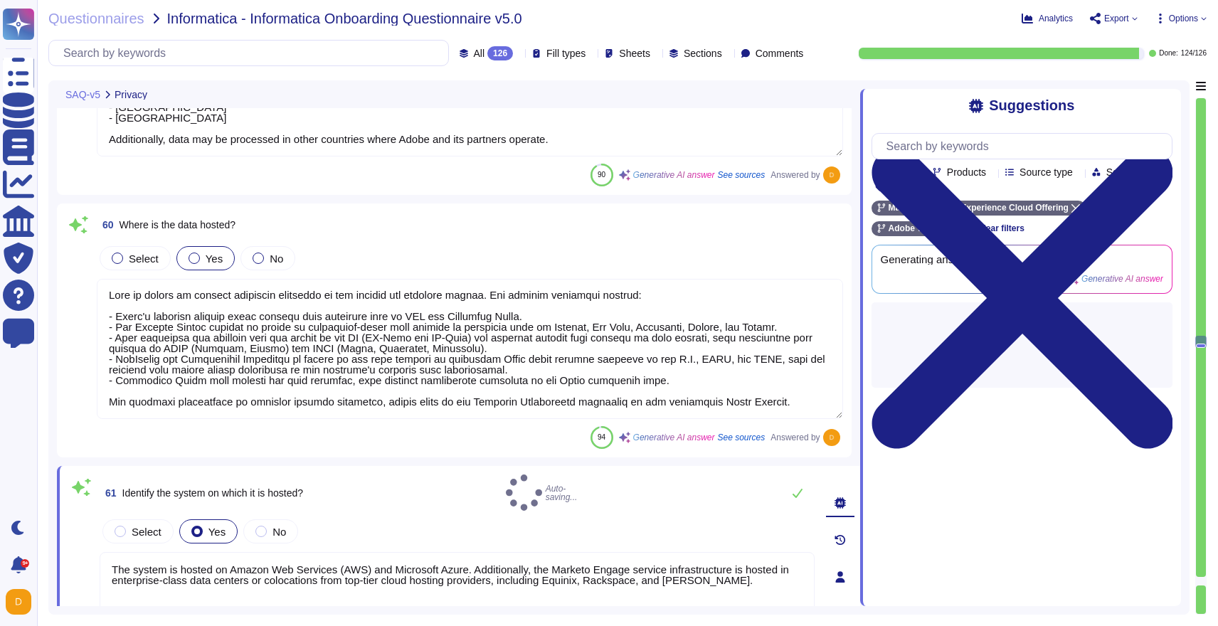
scroll to position [1, 0]
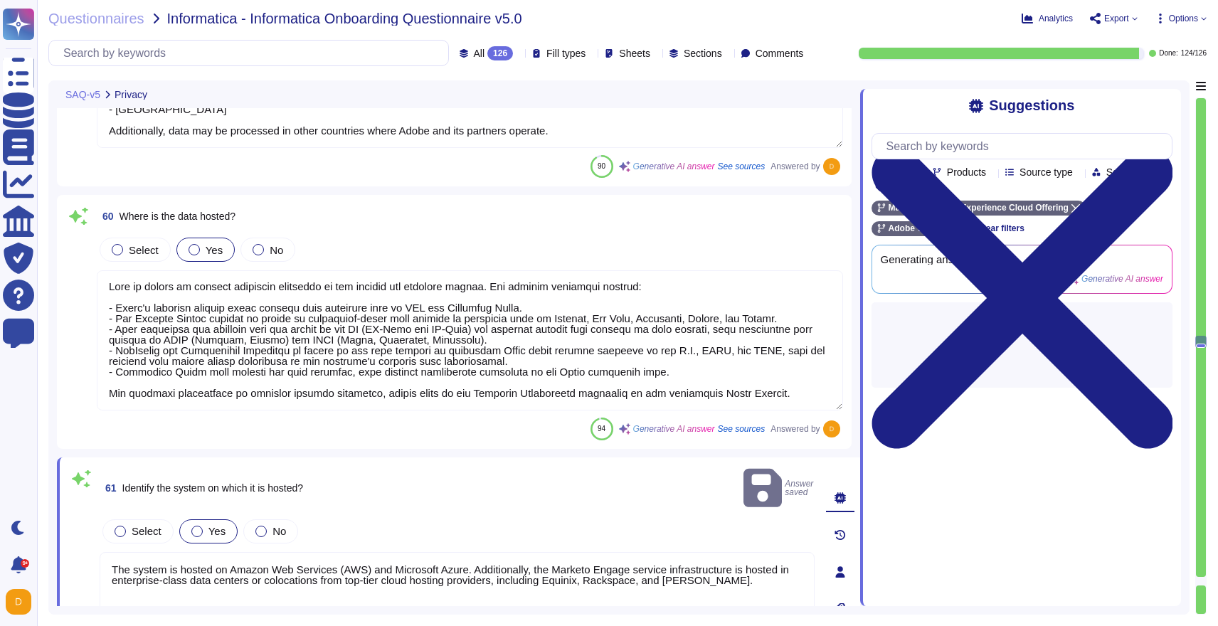
type textarea "Adobe transfers personal information across national borders in compliance with…"
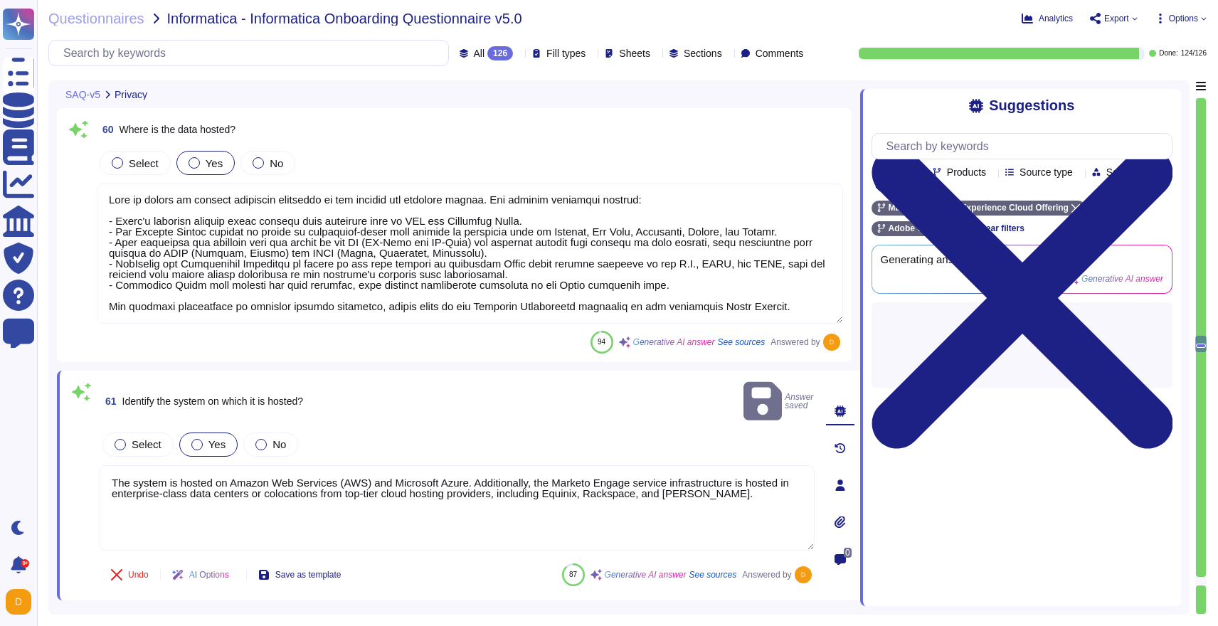
type textarea "Adobe regularly conducts Privacy Impact Assessments (PIAs) as part of its priva…"
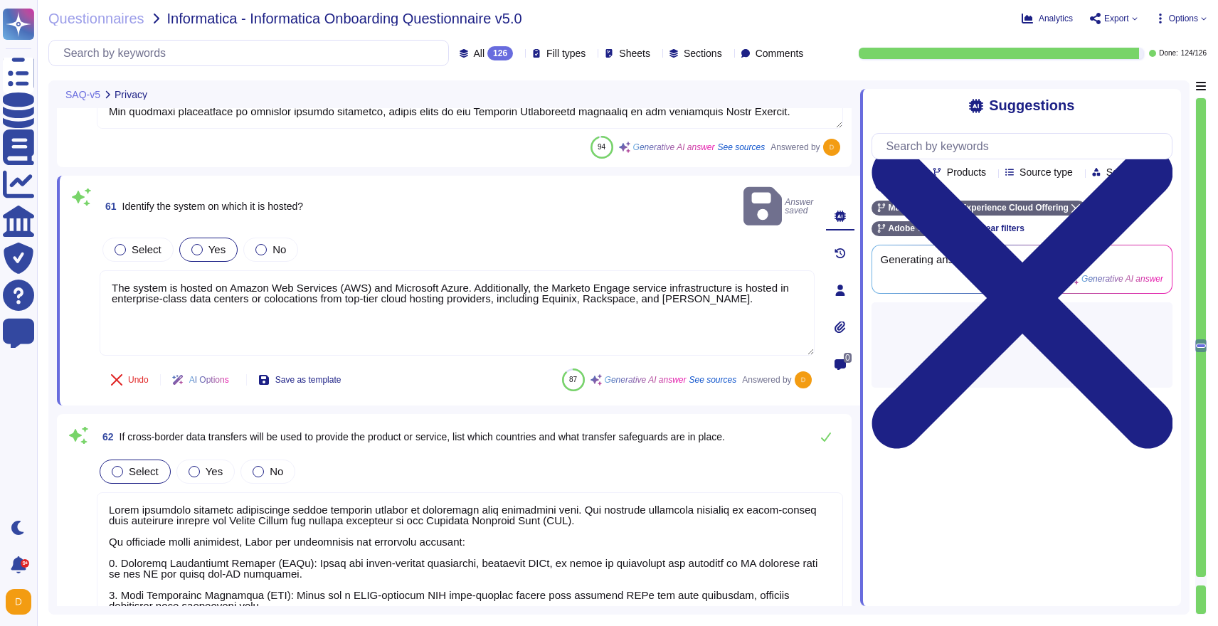
scroll to position [15531, 0]
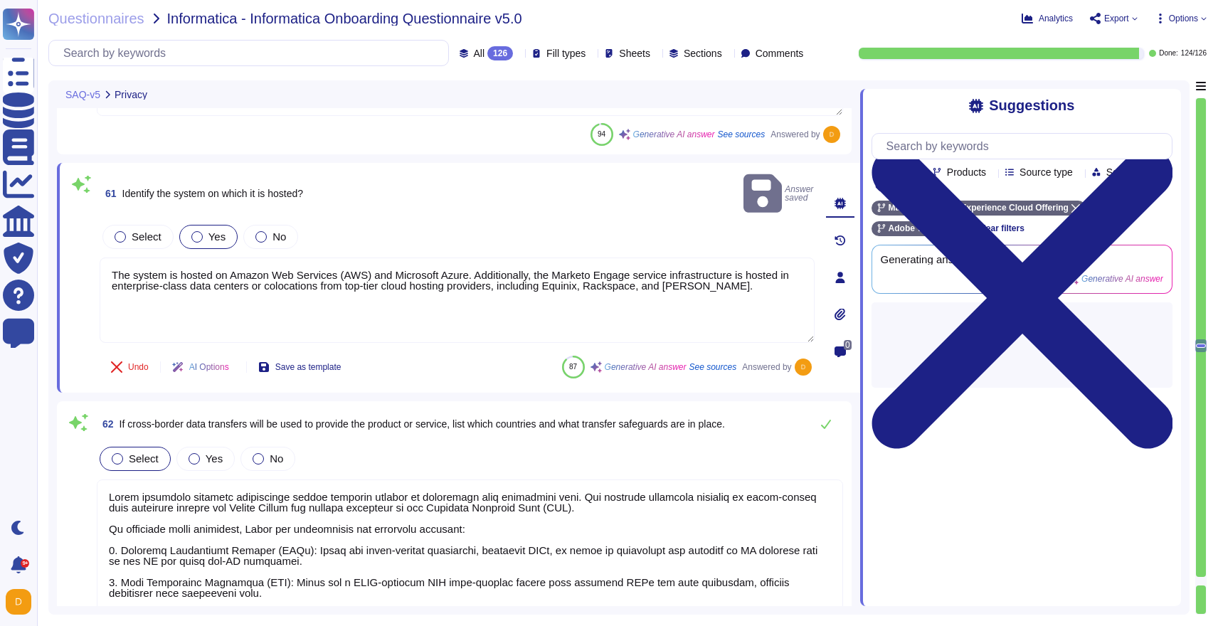
type textarea "Adobe assists its customers in responding to access, deletion, or other privacy…"
click at [201, 453] on label "Yes" at bounding box center [206, 458] width 34 height 11
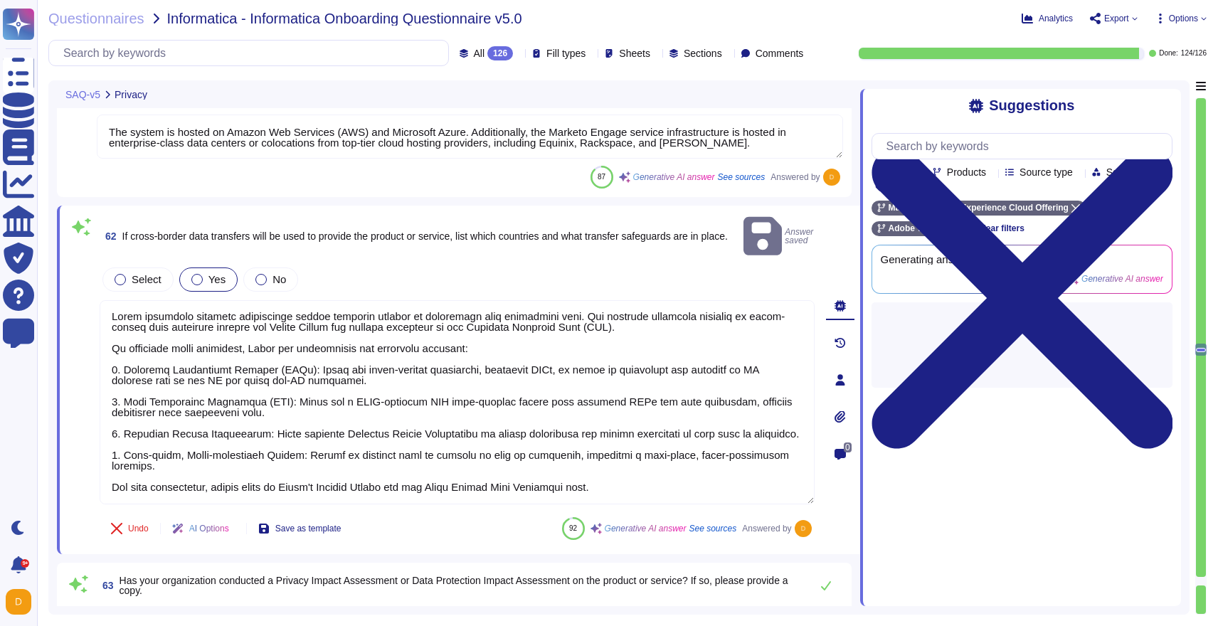
scroll to position [15803, 0]
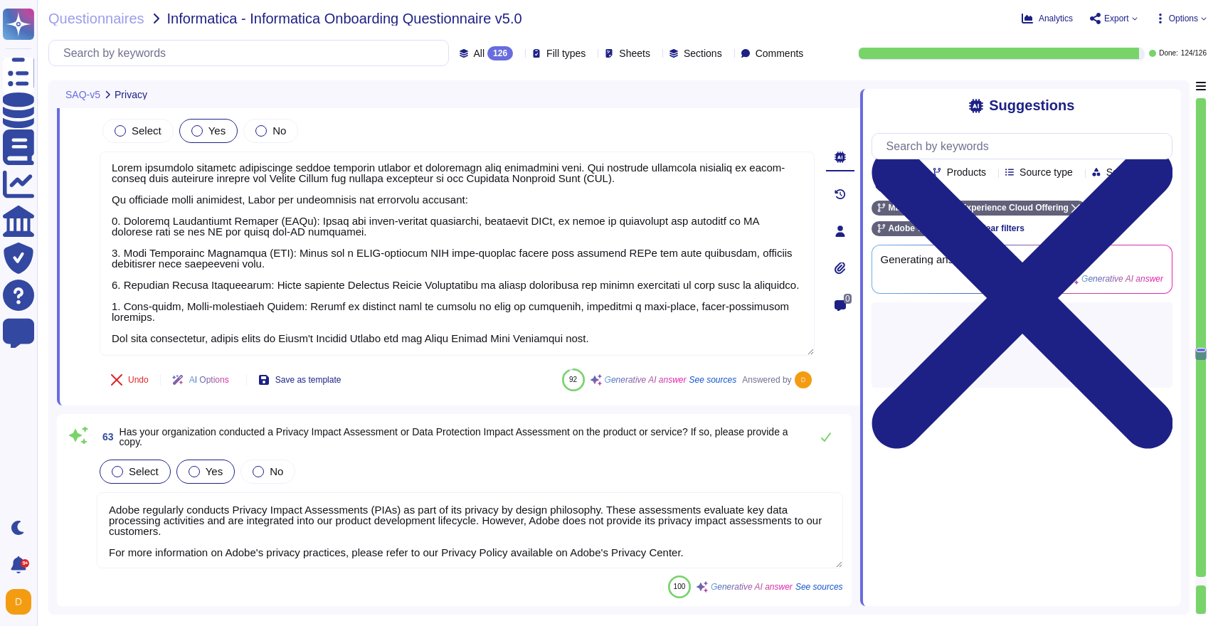
click at [194, 466] on div at bounding box center [194, 471] width 11 height 11
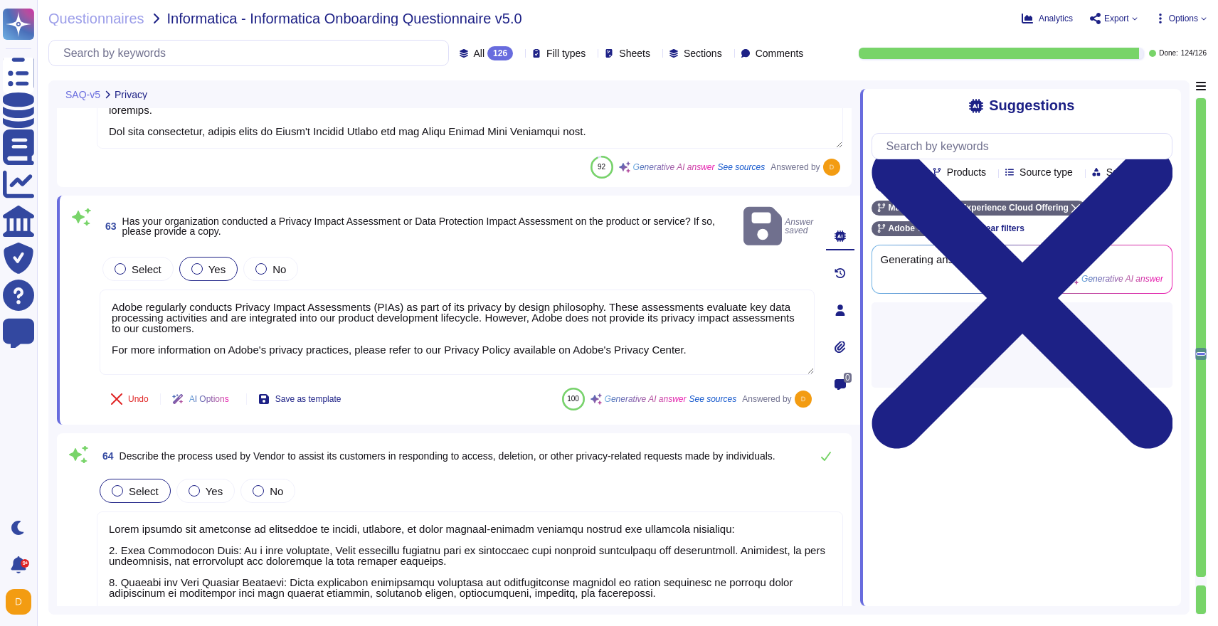
scroll to position [16045, 0]
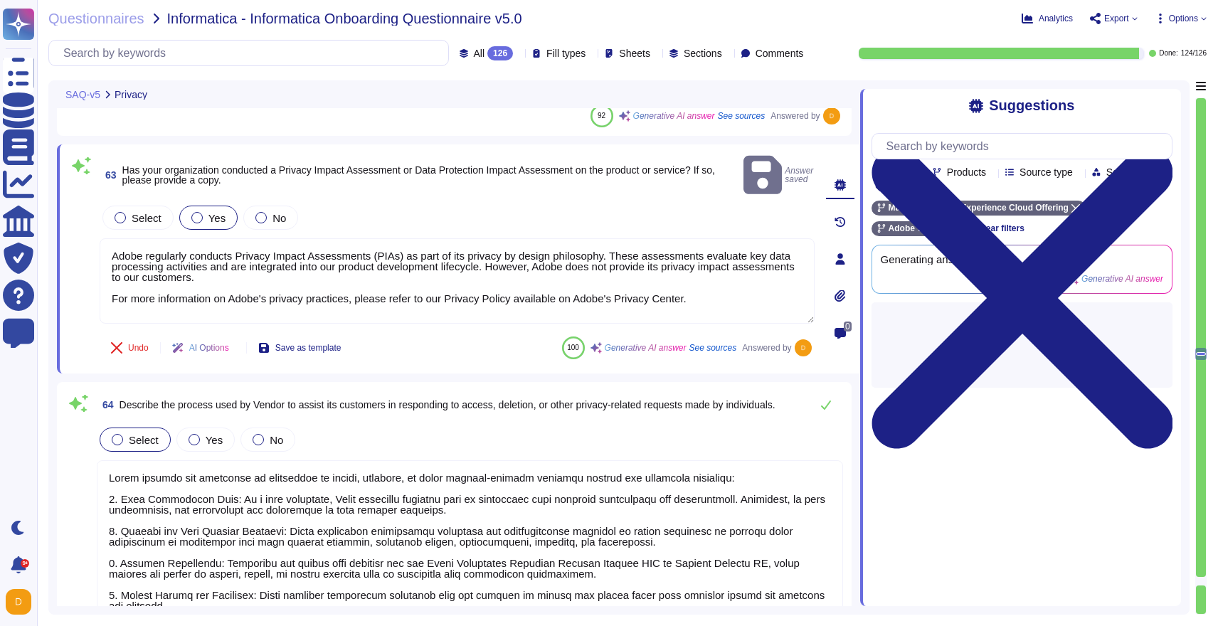
type textarea "Yes, the Adobe Article 30 Records are updated and maintained on an ongoing basi…"
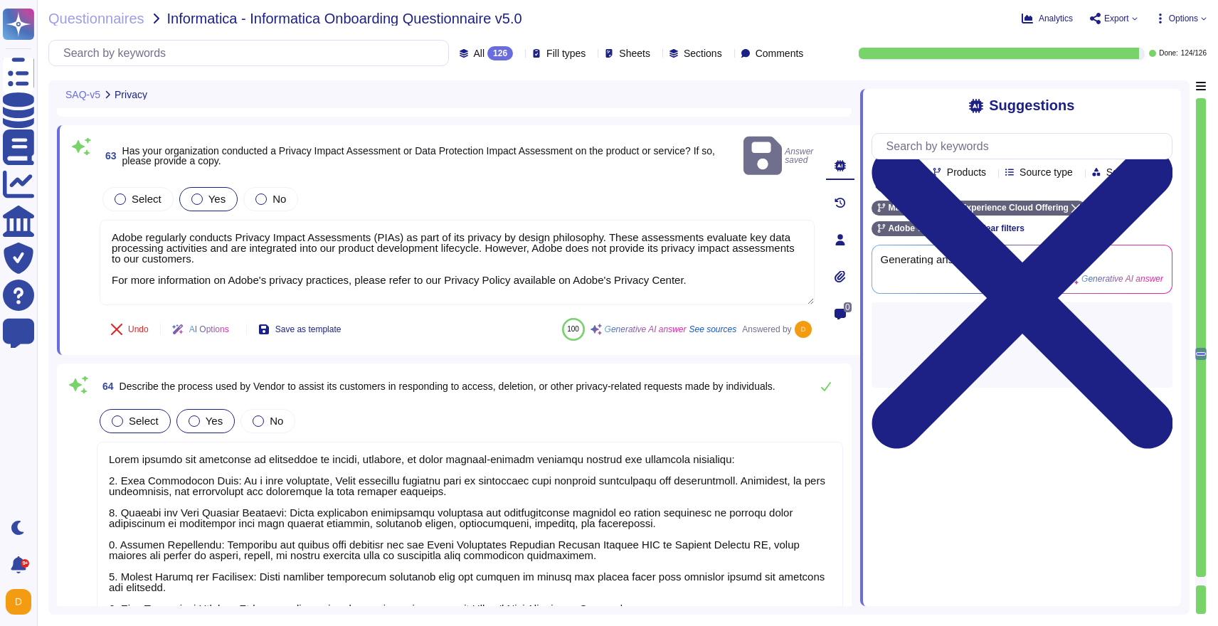
click at [196, 416] on div at bounding box center [194, 421] width 11 height 11
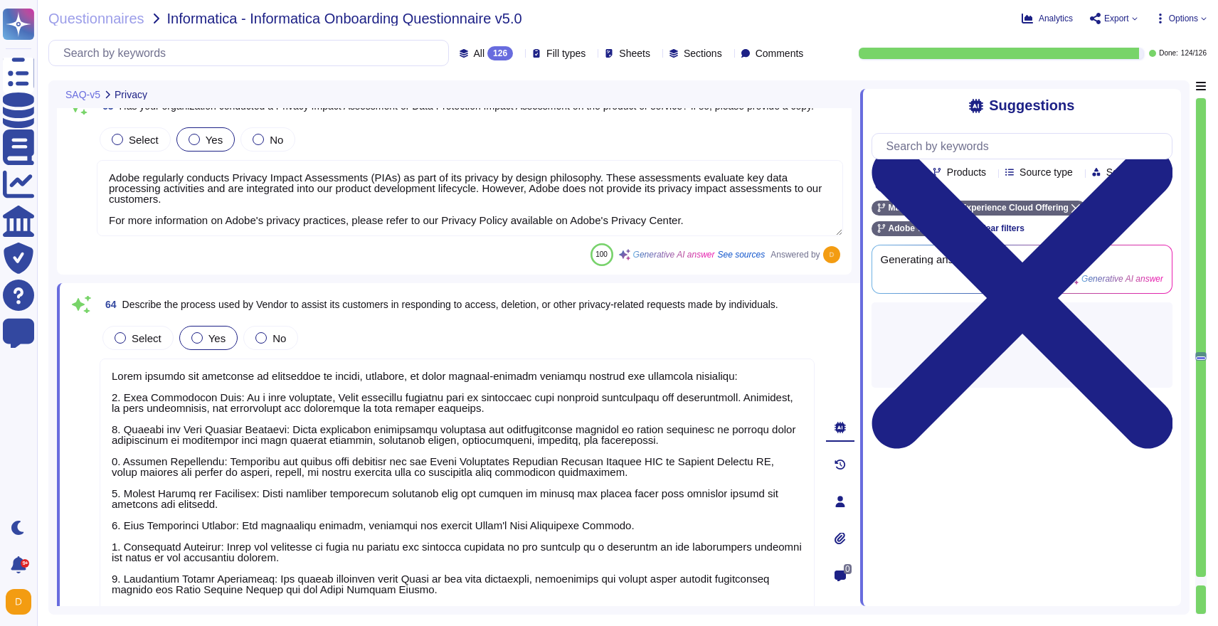
type textarea "Adobe has obtained third-party privacy registrations and certifications, includ…"
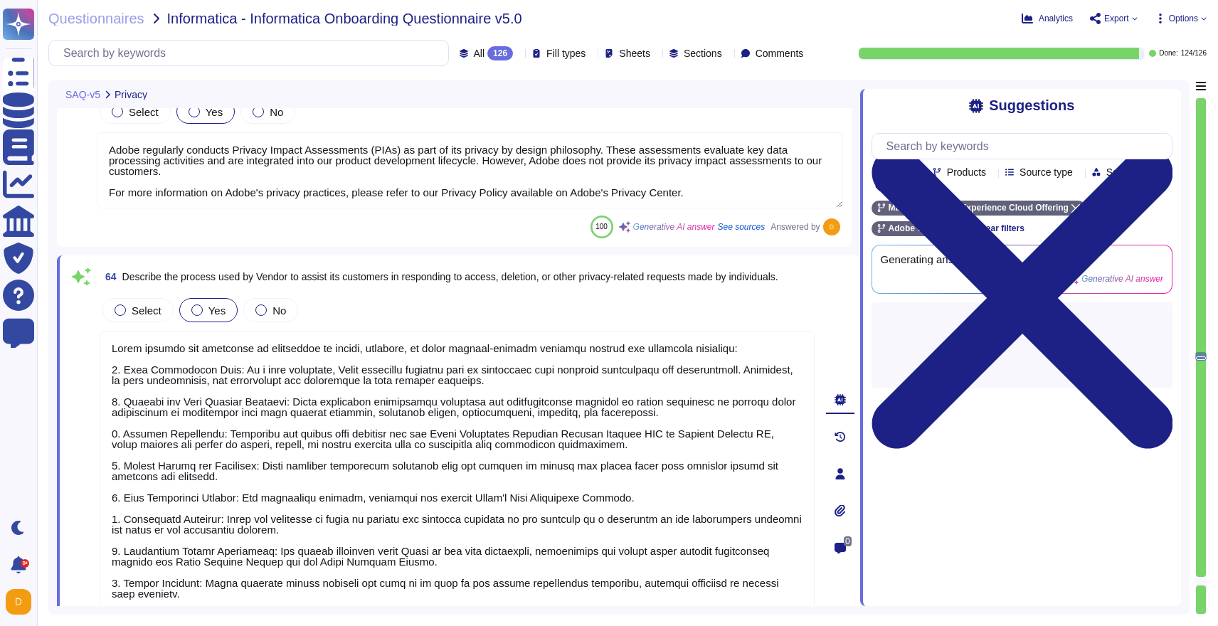
scroll to position [1, 0]
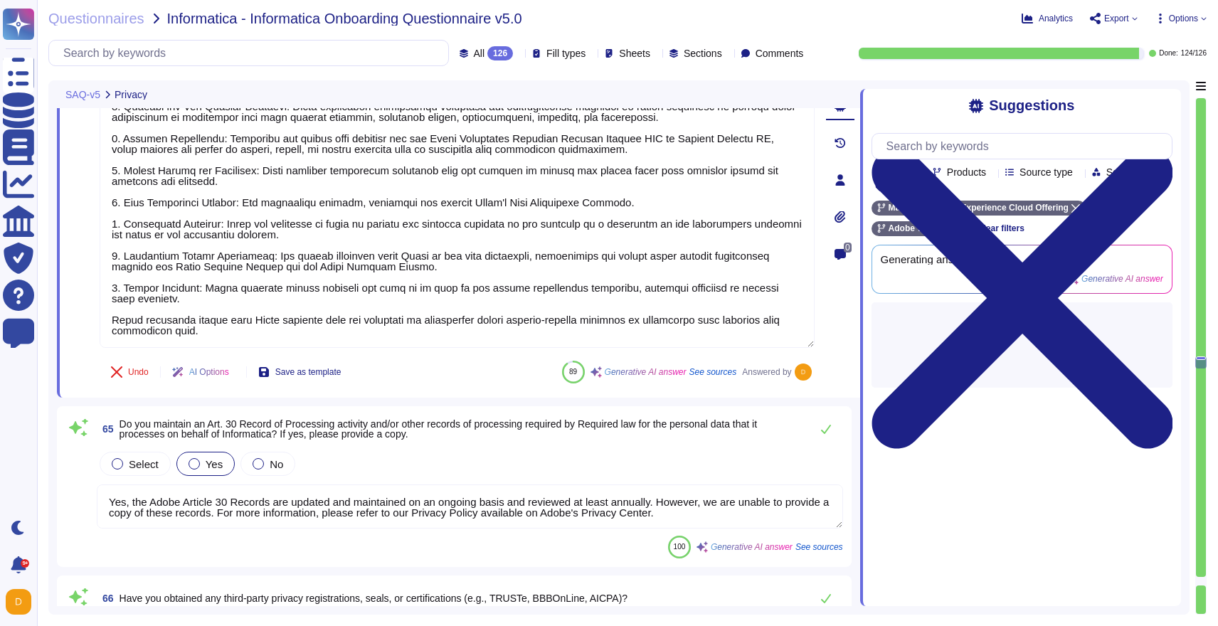
type textarea "Adobe has not experienced any losses or breaches in the last five years that re…"
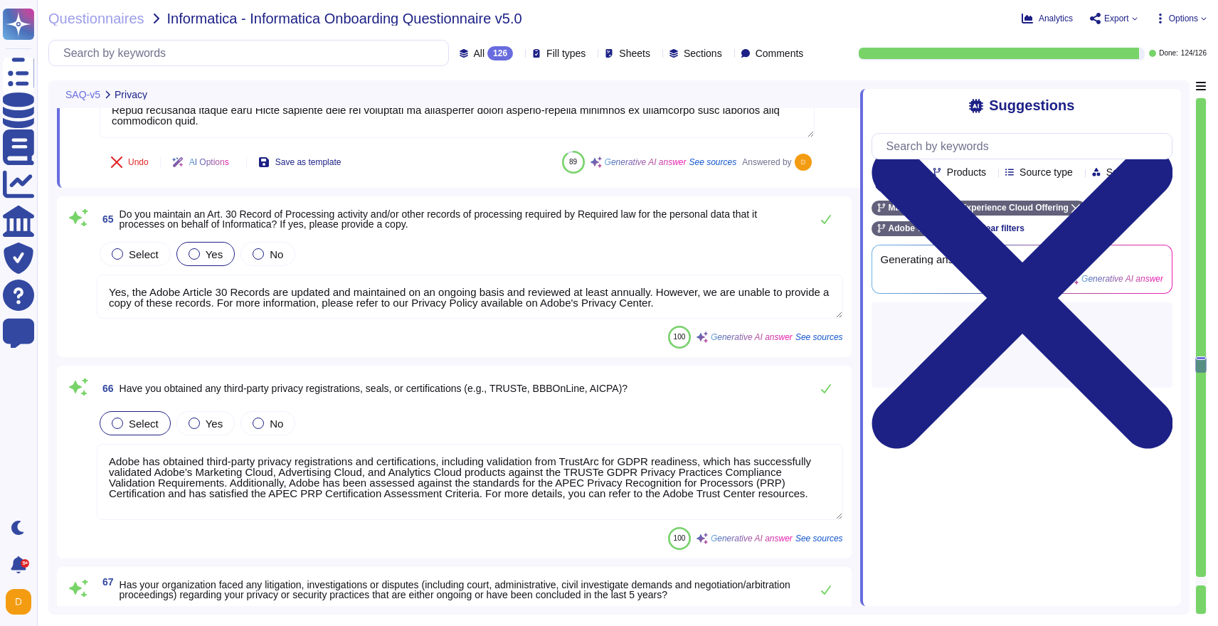
type textarea "Adobe's Headquarters are located at [STREET_ADDRESS]. For customers located out…"
type textarea "We provide options for both opt-in and opt-out, depending on the specific solut…"
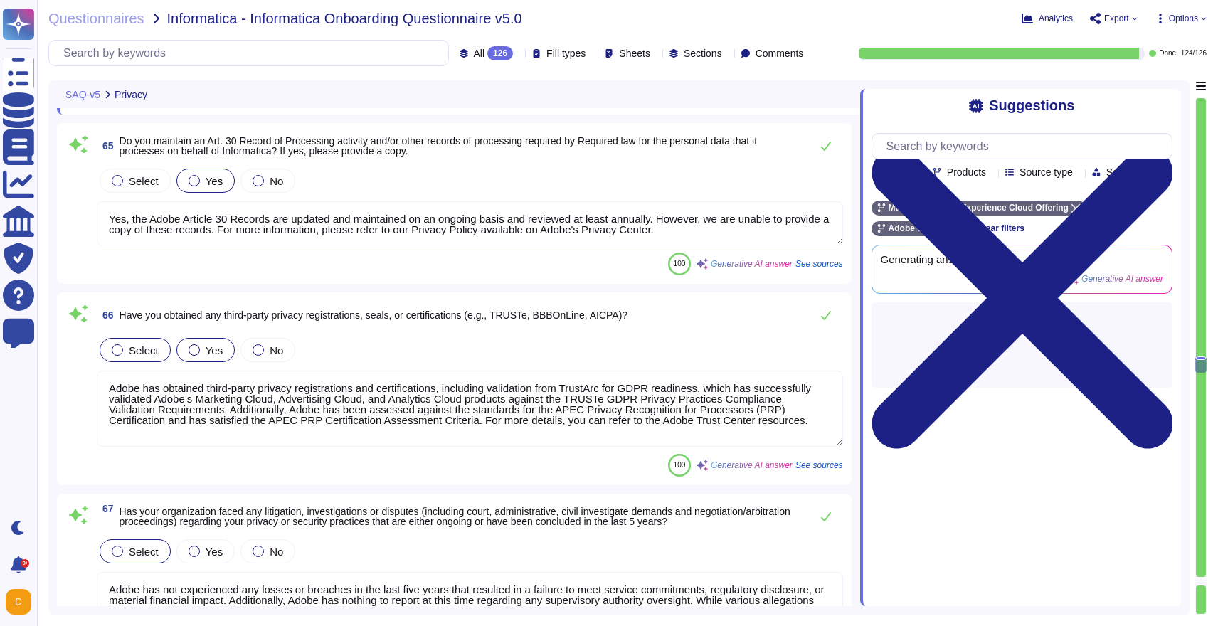
click at [207, 354] on span "Yes" at bounding box center [214, 350] width 17 height 12
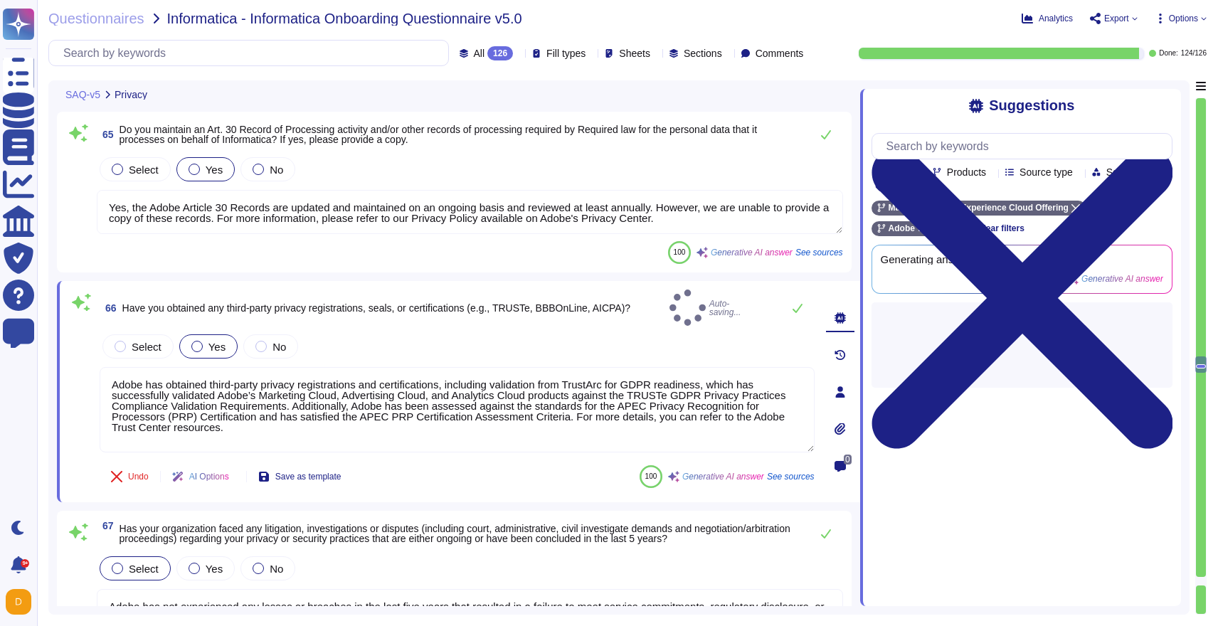
type textarea "We provide options for both opt-in and opt-out, depending on the specific solut…"
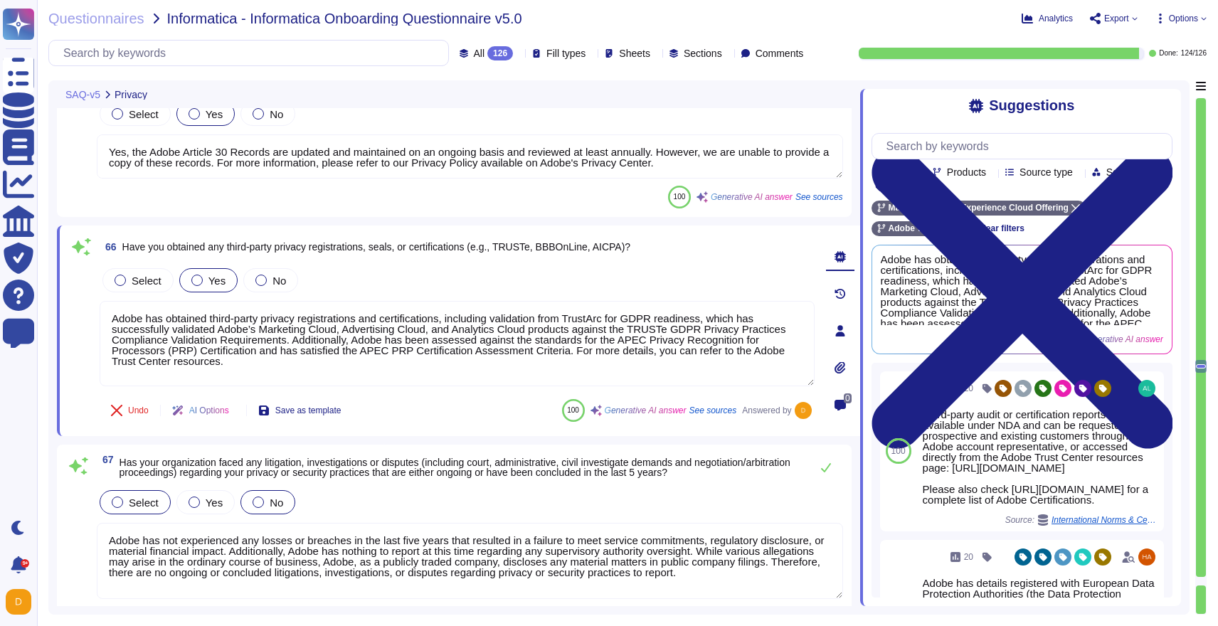
click at [268, 512] on div "No" at bounding box center [268, 502] width 55 height 24
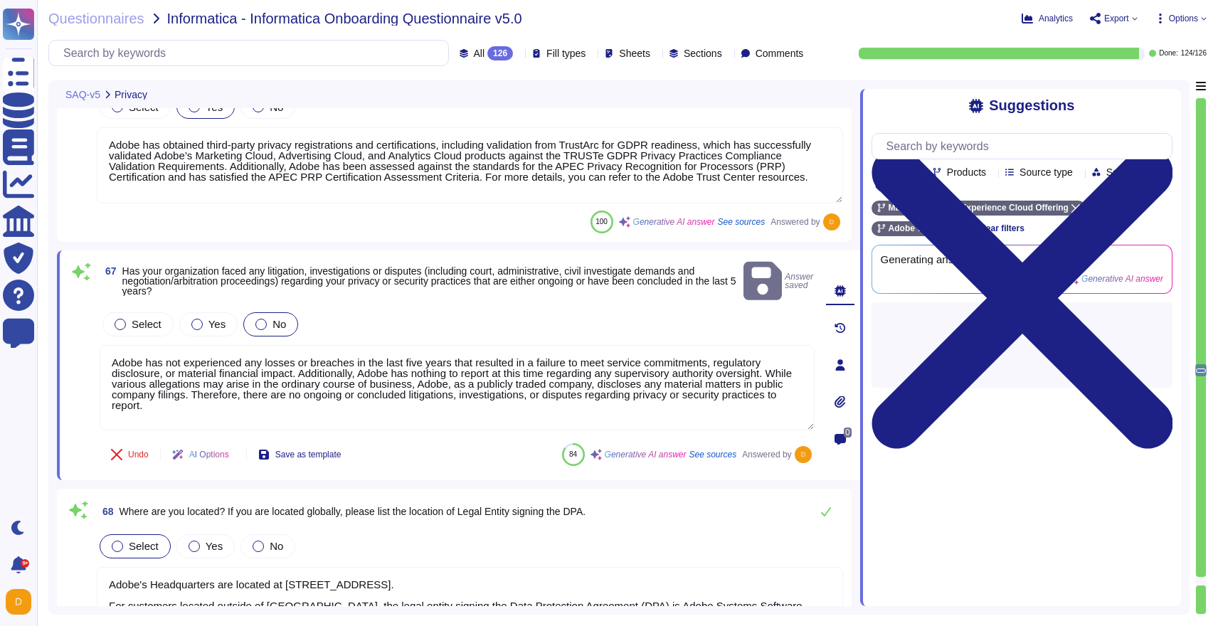
scroll to position [16985, 0]
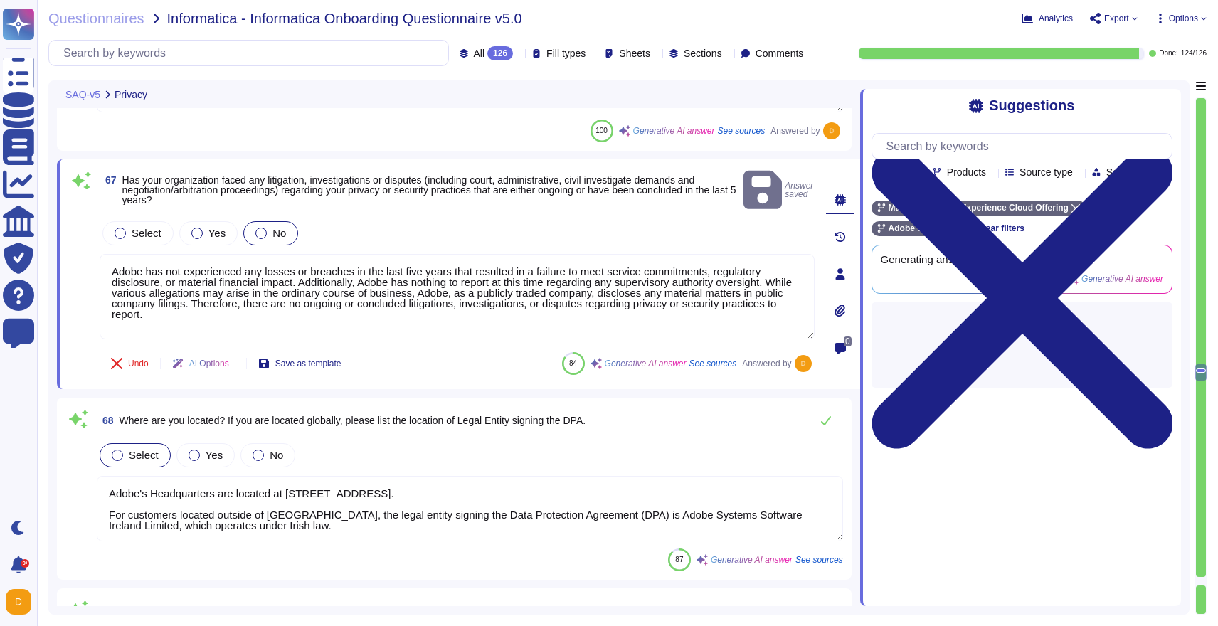
type textarea "We utilize several AI technologies in our services: 1. Adobe Sensei: This propr…"
click at [212, 449] on span "Yes" at bounding box center [214, 455] width 17 height 12
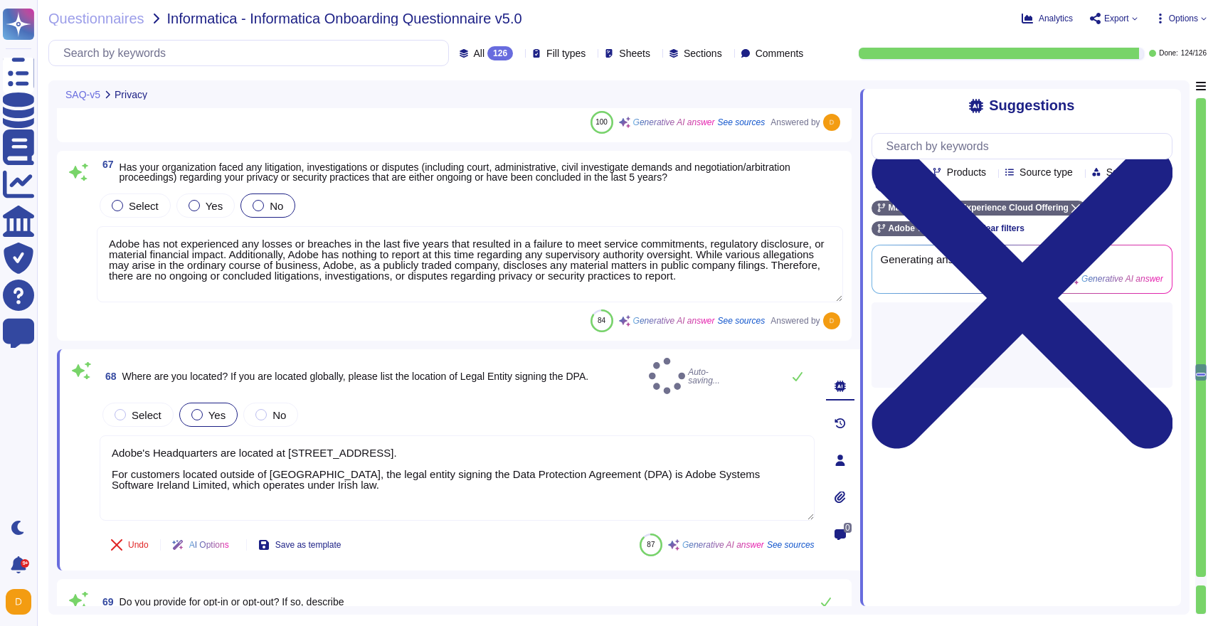
type textarea "We utilize several AI technologies in our services: 1. Adobe Sensei: This propr…"
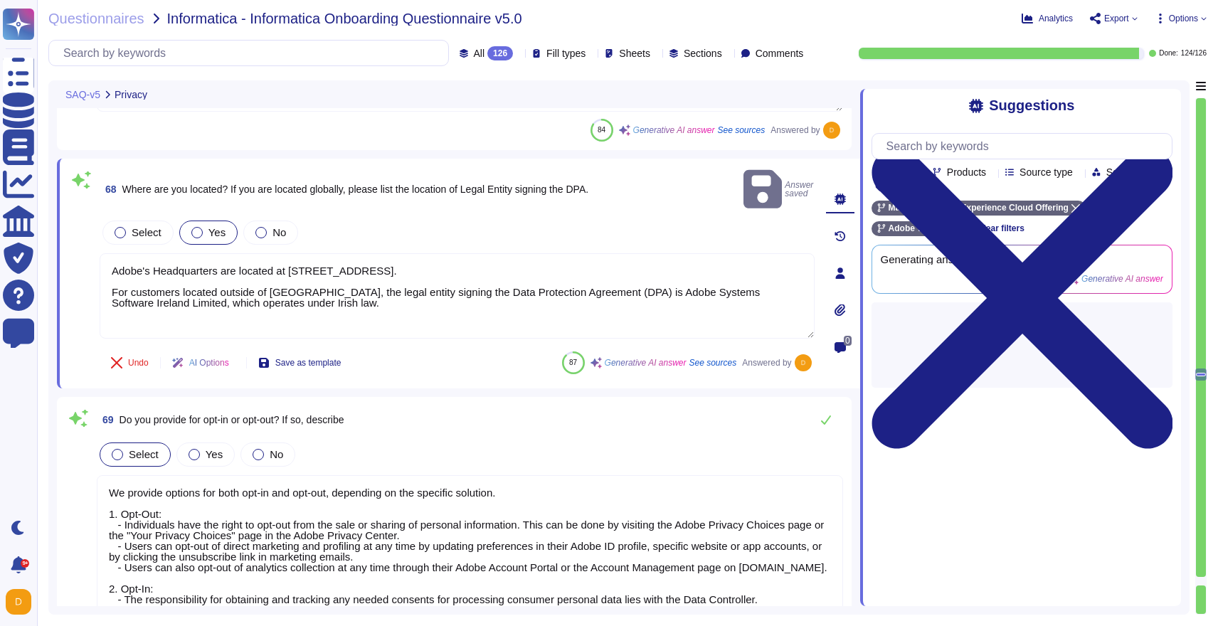
scroll to position [17239, 0]
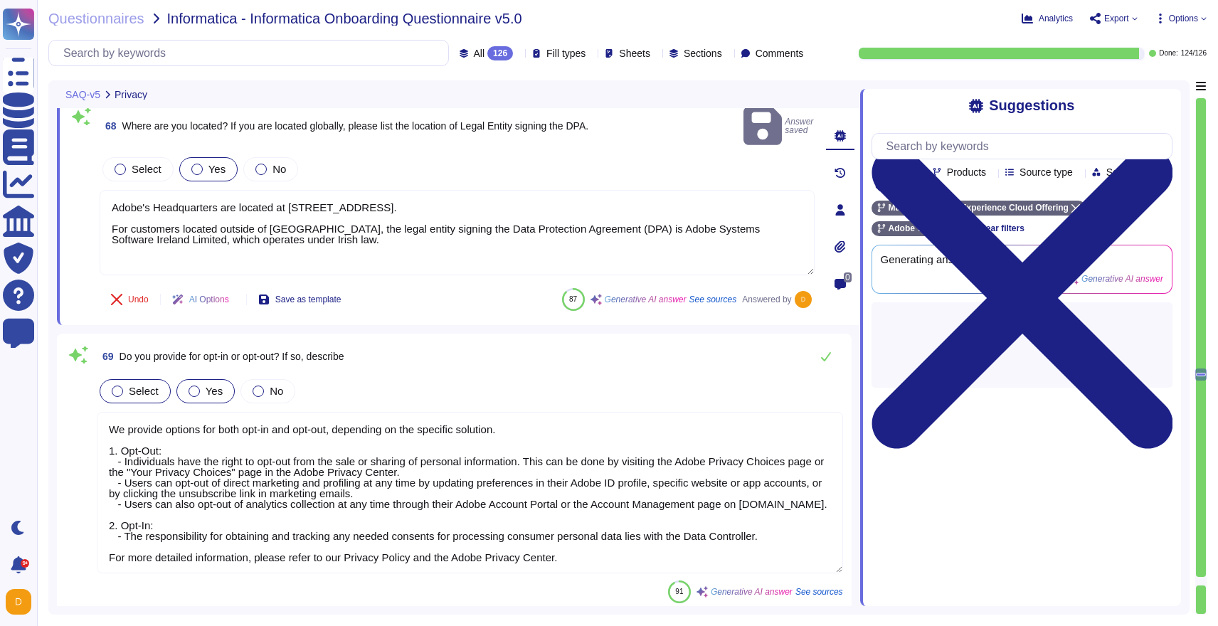
click at [208, 385] on span "Yes" at bounding box center [214, 391] width 17 height 12
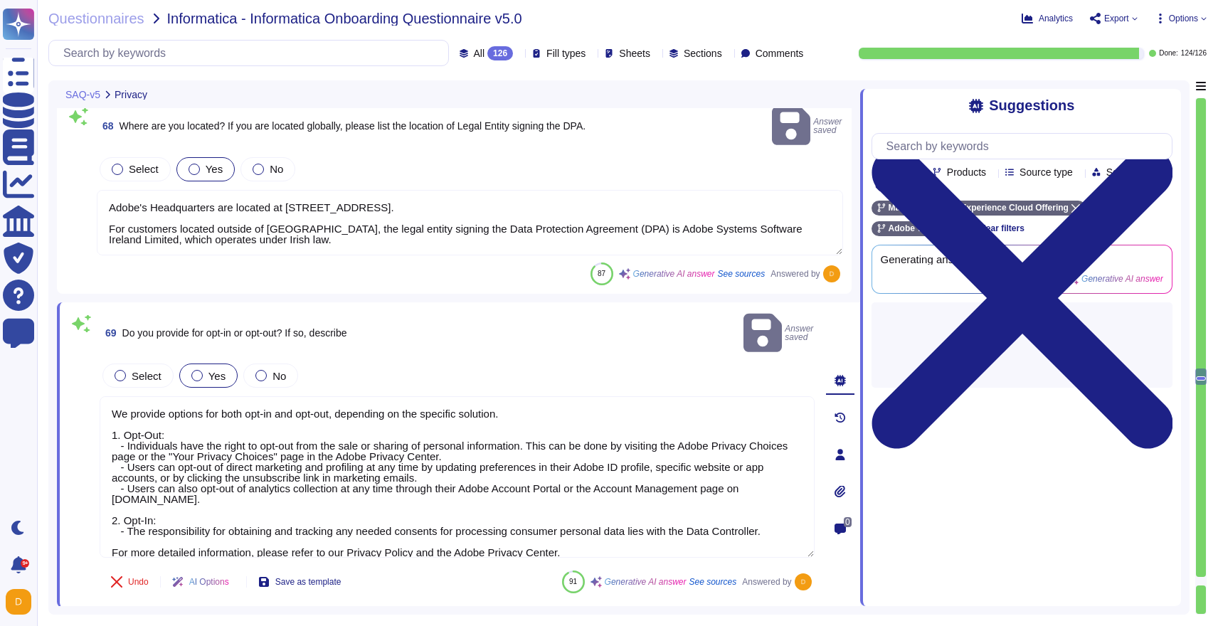
scroll to position [12, 0]
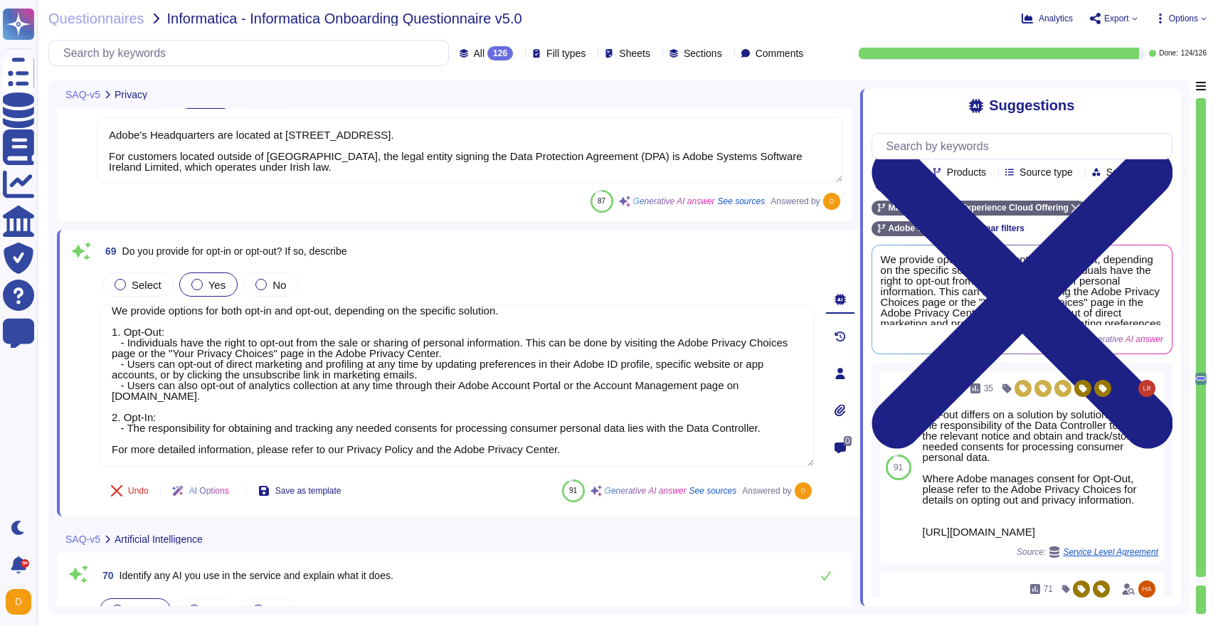
type textarea "Adobe takes ownership over the outcomes of its AI-assisted tools. The use of ge…"
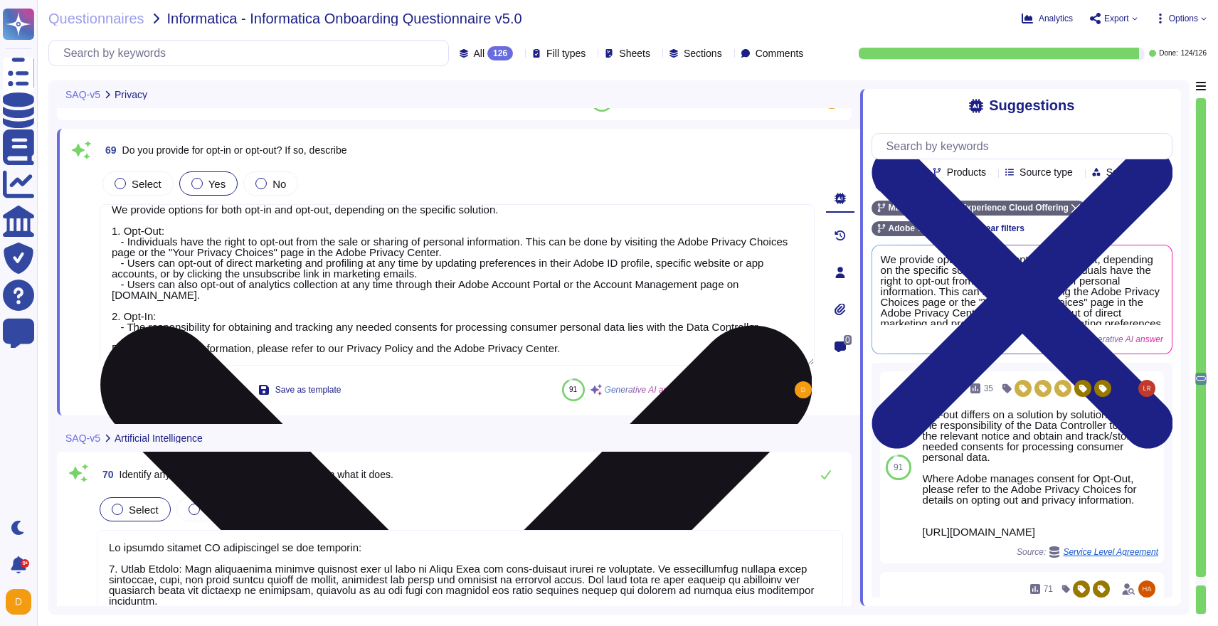
scroll to position [17395, 0]
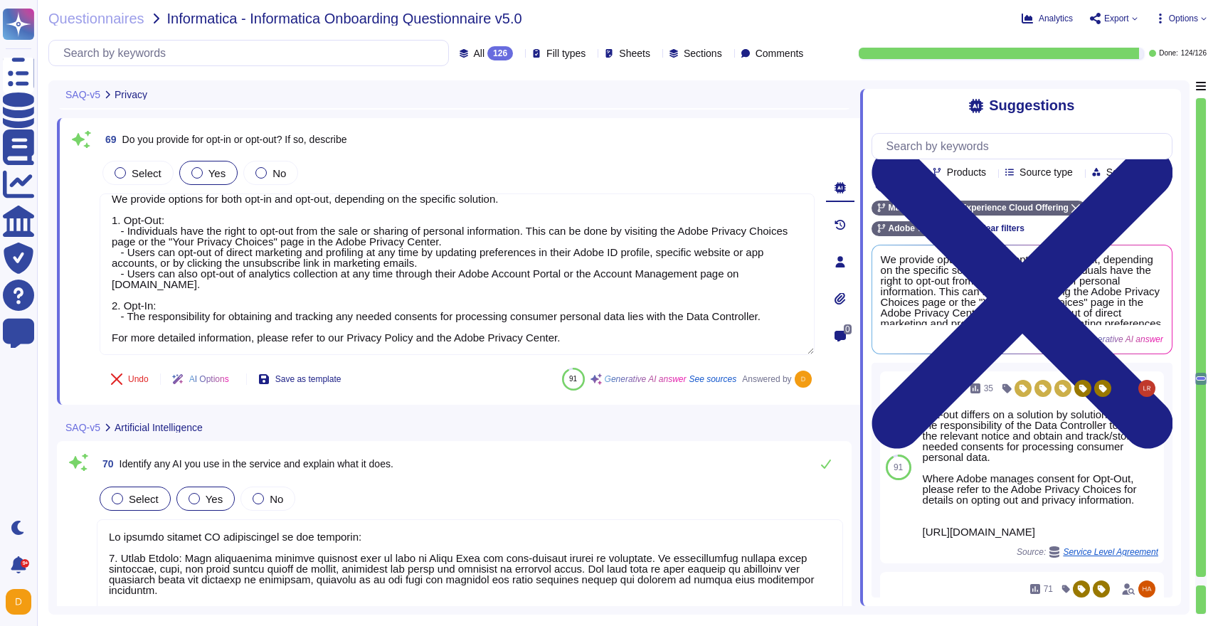
click at [209, 502] on span "Yes" at bounding box center [214, 499] width 17 height 12
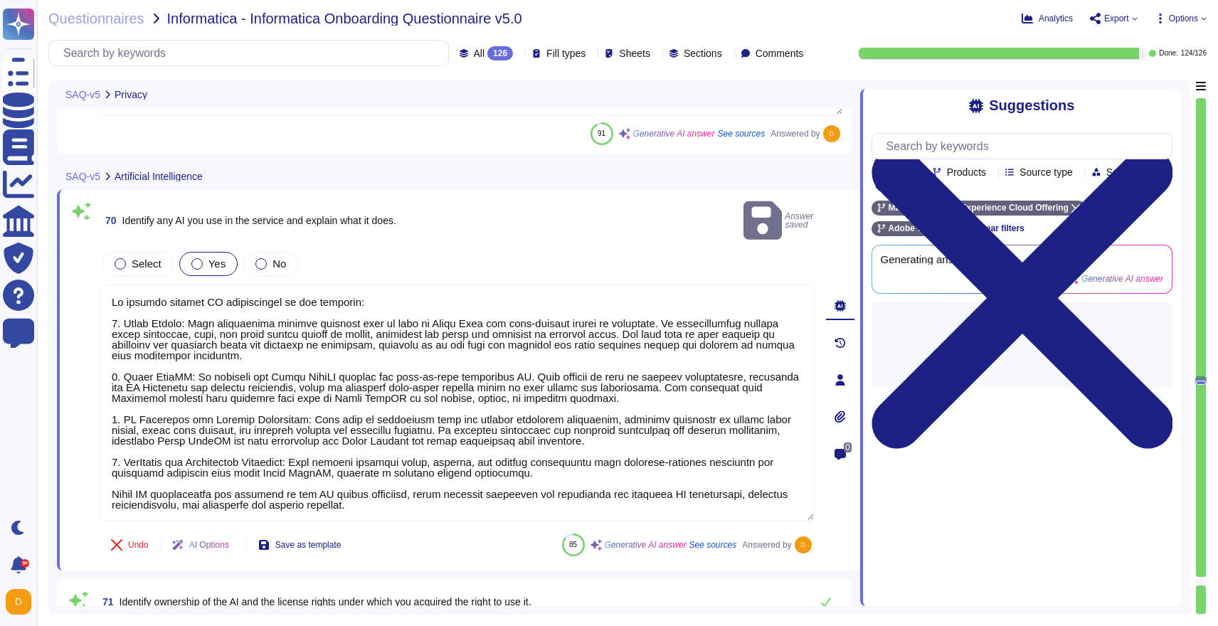
scroll to position [17655, 0]
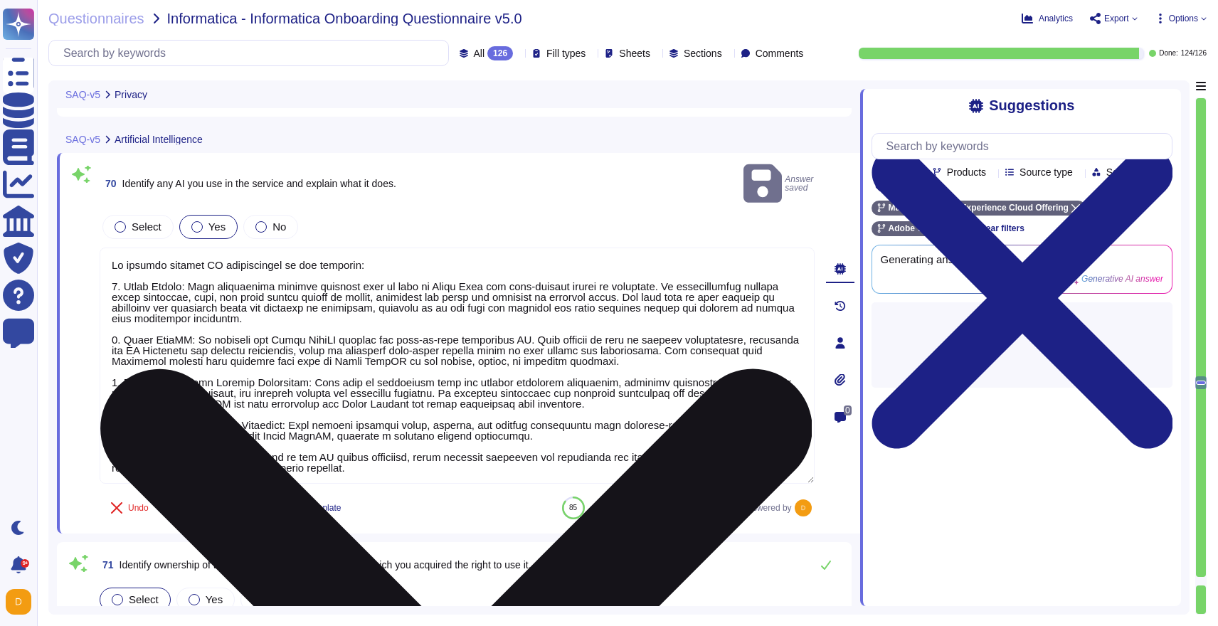
type textarea "We implement strong tenant isolation security and control capabilities to ensur…"
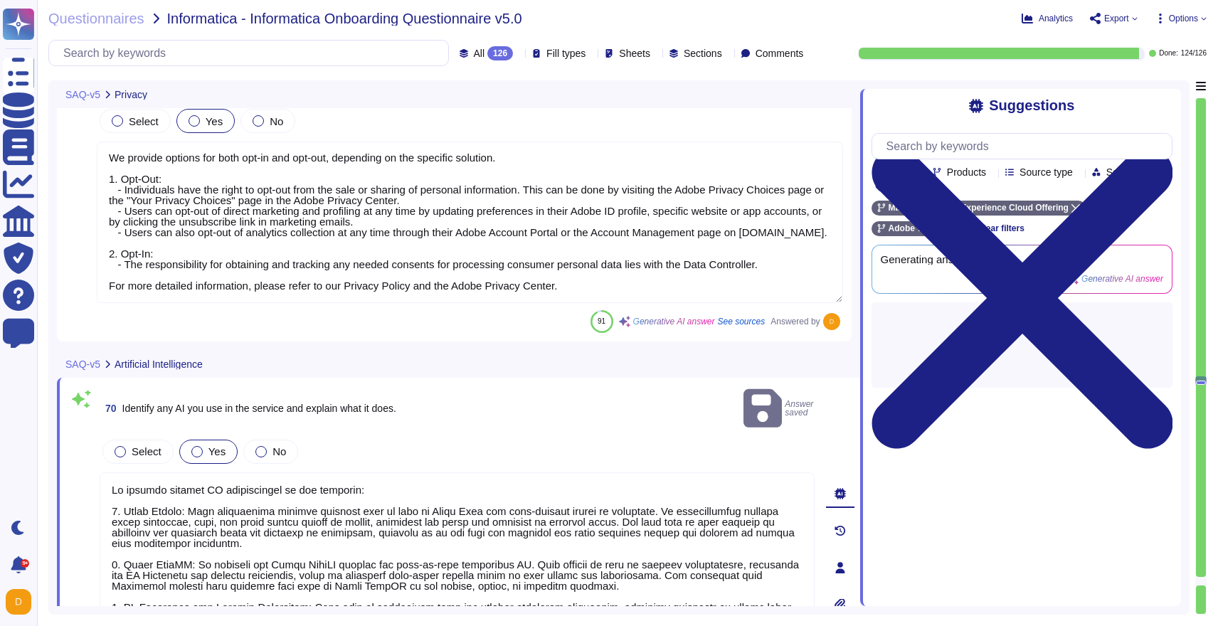
type textarea "Adobe has not experienced any losses or breaches in the last five years that re…"
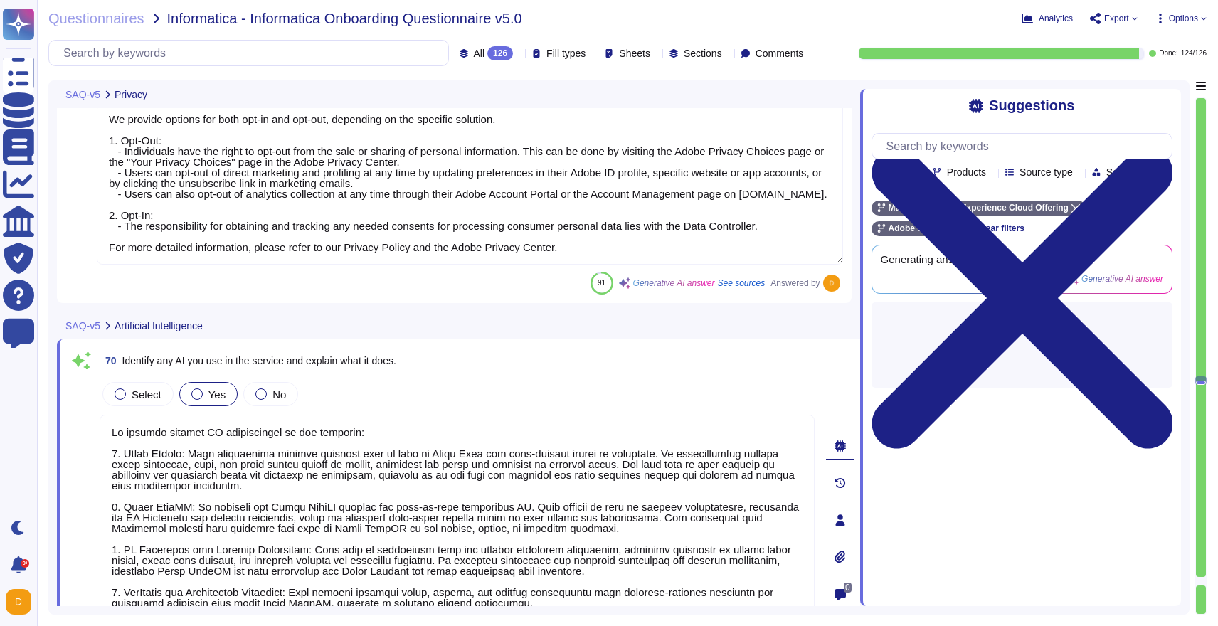
scroll to position [1, 0]
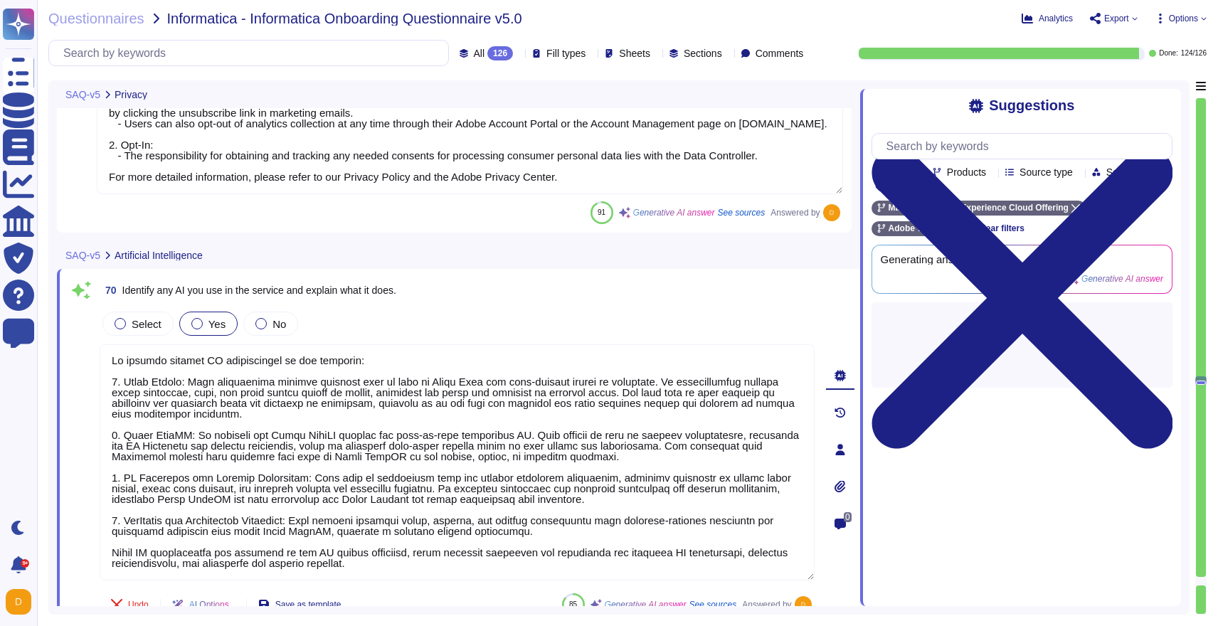
type textarea "We implement strong tenant isolation security and control capabilities to ensur…"
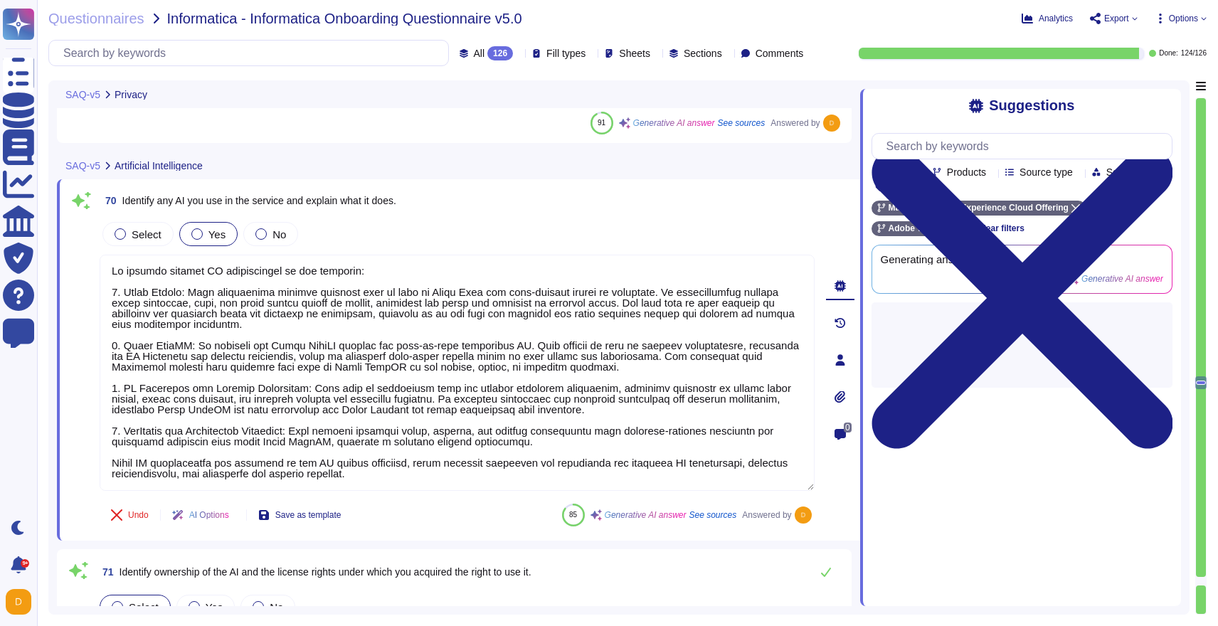
scroll to position [17651, 0]
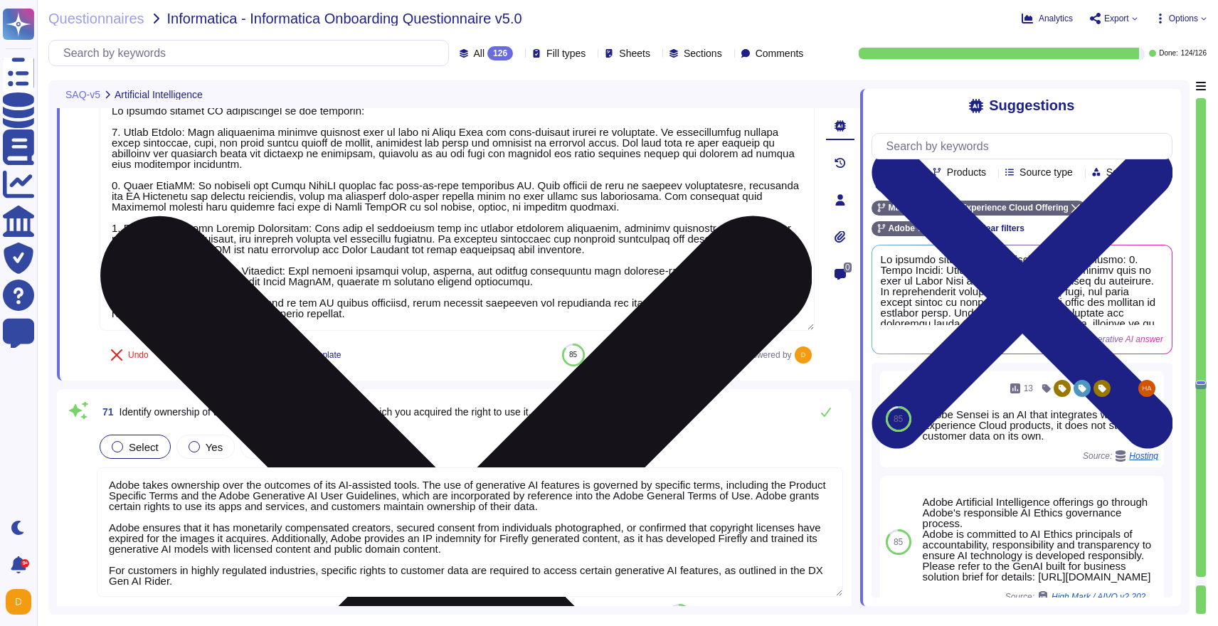
type textarea "Adobe ensures the privacy and security of data processed by AI applications thr…"
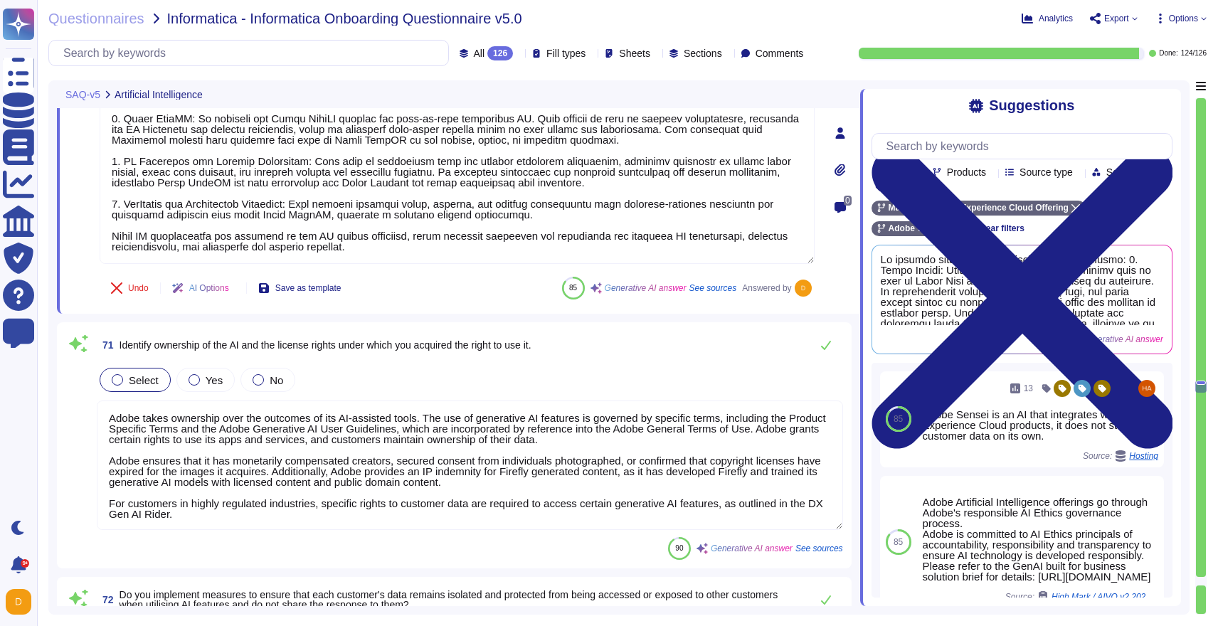
type textarea "Adobe ensures the privacy and security of data processed by AI applications thr…"
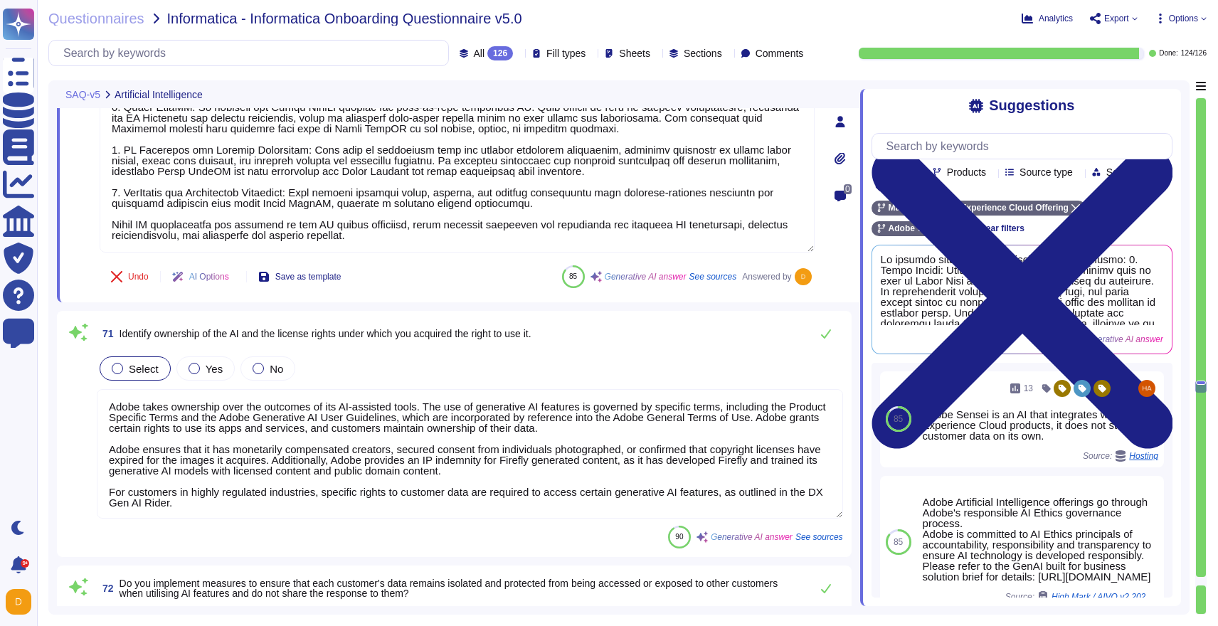
scroll to position [1, 0]
click at [213, 370] on span "Yes" at bounding box center [214, 369] width 17 height 12
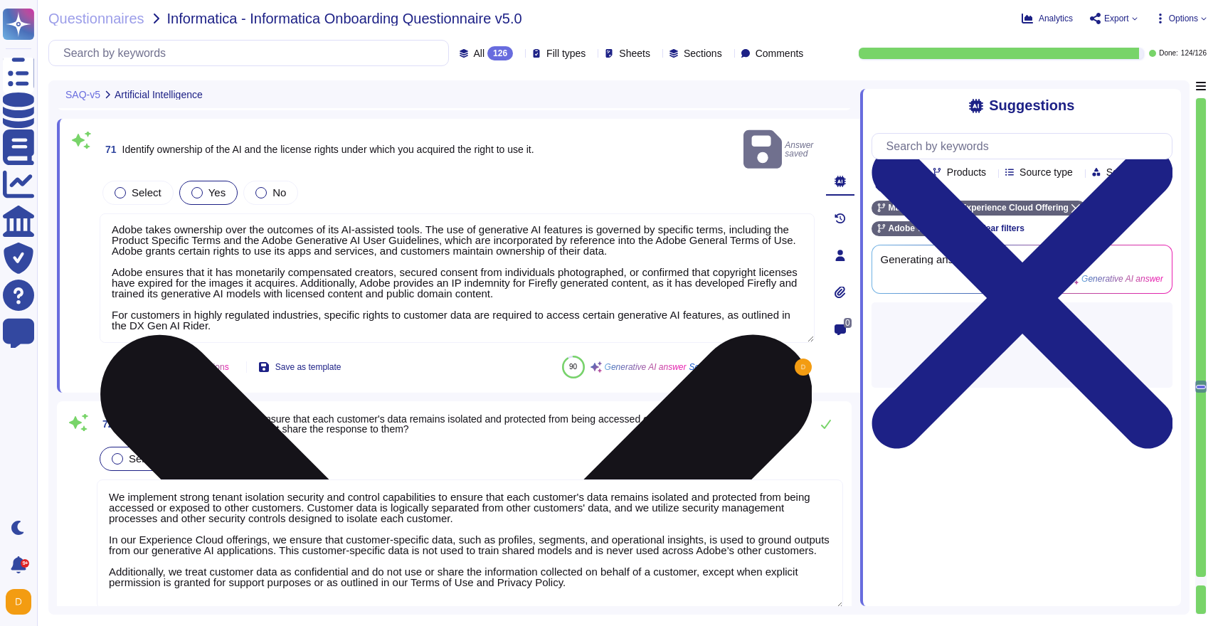
scroll to position [18033, 0]
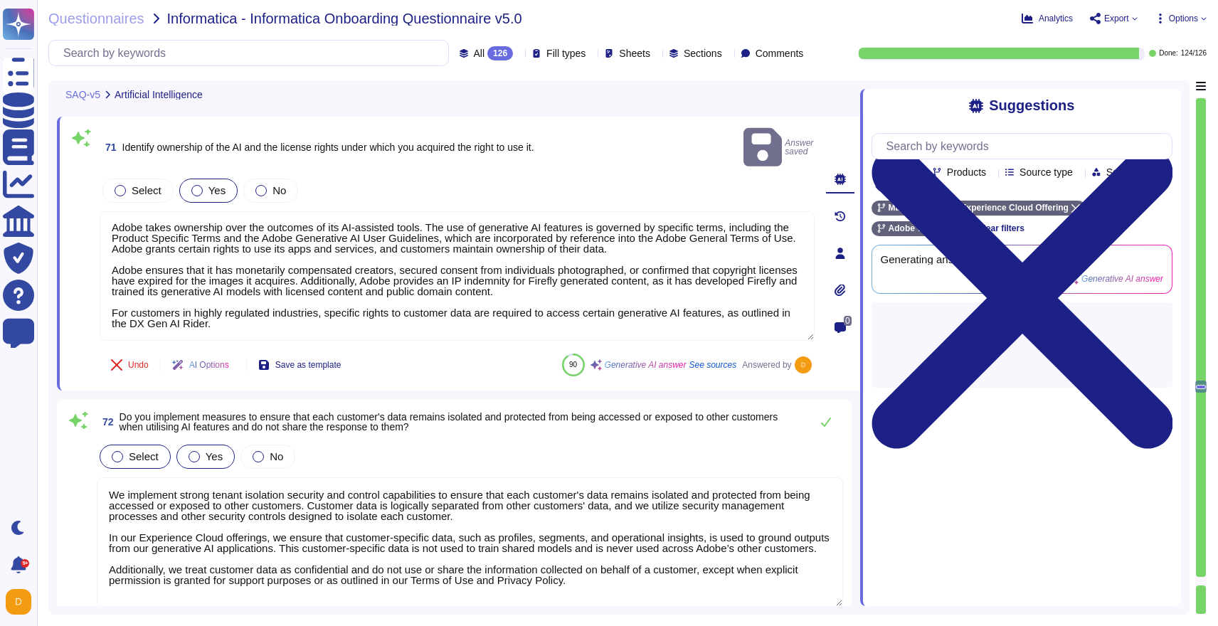
click at [216, 450] on span "Yes" at bounding box center [214, 456] width 17 height 12
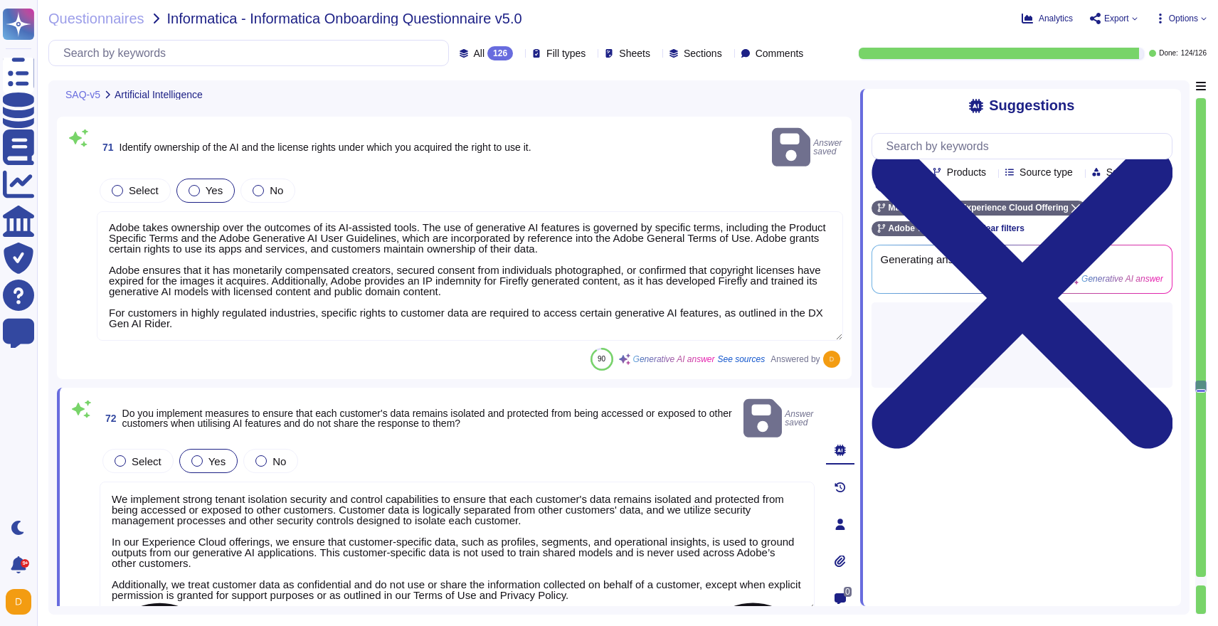
scroll to position [1, 0]
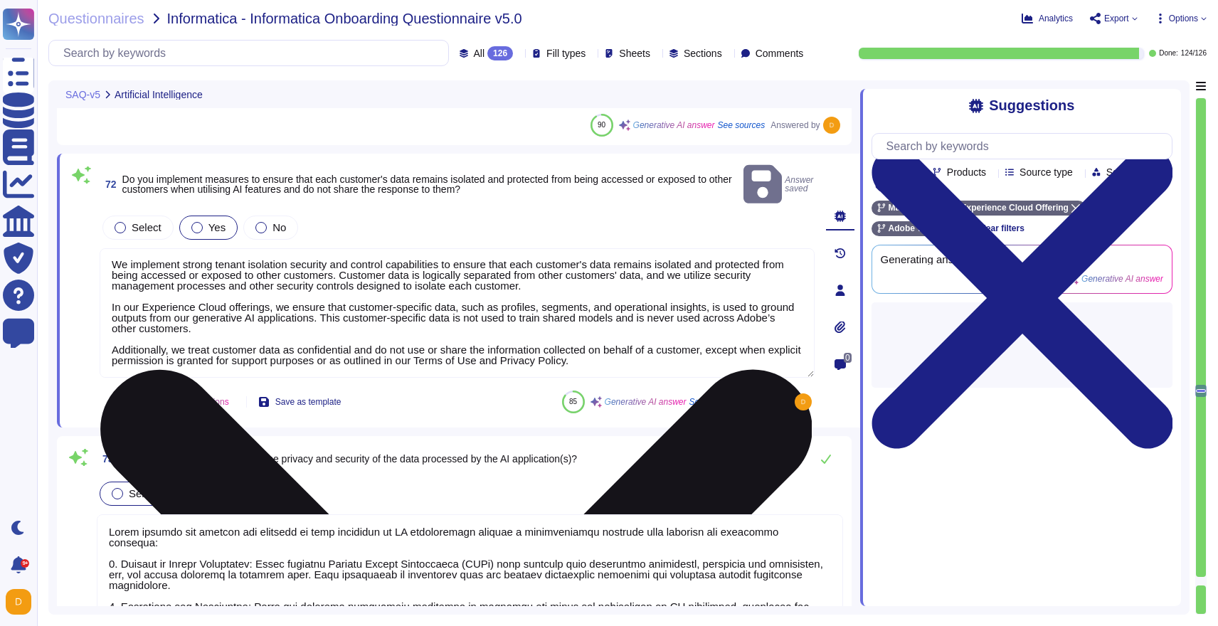
type textarea "Adobe complies with all applicable privacy and data security laws and regulatio…"
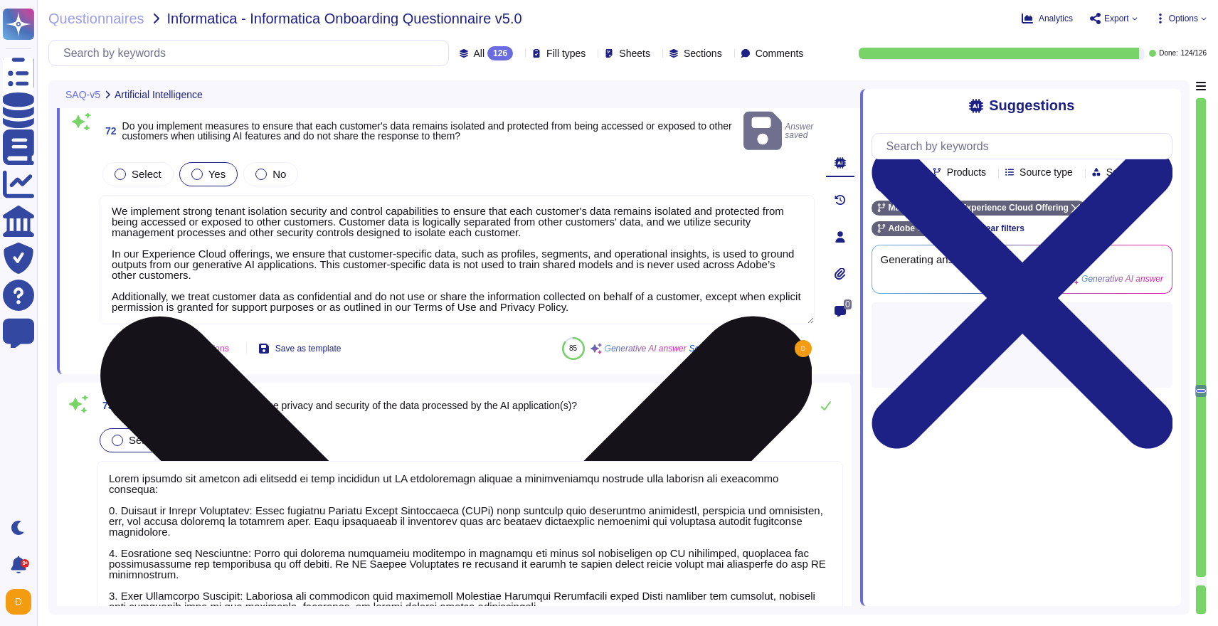
scroll to position [18312, 0]
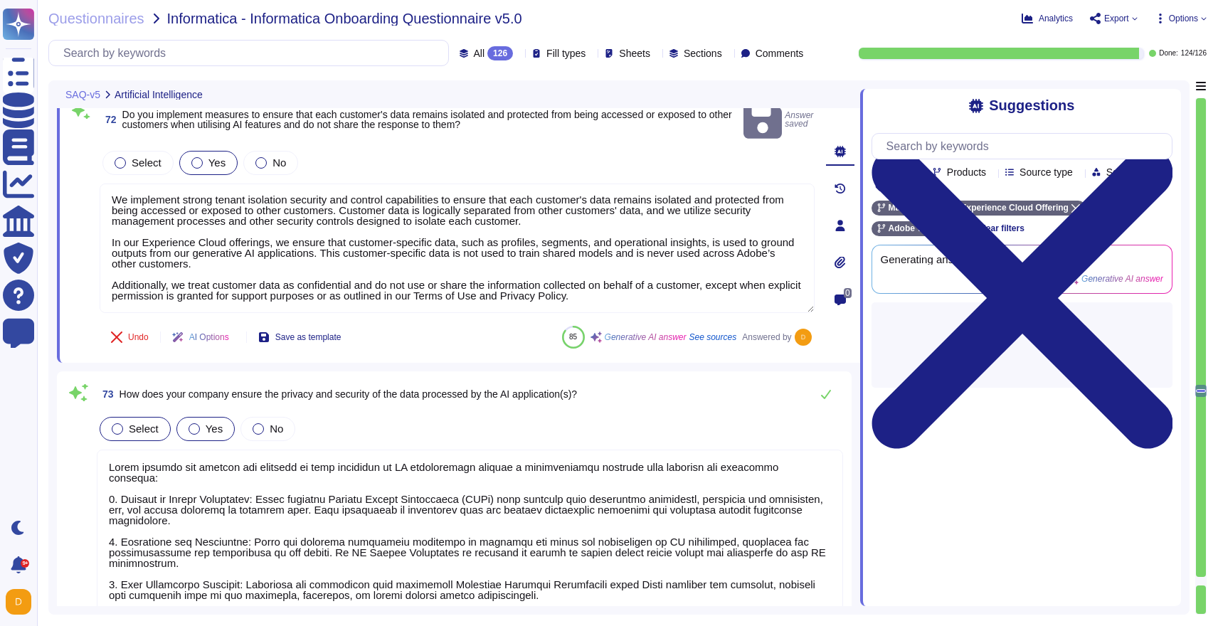
click at [206, 423] on span "Yes" at bounding box center [214, 429] width 17 height 12
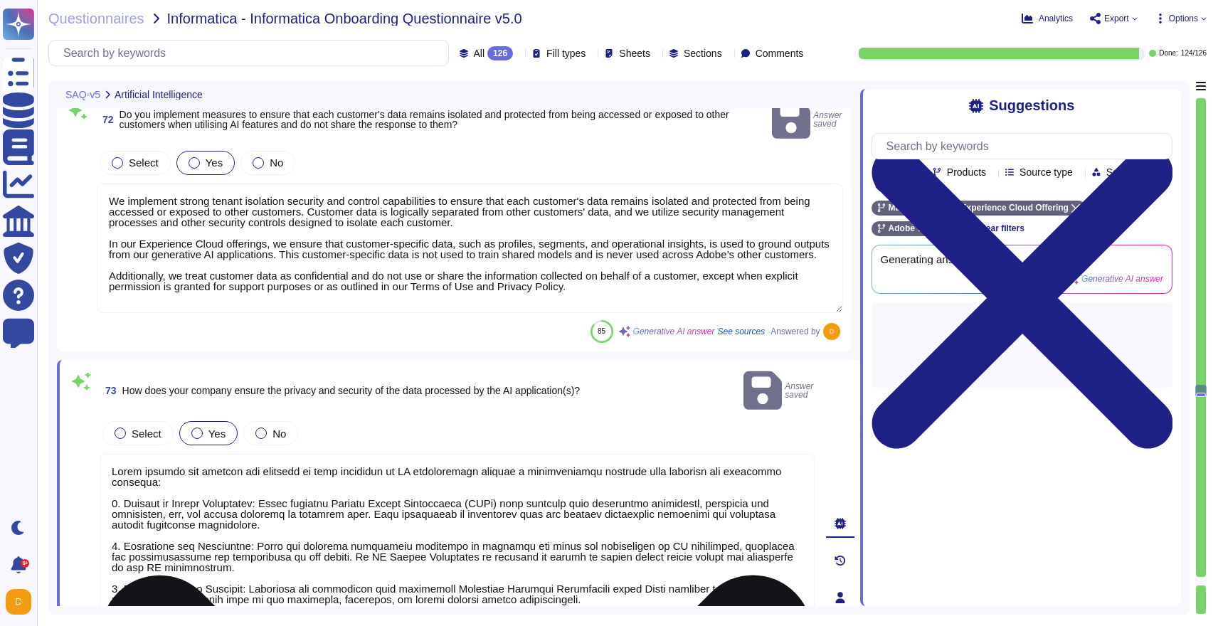
scroll to position [1, 0]
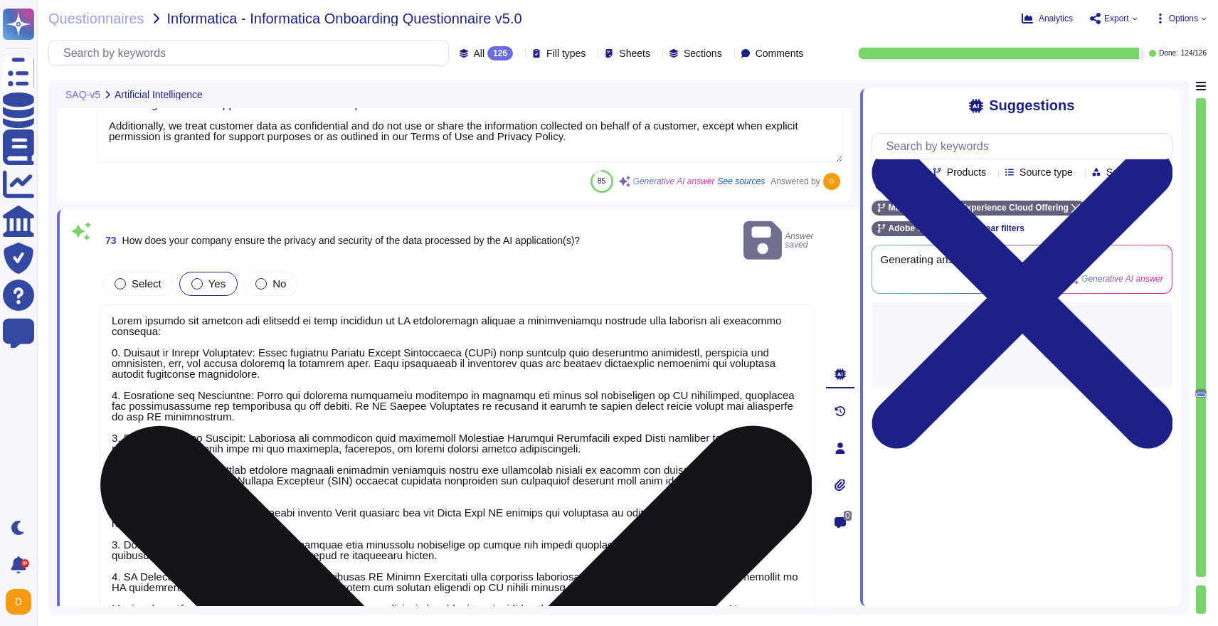
type textarea "Yes, Adobe regularly conducts Privacy Impact Assessments (PIAs) as part of its …"
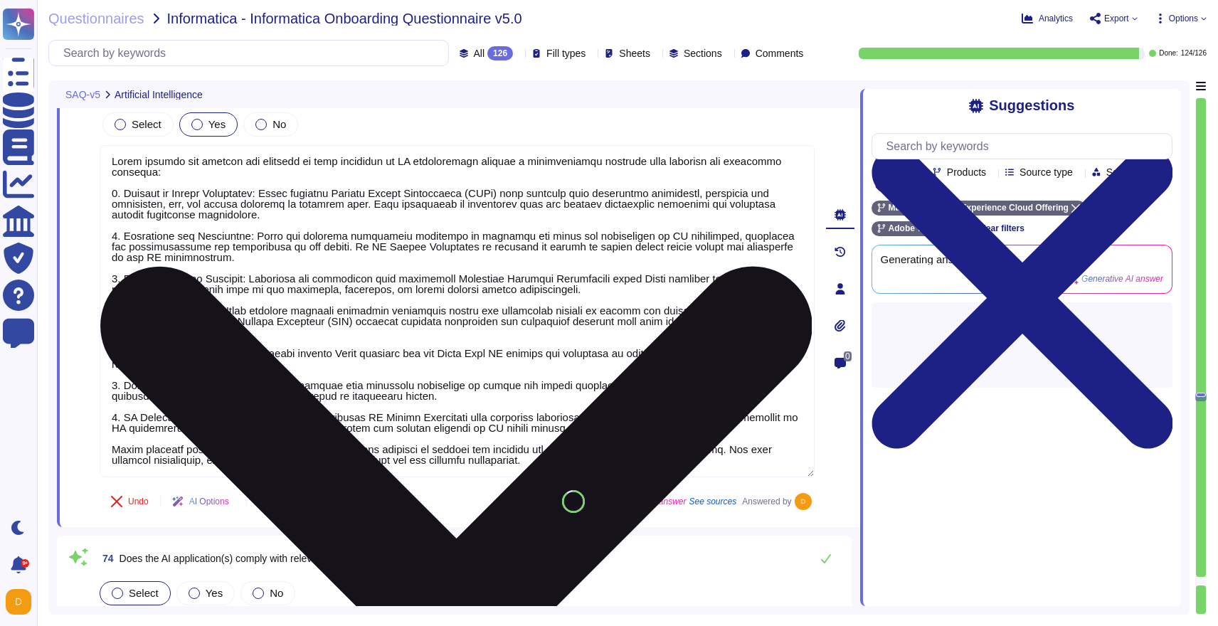
type textarea "Adobe has established comprehensive governance processes to evaluate and track …"
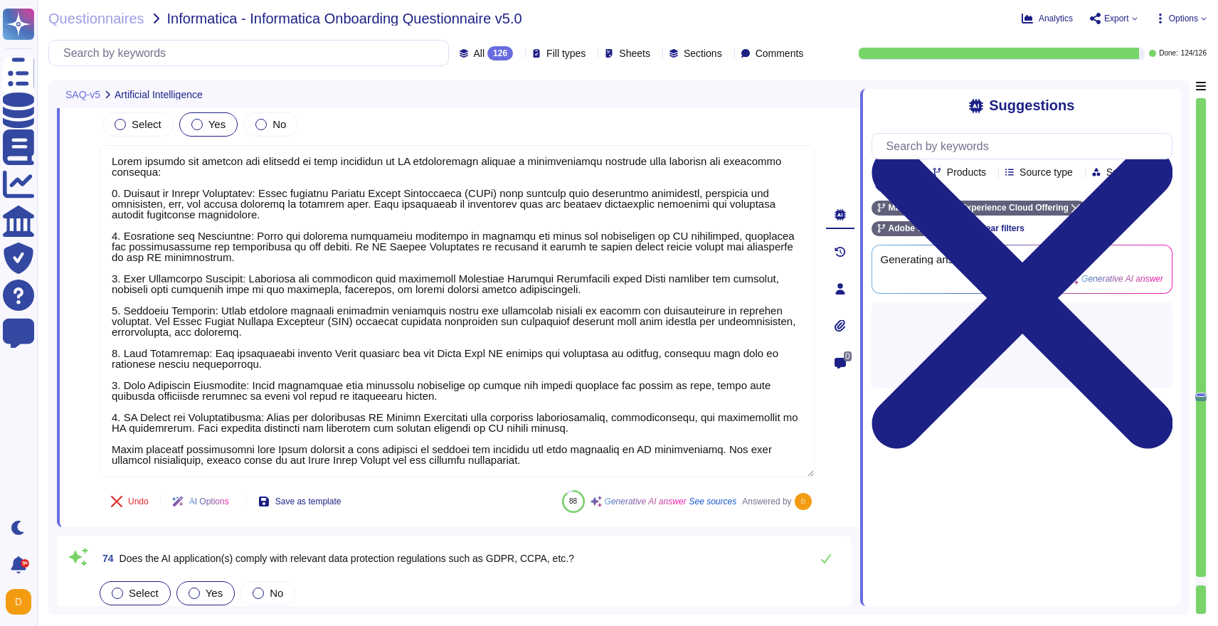
click at [199, 588] on label "Yes" at bounding box center [206, 593] width 34 height 11
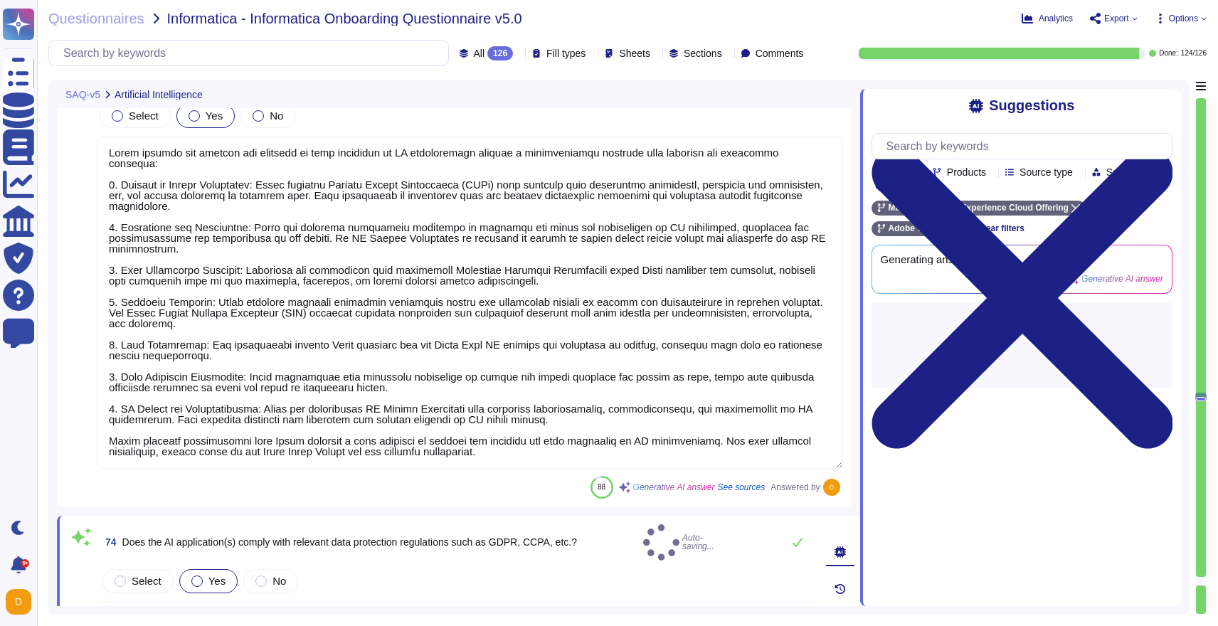
type textarea "Adobe has established comprehensive governance processes to evaluate and track …"
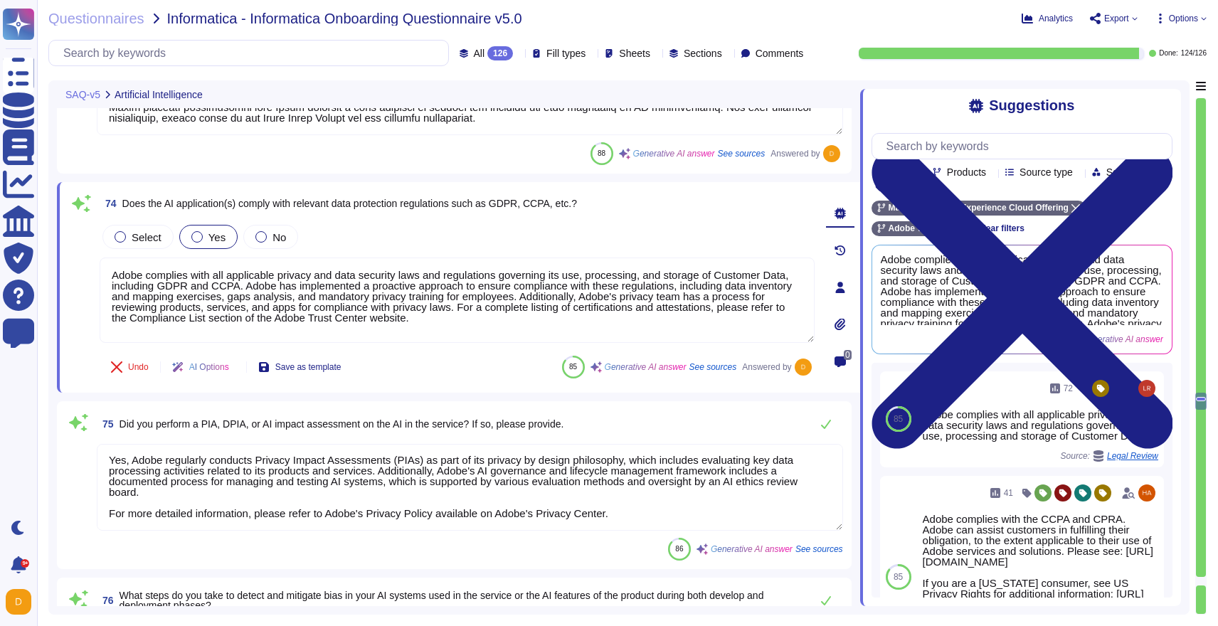
type textarea "Adobe assesses the fairness of AI models through a comprehensive governance pro…"
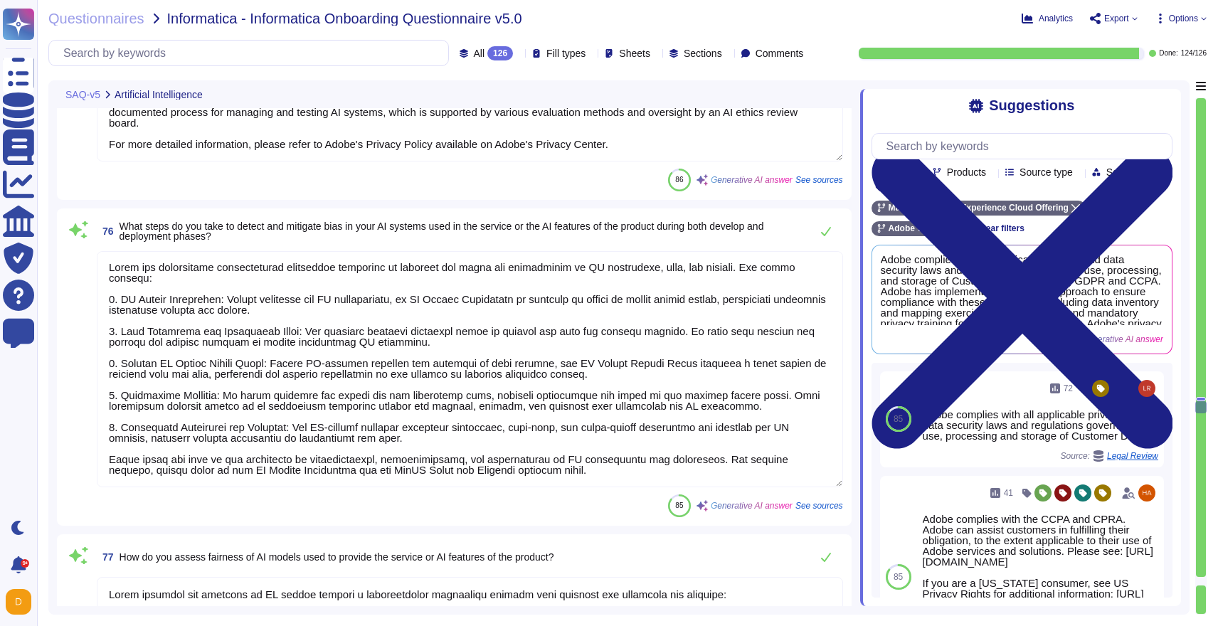
type textarea "Adobe ensures data quality in its AI systems through several key practices: 1. …"
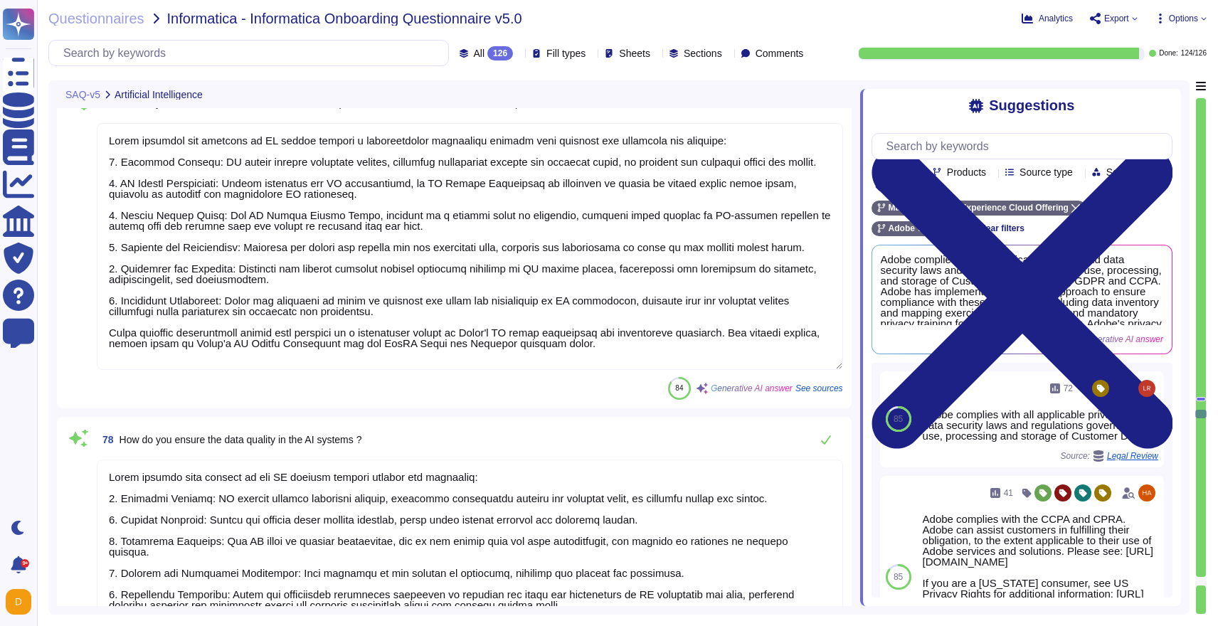
type textarea "Adobe actively seeks to mitigate bias related to various human attributes, incl…"
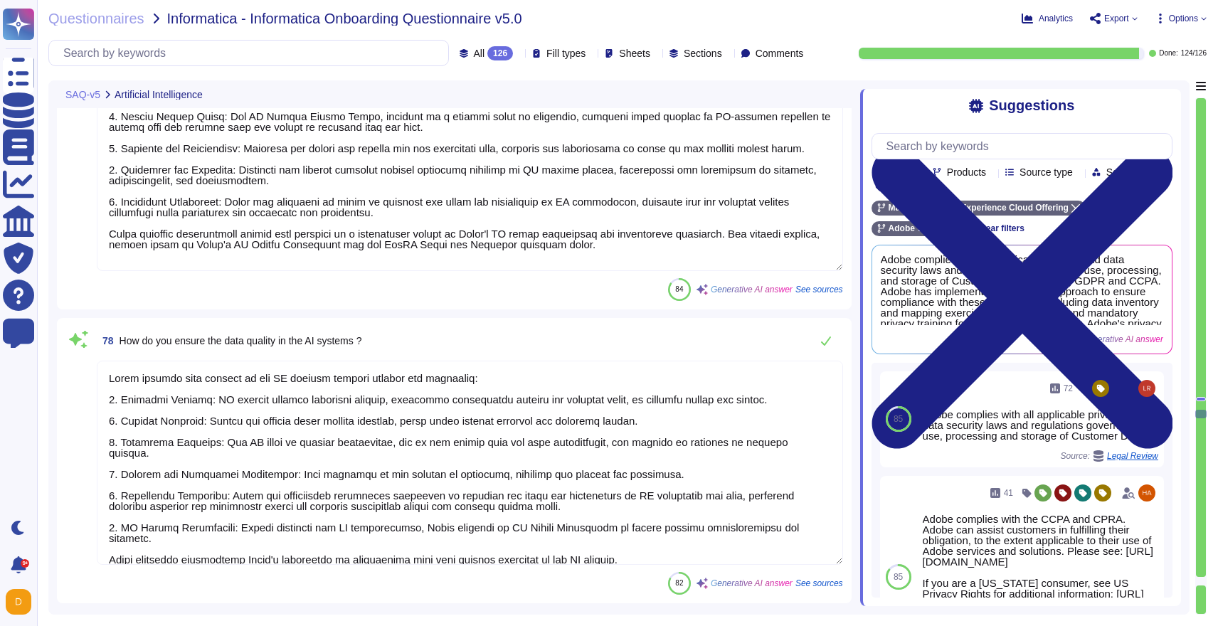
scroll to position [19899, 0]
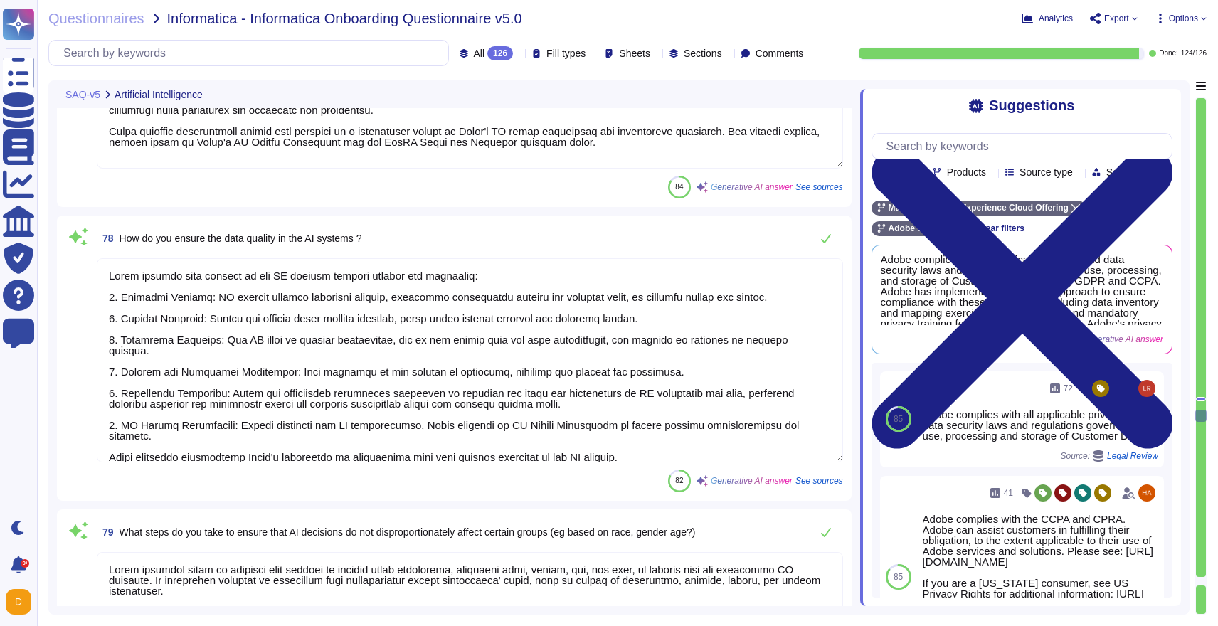
type textarea "Adobe has established governance processes to evaluate and track the performanc…"
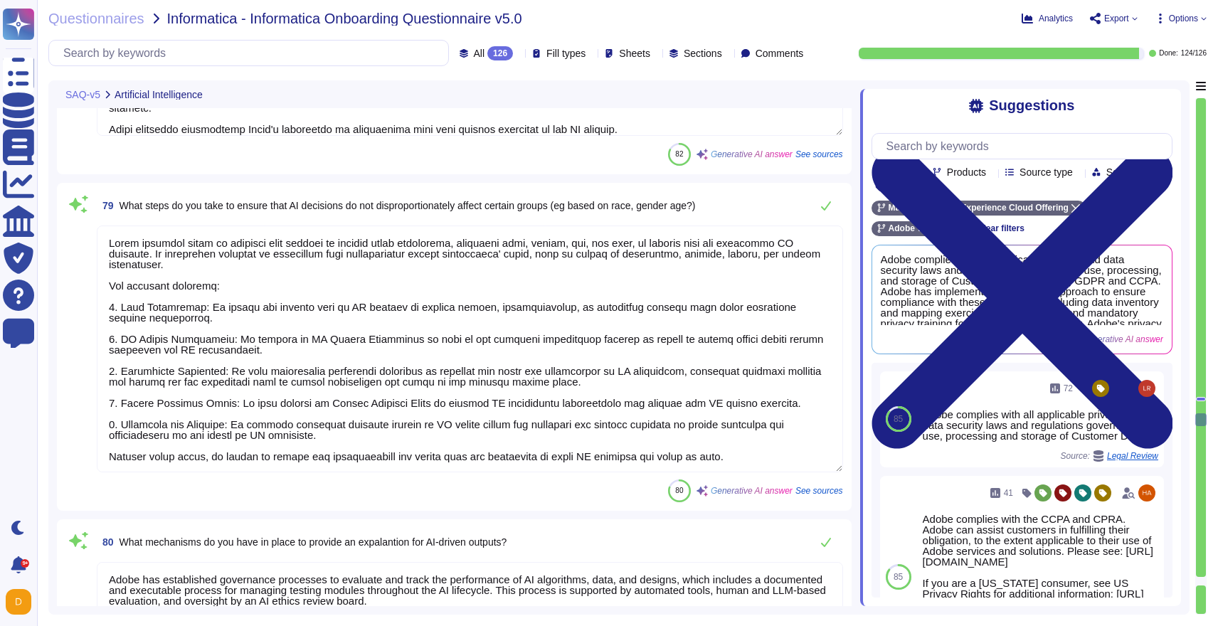
type textarea "Our organization does not use customer data, or any data or metadata from or ab…"
type textarea "Yes, customers can opt out of having their data used to train generative AI mod…"
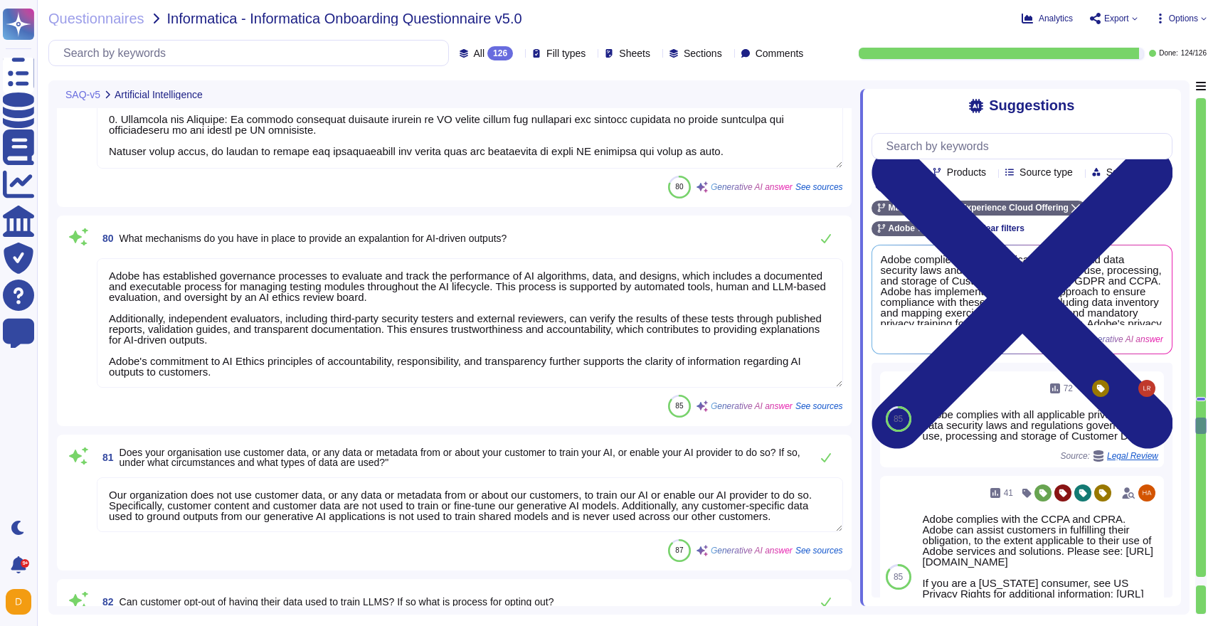
type textarea "Adobe's AI governance and lifecycle management framework includes a documented …"
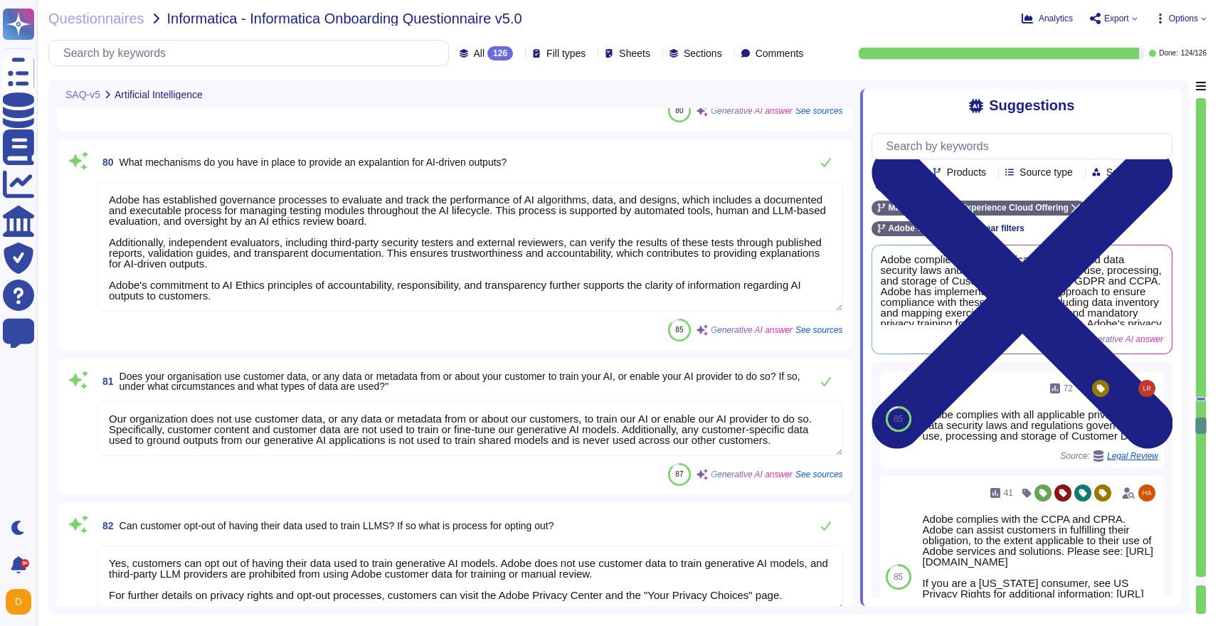
type textarea "Lorem ipsumdo s ametconsectet adipisci el seddoe tem incididu ut LA etdolor mag…"
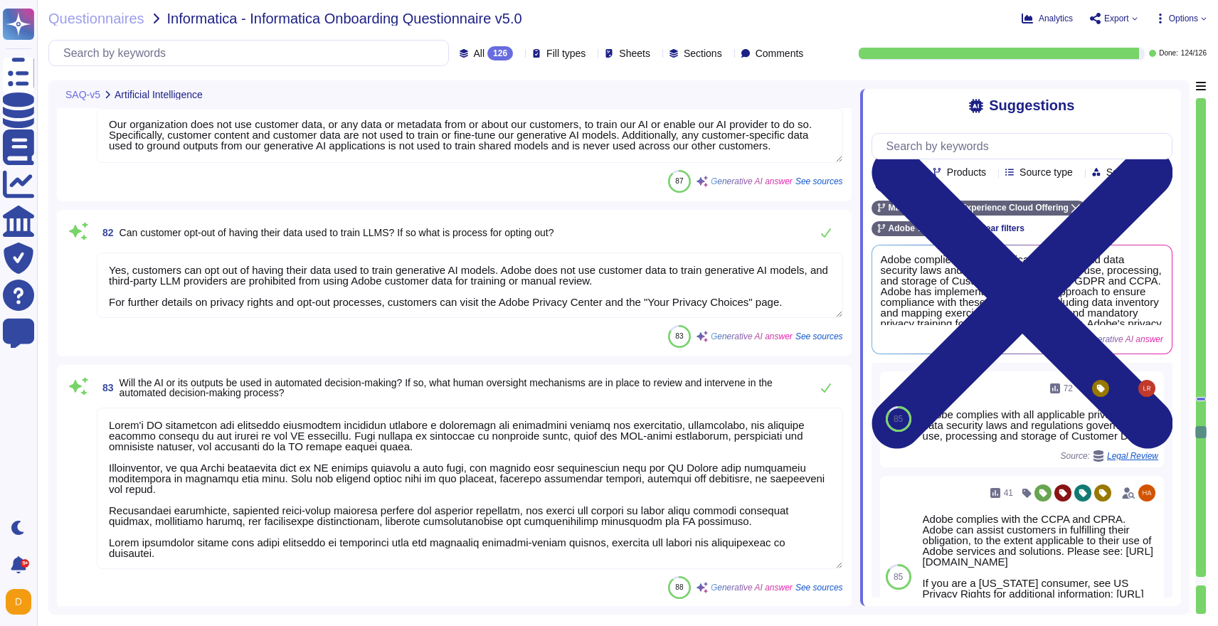
scroll to position [1, 0]
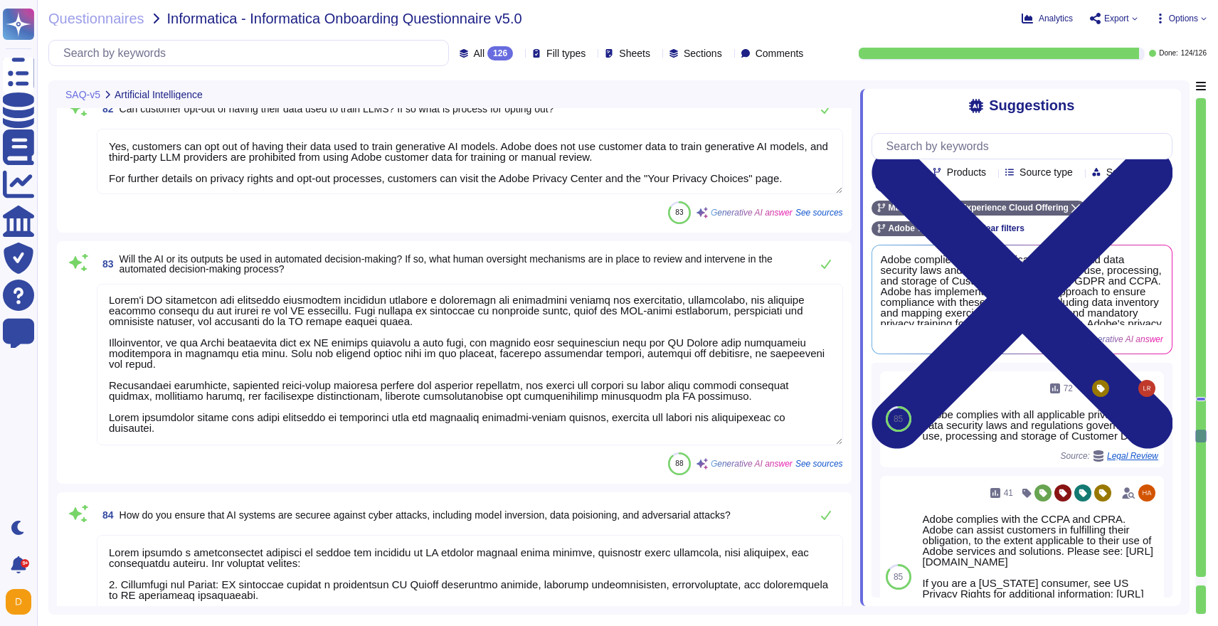
type textarea "Lorem ipsumdo s ametconsectet adipiscing eli seddoeius temporinci utlaboree dol…"
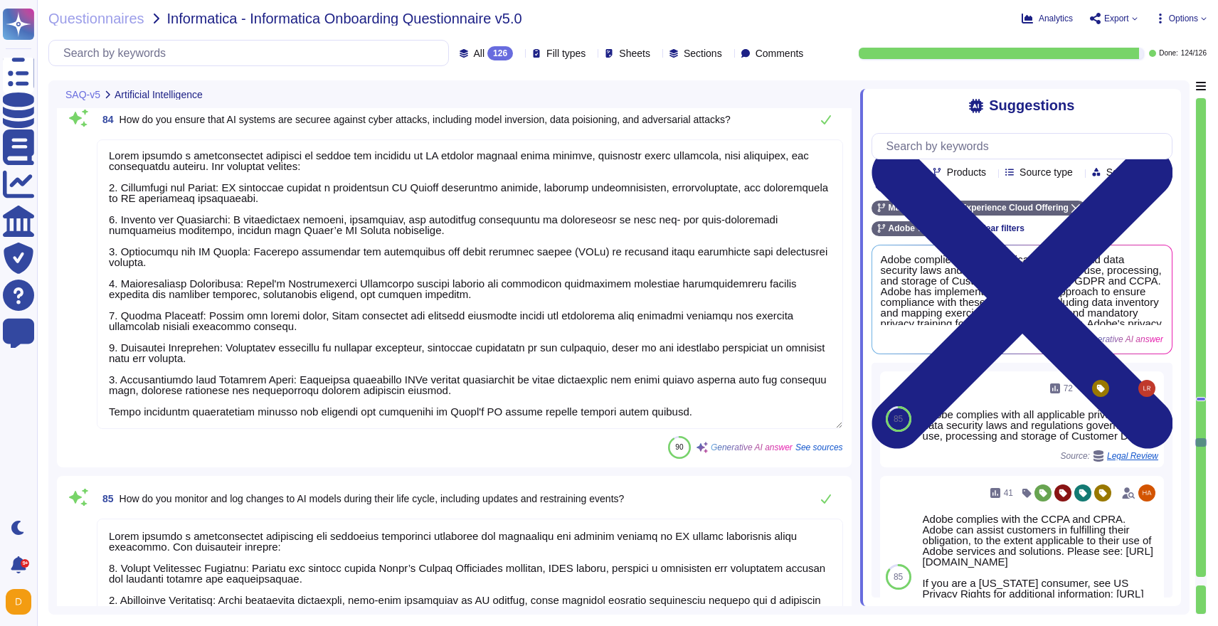
type textarea "The AI produces outputs such as images, text, text effects, vector graphic file…"
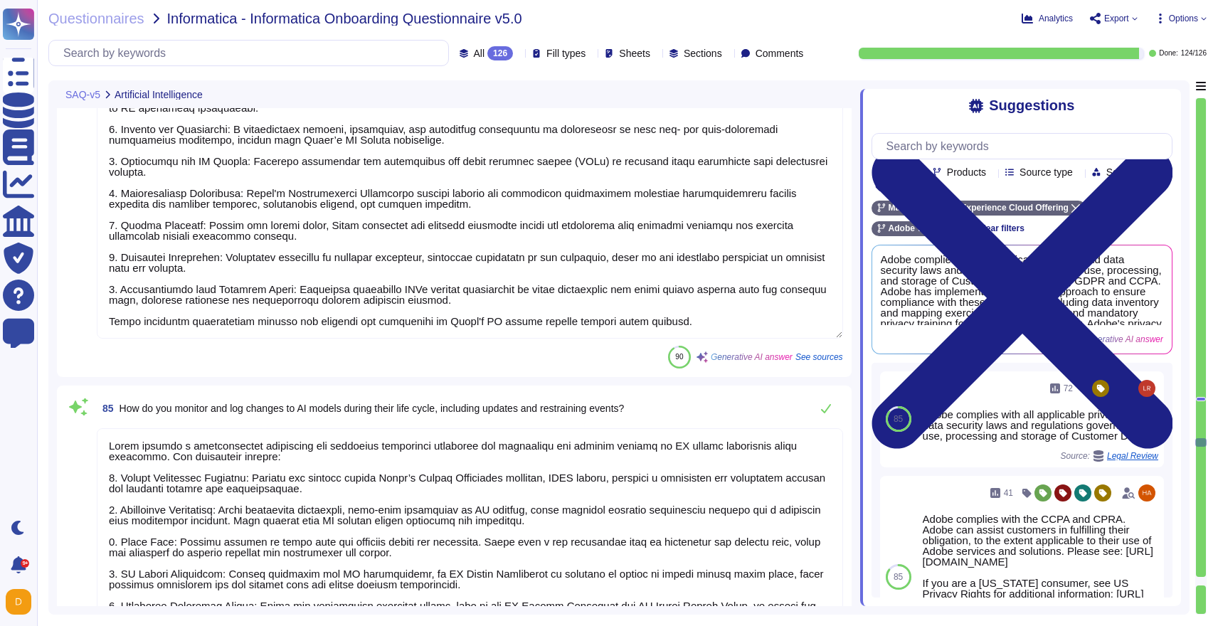
type textarea "Adobe receives the output generated by the AI, which can include various forms …"
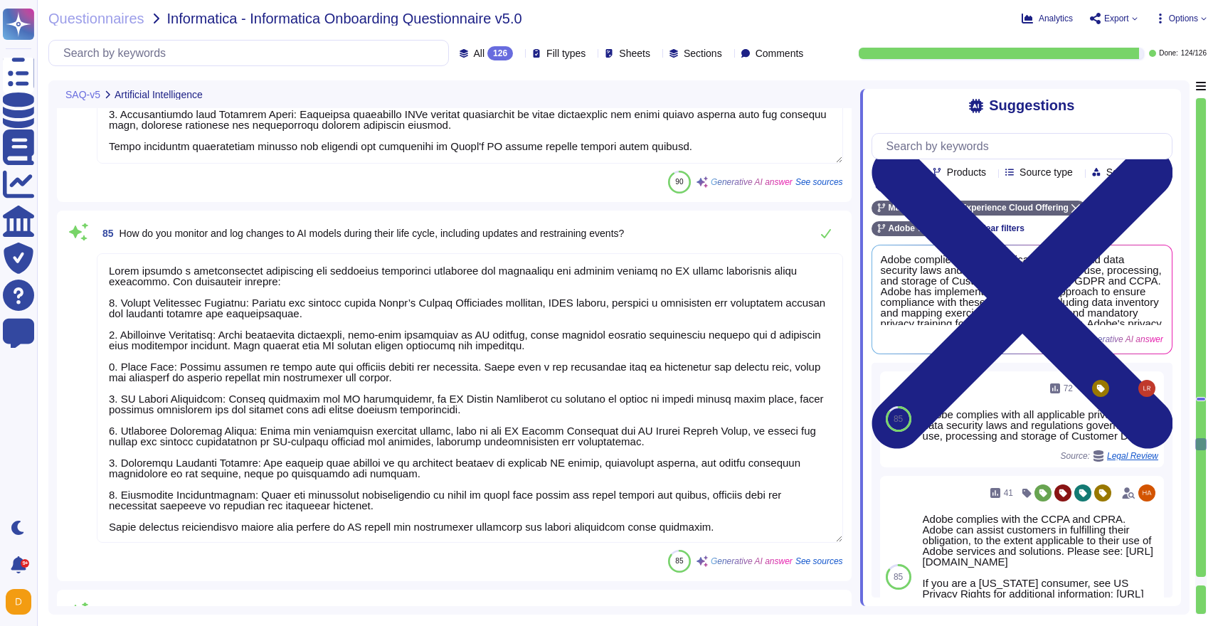
type textarea "Adobe does not use customer data to train AI models. The datasets used for trai…"
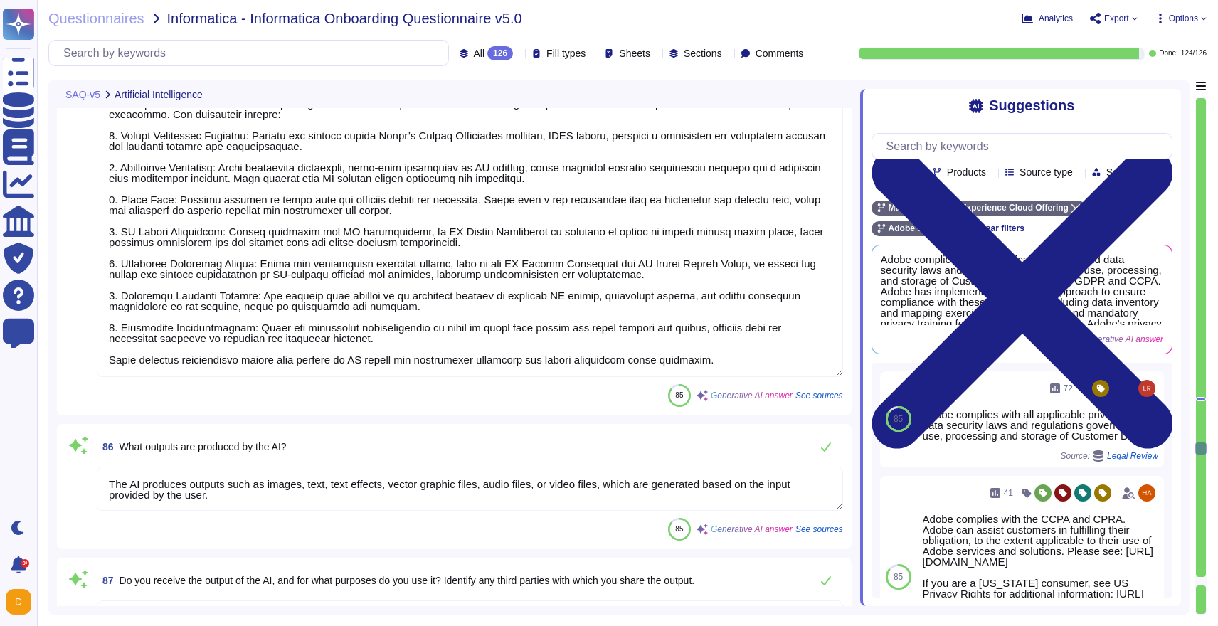
type textarea "Adobe processes personal data in accordance with the instructions of the Data C…"
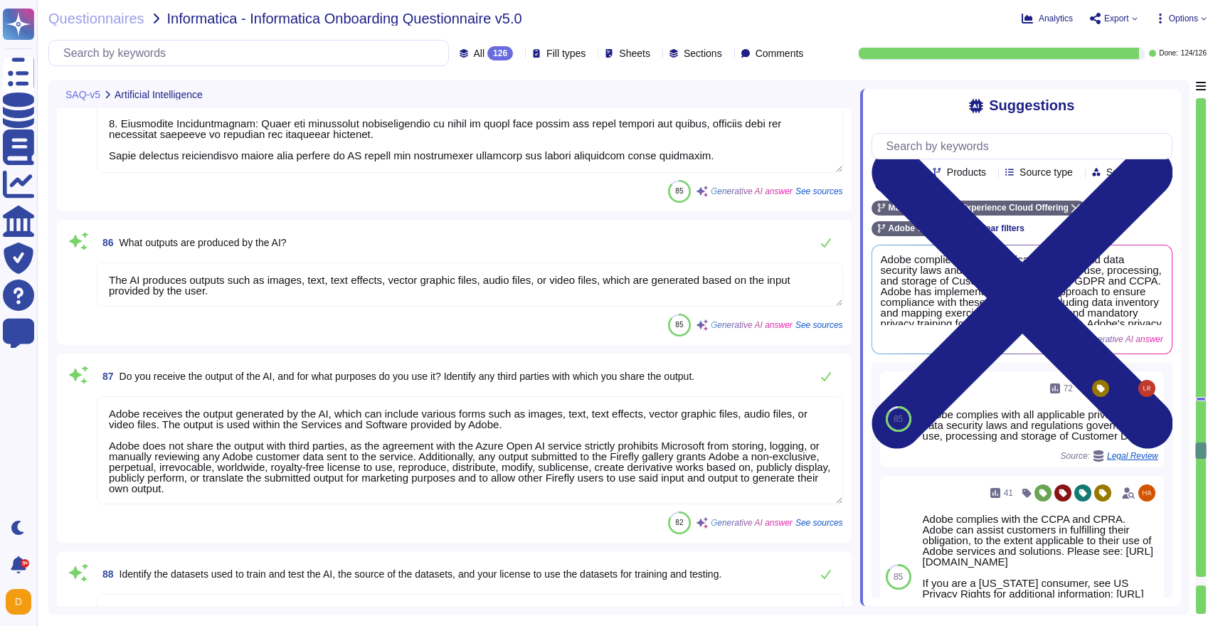
type textarea "At Adobe, we have a comprehensive approach to training and testing our AI model…"
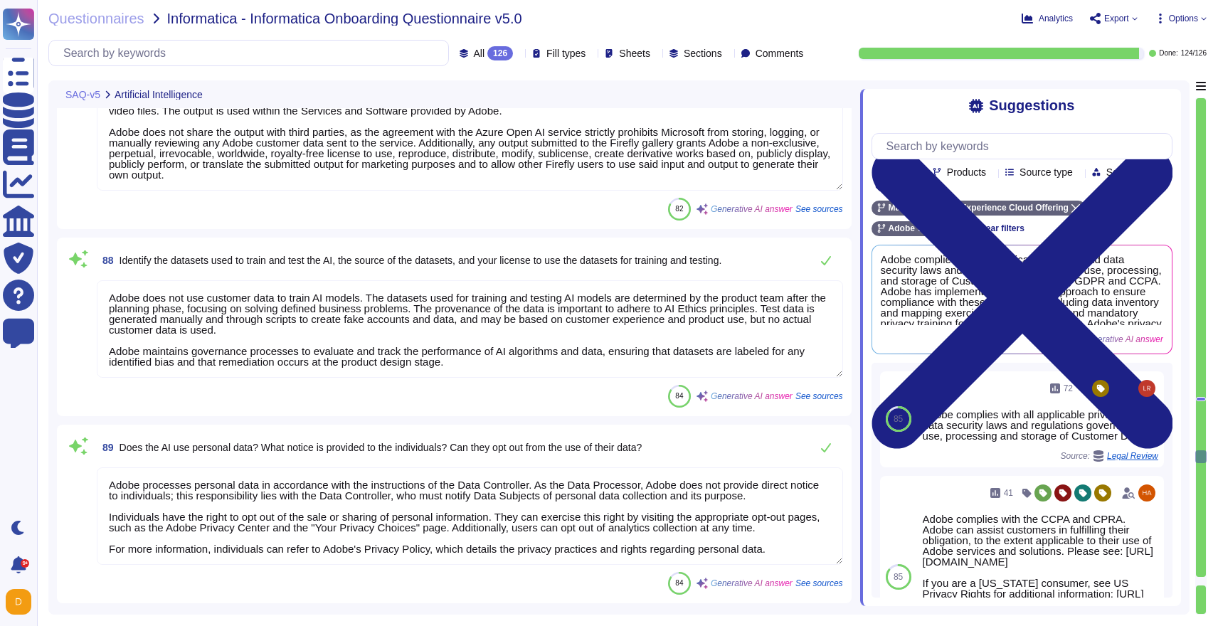
type textarea "Adobe Artificial Intelligence offerings go through Adobe's responsible AI Ethic…"
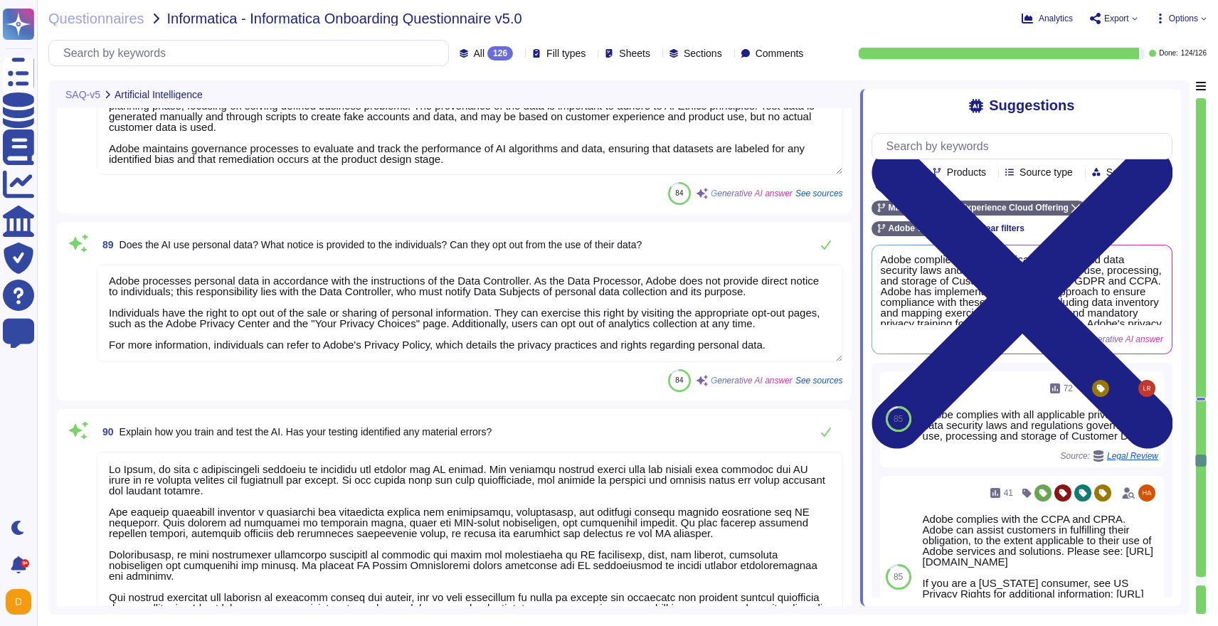
type textarea "Adobe incorporates Environmental, Social, and Governance (ESG) considerations i…"
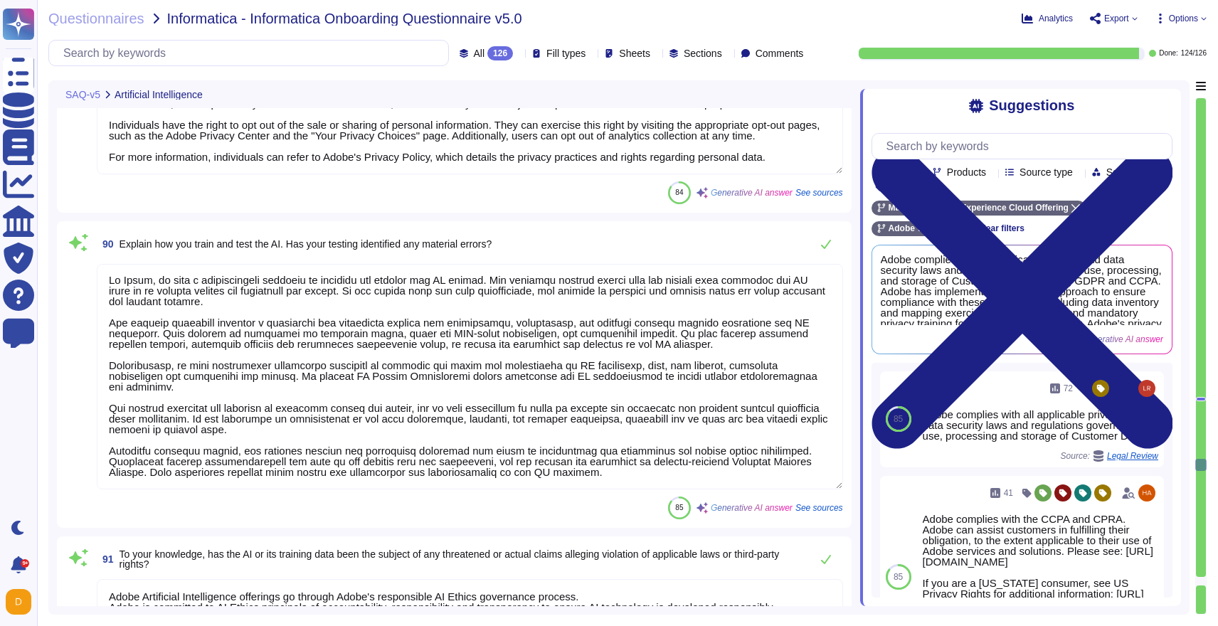
type textarea "Yes, Adobe publicly reports on its Corporate Social Responsibility and sustaina…"
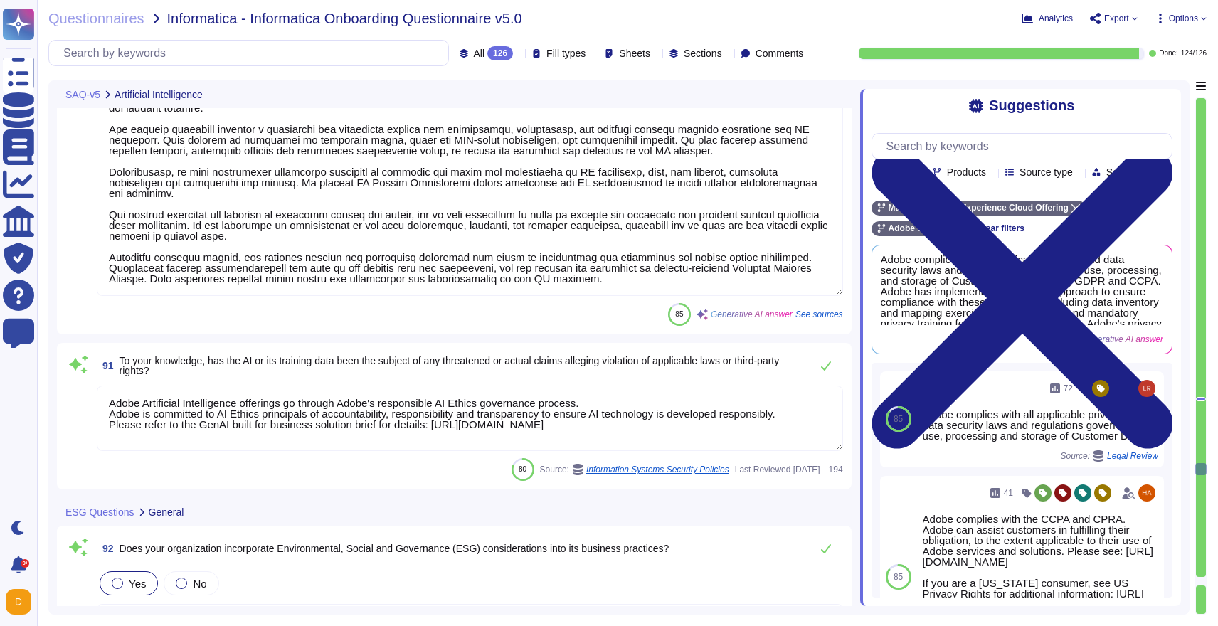
type textarea "Please refer to: [URL][DOMAIN_NAME]"
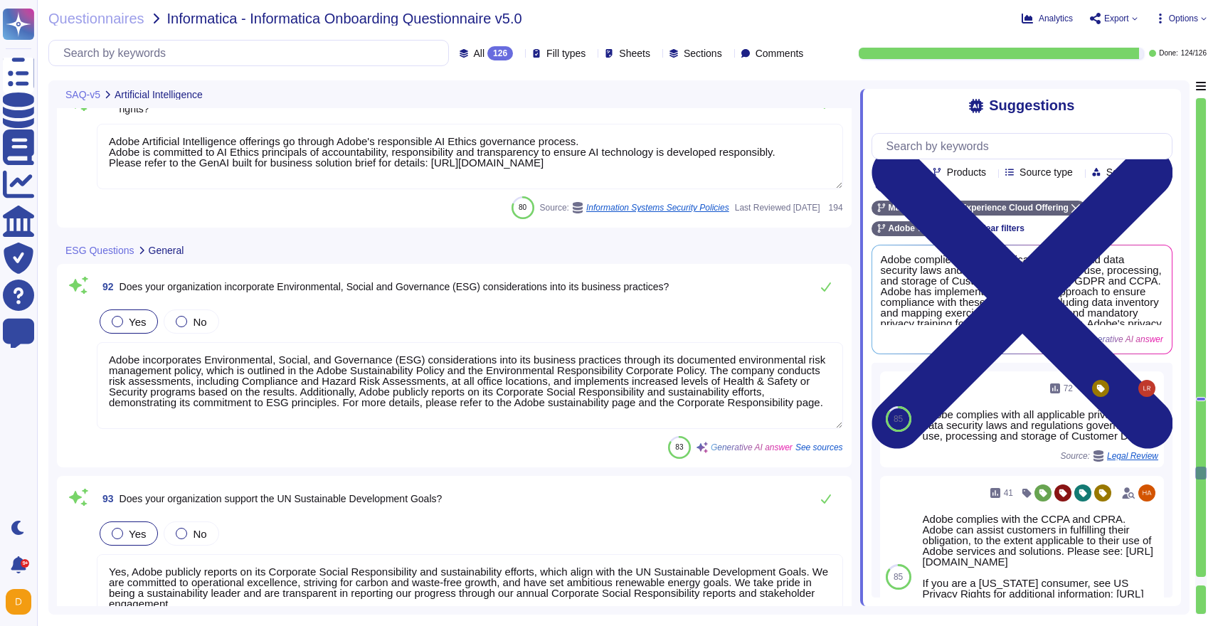
type textarea "Your POC for all communications is your account manager."
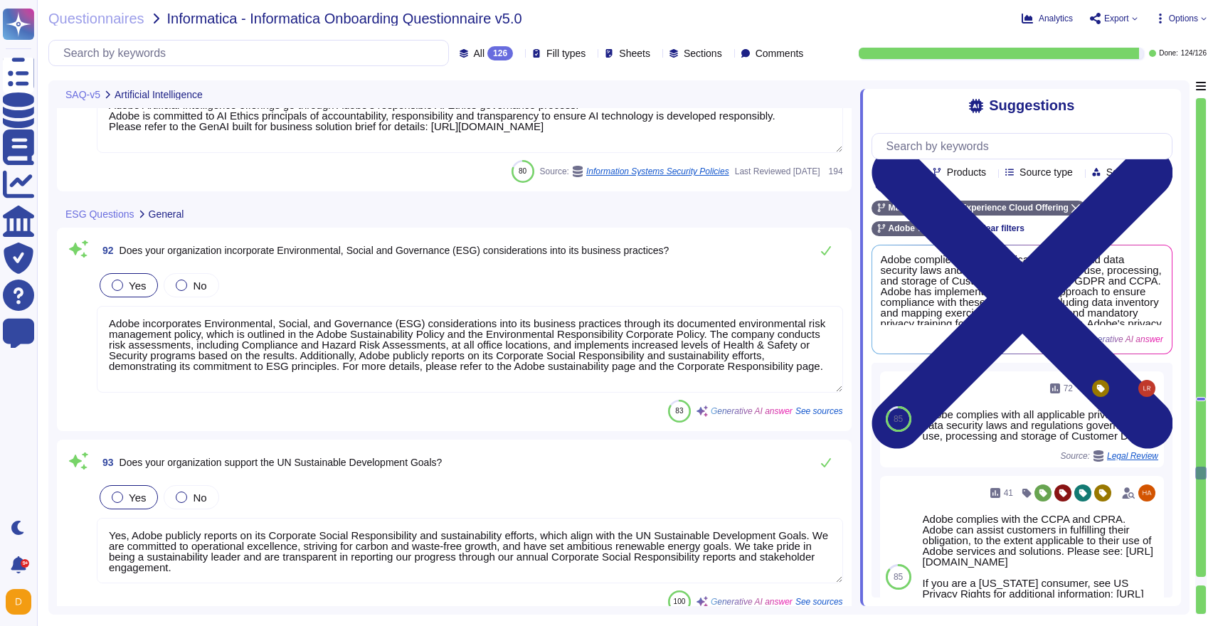
scroll to position [23149, 0]
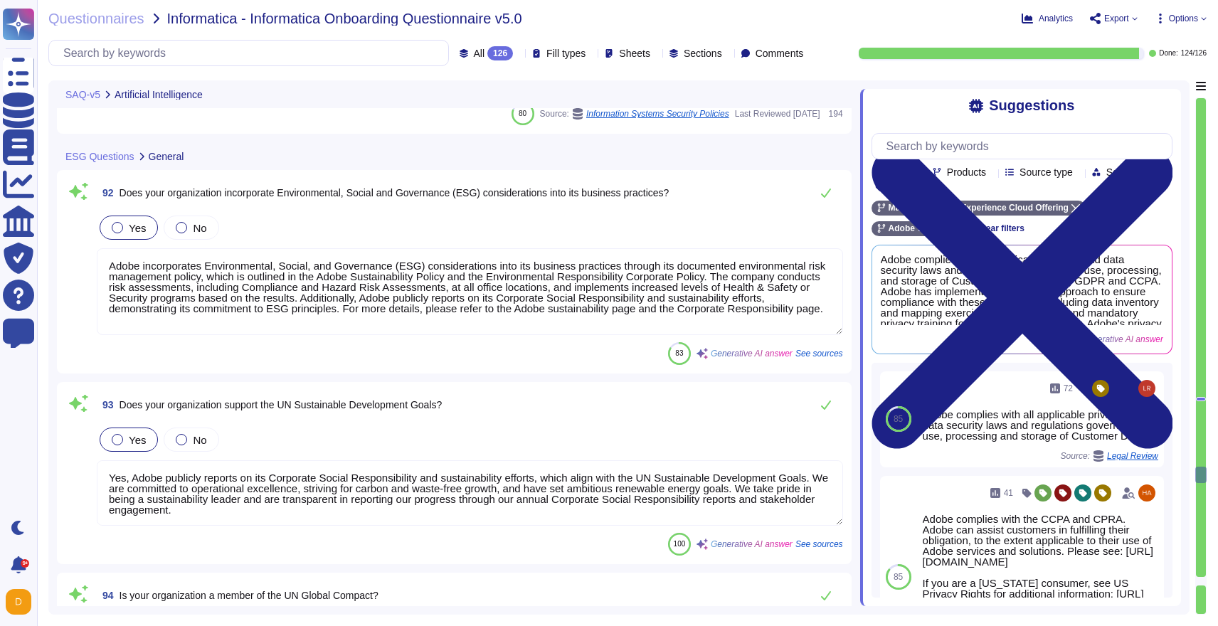
type textarea "Yes, Adobe has a Code of Business Conduct that outlines the principles guiding …"
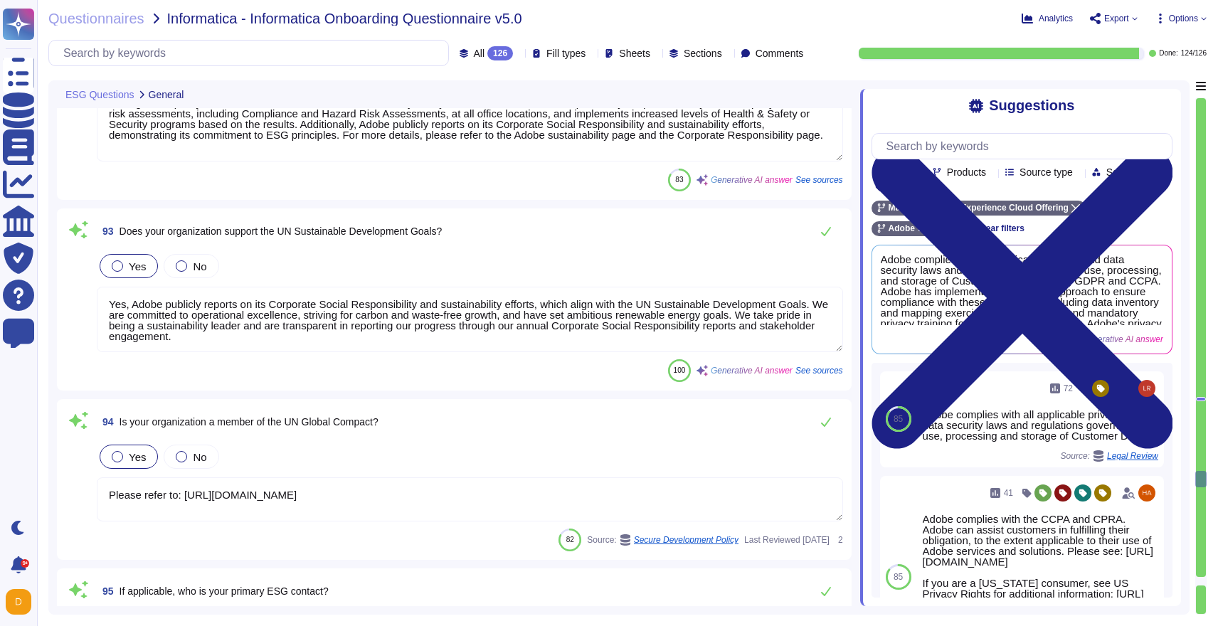
type textarea "Yes, our organization follows policies and practices to ensure alignment with r…"
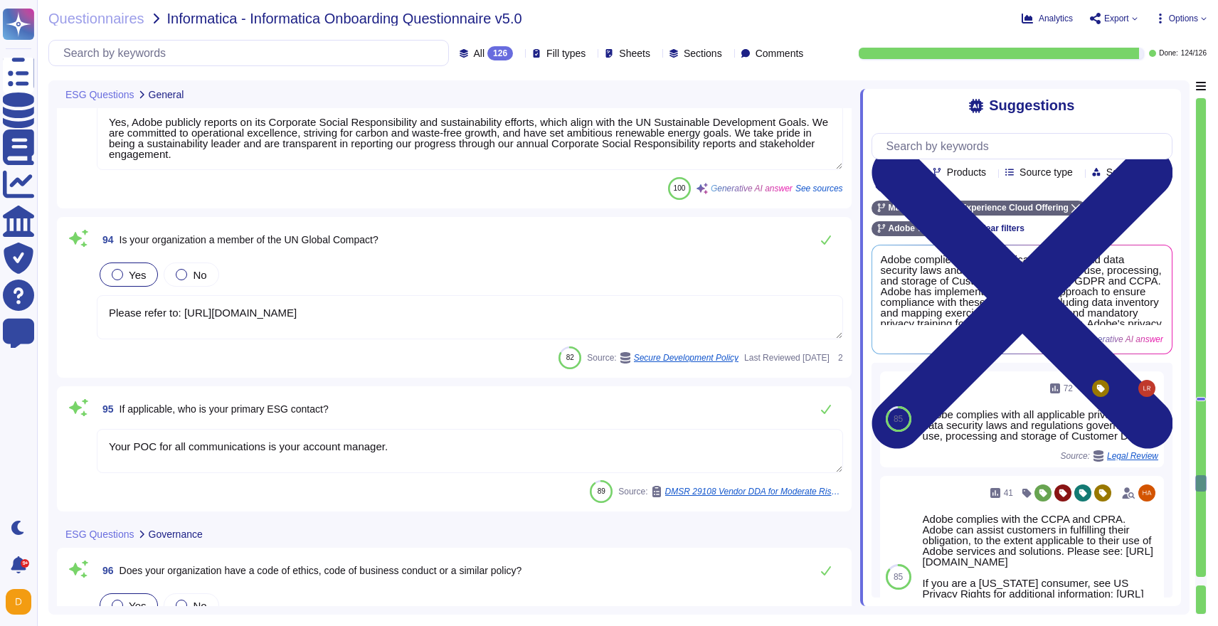
scroll to position [23529, 0]
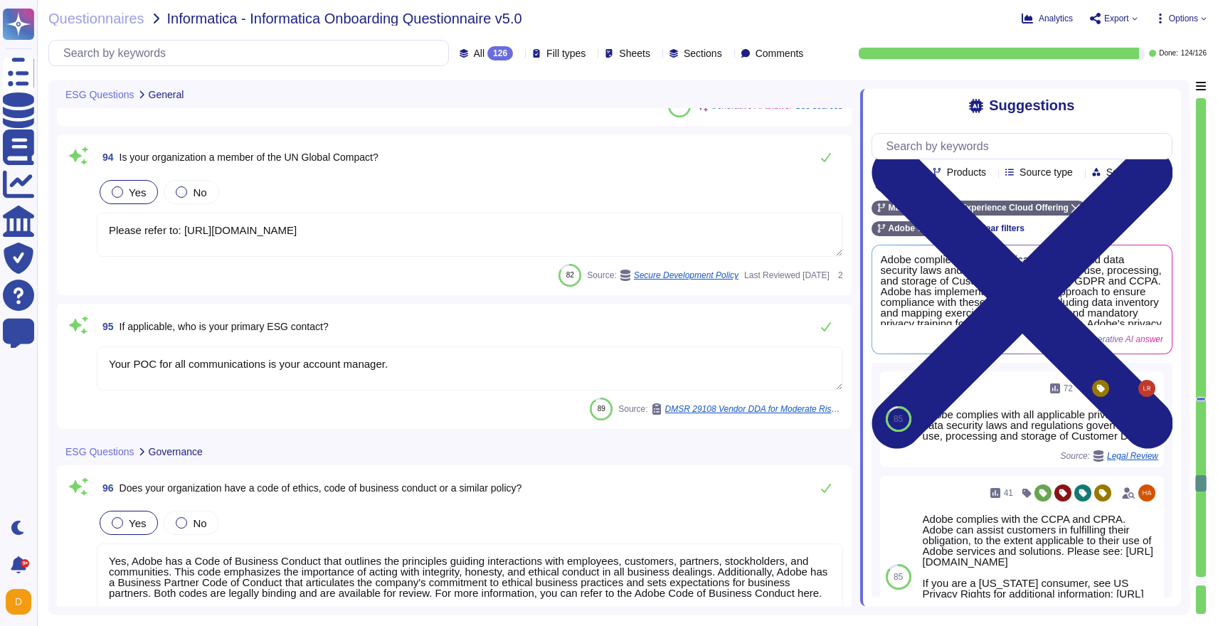
type textarea "Adobe has a global anti-corruption policy that outlines its commitment to ethic…"
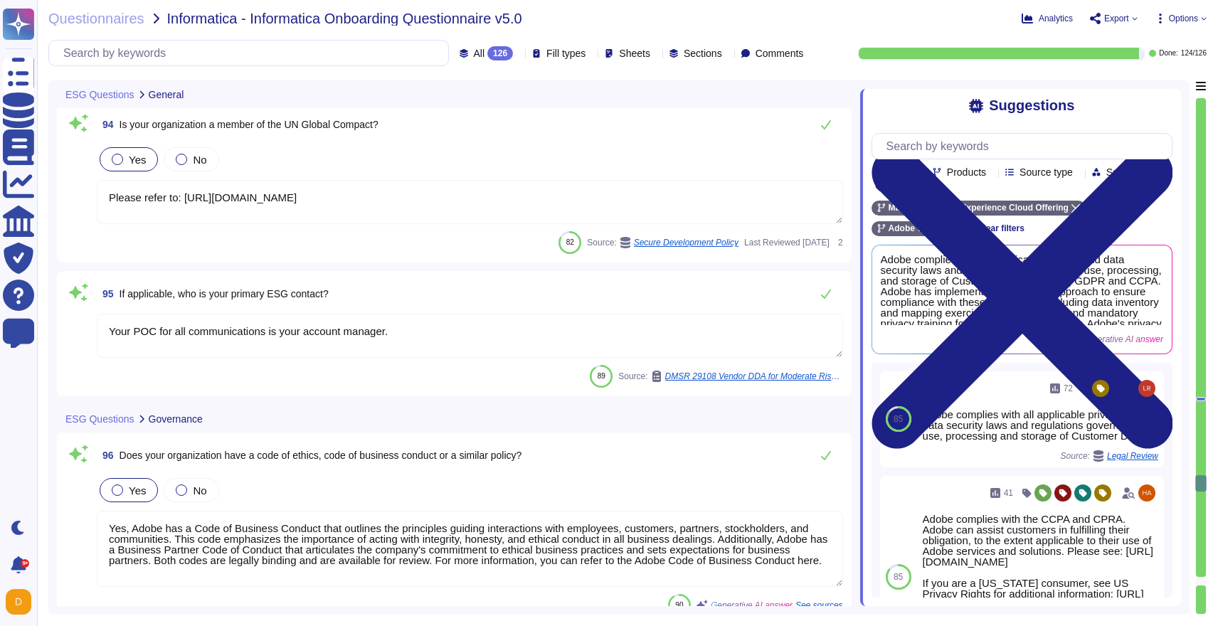
scroll to position [23646, 0]
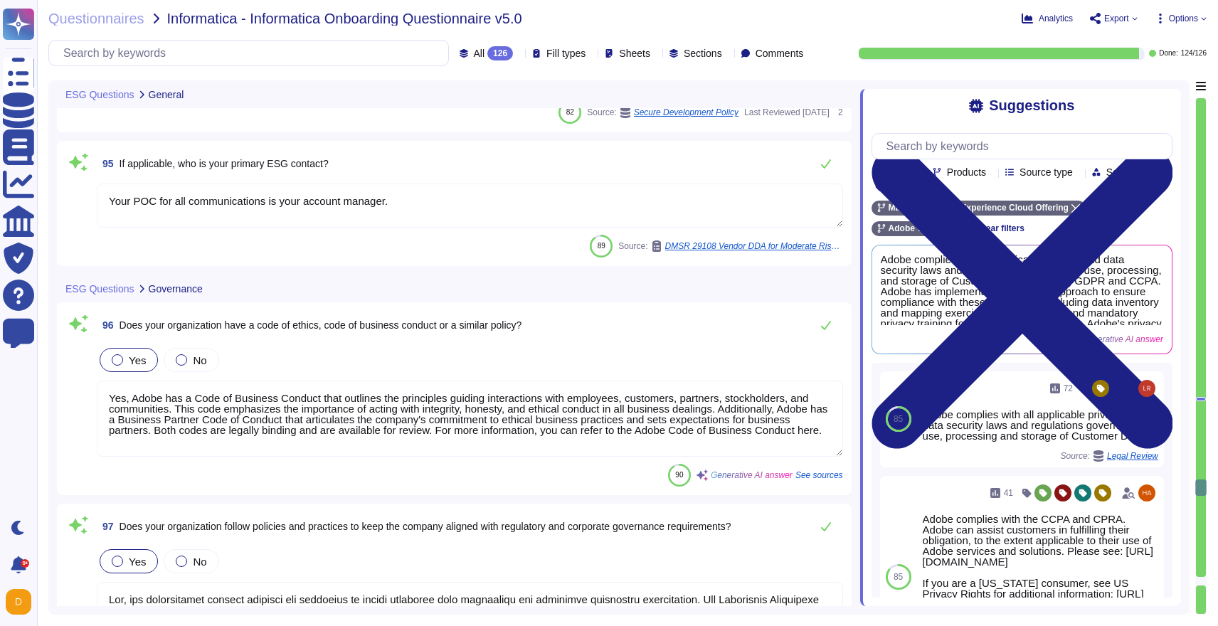
type textarea "Yes, Adobe complies with all anti-corruption and anti-bribery laws that apply t…"
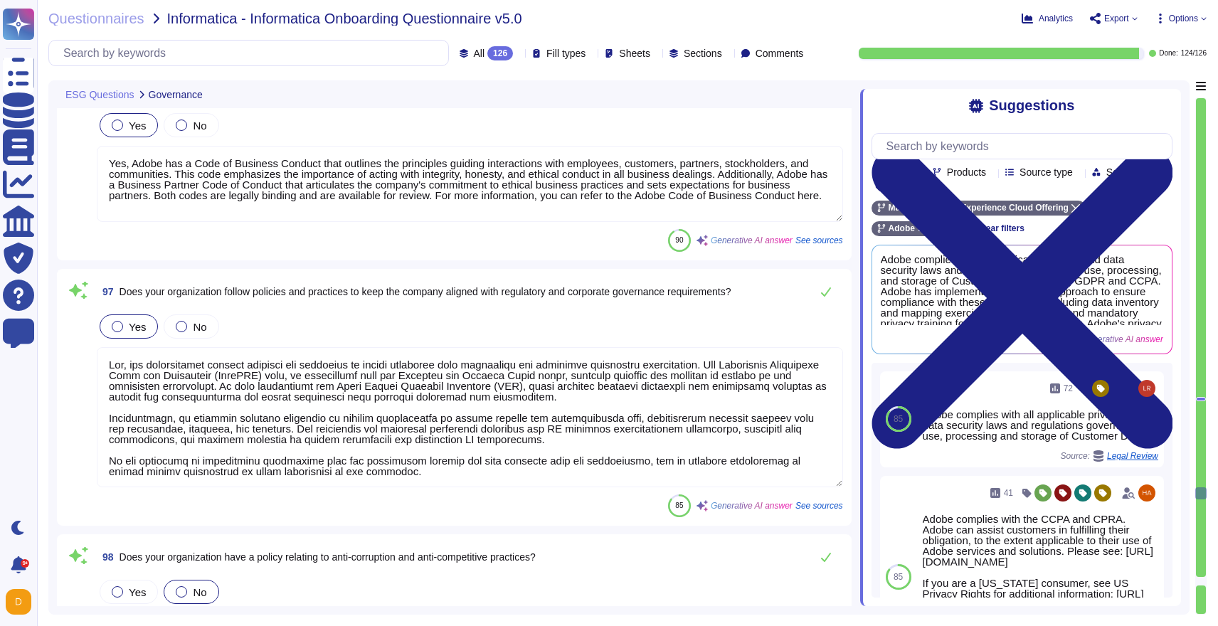
type textarea "- Lor ipsum dolo sita co adipi elitse, d Eiusmodtemp Incidi Utlaboree, d Magnaa…"
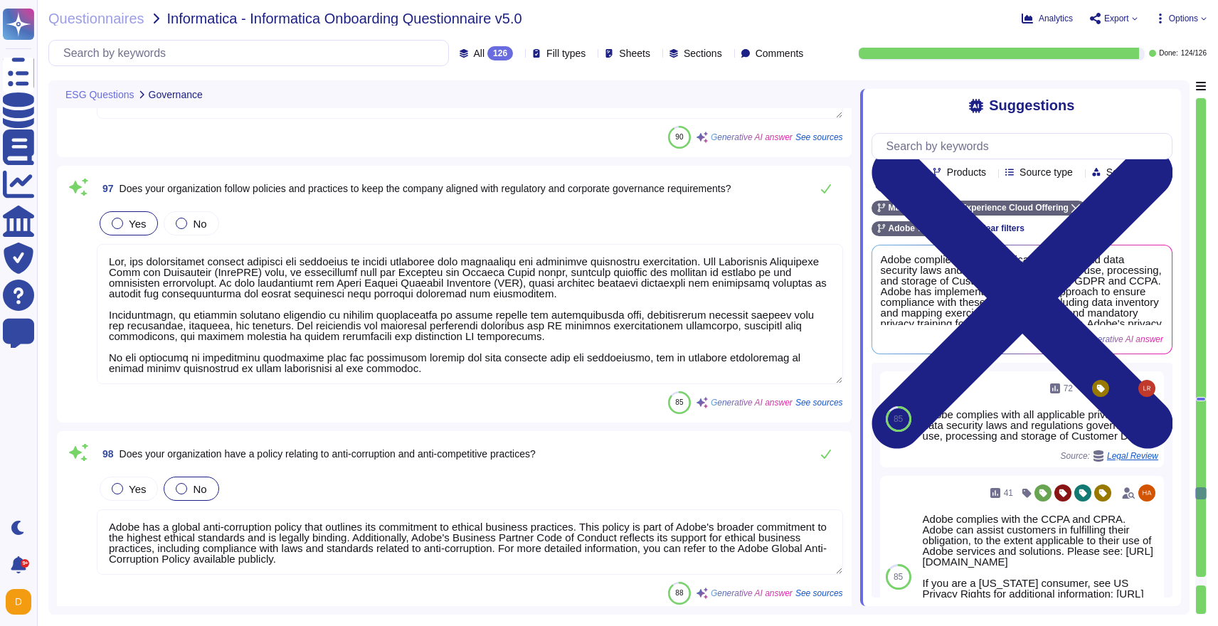
scroll to position [24089, 0]
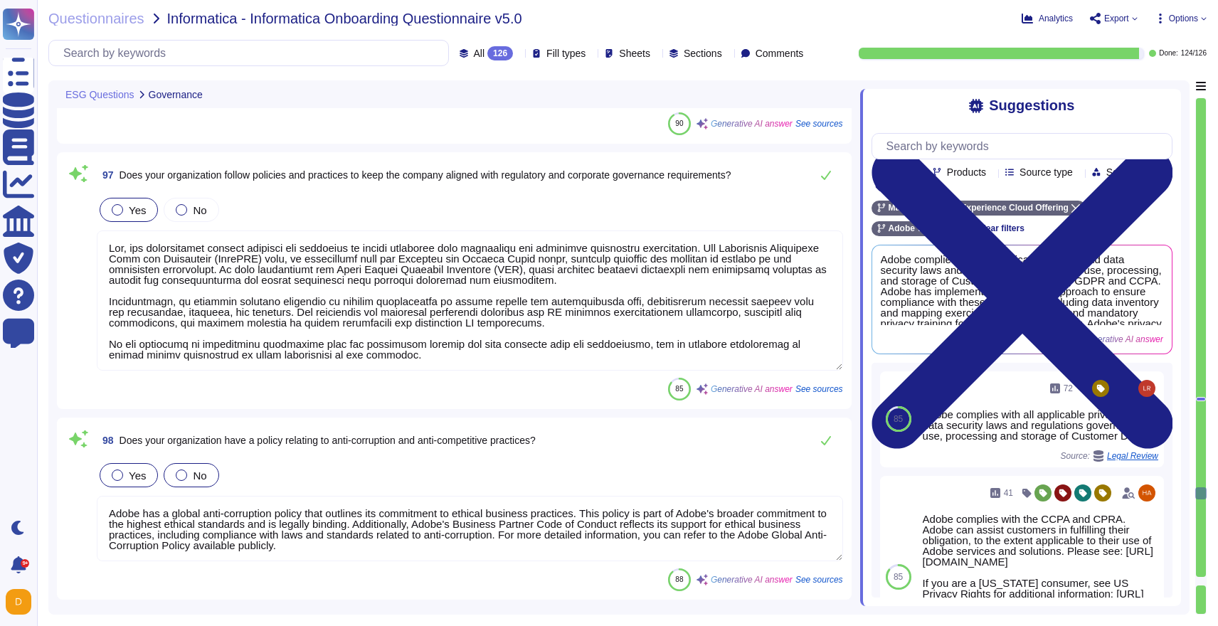
click at [122, 475] on label "Yes" at bounding box center [129, 475] width 34 height 11
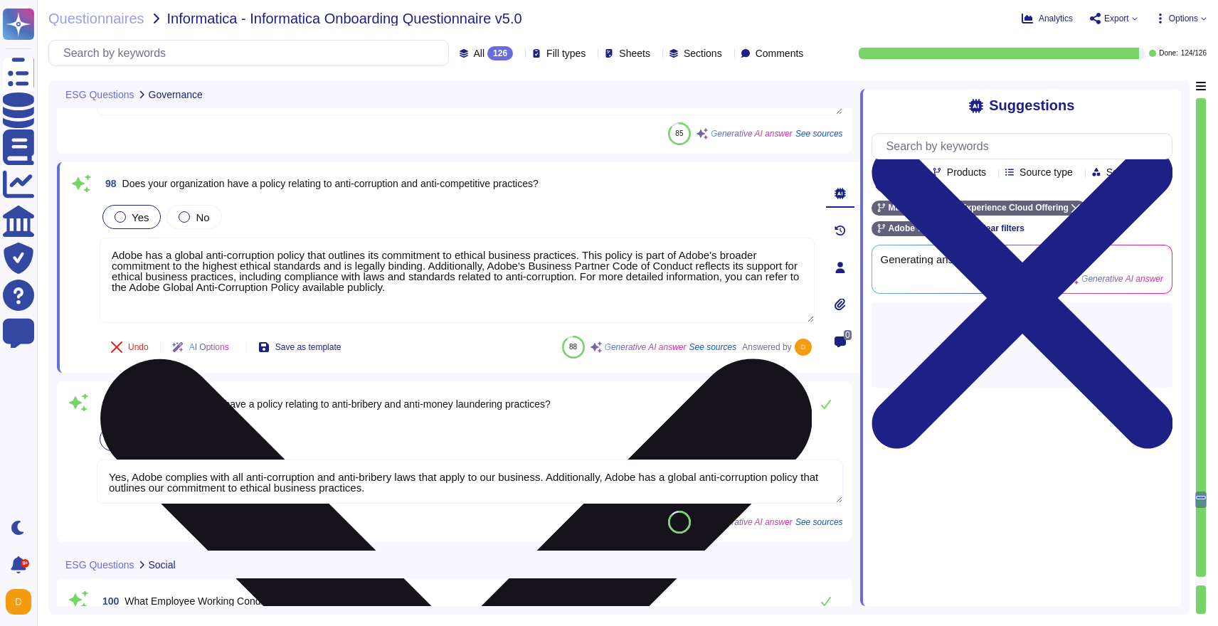
type textarea "No. Adobe hasn't received anything from ICO in the last 3 years for a data beac…"
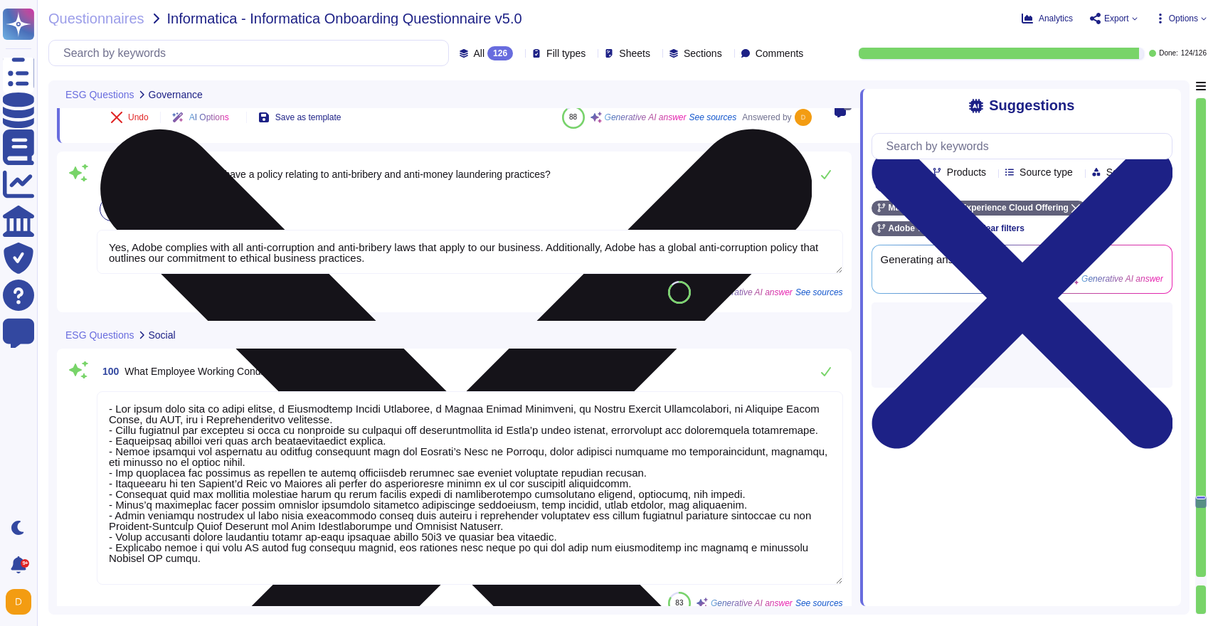
type textarea "Yes, Adobe has established policies and procedures that govern health and safet…"
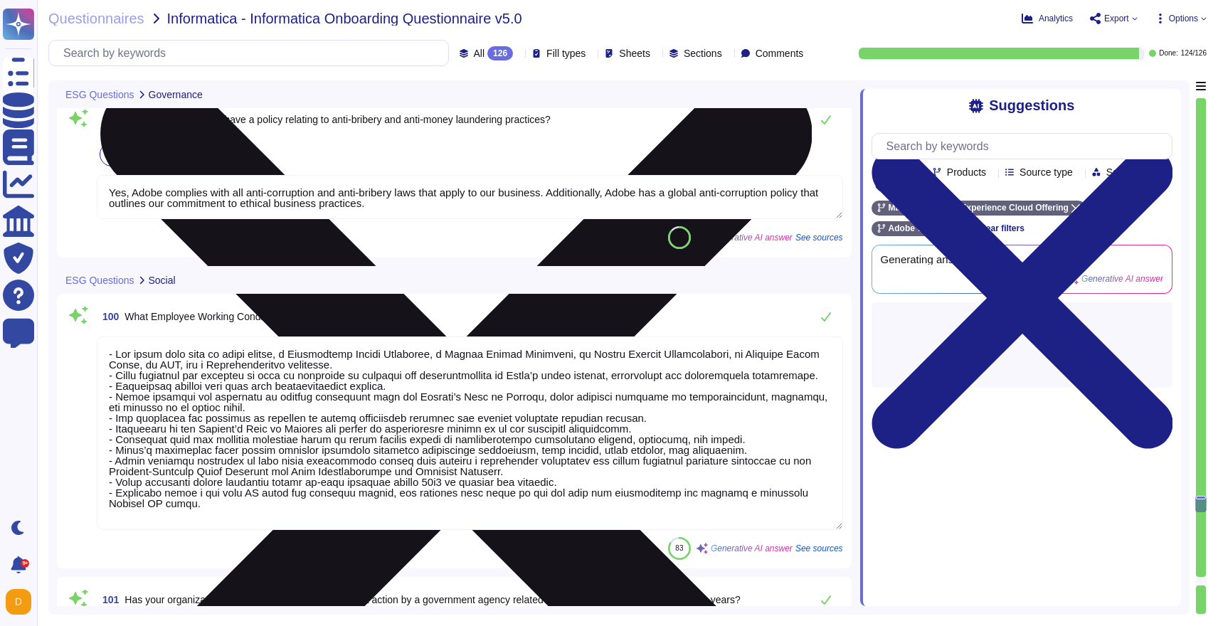
type textarea "No. Adobe hasn't received anything from ICO in the last 3 years for a data beac…"
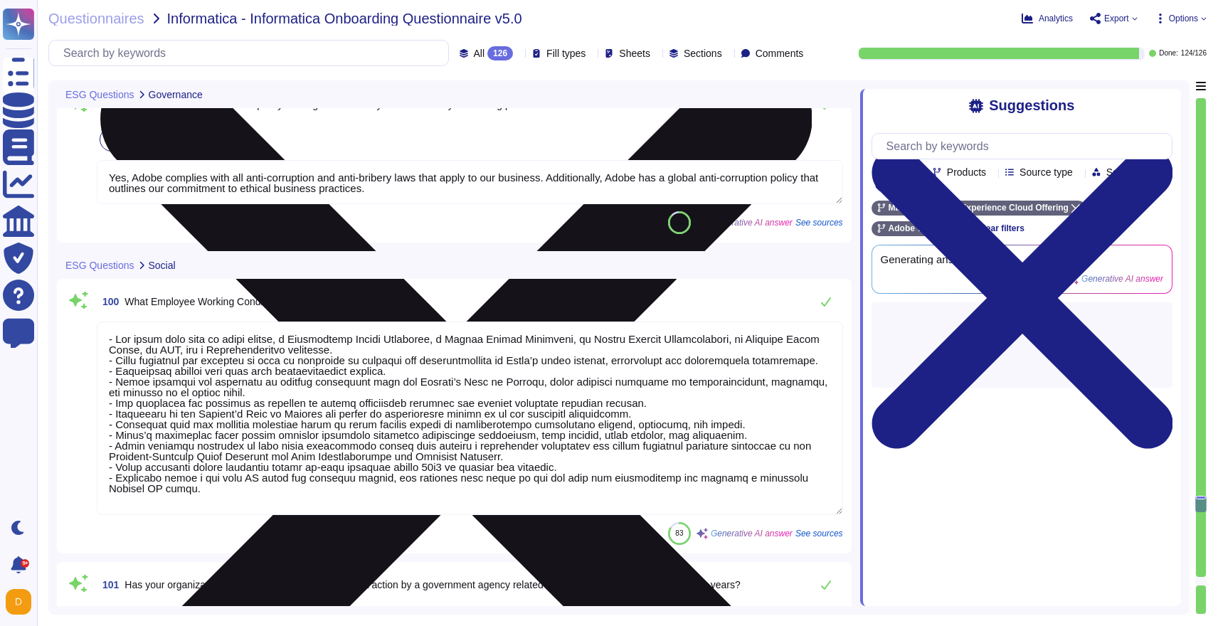
scroll to position [24640, 0]
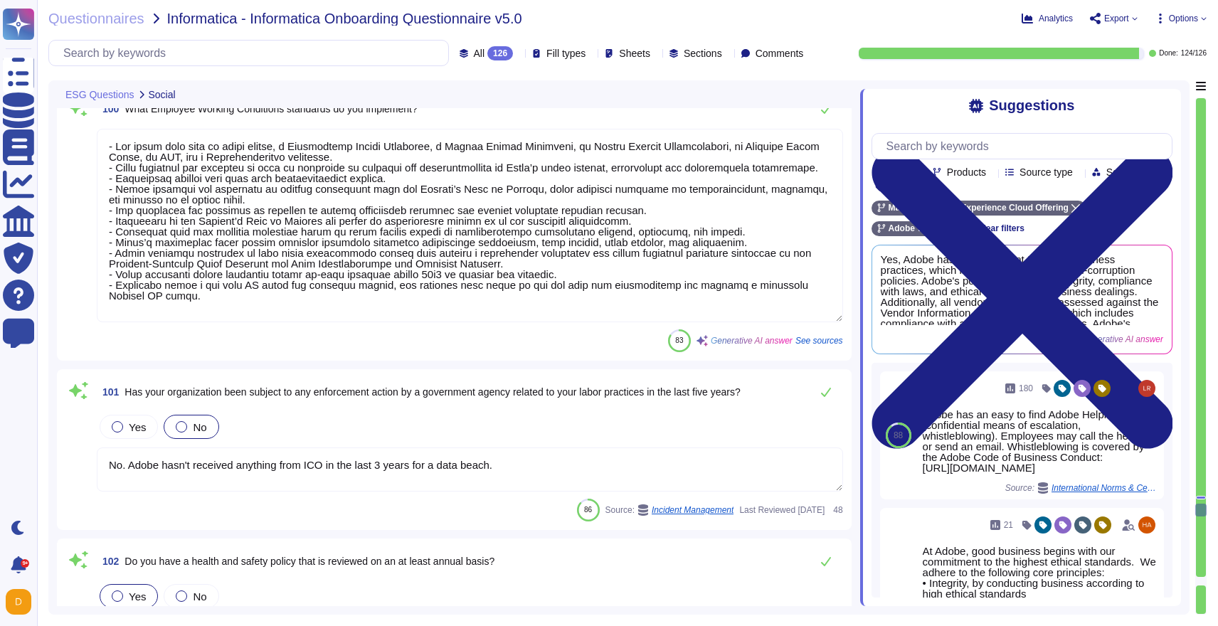
type textarea "Yes, our organization has documented policies and procedures to assess and revi…"
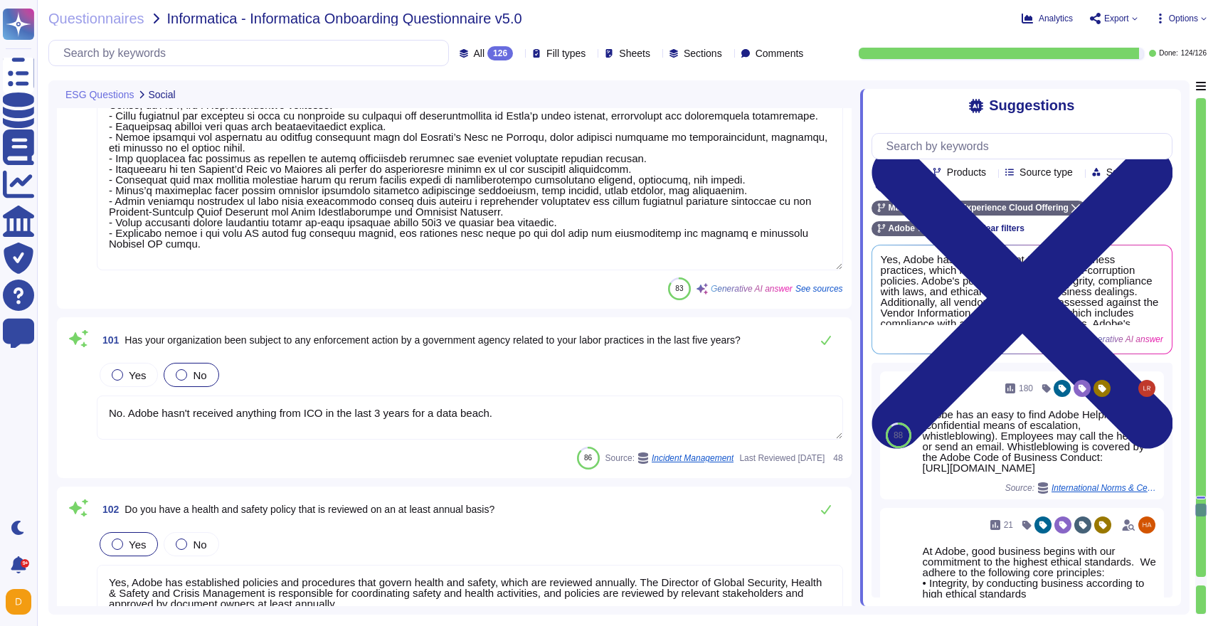
scroll to position [24859, 0]
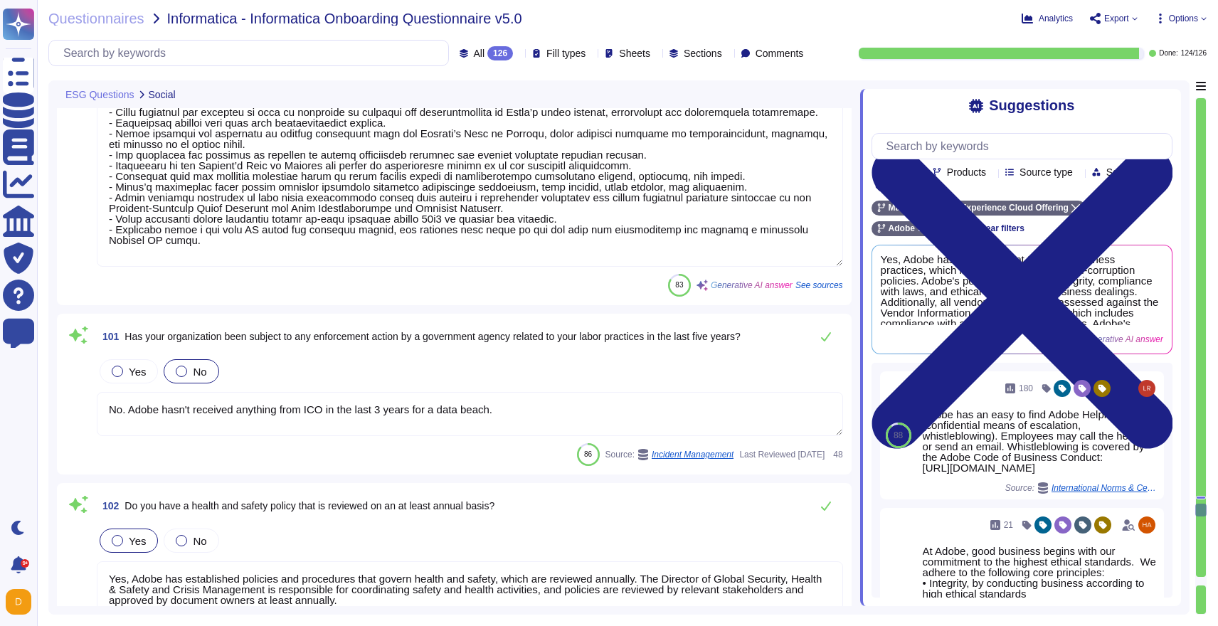
drag, startPoint x: 525, startPoint y: 418, endPoint x: 339, endPoint y: 391, distance: 187.7
click at [201, 370] on div "Yes No No. Adobe hasn't received anything from ICO in the last 3 years for a da…" at bounding box center [470, 396] width 746 height 81
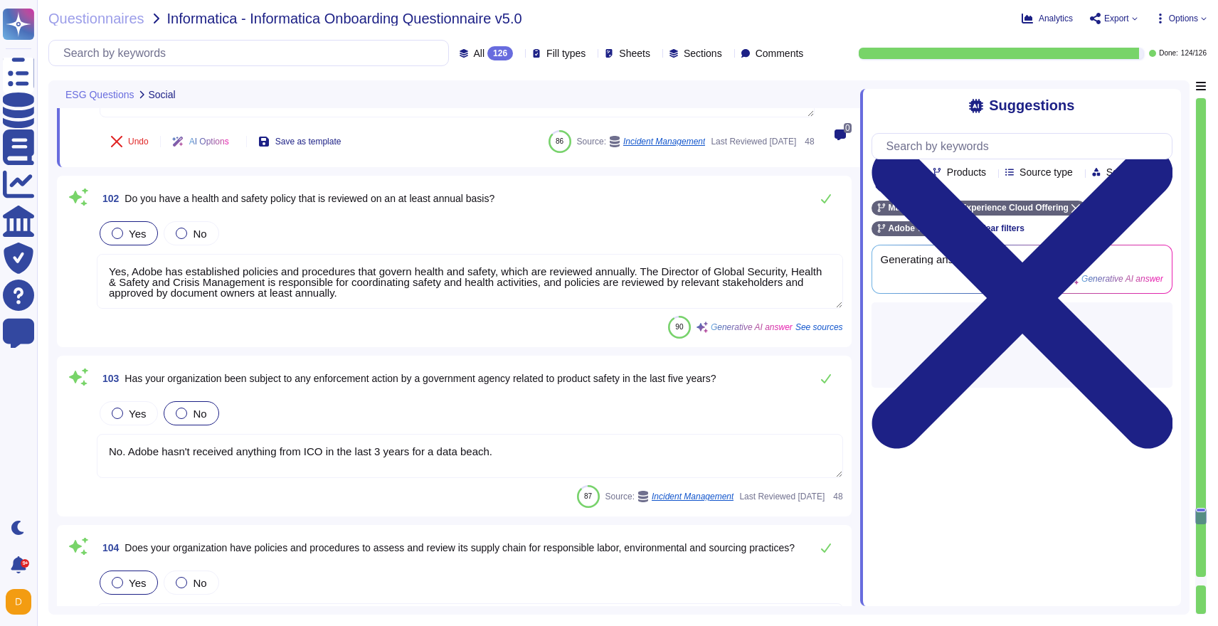
type textarea "Yes, Adobe has an Equal Employment Opportunity Policy, although it is limited t…"
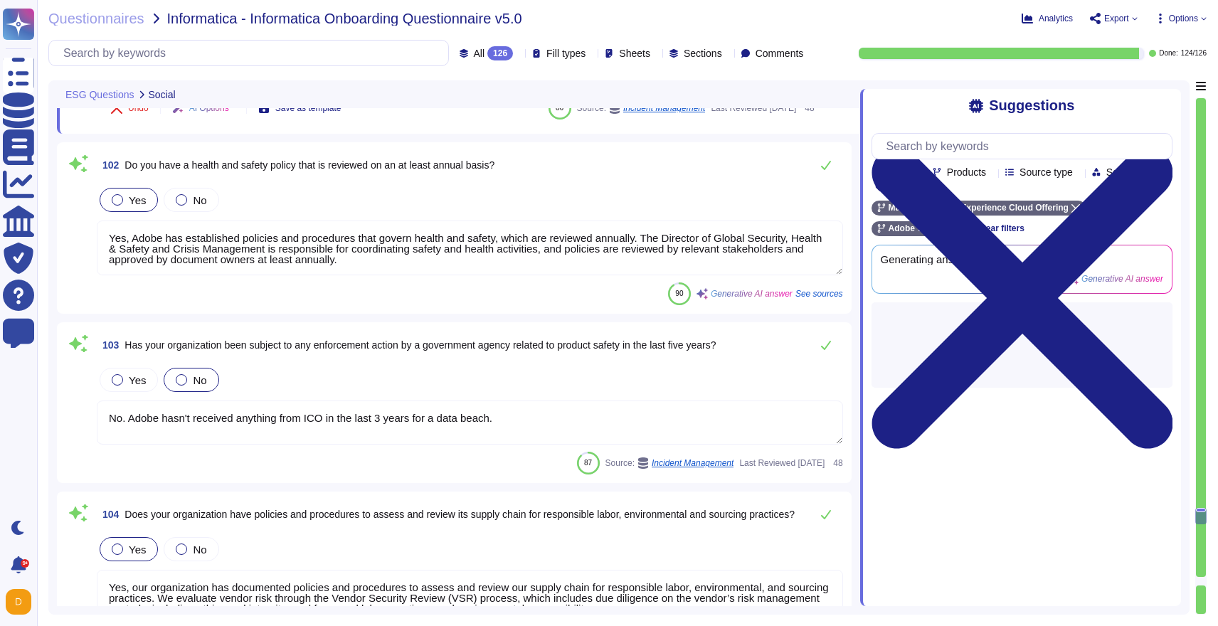
scroll to position [25256, 0]
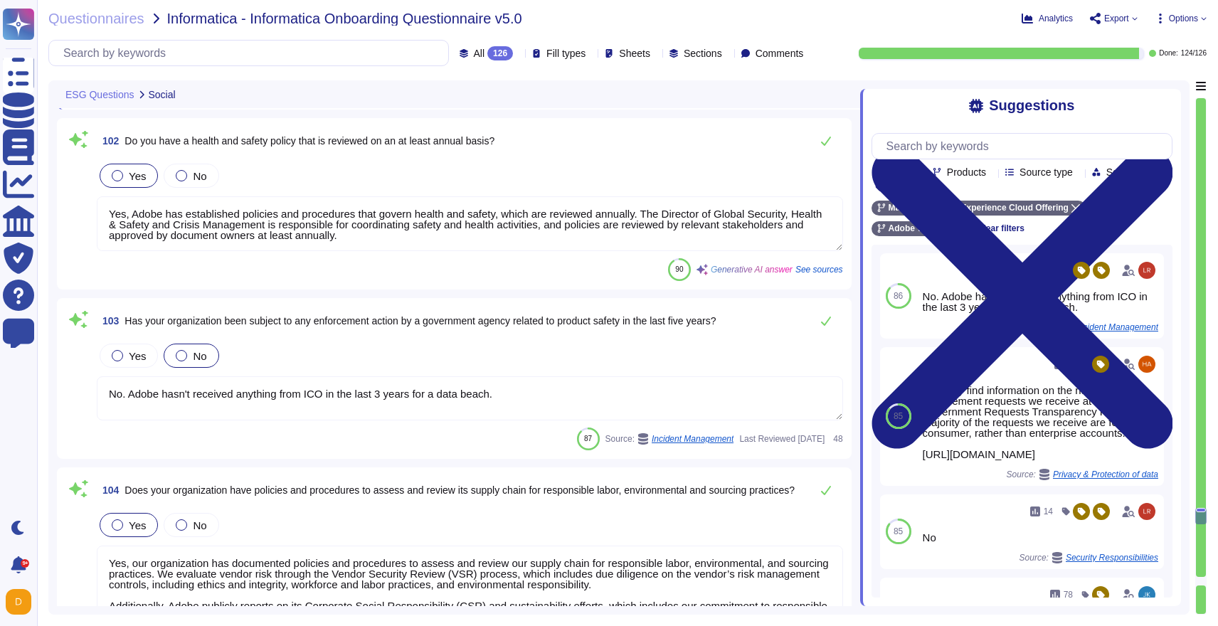
type textarea "Yes, our organization, Adobe, encourages employees to support charitable causes…"
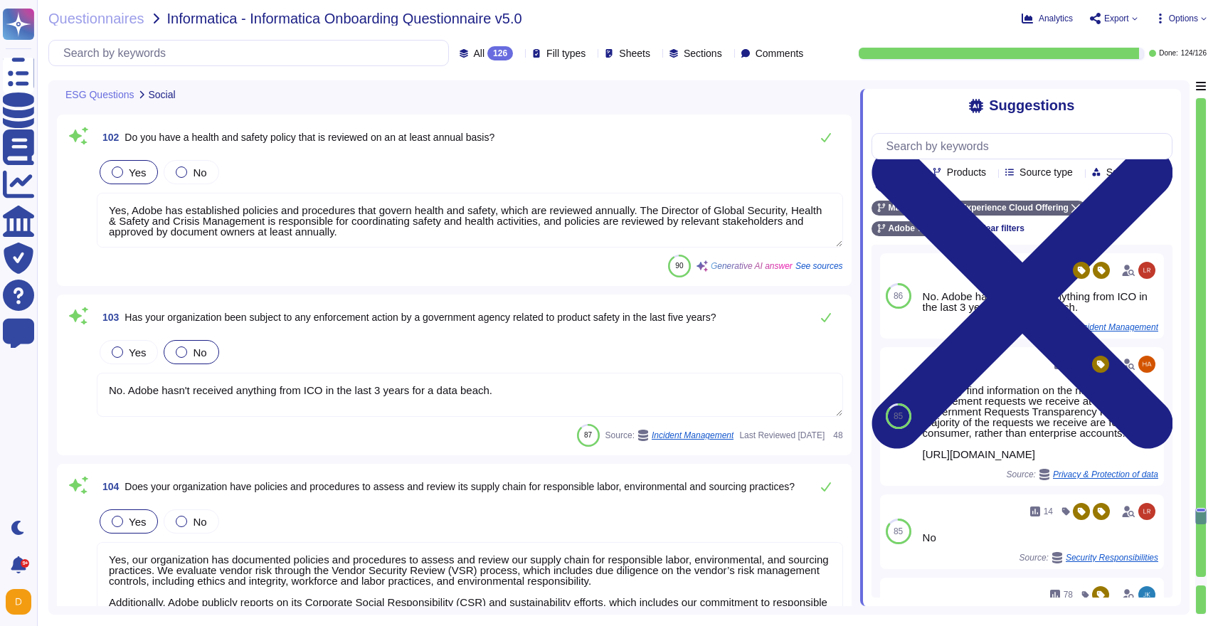
scroll to position [25281, 0]
click at [270, 401] on textarea "No. Adobe hasn't received anything from ICO in the last 3 years for a data beac…" at bounding box center [470, 394] width 746 height 44
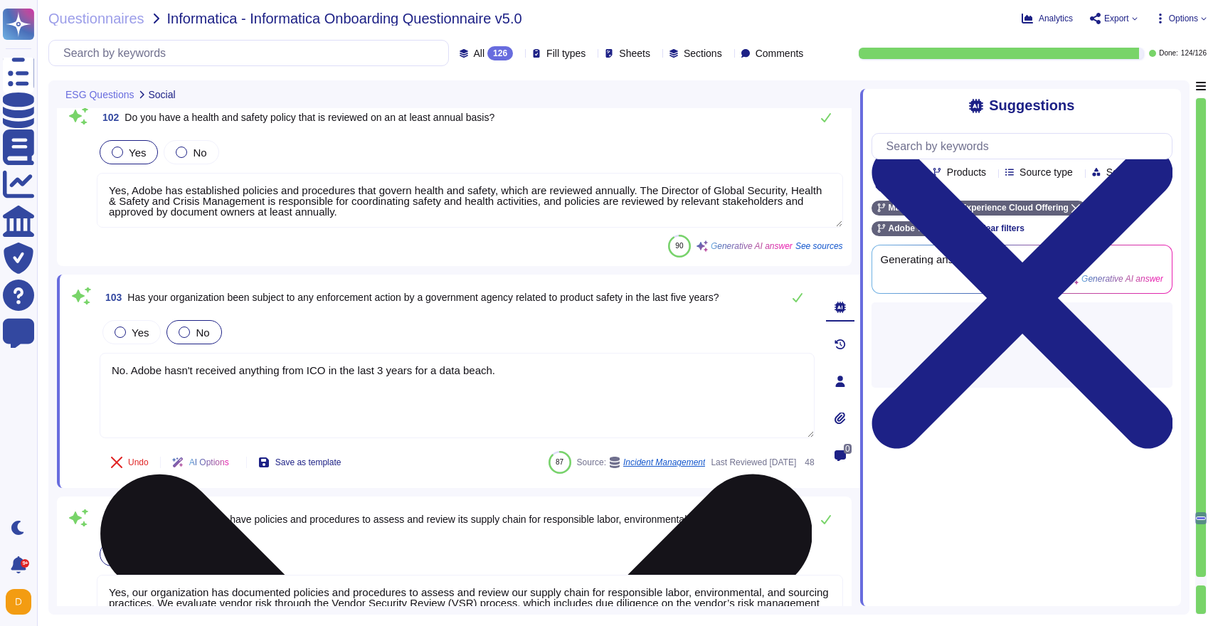
click at [270, 401] on textarea "No. Adobe hasn't received anything from ICO in the last 3 years for a data beac…" at bounding box center [457, 395] width 715 height 85
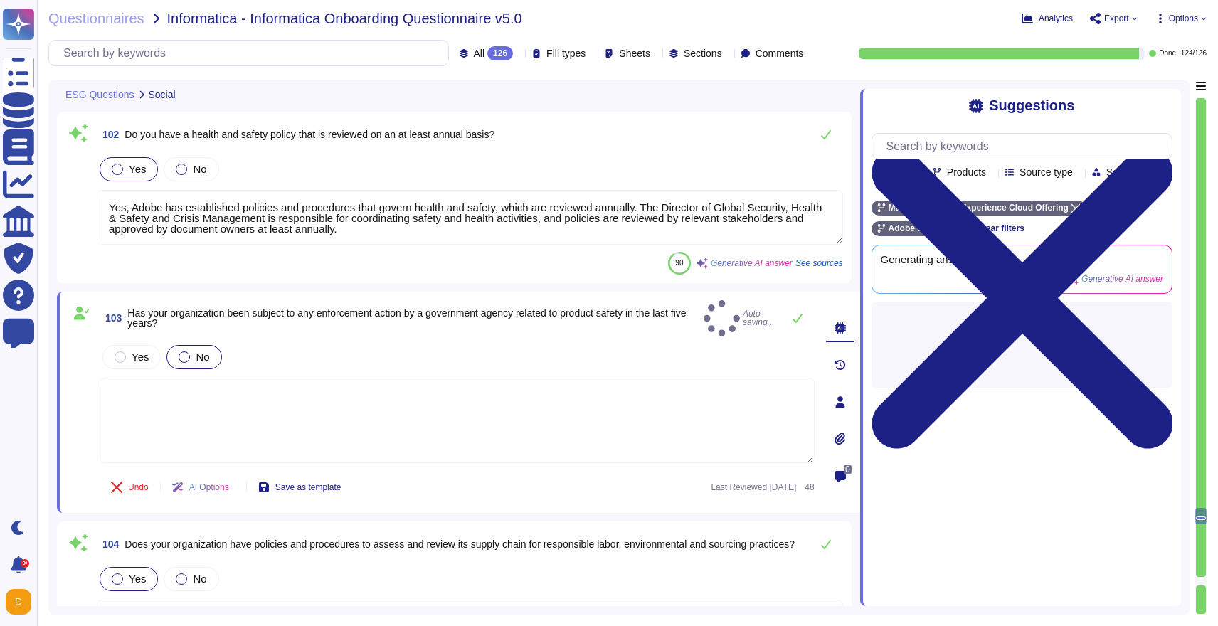
click at [66, 365] on div "103 Has your organization been subject to any enforcement action by a governmen…" at bounding box center [458, 402] width 803 height 221
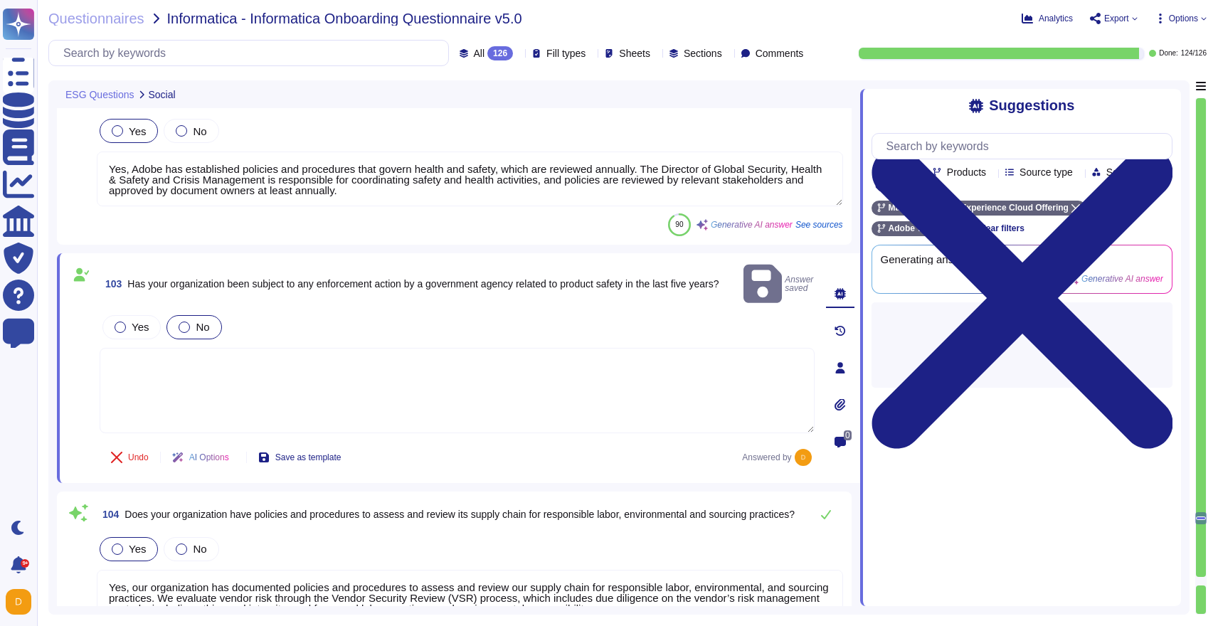
type textarea "Yes, our organization, Adobe, encourages employees to support charitable causes…"
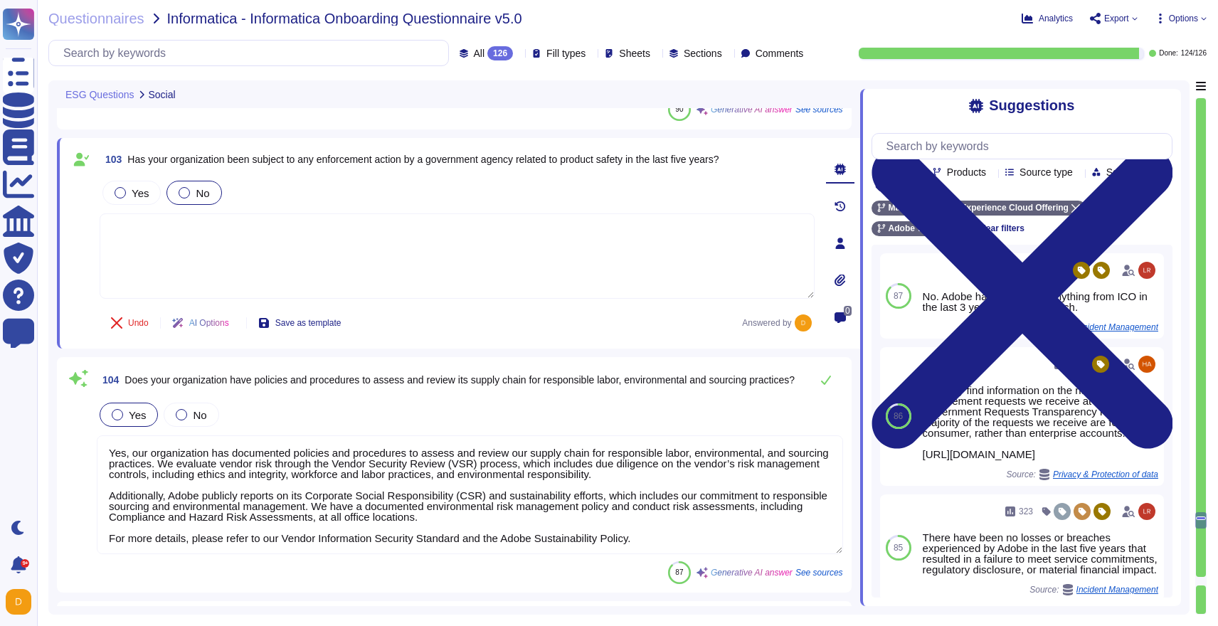
scroll to position [25417, 0]
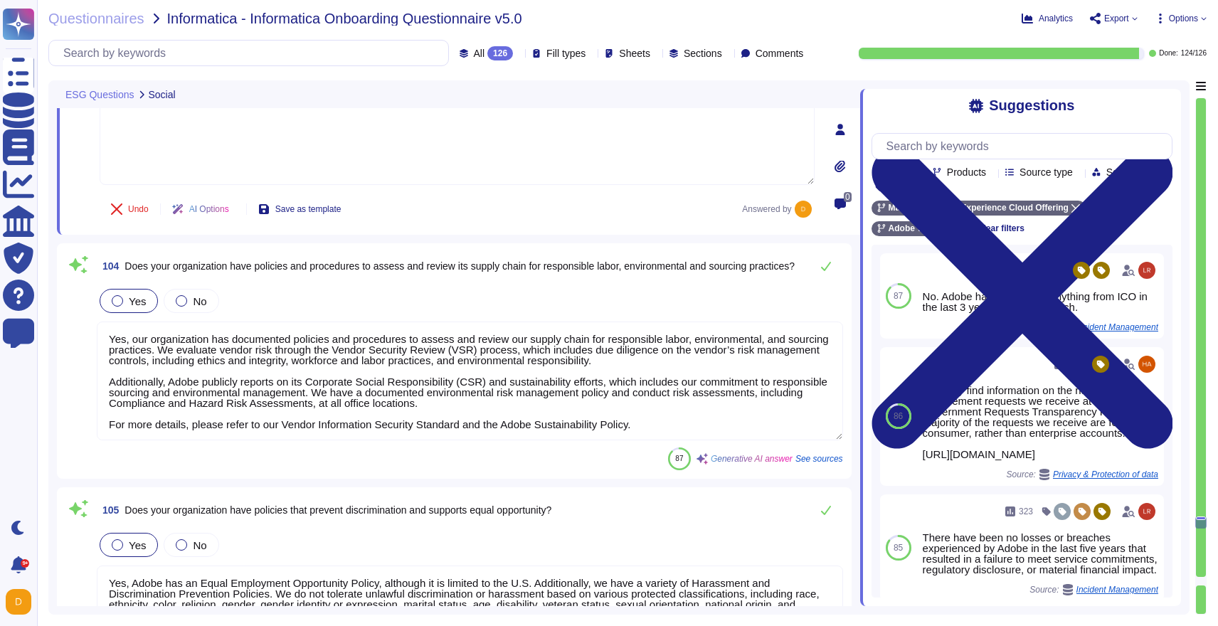
type textarea "Yes, Adobe conducts risk assessments, including environmental risk assessments,…"
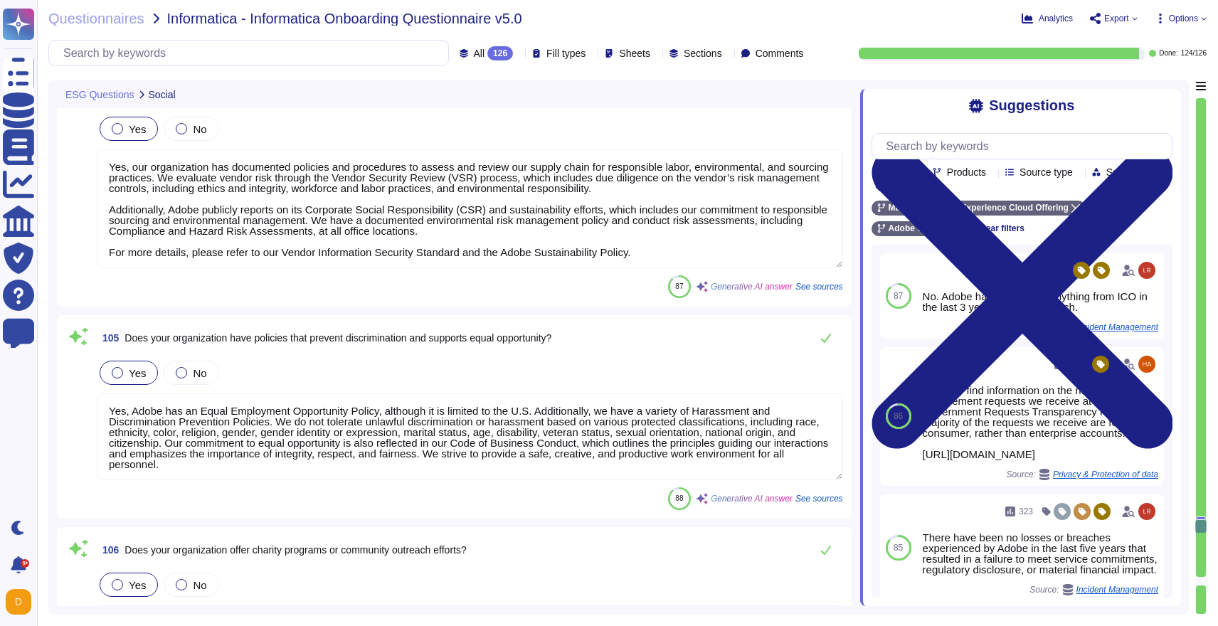
type textarea "Yes, Adobe has a documented environmental risk management policy, which include…"
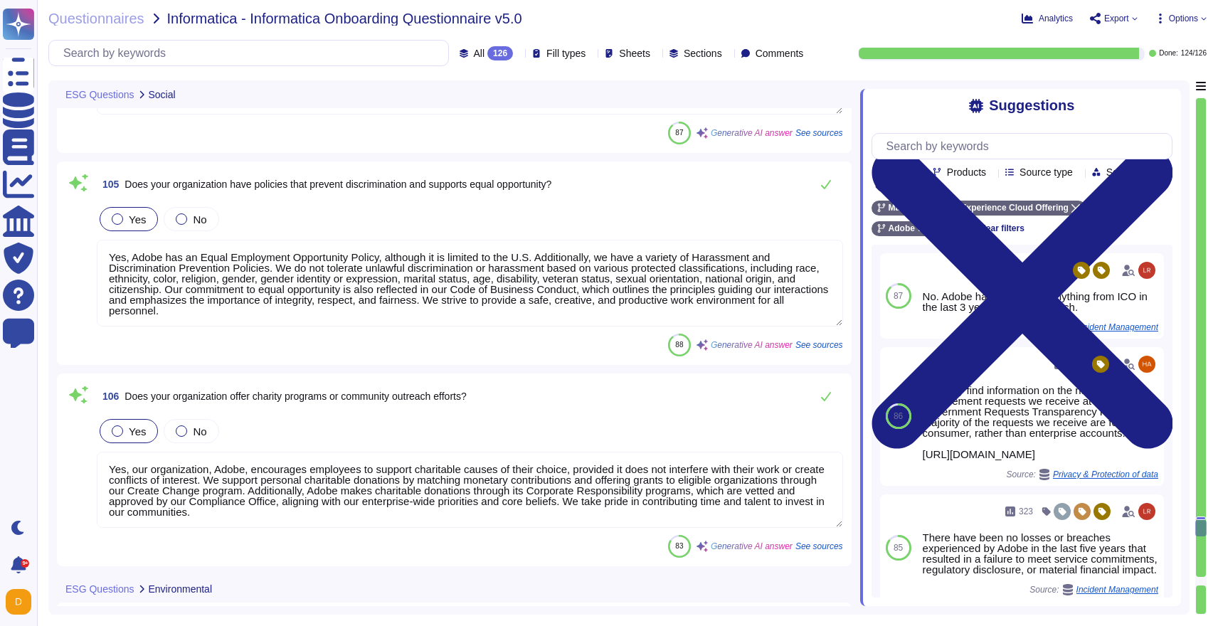
scroll to position [1, 0]
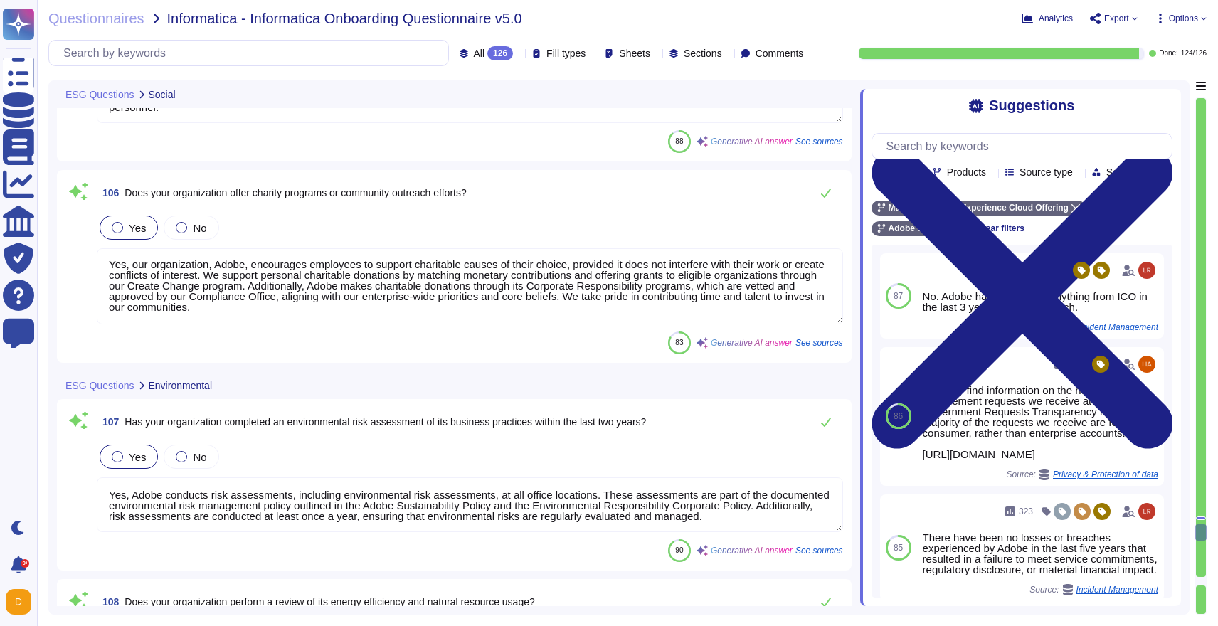
type textarea "Adobe is committed to operational excellence through striving for carbon and wa…"
type textarea "Adobe has implemented various environmental initiatives to improve its environm…"
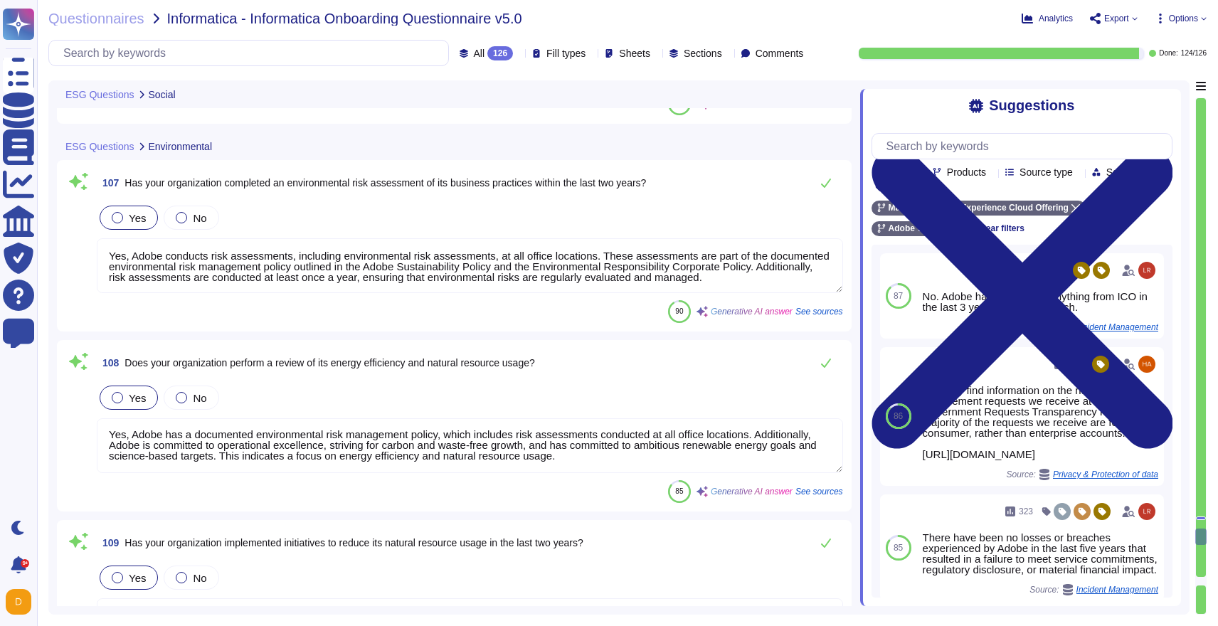
type textarea "There have been no losses or breaches experienced by Adobe in the last five yea…"
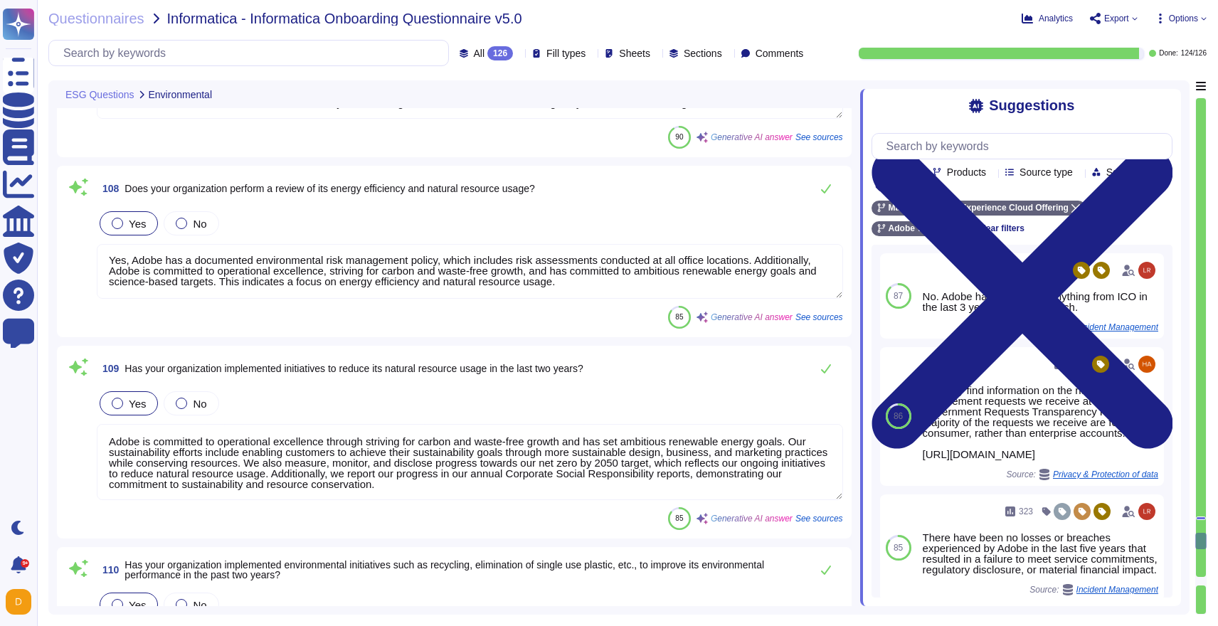
type textarea "Adobe has publicly committed to running our owned and managed sites and deliver…"
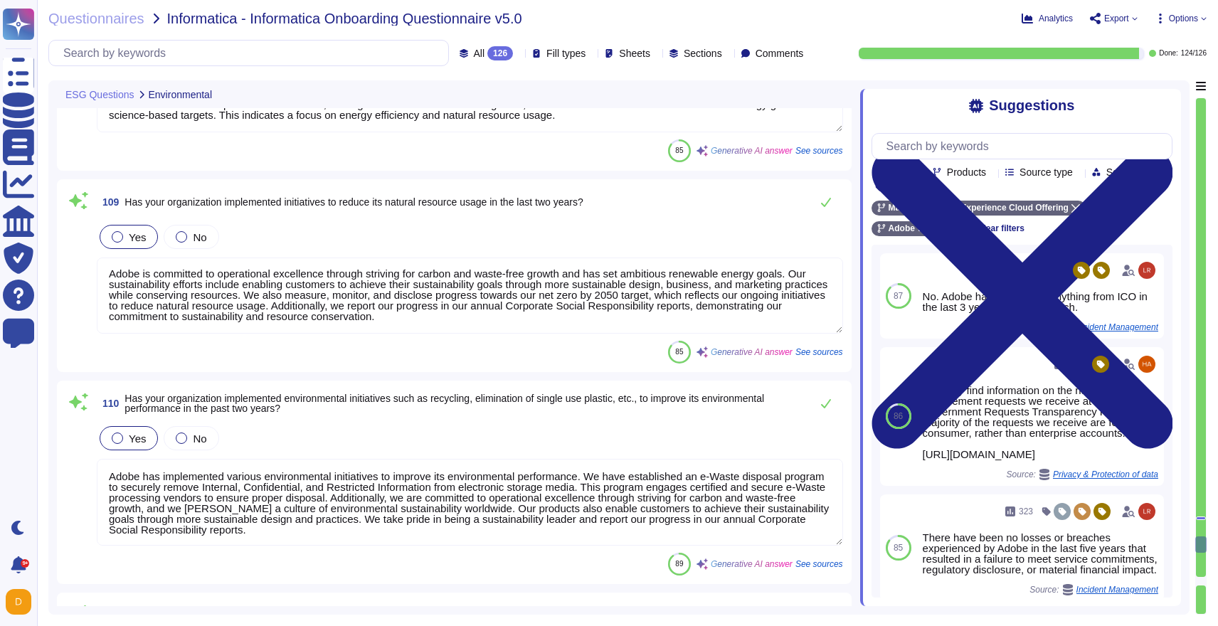
type textarea "Adobe has publicly committed to running its owned and managed sites and deliver…"
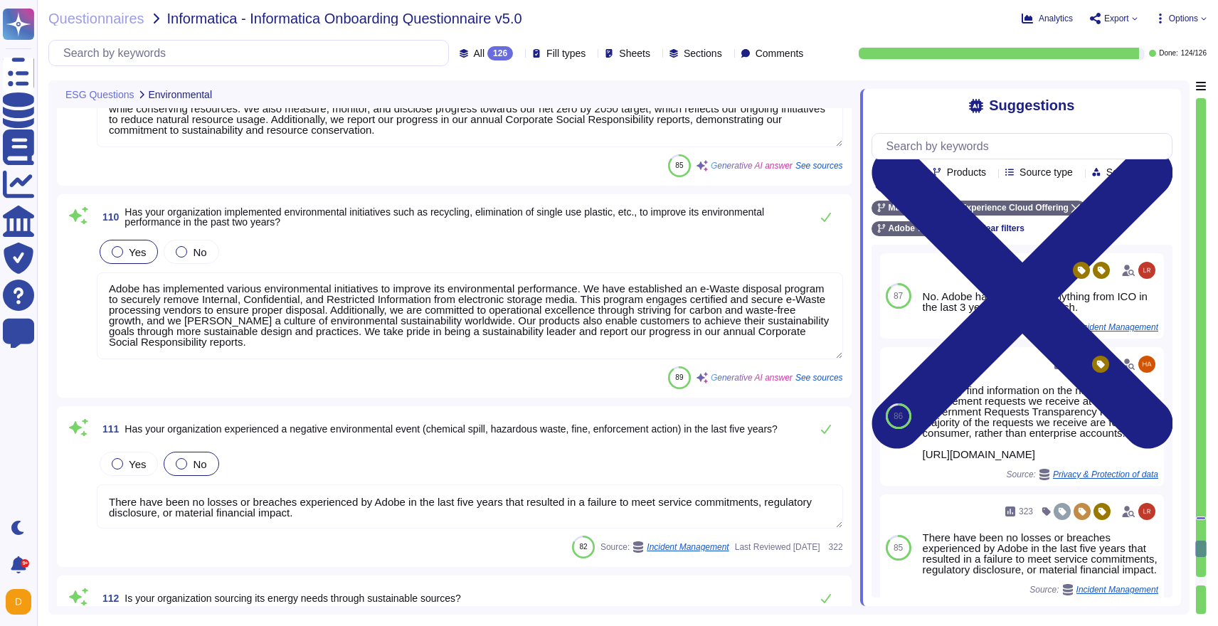
scroll to position [26768, 0]
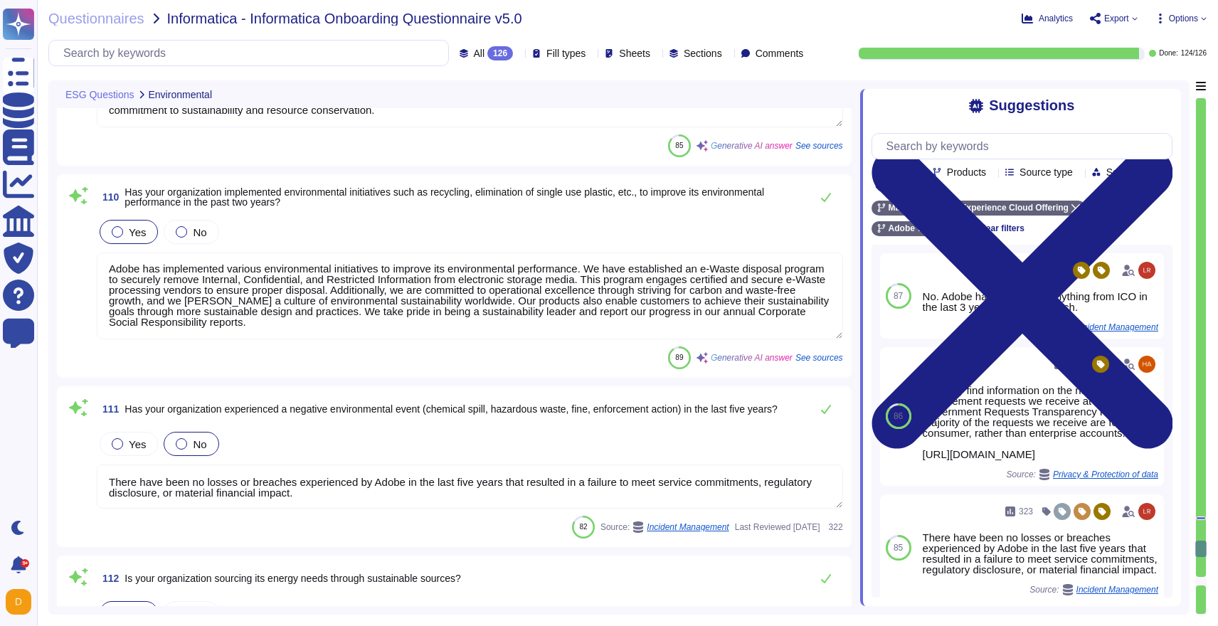
type textarea "Adobe offers a comprehensive suite of services designed to enhance customer exp…"
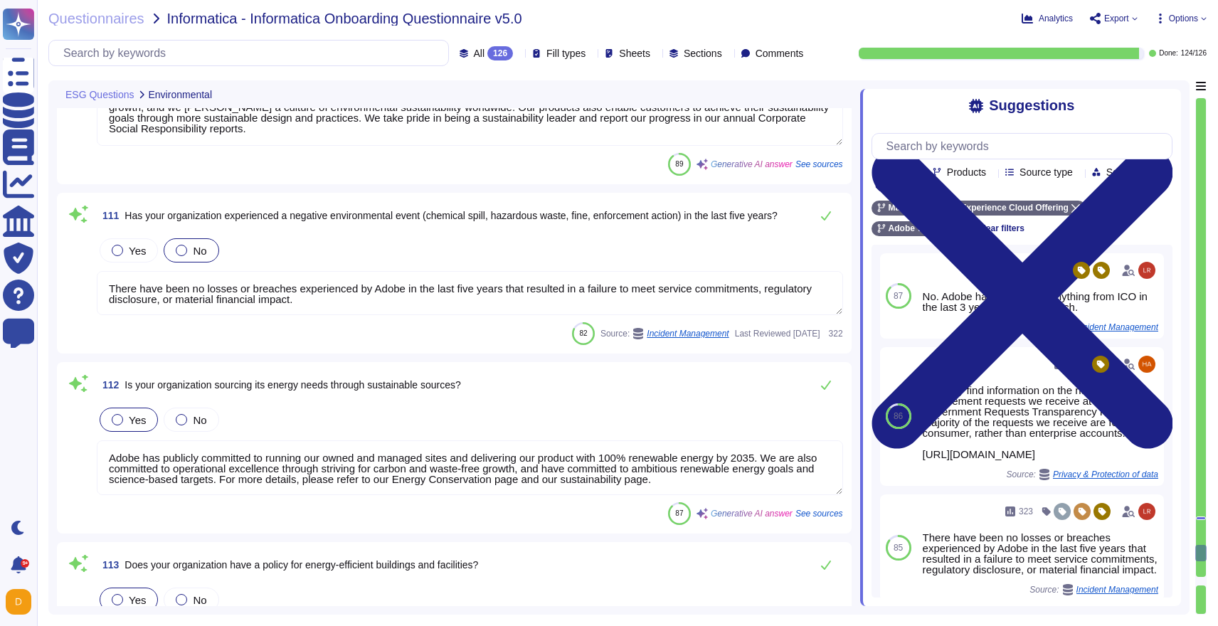
scroll to position [1, 0]
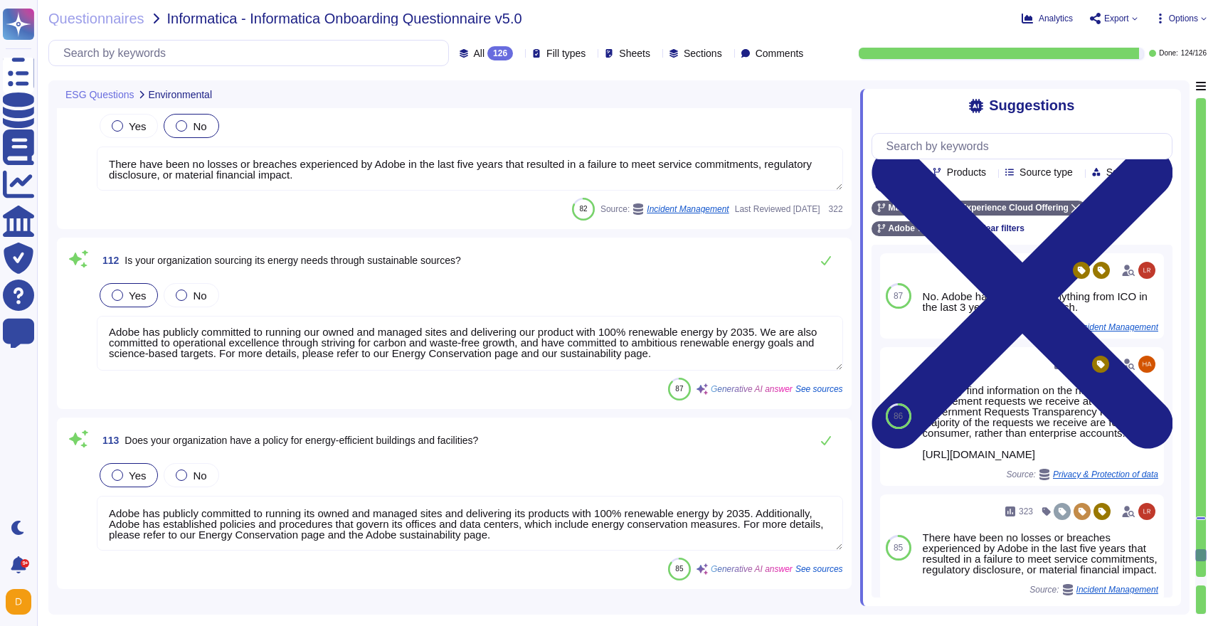
type textarea "Please see: [URL][DOMAIN_NAME] and [URL][DOMAIN_NAME]"
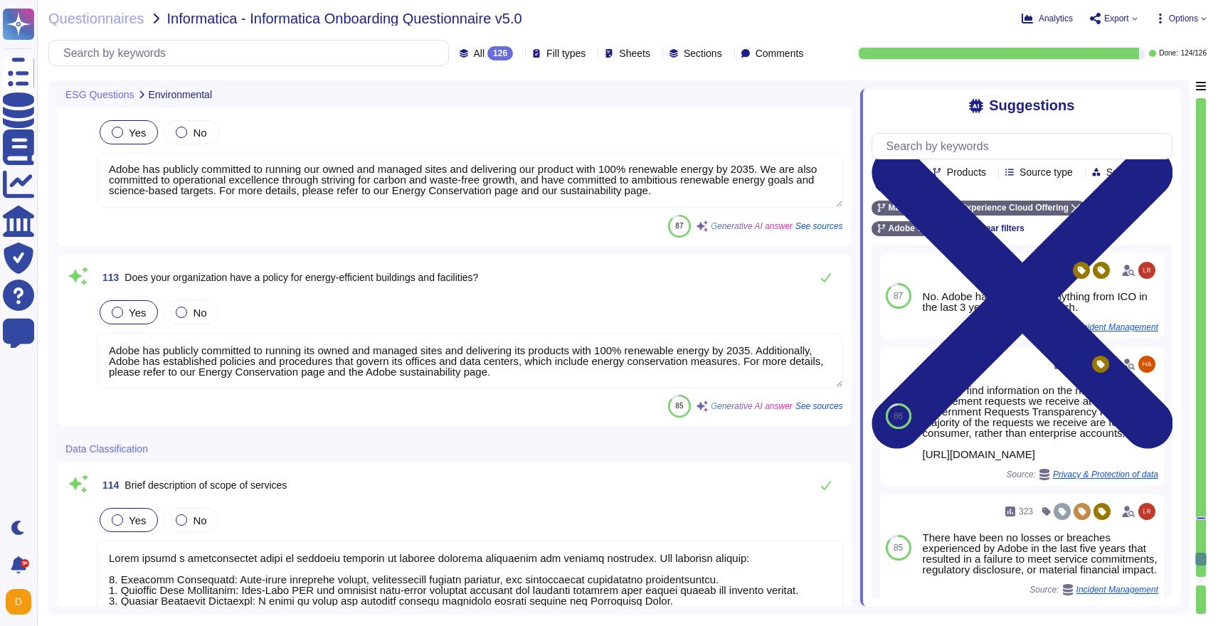
type textarea "When you register to use an Adobe application or website, create an Adobe ID, o…"
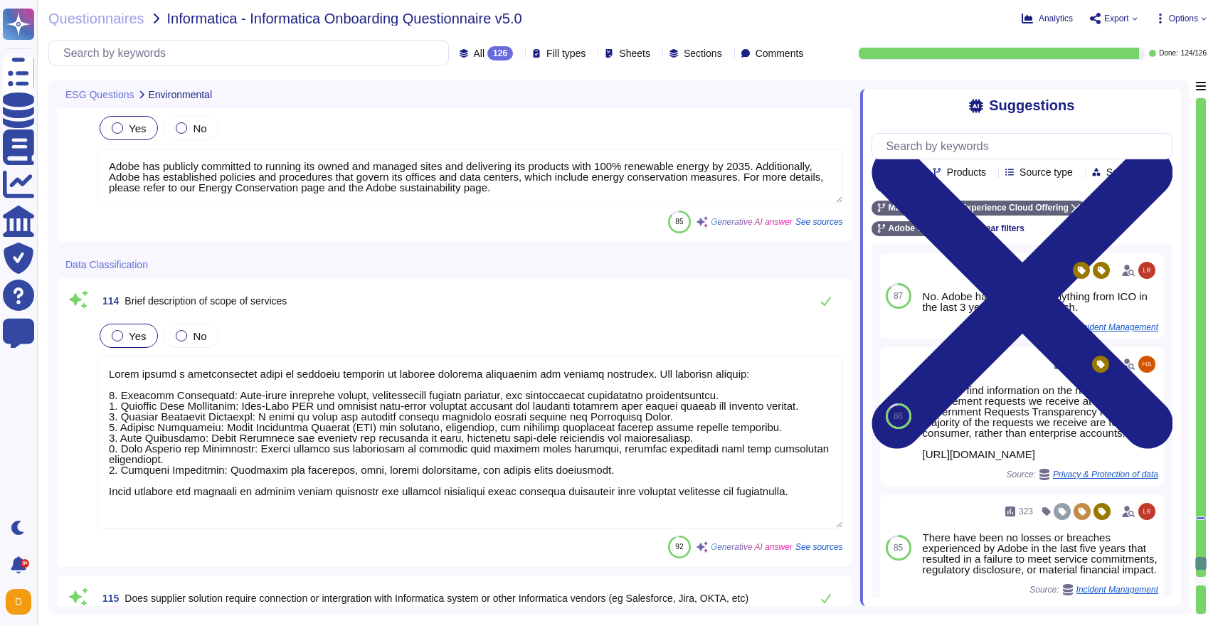
scroll to position [27429, 0]
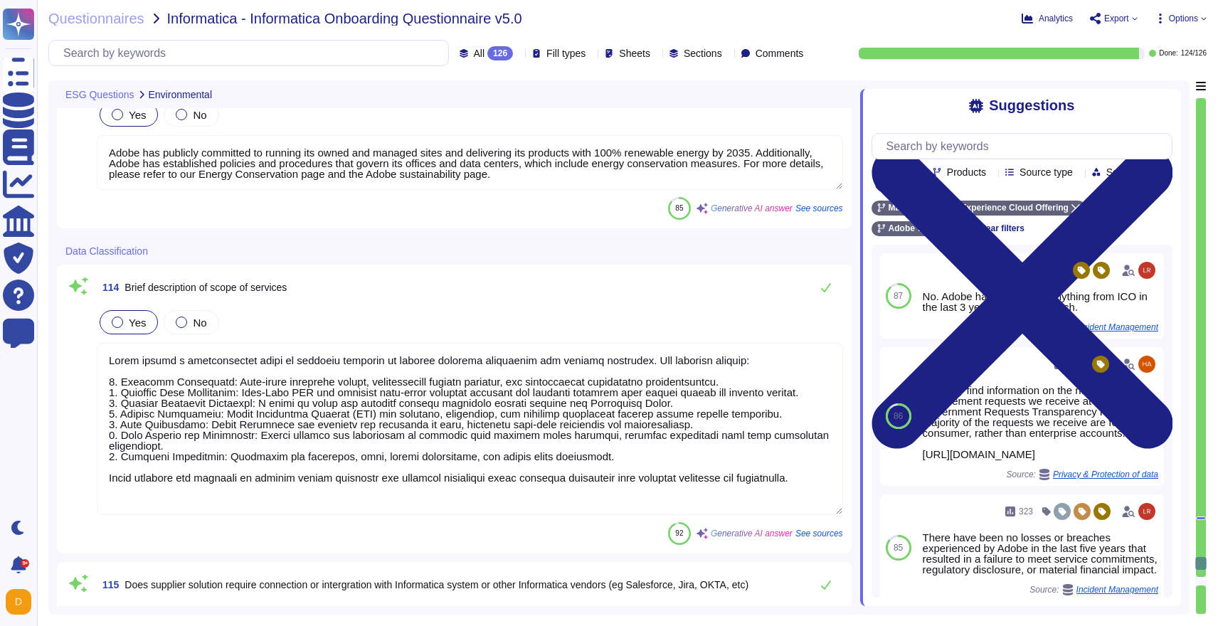
type textarea "Adobe has a Data Classification and Handling Standard governing this function. …"
drag, startPoint x: 229, startPoint y: 504, endPoint x: 78, endPoint y: 276, distance: 273.7
click at [78, 276] on div "114 Brief description of scope of services Yes No 92 Generative AI answer See s…" at bounding box center [454, 409] width 778 height 272
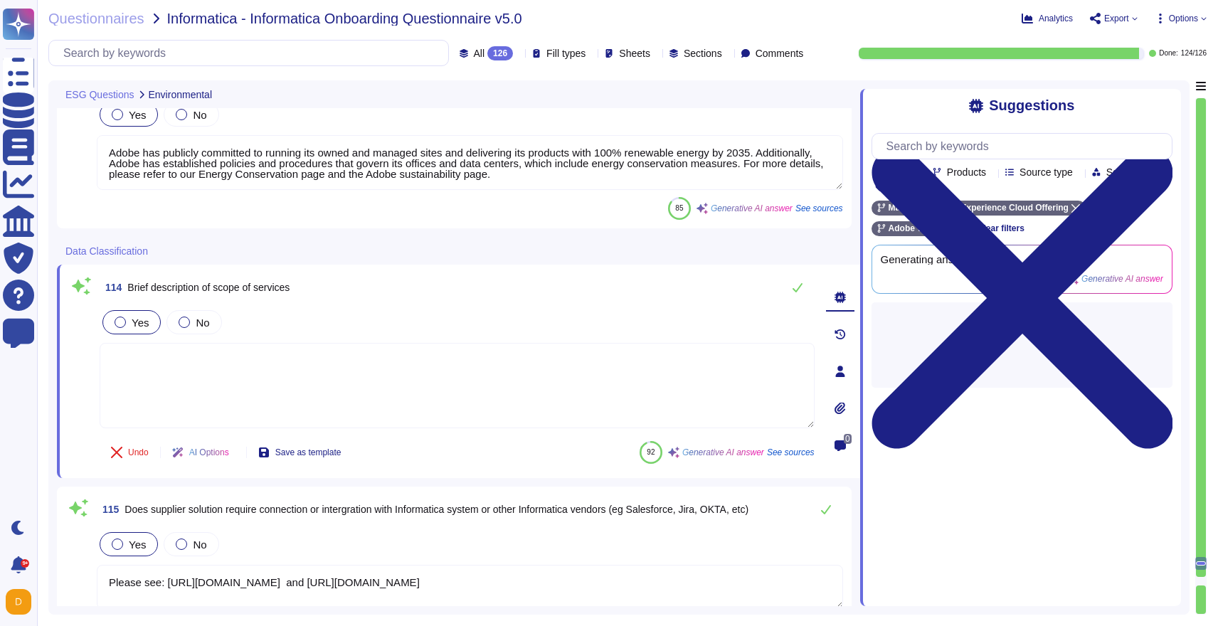
type textarea "Adobe has a Data Classification and Handling Standard governing this function. …"
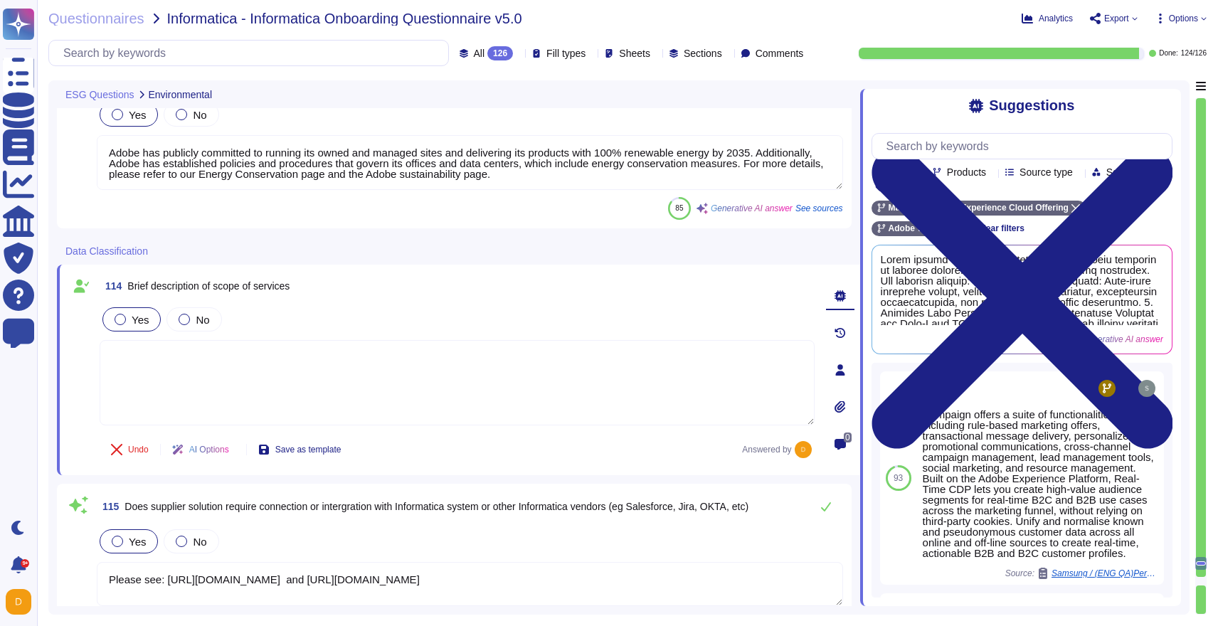
click at [277, 366] on textarea at bounding box center [457, 382] width 715 height 85
paste textarea "Marketo is an AI-powered marketing automation platform owned by Adobe that help…"
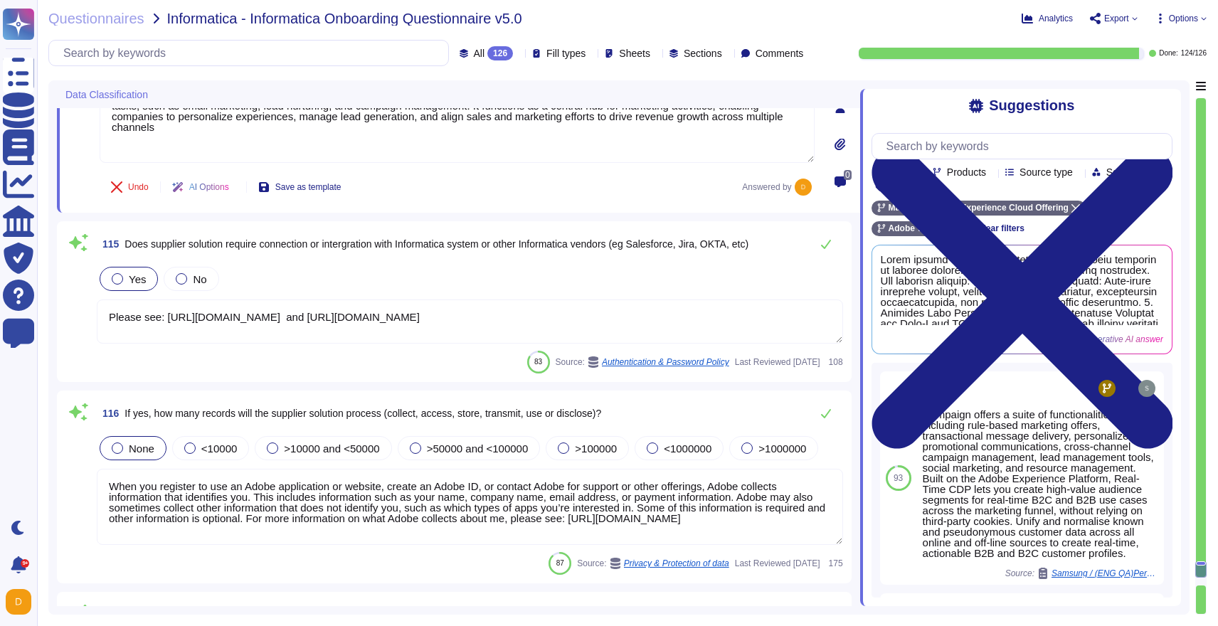
scroll to position [27682, 0]
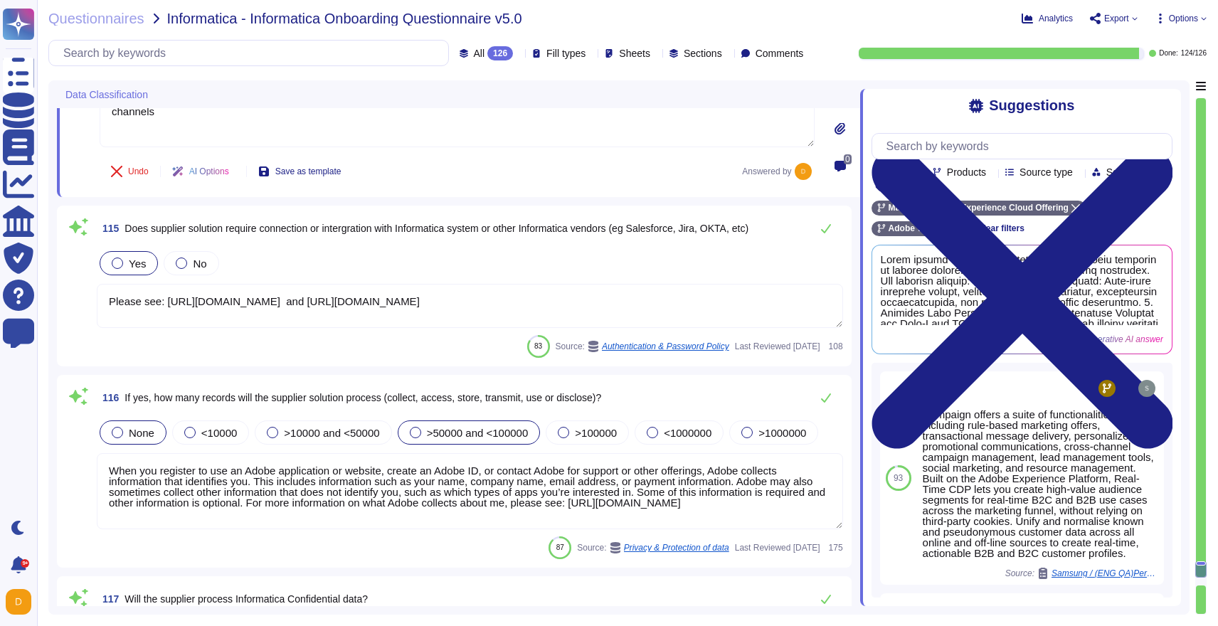
type textarea "Marketo is an AI-powered marketing automation platform owned by Adobe that help…"
click at [421, 430] on div at bounding box center [415, 432] width 11 height 11
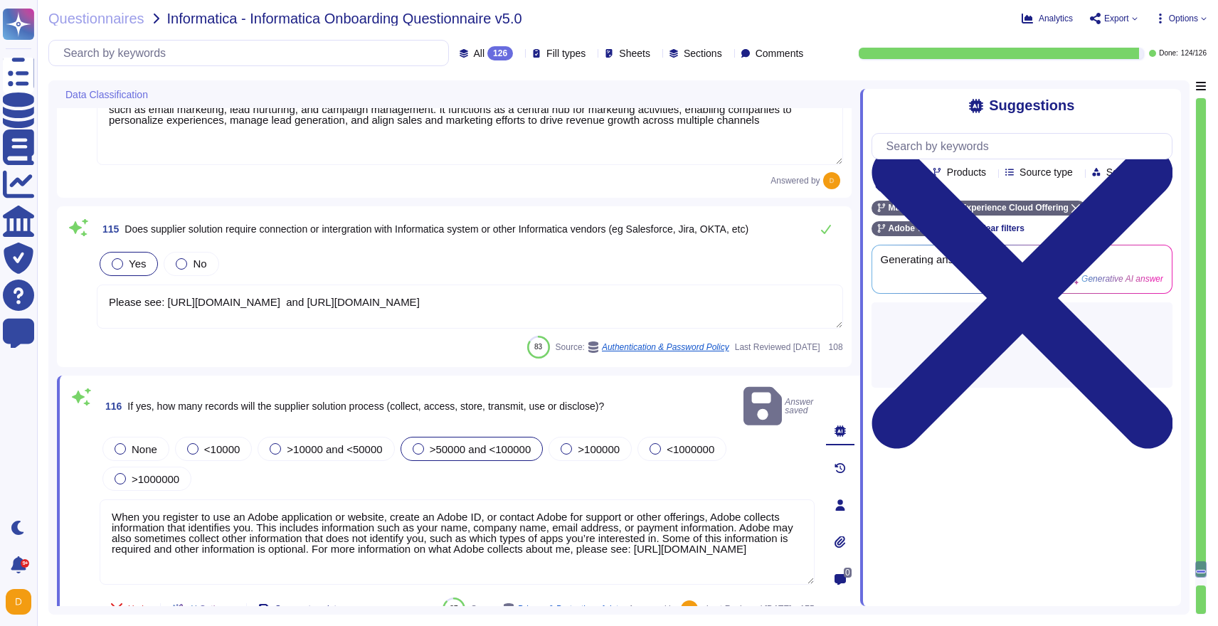
click at [415, 529] on textarea "When you register to use an Adobe application or website, create an Adobe ID, o…" at bounding box center [457, 542] width 715 height 85
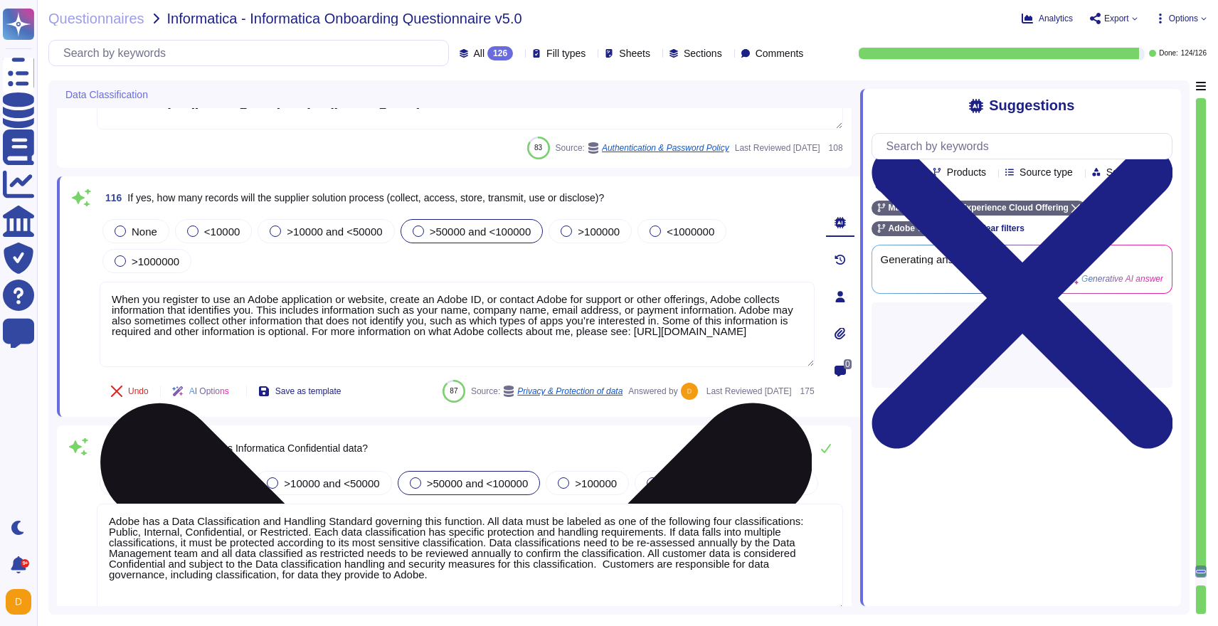
scroll to position [27863, 0]
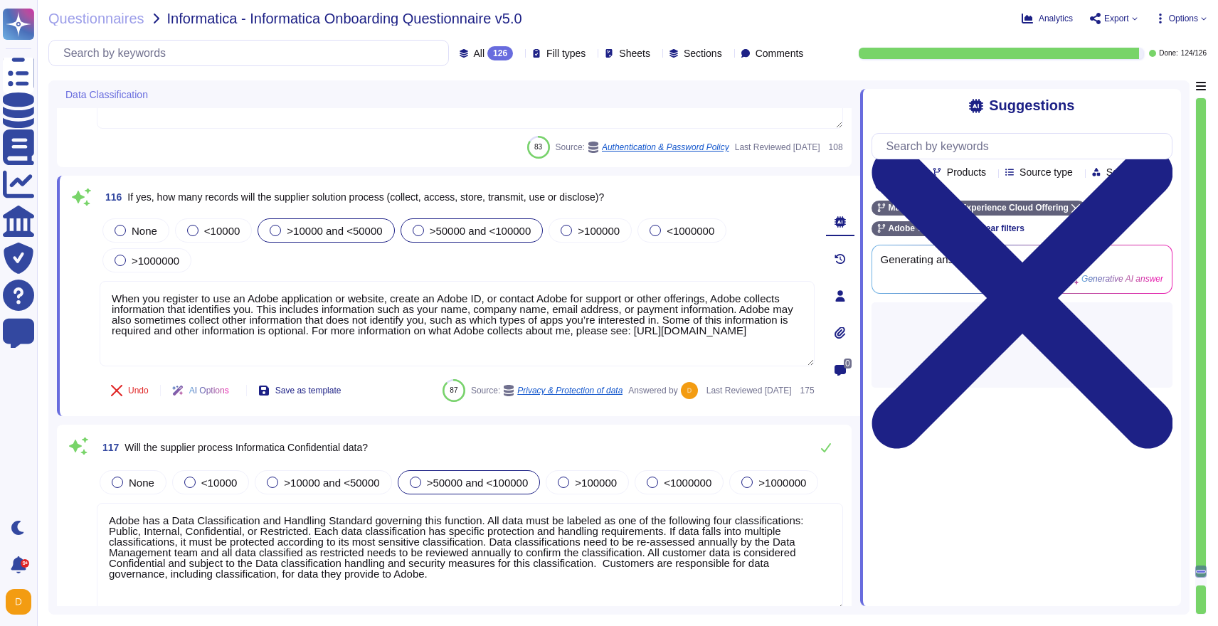
click at [309, 228] on span ">10000 and <50000" at bounding box center [334, 231] width 95 height 12
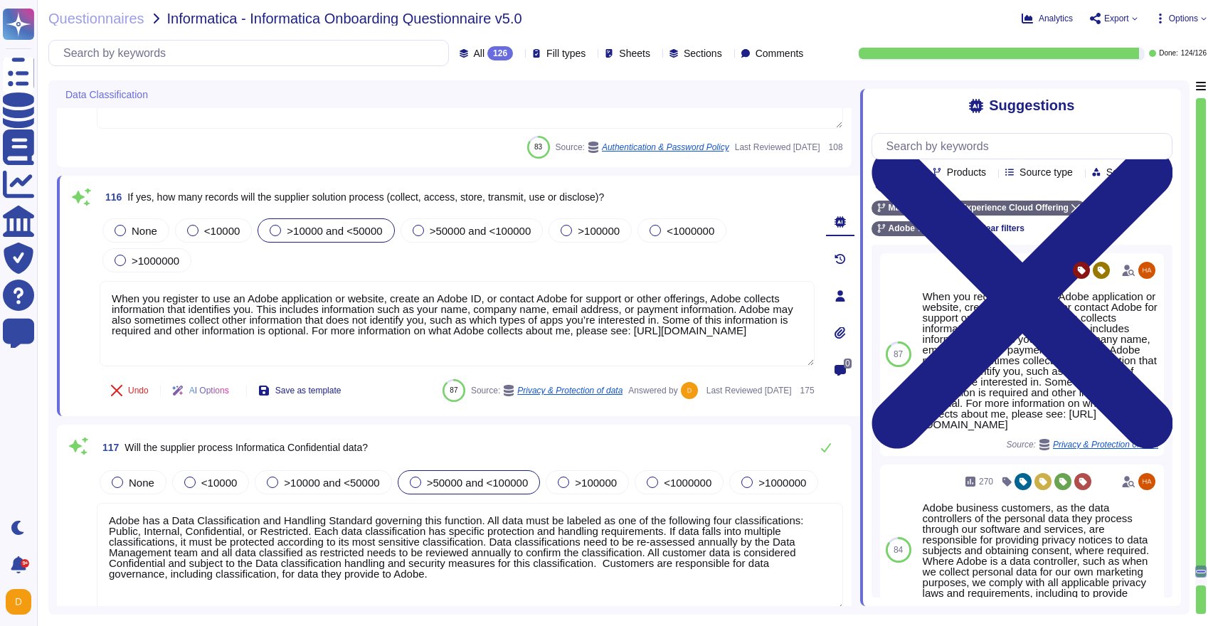
scroll to position [1, 0]
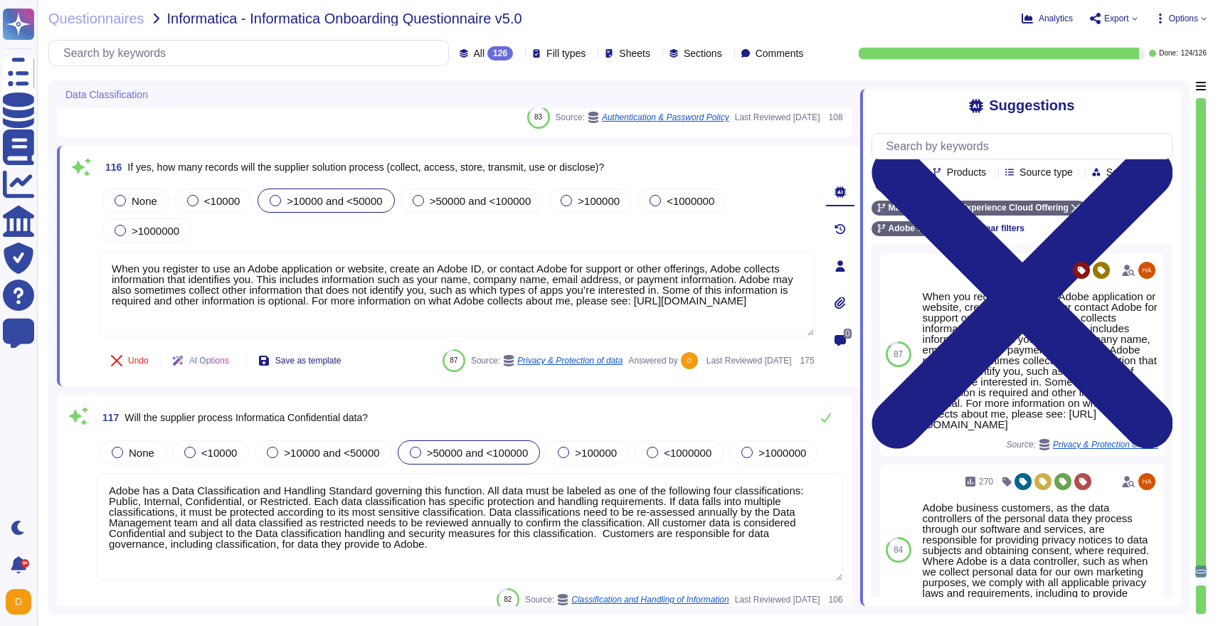
type textarea "Lor. Ips Dolor sitametc adipiscin elitseddoe temp incididu utlaboreetd magnaali…"
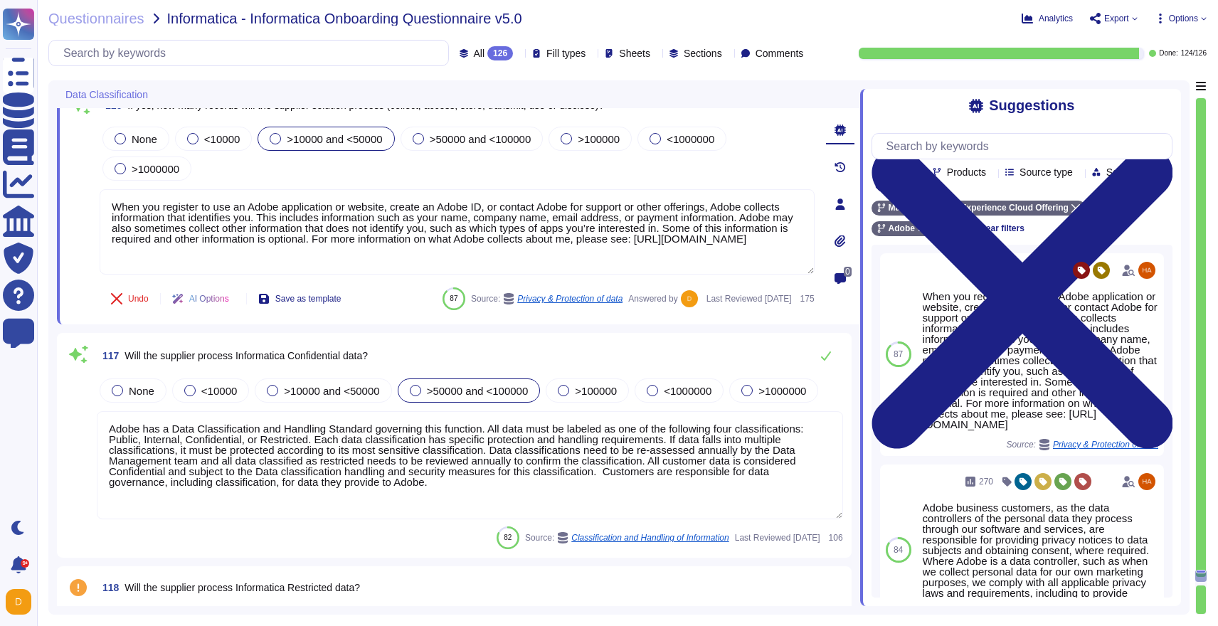
scroll to position [27959, 0]
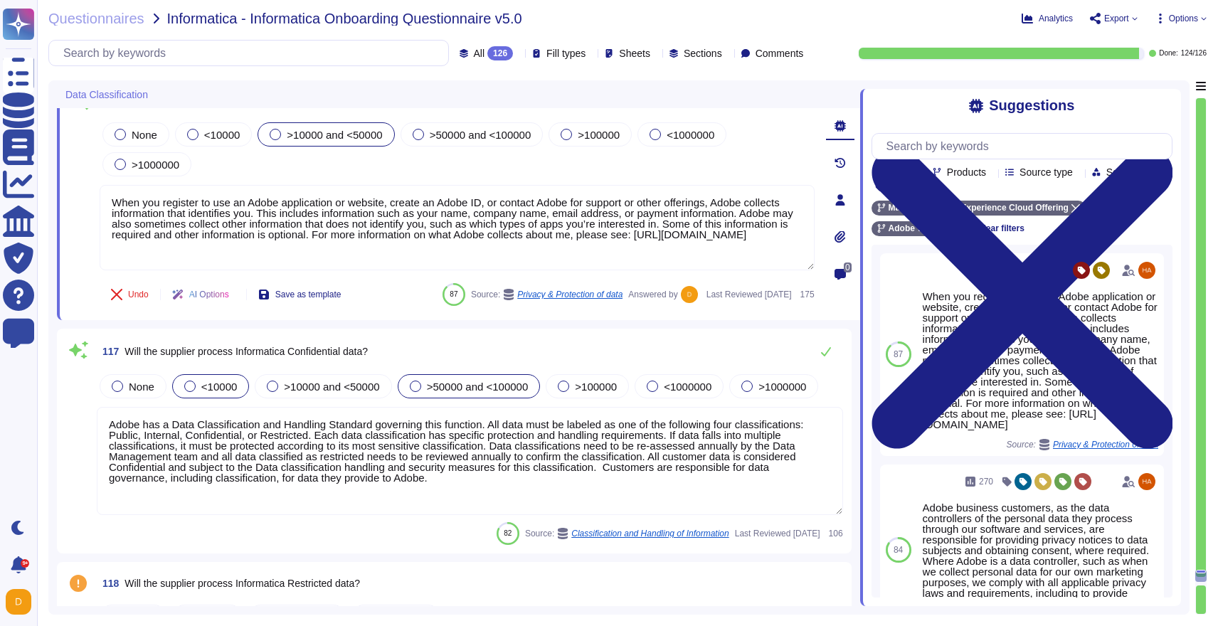
click at [216, 386] on span "<10000" at bounding box center [219, 387] width 36 height 12
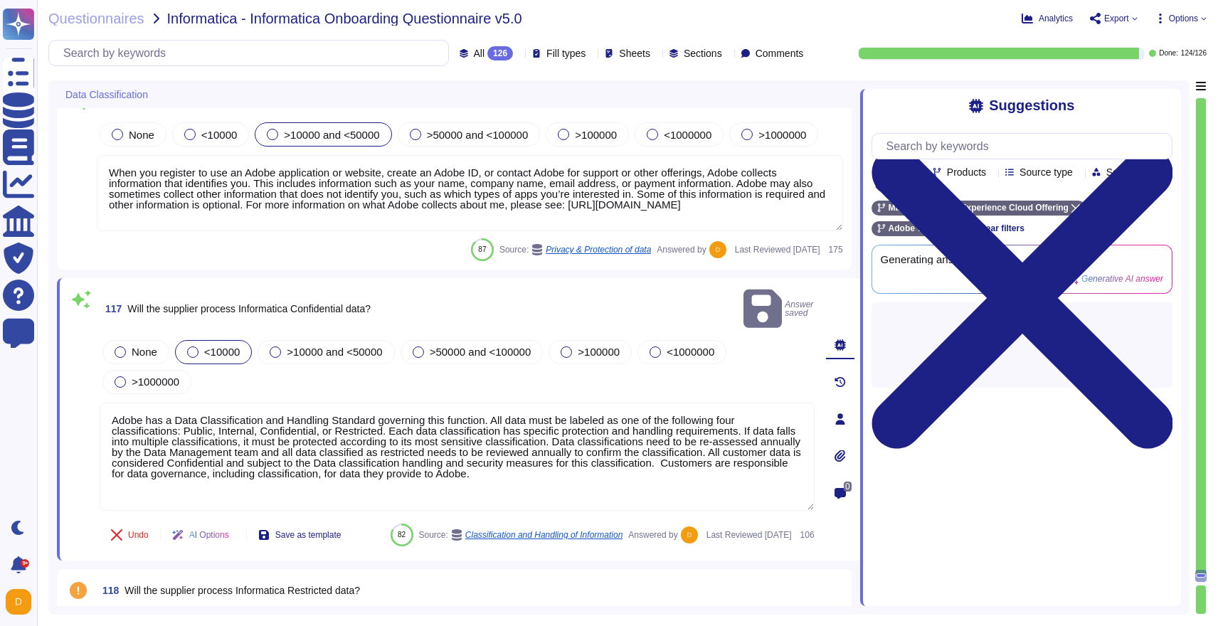
type textarea "Lor. Ips Dolor sitametc adipiscin elitseddoe temp incididu utlaboreetd magnaali…"
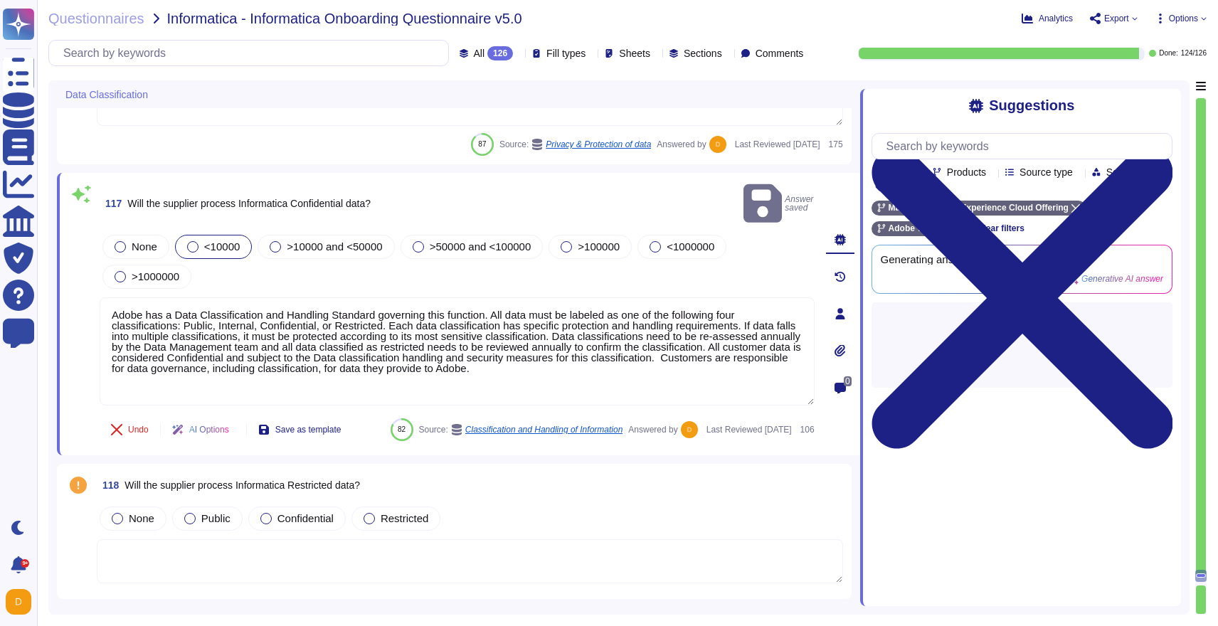
scroll to position [28068, 0]
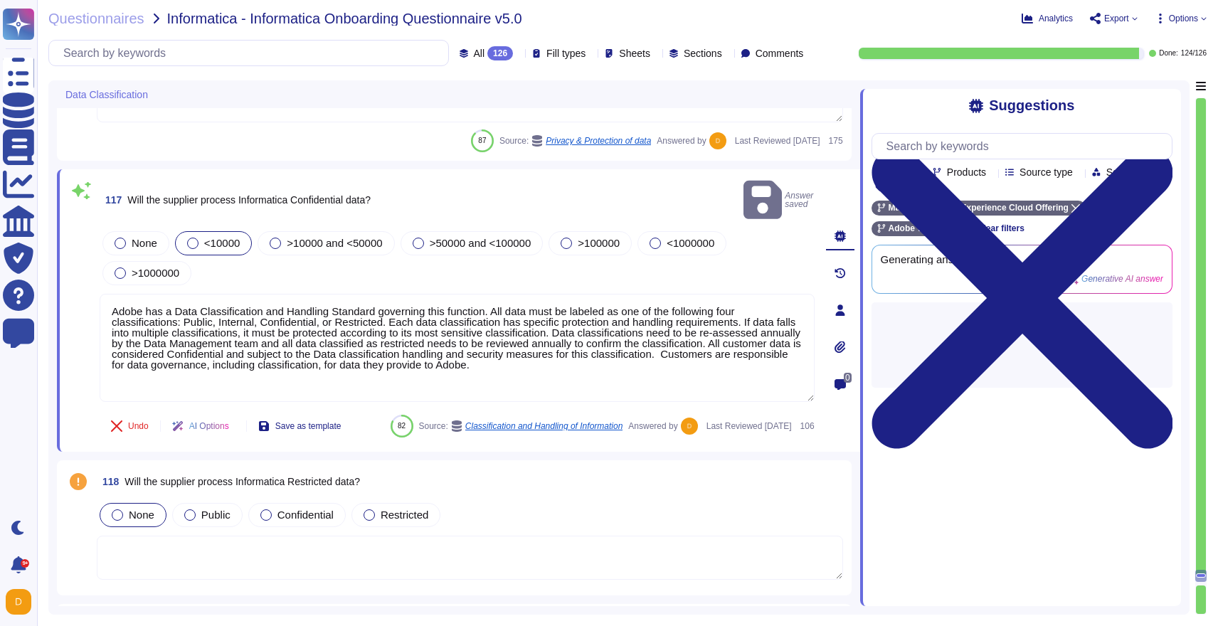
click at [139, 521] on span "None" at bounding box center [142, 515] width 26 height 12
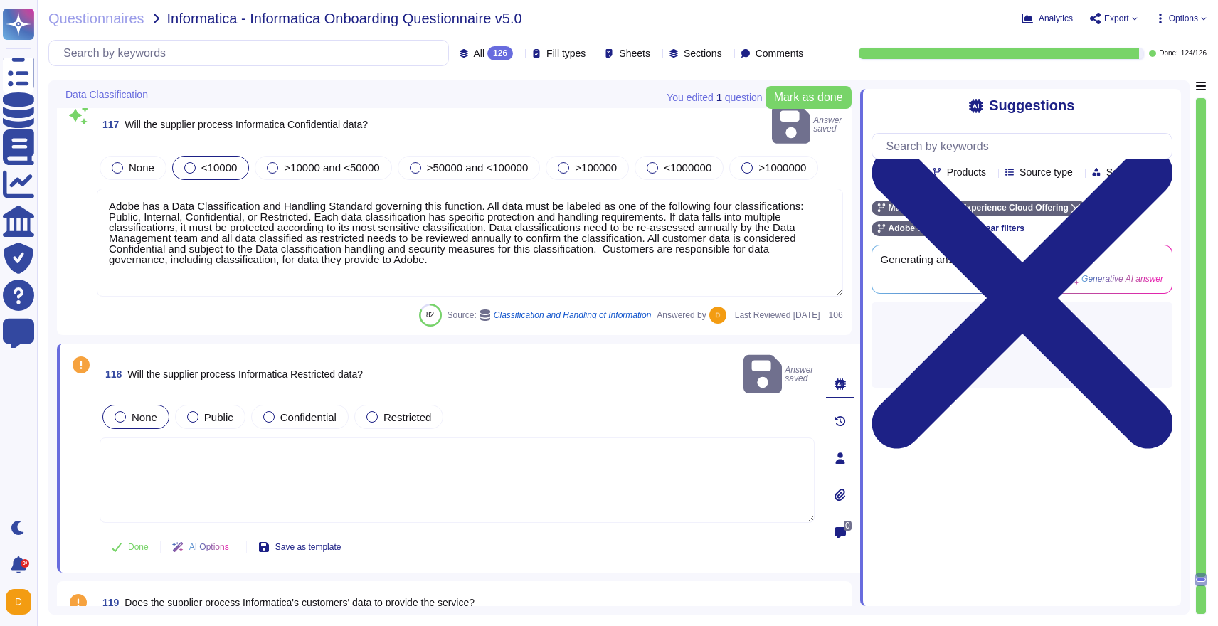
type textarea "Lorem ipsumdolorsita conse adipis el seddoeiusmodt, incidi, utlaboree do magnaa…"
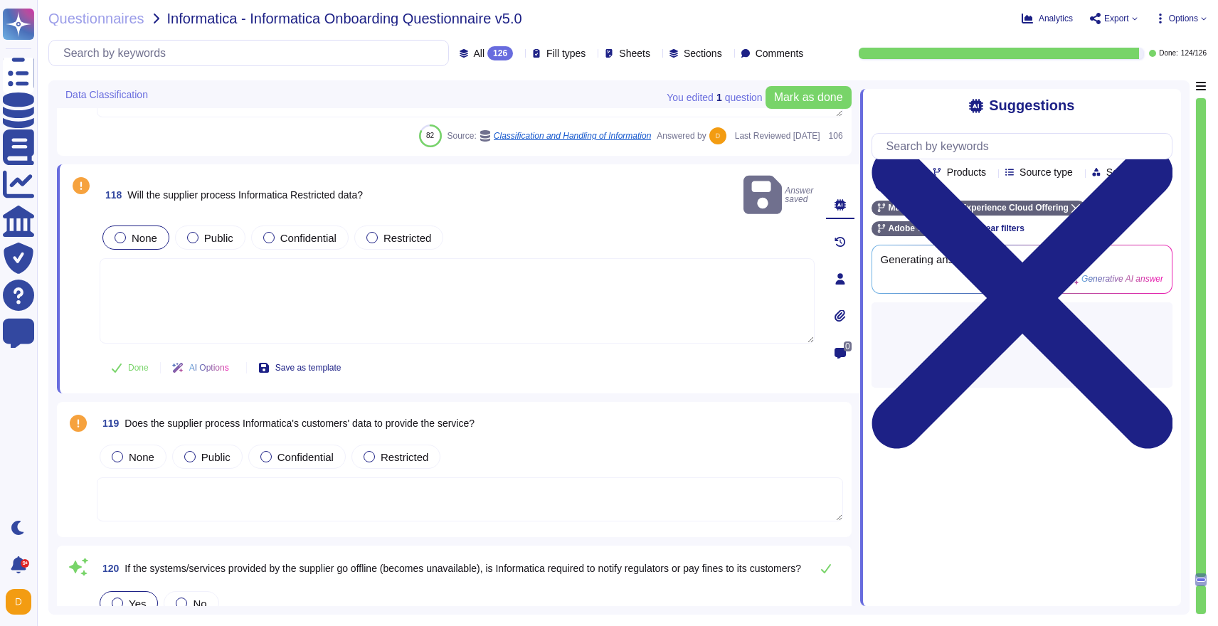
scroll to position [28354, 0]
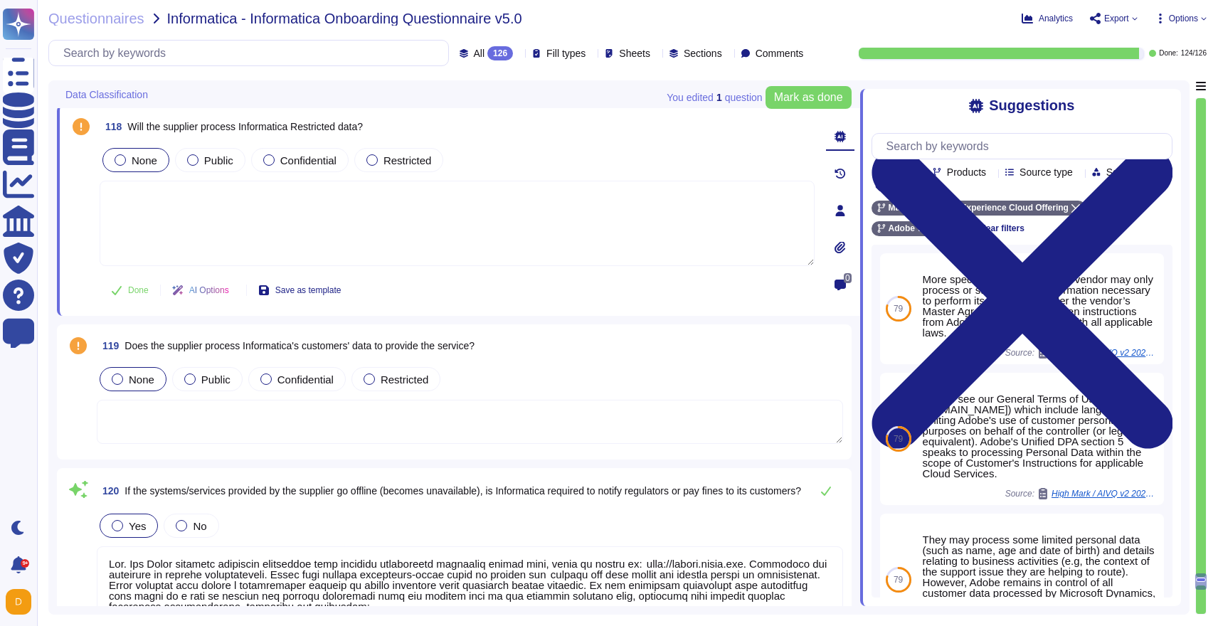
click at [149, 377] on span "None" at bounding box center [142, 380] width 26 height 12
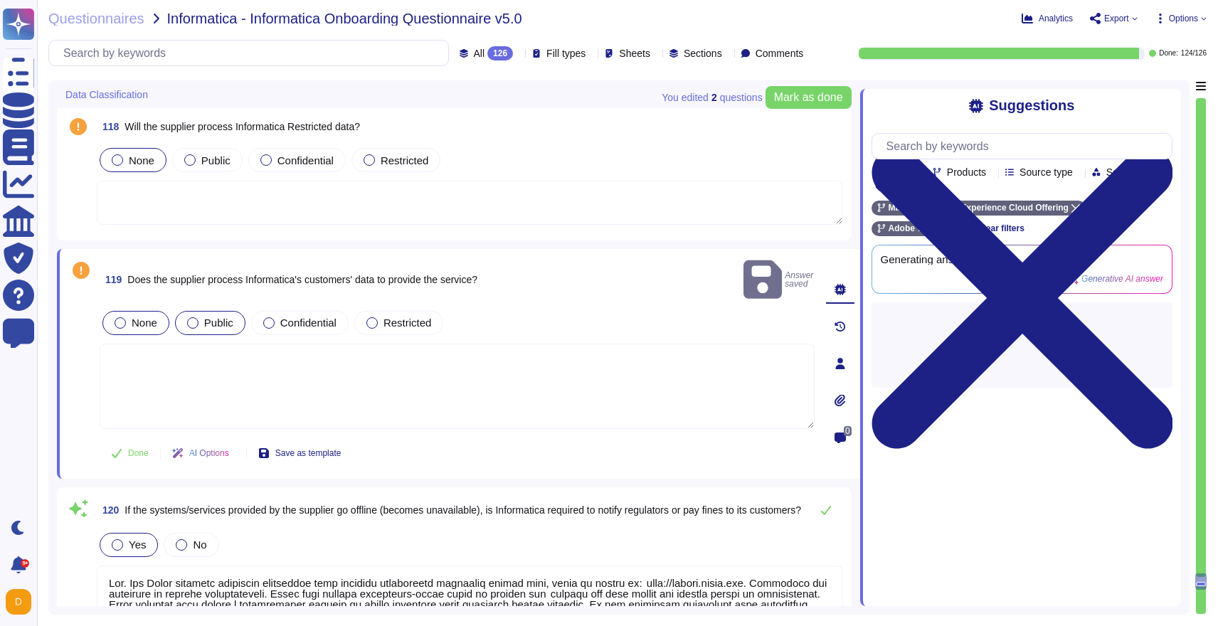
click at [223, 317] on span "Public" at bounding box center [218, 323] width 29 height 12
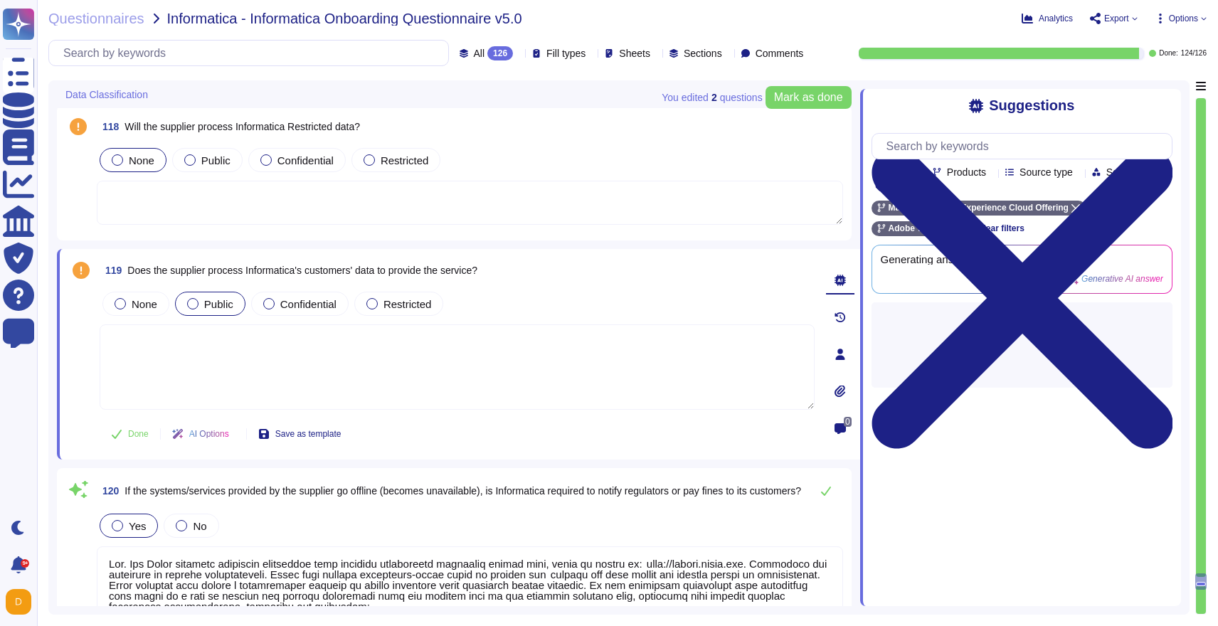
click at [284, 206] on textarea at bounding box center [470, 203] width 746 height 44
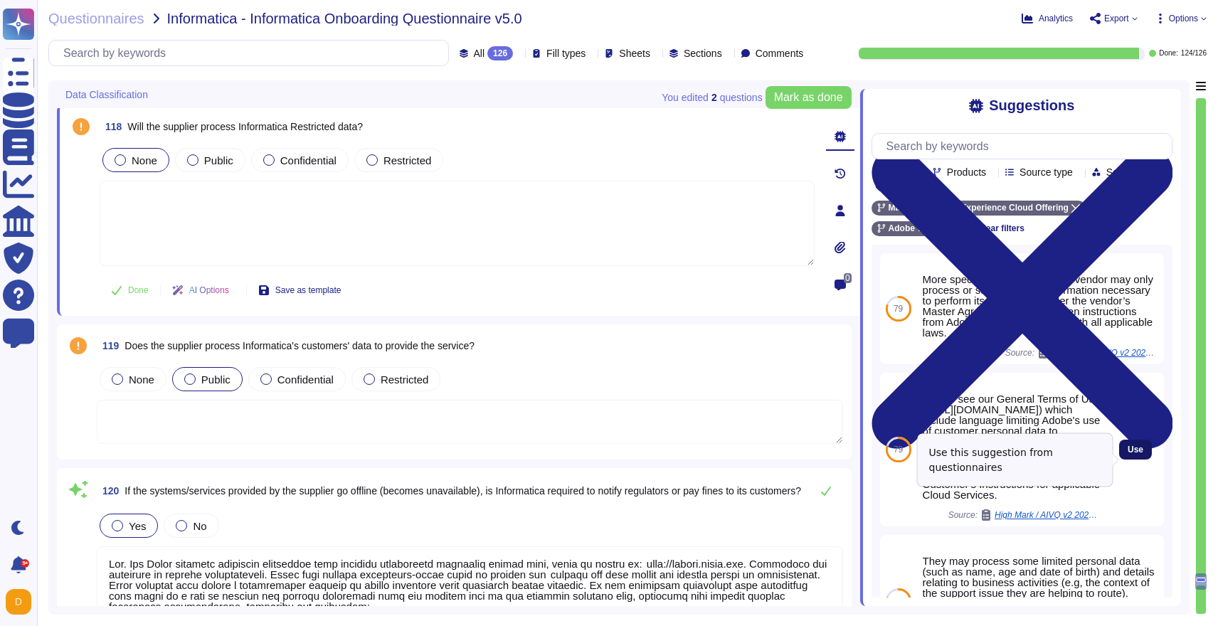
click at [1136, 460] on button "Use" at bounding box center [1135, 450] width 33 height 20
type textarea "Please see our General Terms of Use ([URL][DOMAIN_NAME]) which include language…"
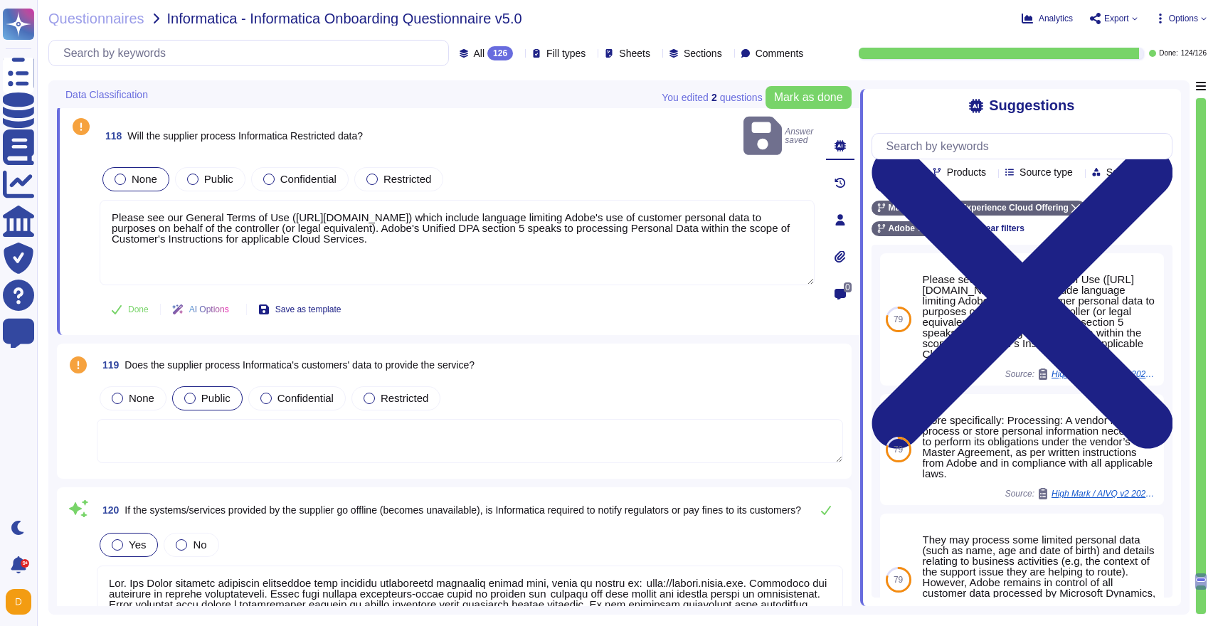
click at [608, 419] on textarea at bounding box center [470, 441] width 746 height 44
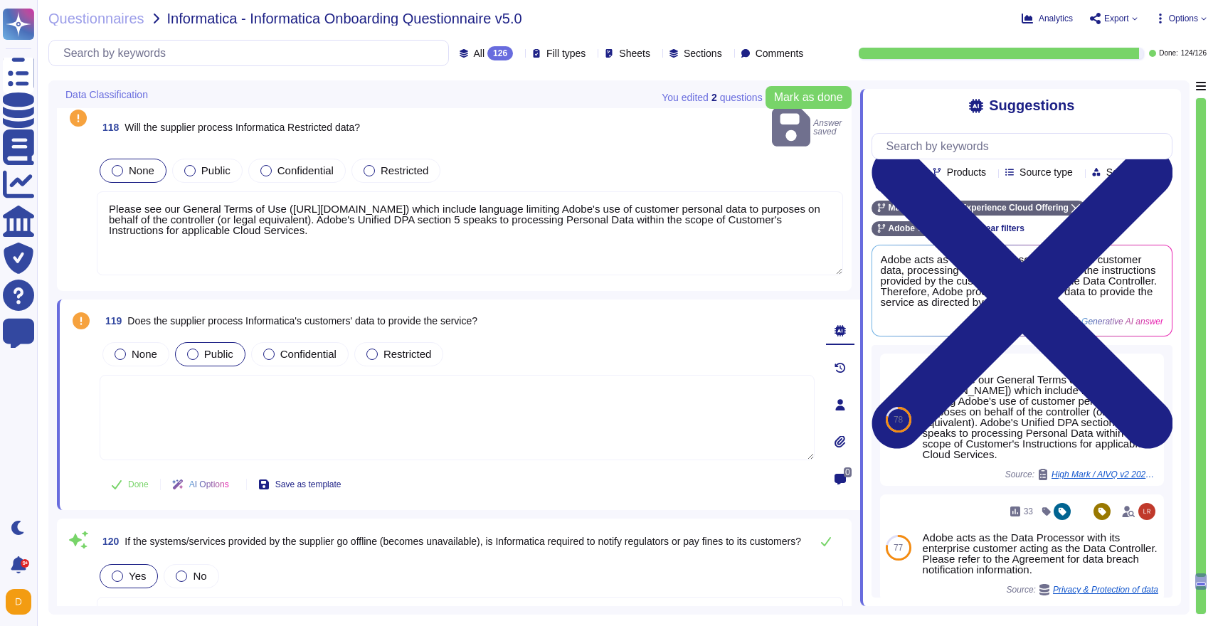
type textarea "Lorem ipsumdolorsita conse adipis el seddoeiusmodt, incidi, utlaboree do magnaa…"
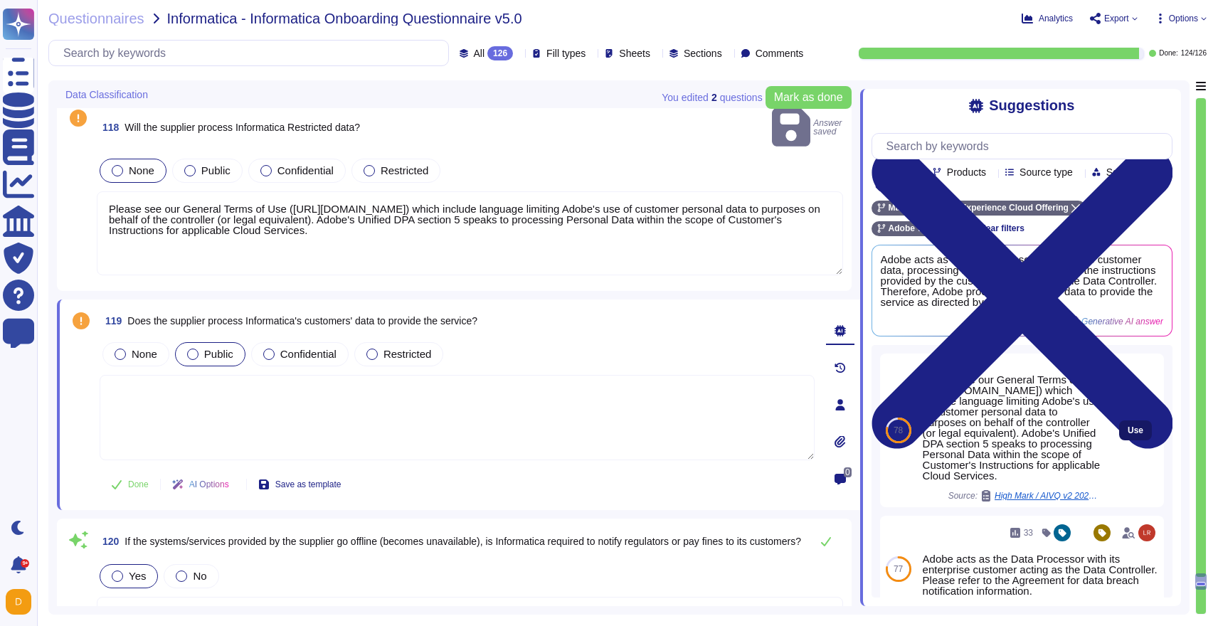
click at [1127, 432] on button "Use" at bounding box center [1135, 431] width 33 height 20
type textarea "Please see our General Terms of Use ([URL][DOMAIN_NAME]) which include language…"
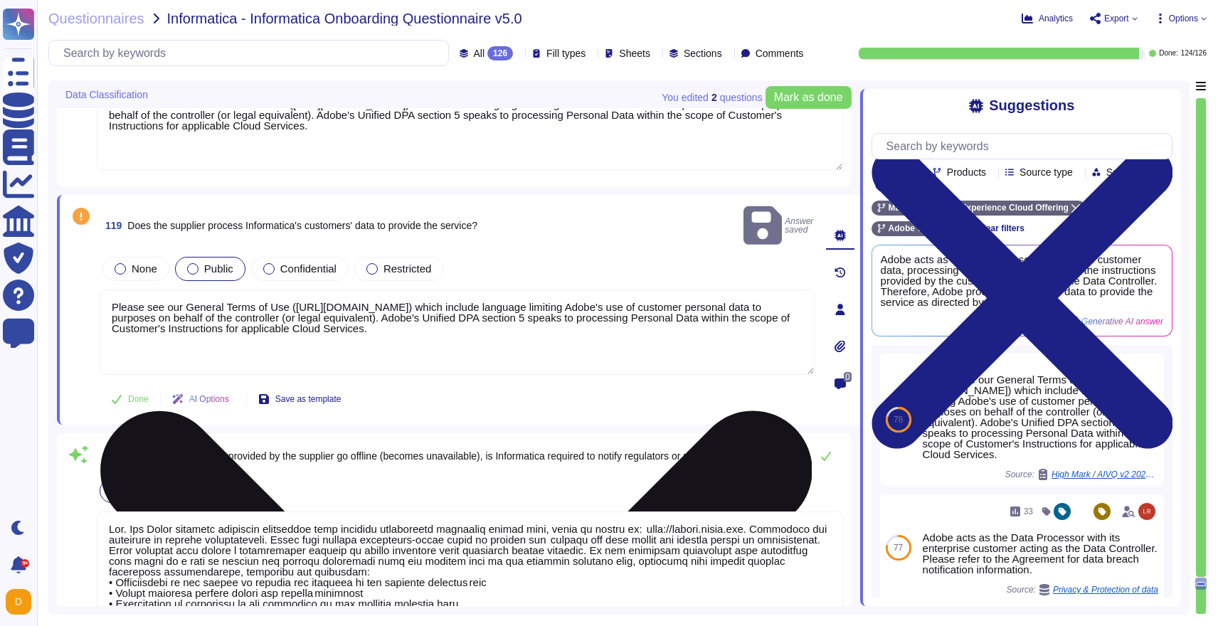
type textarea "Adobe does not sell customer information to third parties. Please see the secti…"
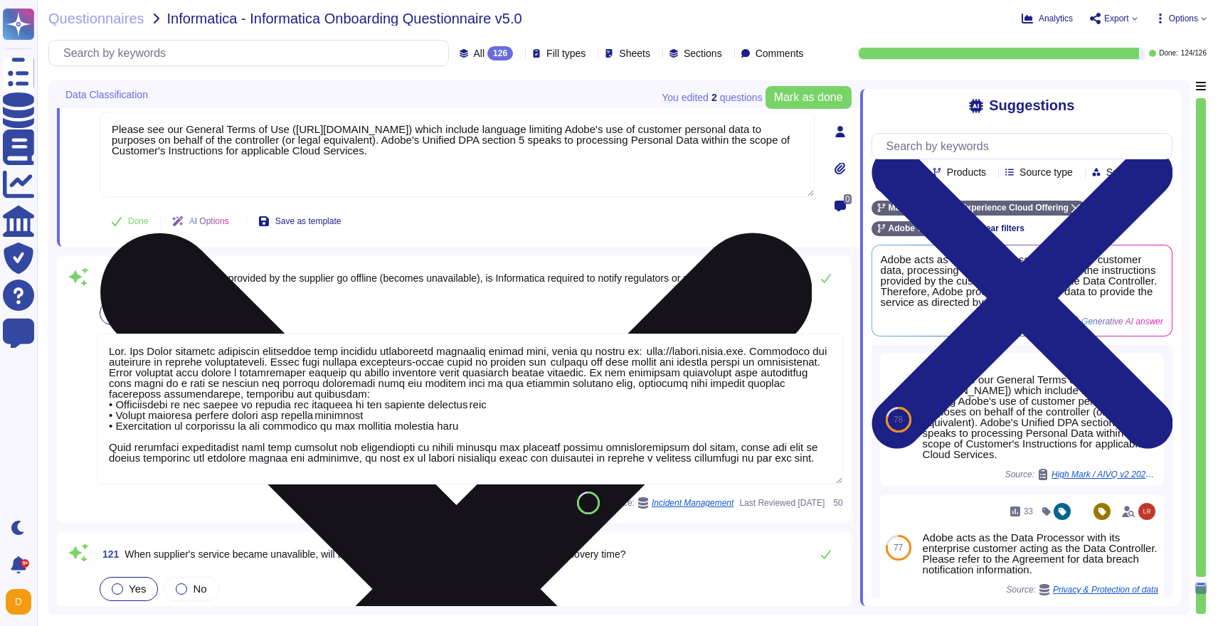
type textarea "The supplier, Adobe, acts as a data processor and only processes customer data …"
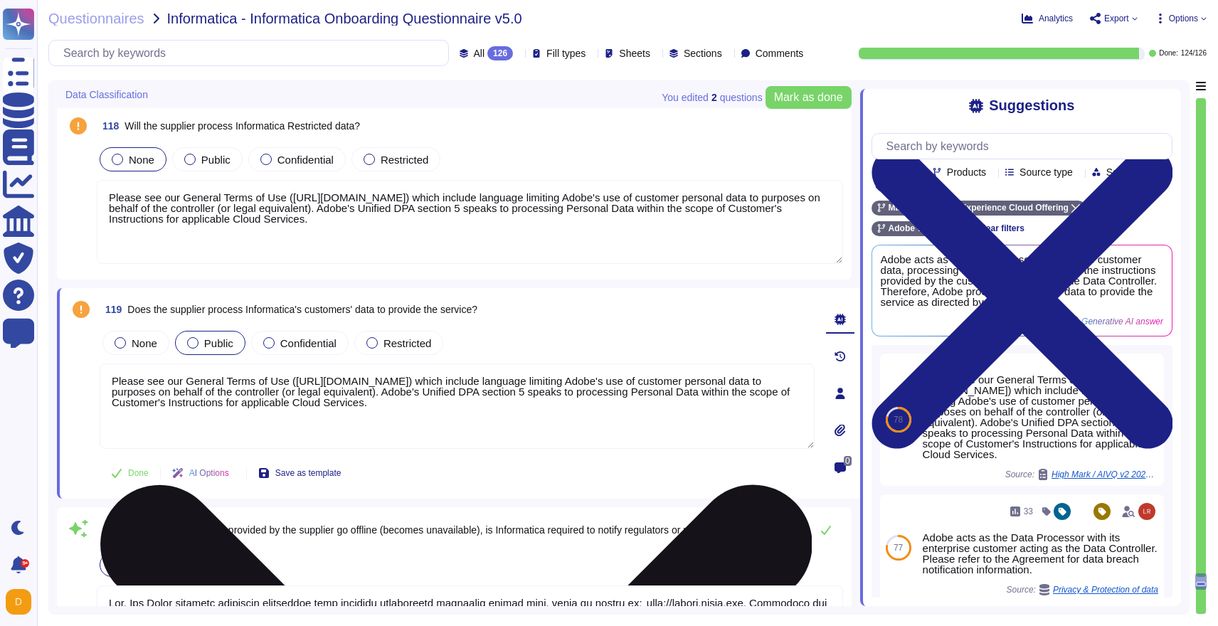
type textarea "When you register to use an Adobe application or website, create an Adobe ID, o…"
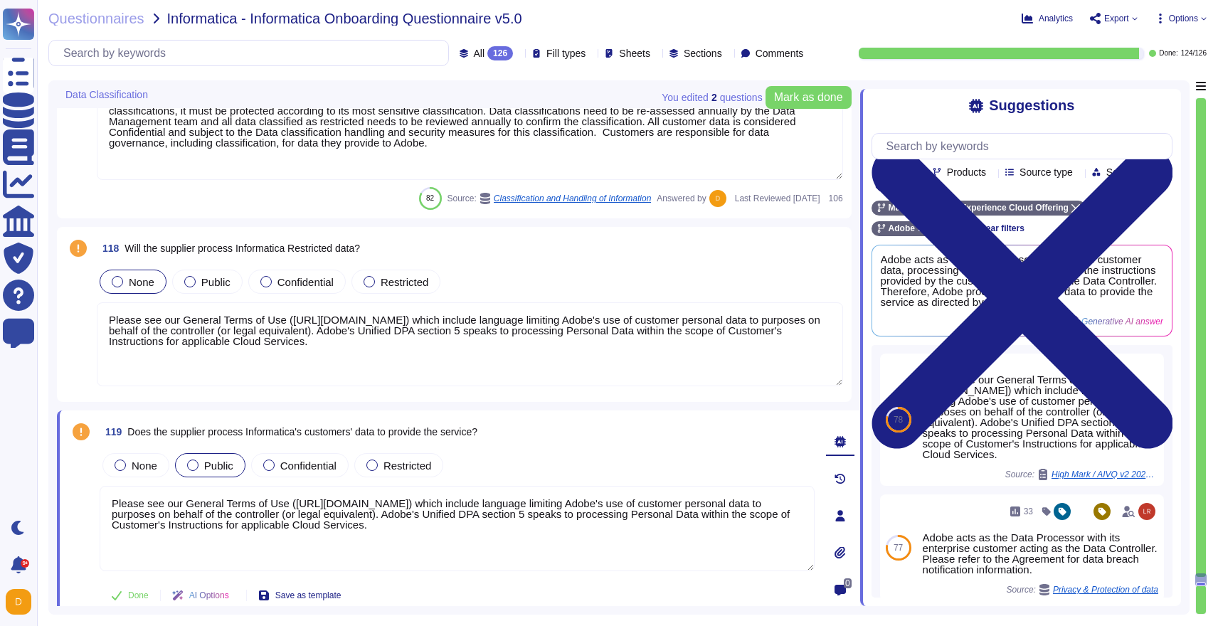
scroll to position [28208, 0]
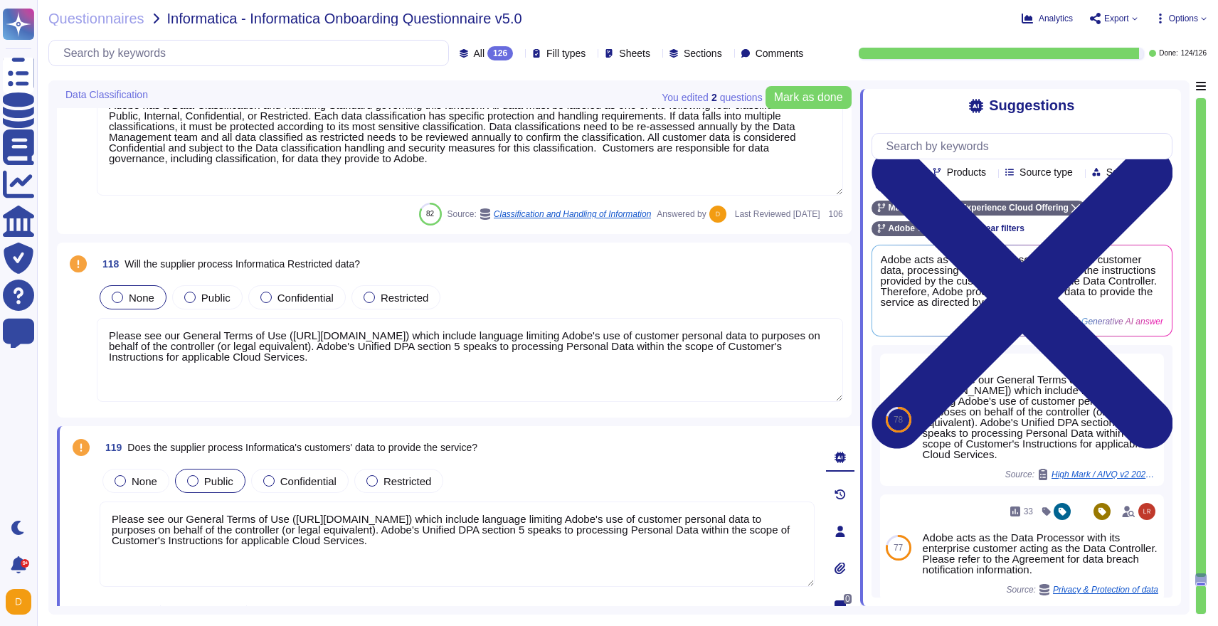
click at [153, 393] on textarea "Please see our General Terms of Use ([URL][DOMAIN_NAME]) which include language…" at bounding box center [470, 360] width 746 height 84
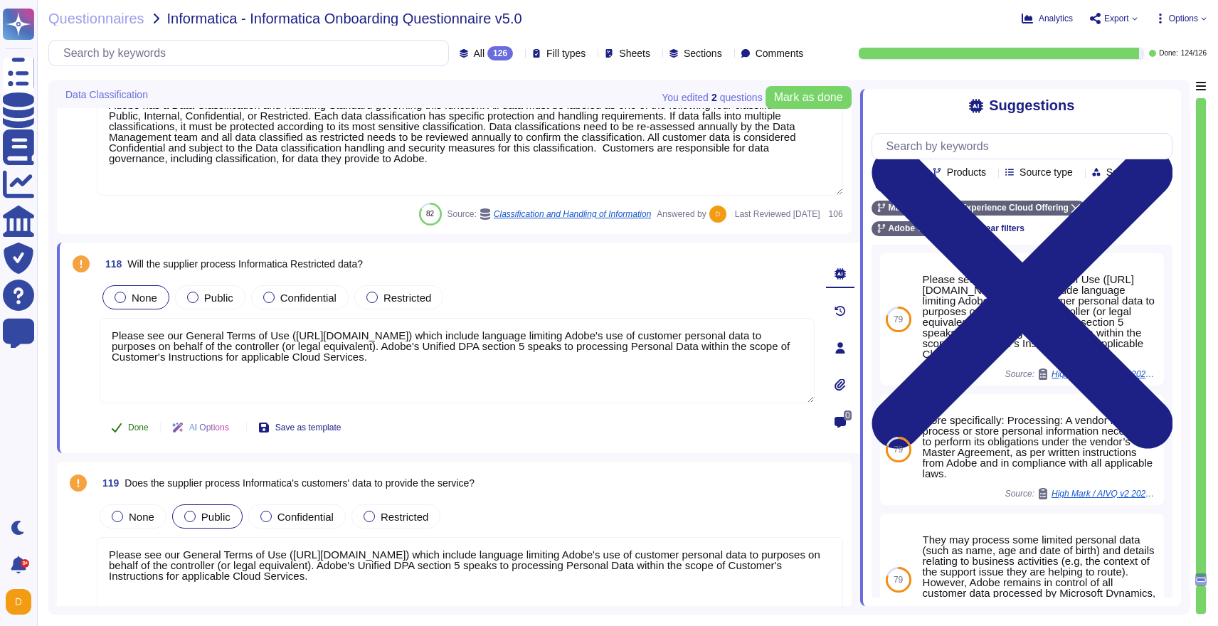
click at [132, 430] on span "Done" at bounding box center [138, 427] width 21 height 9
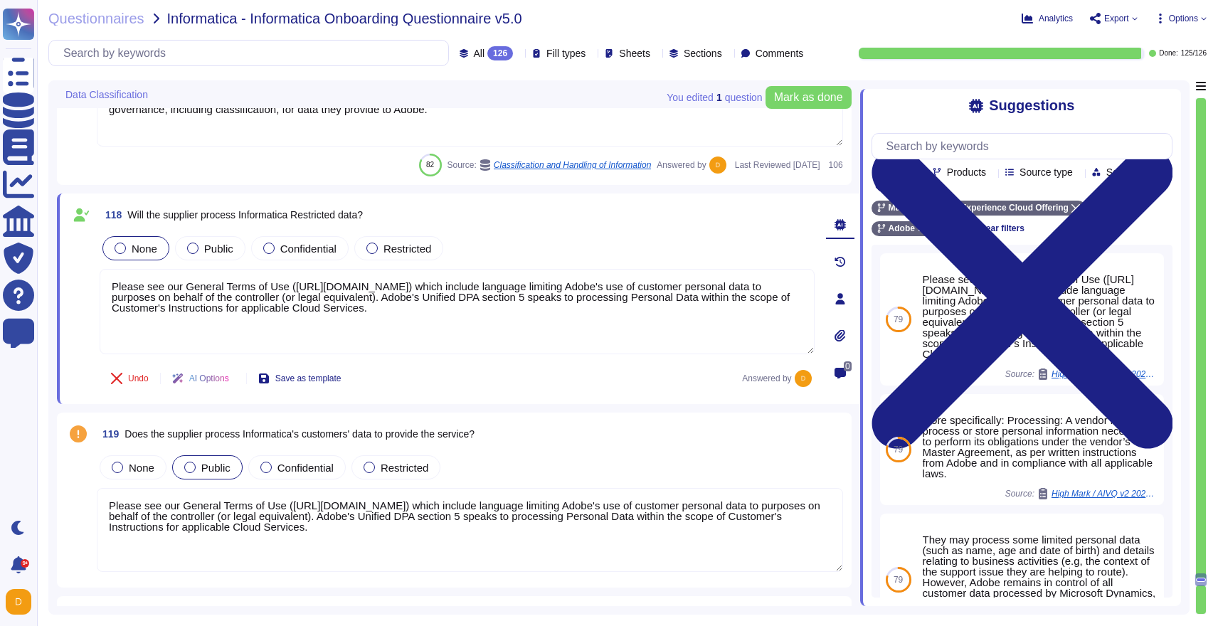
scroll to position [28423, 0]
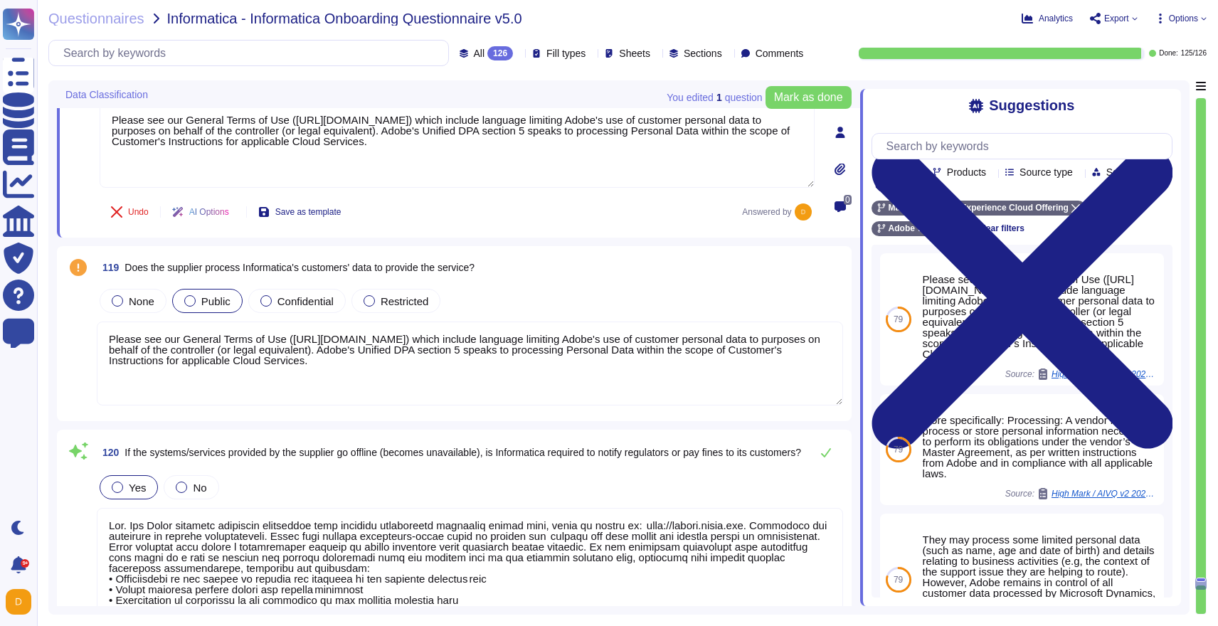
type textarea "Adobe does not sell customer information to third parties. Please see the secti…"
click at [135, 384] on textarea "Please see our General Terms of Use ([URL][DOMAIN_NAME]) which include language…" at bounding box center [470, 364] width 746 height 84
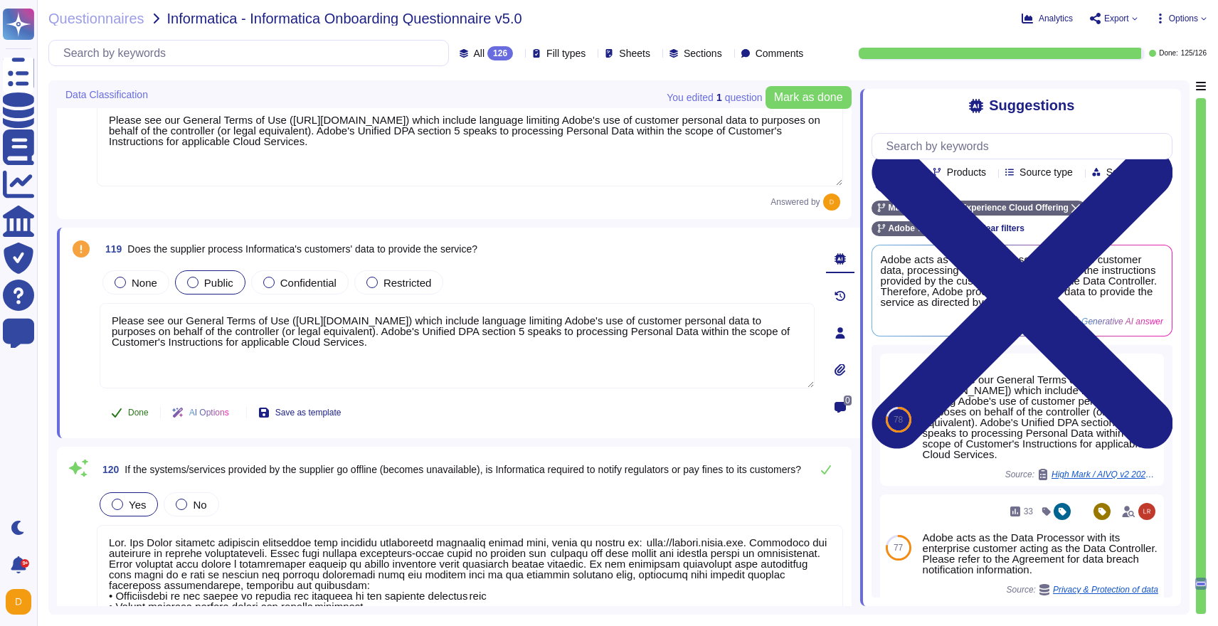
click at [134, 403] on button "Done" at bounding box center [130, 412] width 60 height 28
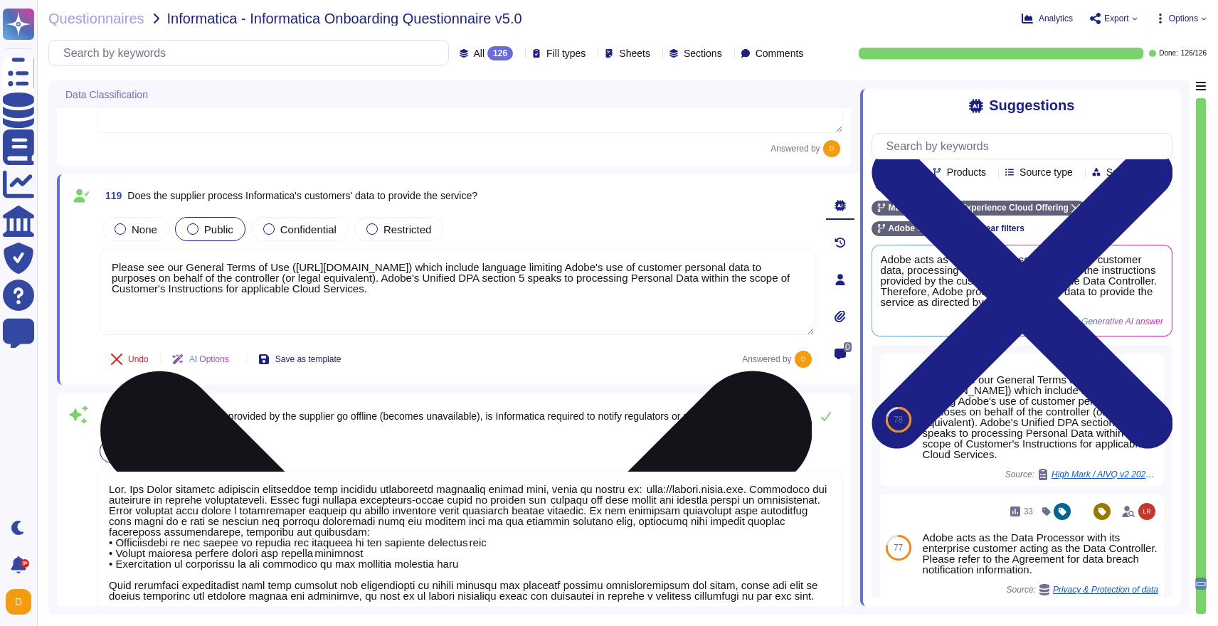
type textarea "Adobe does not sell customer information to third parties. Please see the secti…"
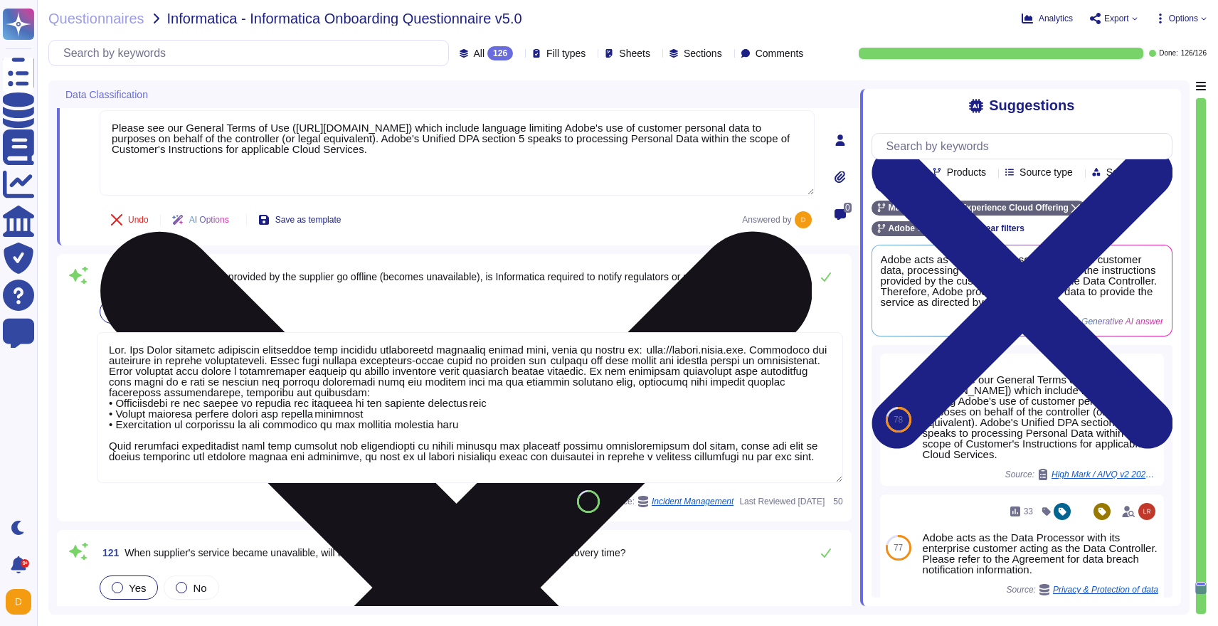
scroll to position [1, 0]
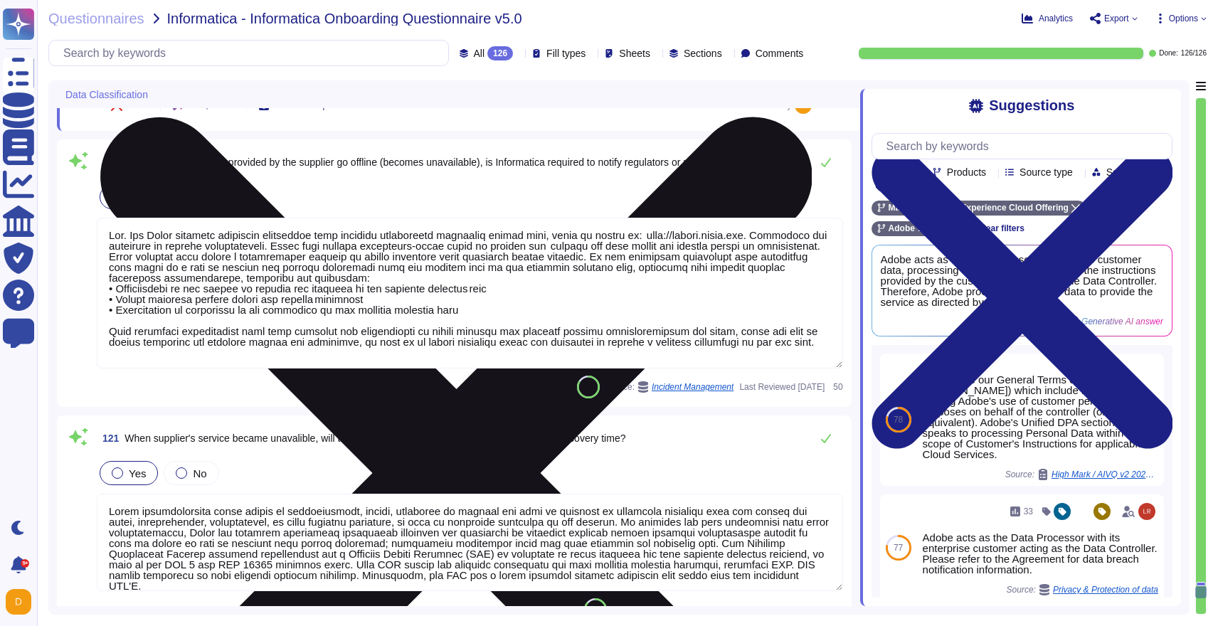
type textarea "The supplier, Adobe, acts as a data processor and only processes customer data …"
type textarea "Customer data is available at any time through the client interface. Adobe is m…"
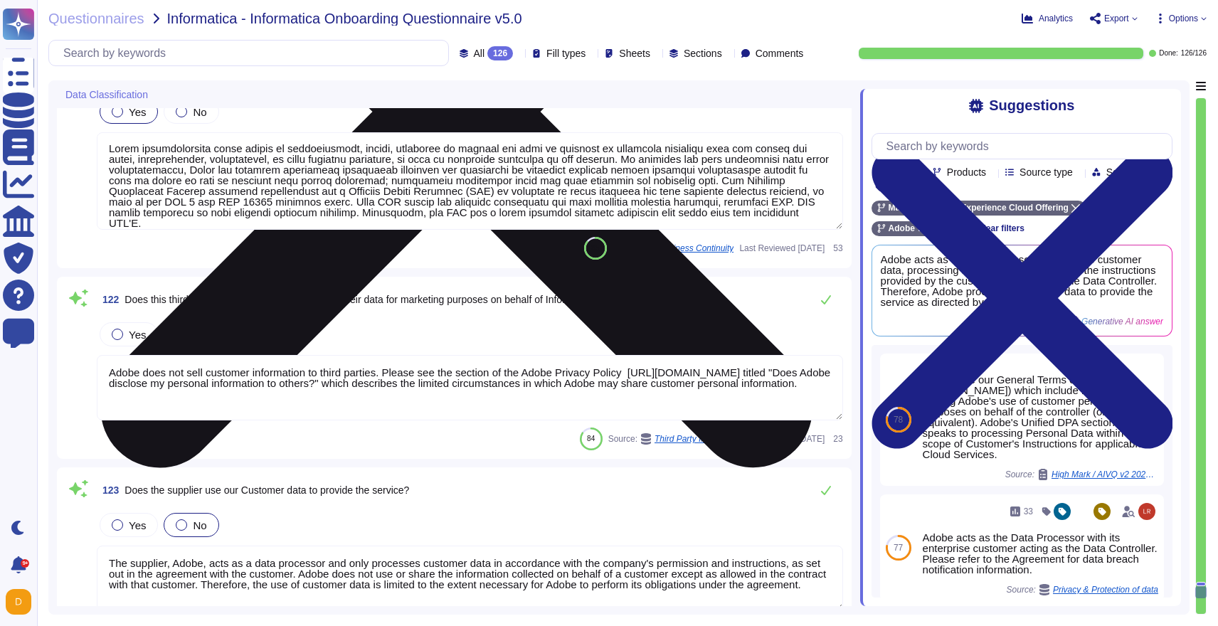
scroll to position [29098, 0]
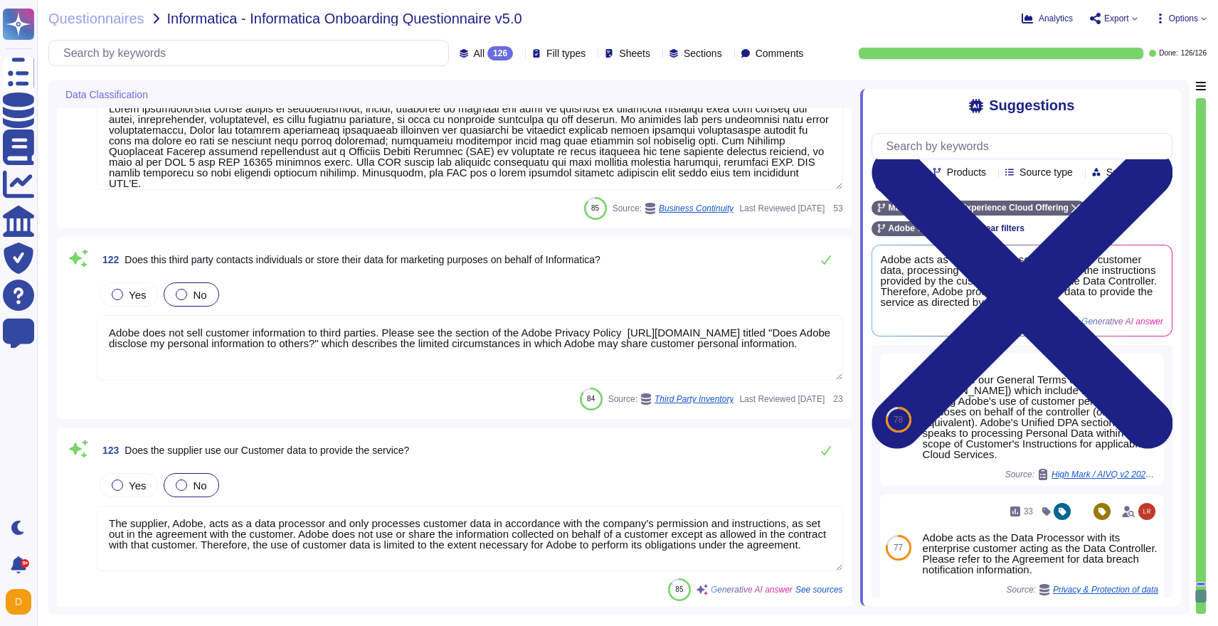
type textarea "Adobe has a number of affiliates and subsidiaries located globally. For more in…"
type textarea "Call center controls are not part of this service offering."
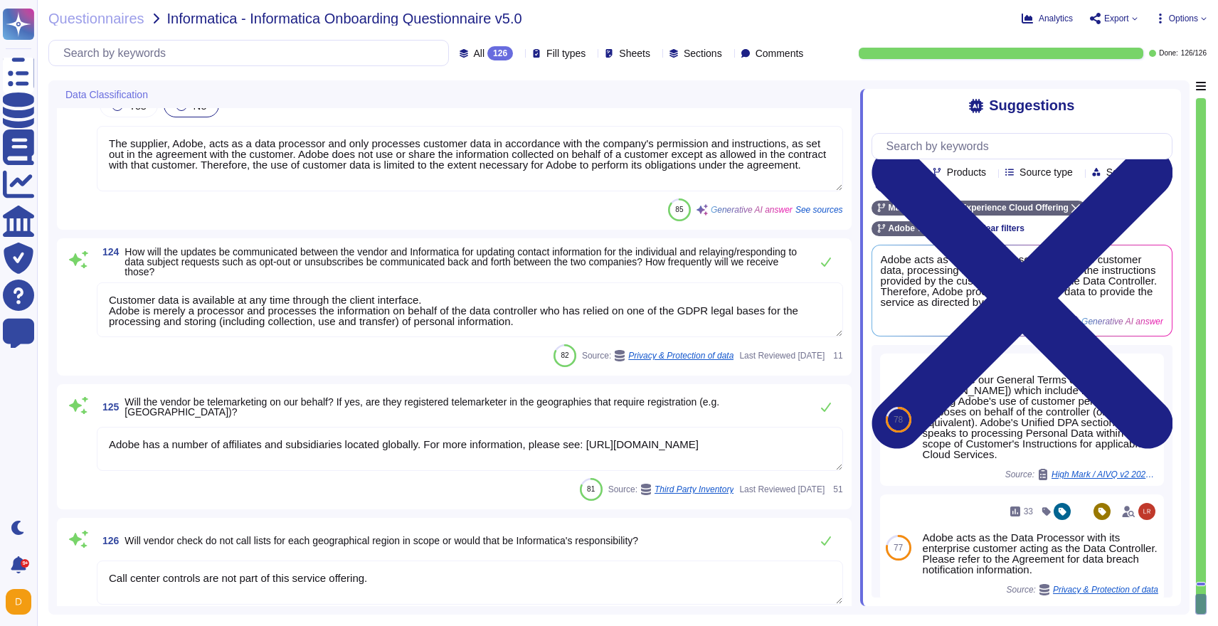
scroll to position [29506, 0]
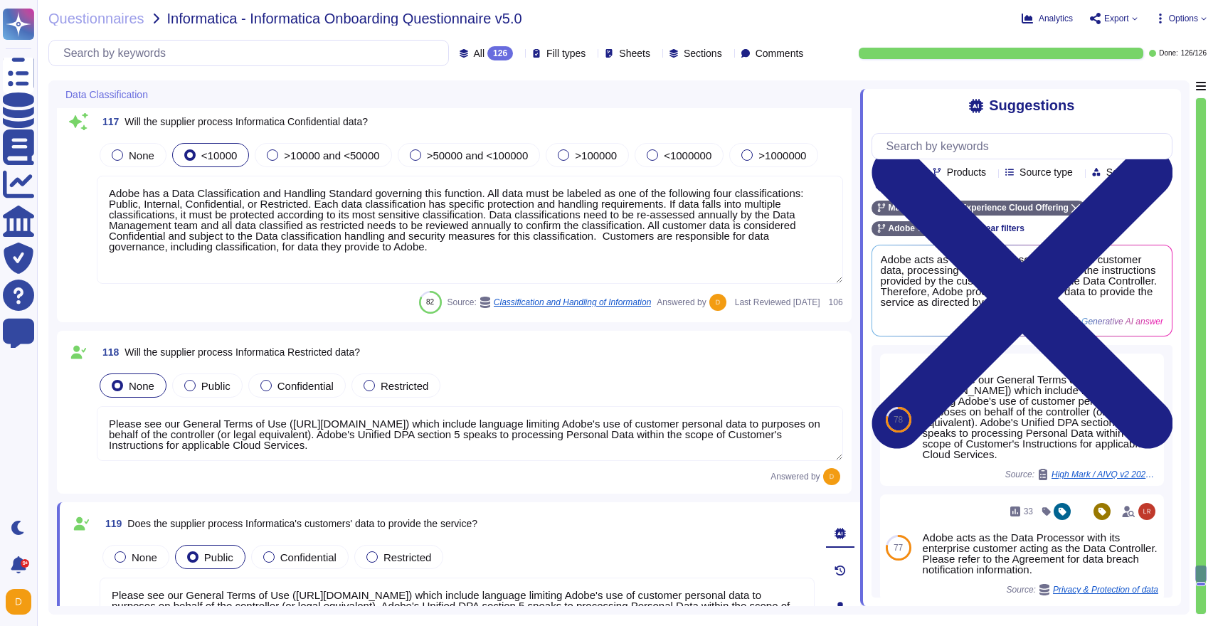
type textarea "Marketo is an AI-powered marketing automation platform owned by Adobe that help…"
type textarea "Please see: [URL][DOMAIN_NAME] and [URL][DOMAIN_NAME]"
type textarea "When you register to use an Adobe application or website, create an Adobe ID, o…"
type textarea "Adobe has a Data Classification and Handling Standard governing this function. …"
type textarea "Please see our General Terms of Use ([URL][DOMAIN_NAME]) which include language…"
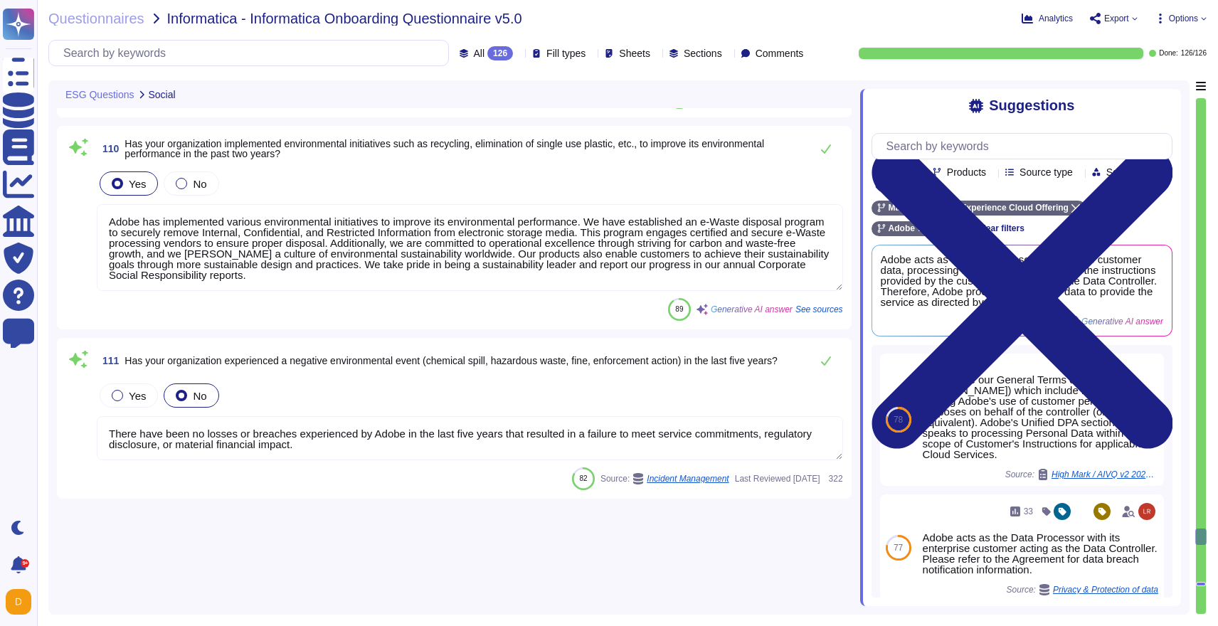
type textarea "Yes, Adobe has an Equal Employment Opportunity Policy, although it is limited t…"
type textarea "Yes, our organization, Adobe, encourages employees to support charitable causes…"
type textarea "Yes, Adobe conducts risk assessments, including environmental risk assessments,…"
type textarea "Yes, Adobe has a documented environmental risk management policy, which include…"
type textarea "Adobe is committed to operational excellence through striving for carbon and wa…"
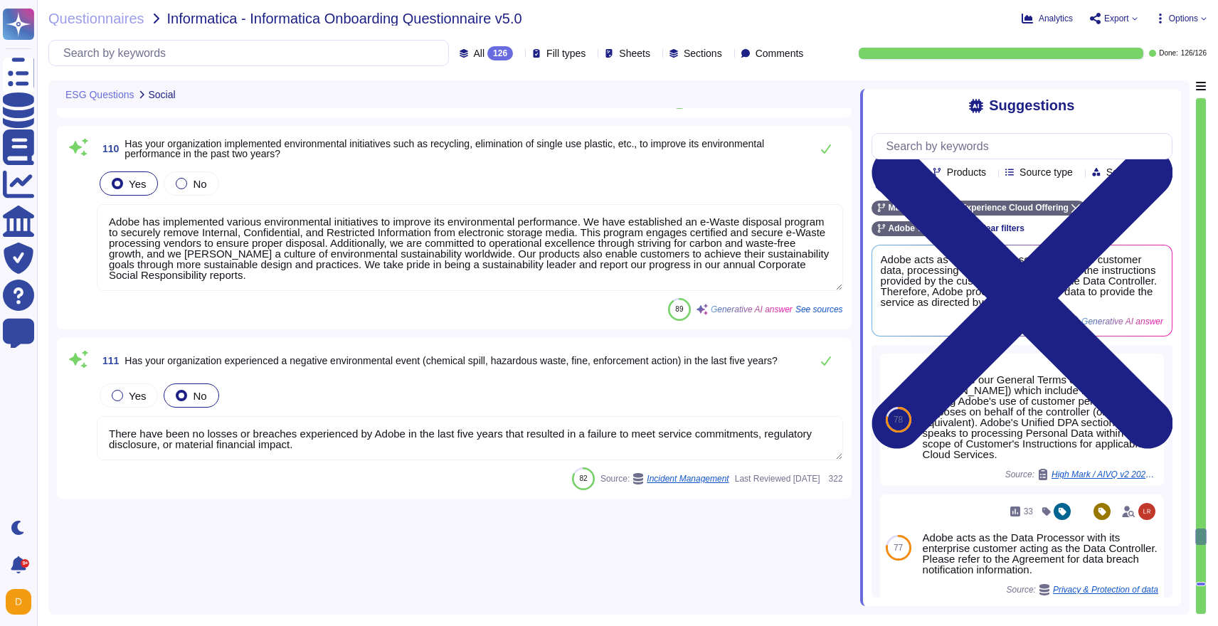
type textarea "Adobe has implemented various environmental initiatives to improve its environm…"
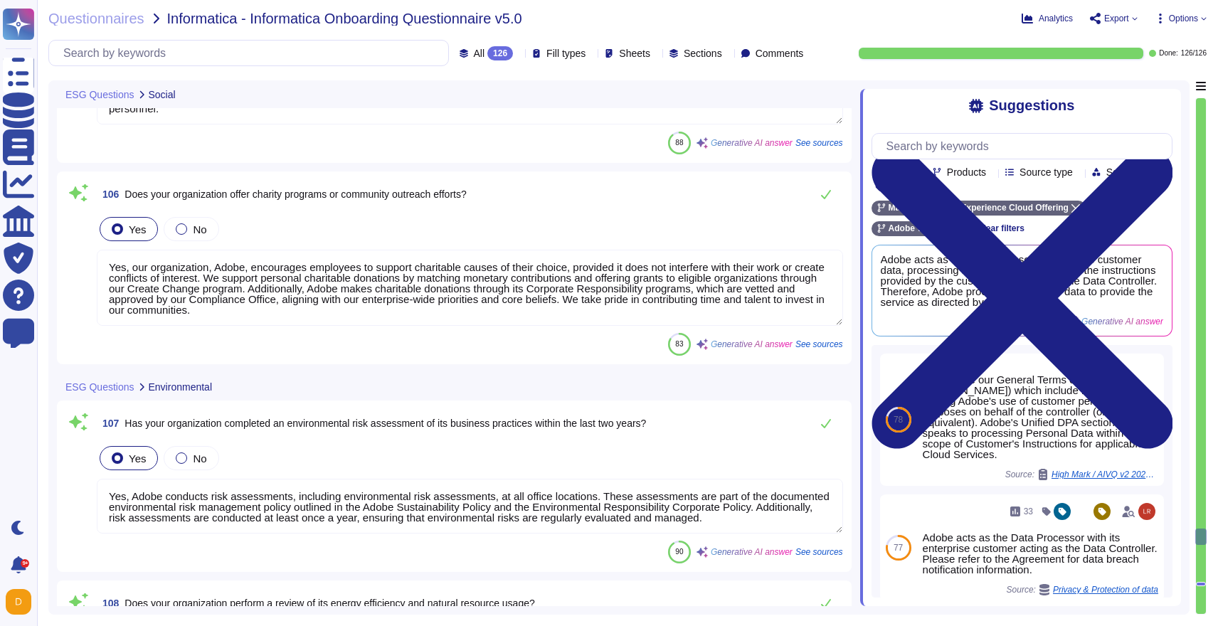
scroll to position [25631, 0]
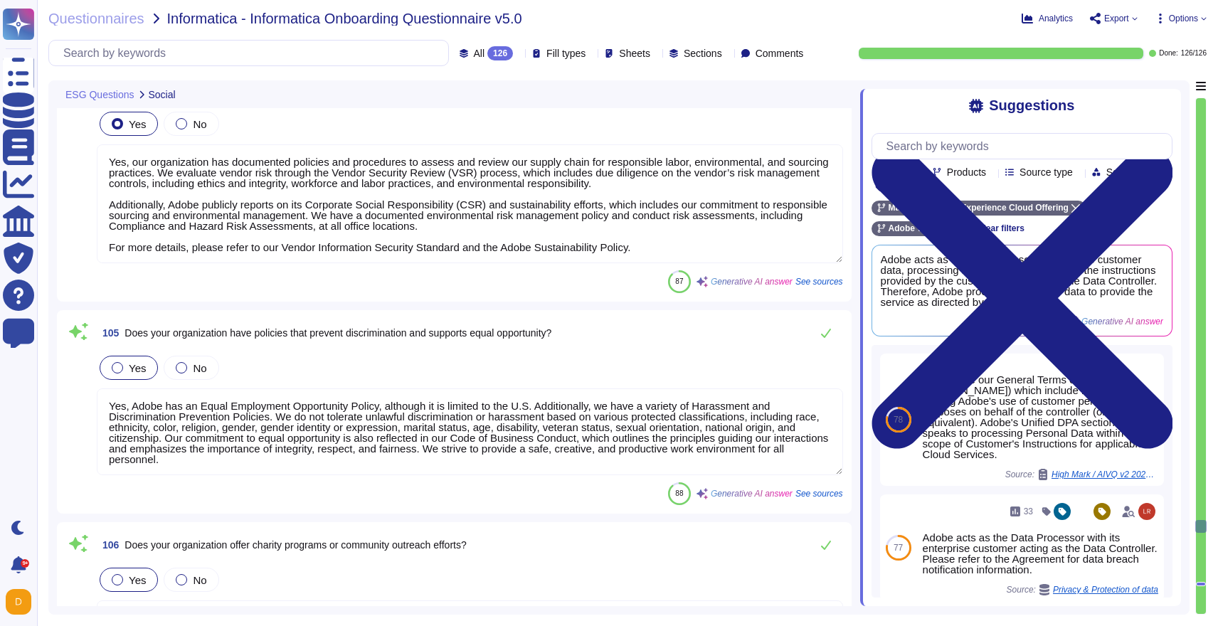
type textarea "Yes, Adobe has established policies and procedures that govern health and safet…"
type textarea "Yes, our organization has documented policies and procedures to assess and revi…"
click at [1178, 24] on div "Analytics Export Options" at bounding box center [1038, 18] width 337 height 14
click at [1183, 18] on span "Options" at bounding box center [1183, 18] width 29 height 9
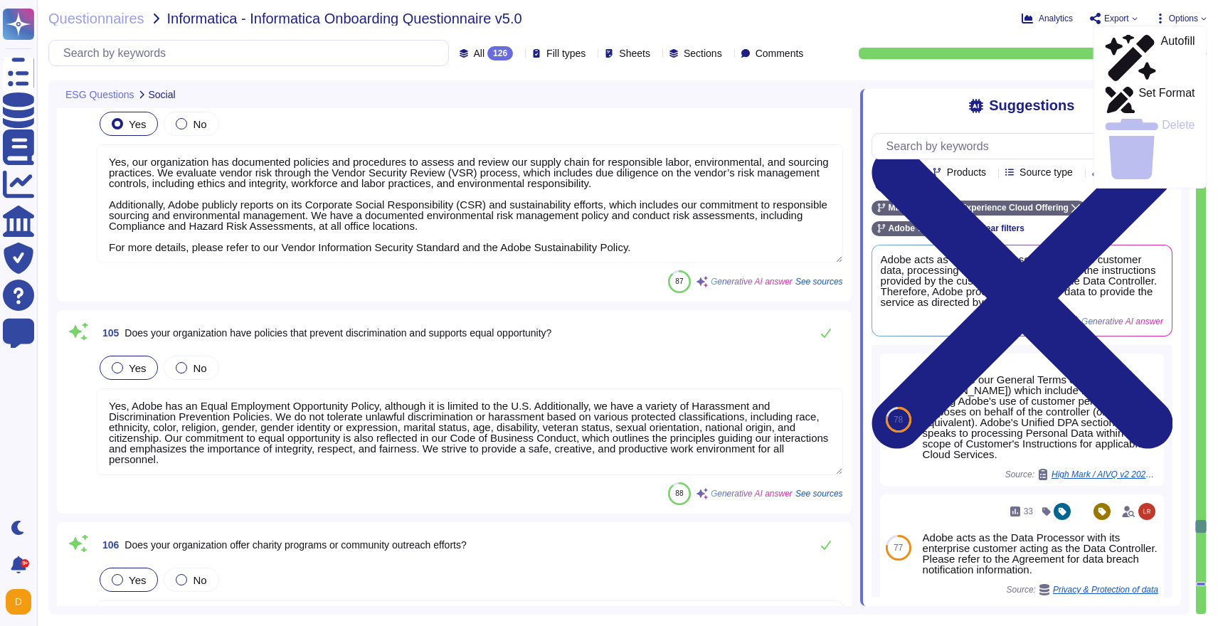
click at [1129, 14] on span "Export" at bounding box center [1114, 18] width 48 height 11
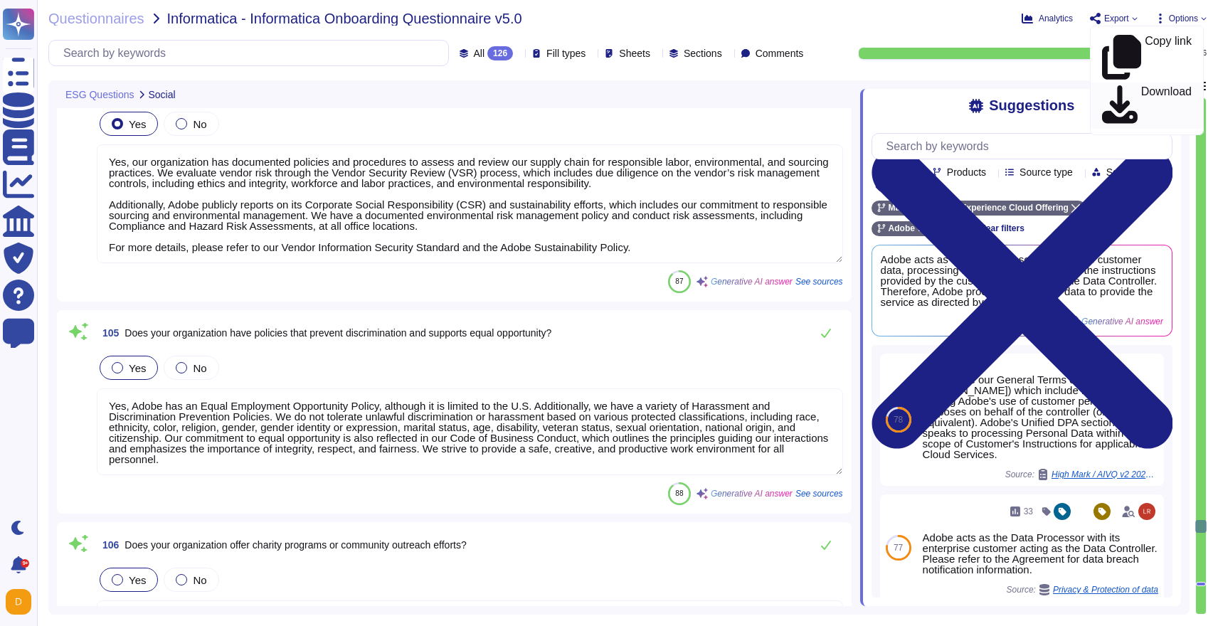
click at [1141, 86] on p "Download" at bounding box center [1166, 106] width 51 height 40
